Goal: Task Accomplishment & Management: Manage account settings

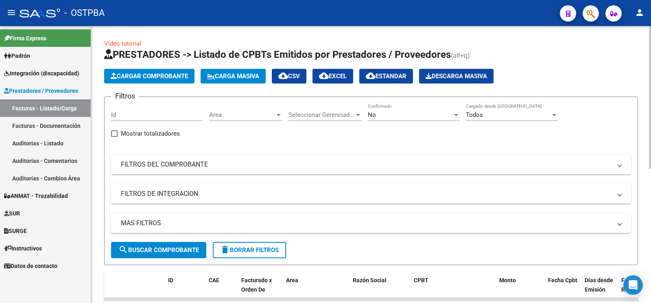
click at [207, 155] on div "Filtros Id Area Area Seleccionar Gerenciador Seleccionar Gerenciador No Confirm…" at bounding box center [371, 172] width 520 height 138
click at [220, 167] on mat-panel-title "FILTROS DEL COMPROBANTE" at bounding box center [366, 164] width 491 height 9
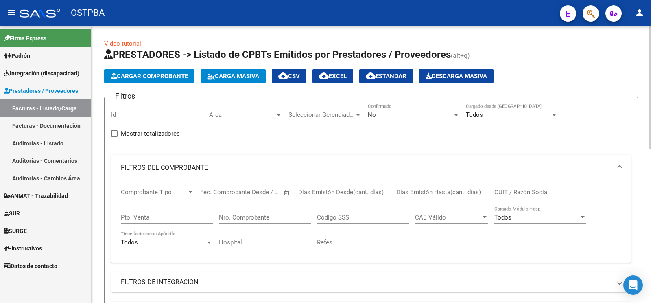
click at [246, 218] on input "Nro. Comprobante" at bounding box center [265, 217] width 92 height 7
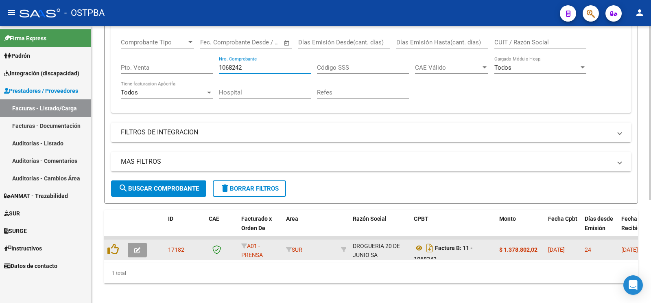
scroll to position [164, 0]
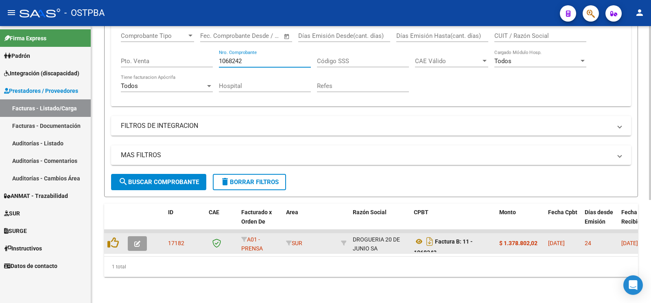
type input "1068242"
click at [144, 236] on button "button" at bounding box center [137, 243] width 19 height 15
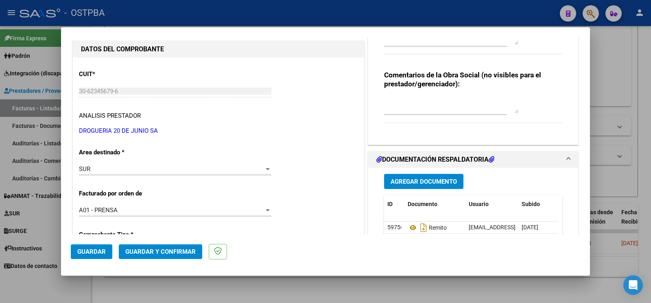
scroll to position [43, 0]
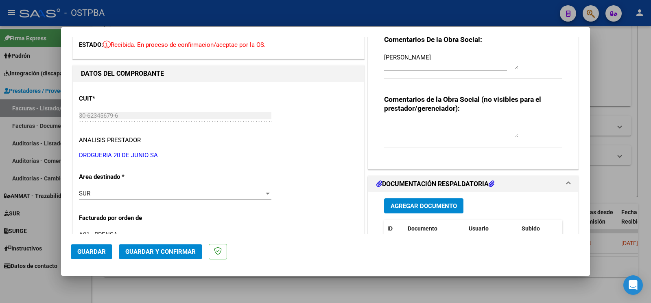
click at [173, 252] on span "Guardar y Confirmar" at bounding box center [160, 251] width 70 height 7
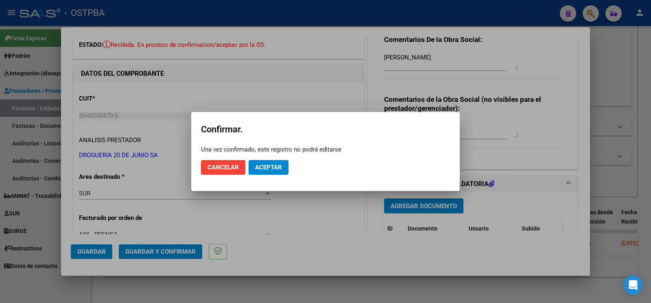
click at [274, 165] on span "Aceptar" at bounding box center [268, 167] width 27 height 7
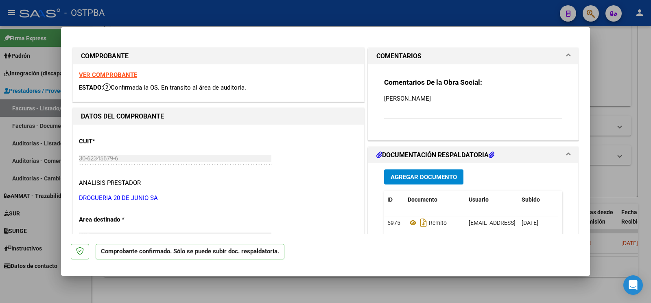
scroll to position [128, 0]
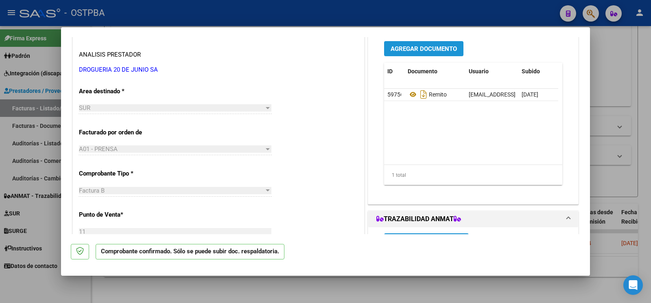
click at [433, 45] on button "Agregar Documento" at bounding box center [423, 48] width 79 height 15
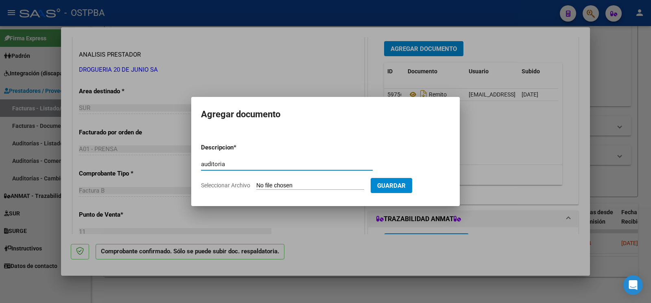
type input "auditoria"
click at [274, 186] on input "Seleccionar Archivo" at bounding box center [311, 186] width 108 height 8
type input "C:\fakepath\auditoria zaragoza.pdf"
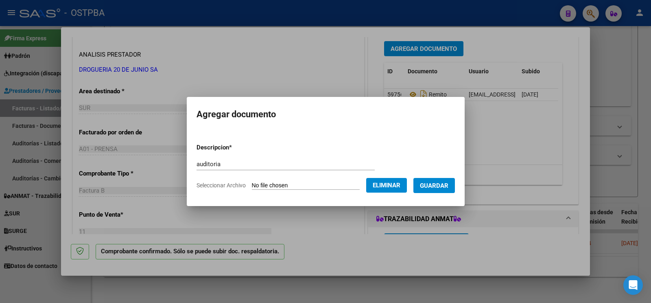
click at [444, 190] on button "Guardar" at bounding box center [435, 185] width 42 height 15
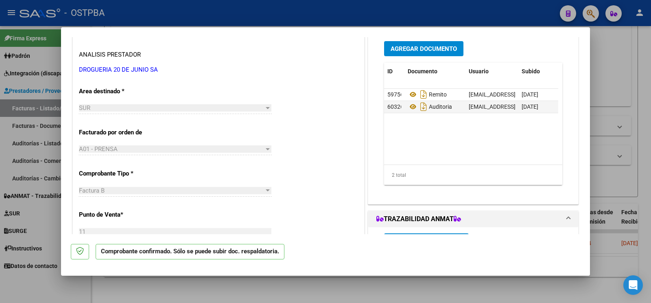
click at [519, 276] on mat-dialog-container "COMPROBANTE VER COMPROBANTE ESTADO: Confirmada la OS. En transito al área de au…" at bounding box center [325, 151] width 529 height 248
click at [643, 79] on div at bounding box center [325, 151] width 651 height 303
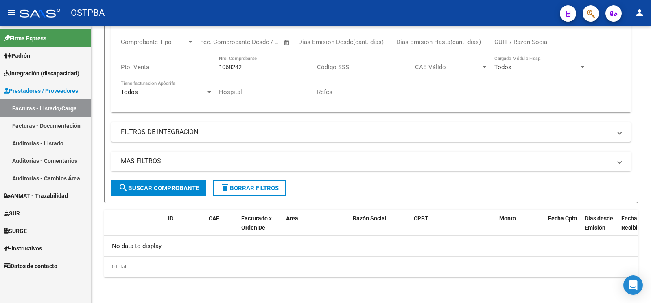
scroll to position [149, 0]
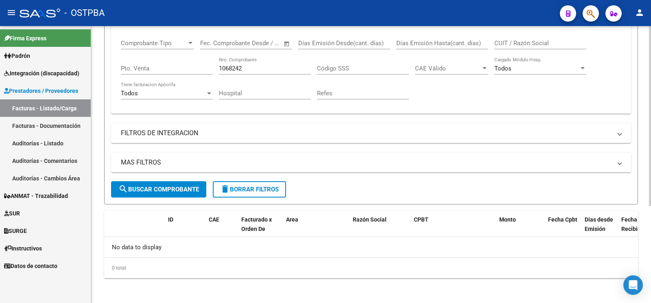
click at [280, 63] on div "1068242 Nro. Comprobante" at bounding box center [265, 66] width 92 height 18
drag, startPoint x: 261, startPoint y: 70, endPoint x: 0, endPoint y: 65, distance: 260.6
click at [219, 70] on input "1068242" at bounding box center [265, 68] width 92 height 7
type input "20544"
click at [156, 181] on button "search Buscar Comprobante" at bounding box center [158, 189] width 95 height 16
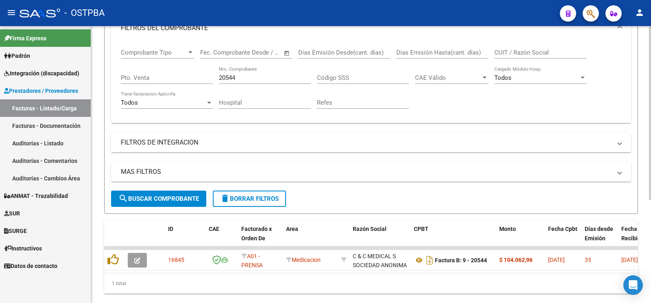
scroll to position [164, 0]
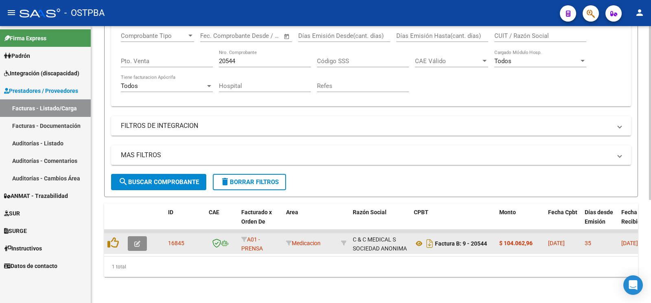
click at [144, 236] on button "button" at bounding box center [137, 243] width 19 height 15
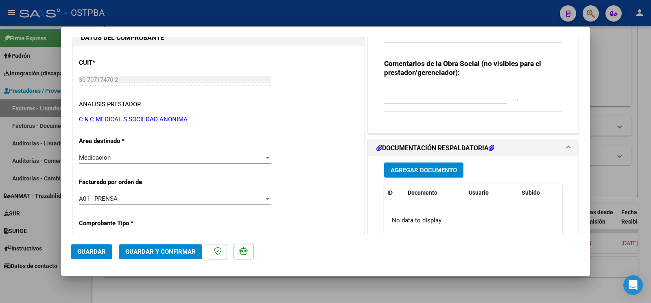
scroll to position [86, 0]
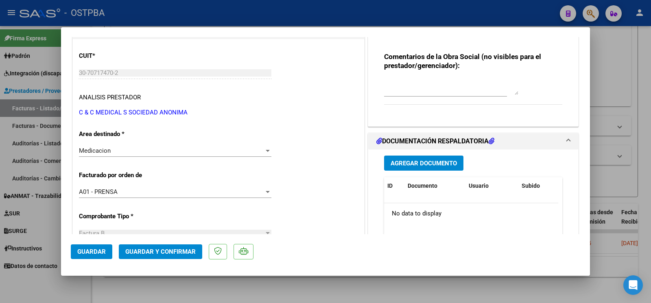
click at [419, 163] on span "Agregar Documento" at bounding box center [424, 163] width 66 height 7
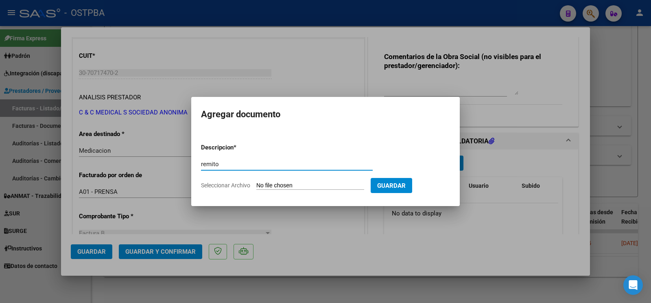
type input "remito"
click at [268, 179] on form "Descripcion * remito Escriba aquí una descripcion Seleccionar Archivo Guardar" at bounding box center [325, 166] width 249 height 59
click at [272, 186] on input "Seleccionar Archivo" at bounding box center [311, 186] width 108 height 8
type input "C:\fakepath\remito de la vega_20250818_0001.pdf"
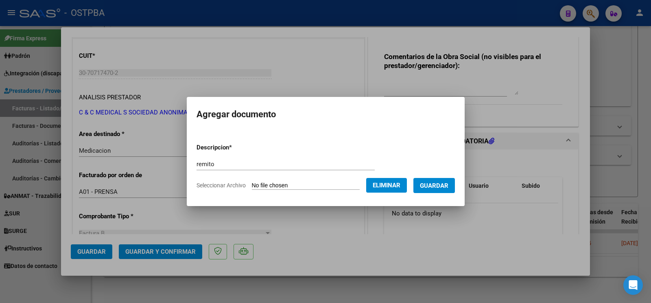
click at [447, 191] on button "Guardar" at bounding box center [435, 185] width 42 height 15
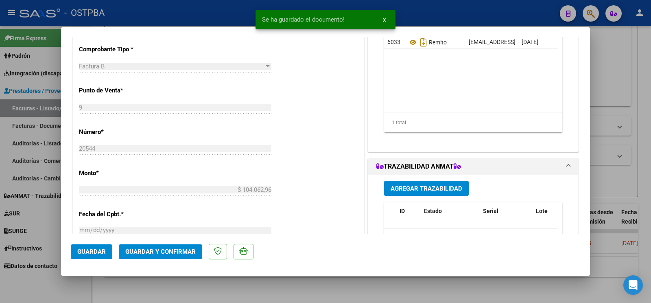
scroll to position [342, 0]
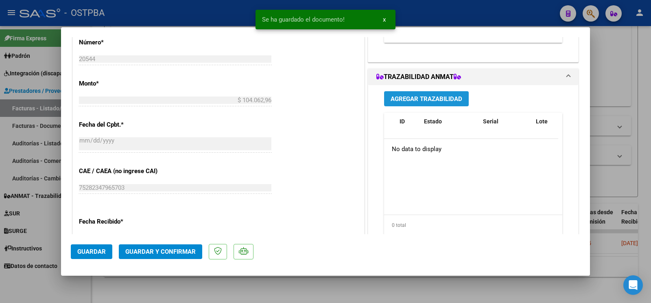
click at [441, 103] on button "Agregar Trazabilidad" at bounding box center [426, 98] width 85 height 15
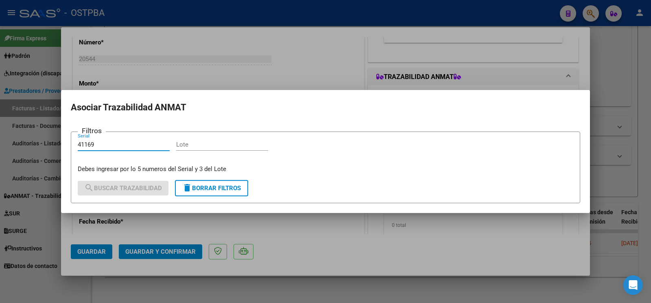
type input "41169"
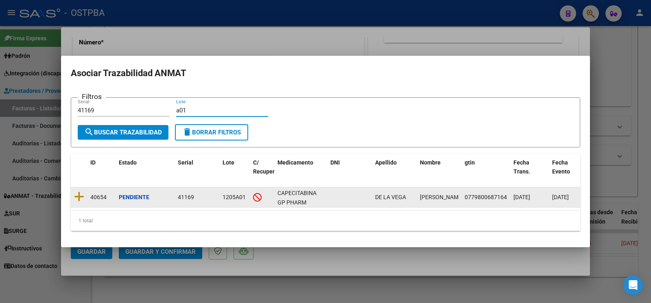
type input "a01"
click at [84, 193] on datatable-body-cell at bounding box center [79, 197] width 16 height 20
click at [83, 191] on icon at bounding box center [79, 196] width 10 height 11
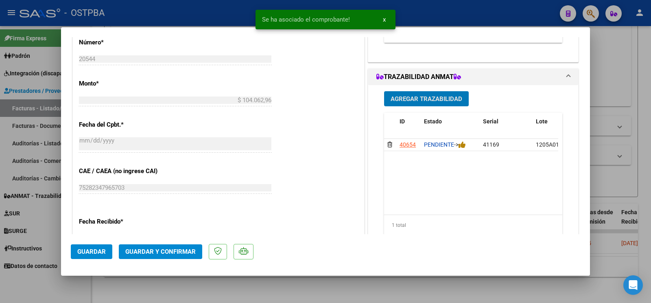
scroll to position [299, 0]
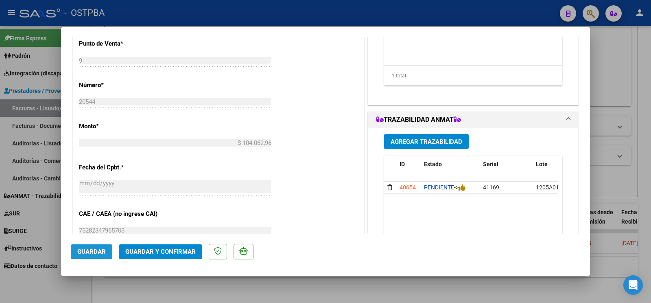
click at [86, 250] on span "Guardar" at bounding box center [91, 251] width 29 height 7
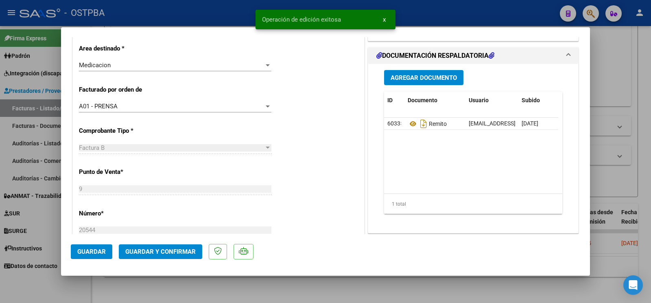
scroll to position [86, 0]
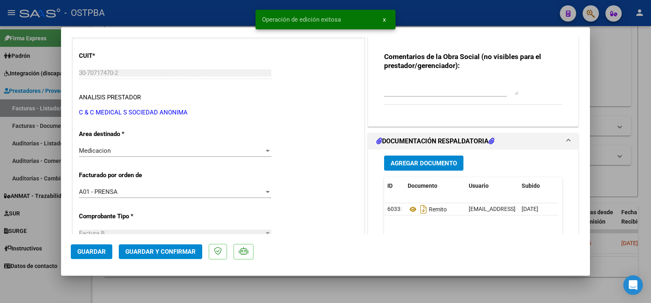
click at [31, 287] on div at bounding box center [325, 151] width 651 height 303
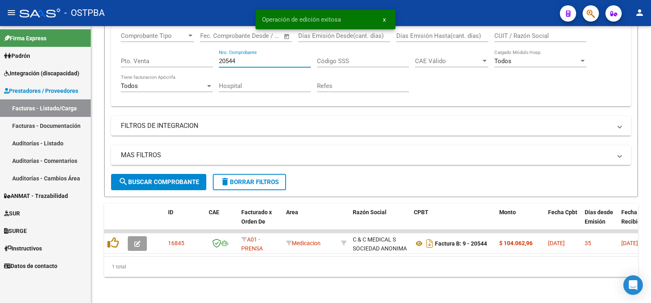
drag, startPoint x: 256, startPoint y: 54, endPoint x: 0, endPoint y: 20, distance: 258.4
click at [219, 57] on input "20544" at bounding box center [265, 60] width 92 height 7
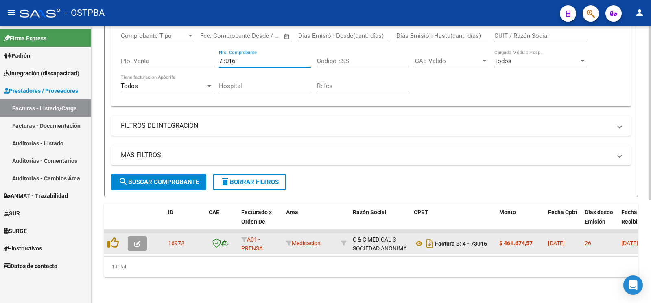
type input "73016"
click at [136, 241] on icon "button" at bounding box center [137, 244] width 6 height 6
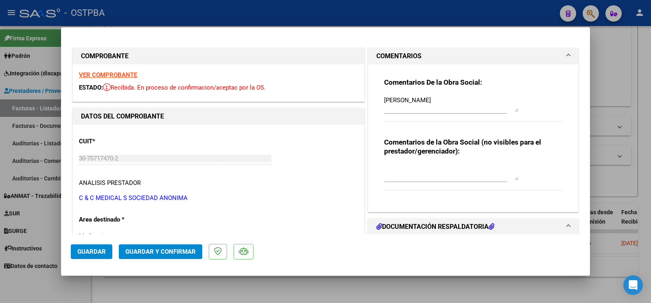
scroll to position [128, 0]
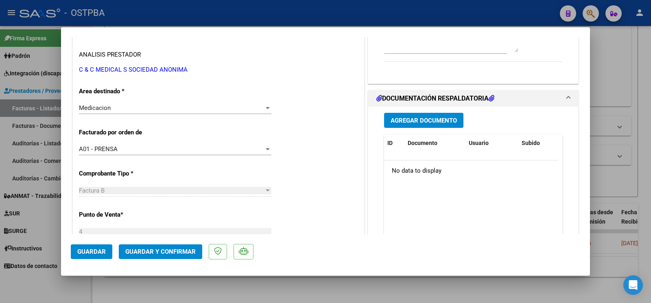
click at [421, 124] on span "Agregar Documento" at bounding box center [424, 120] width 66 height 7
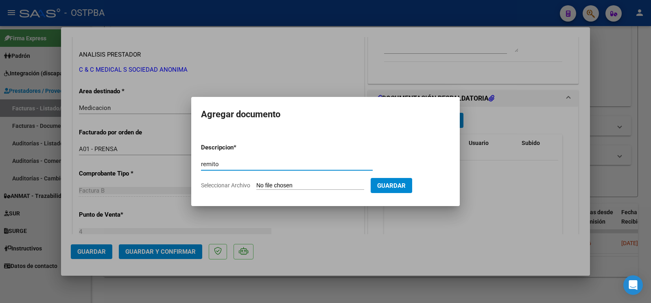
type input "remito"
click at [268, 187] on input "Seleccionar Archivo" at bounding box center [311, 186] width 108 height 8
type input "C:\fakepath\remito califano_20250818_0001.pdf"
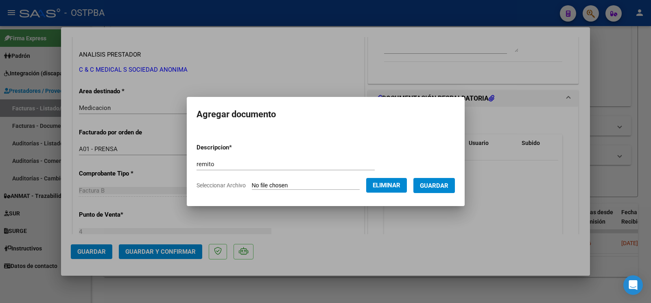
click at [440, 190] on button "Guardar" at bounding box center [435, 185] width 42 height 15
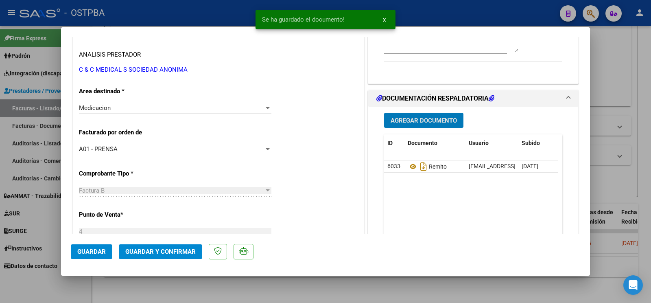
scroll to position [257, 0]
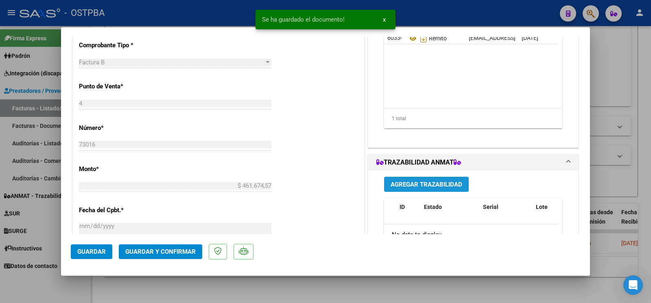
click at [447, 190] on button "Agregar Trazabilidad" at bounding box center [426, 184] width 85 height 15
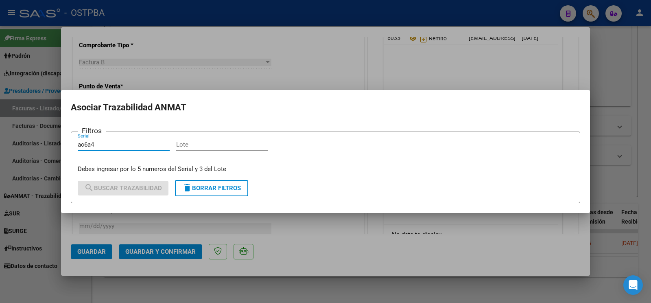
type input "ac6a4"
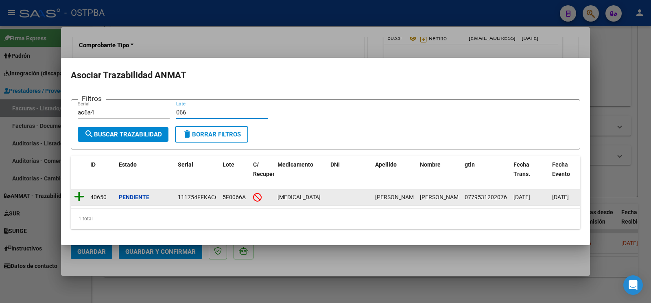
type input "066"
click at [75, 191] on icon at bounding box center [79, 196] width 10 height 11
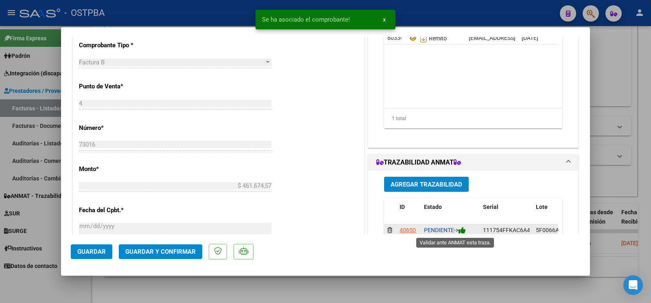
click at [462, 230] on icon at bounding box center [462, 230] width 7 height 8
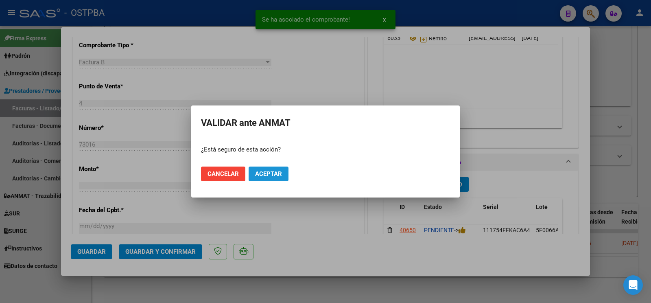
click at [268, 169] on button "Aceptar" at bounding box center [269, 174] width 40 height 15
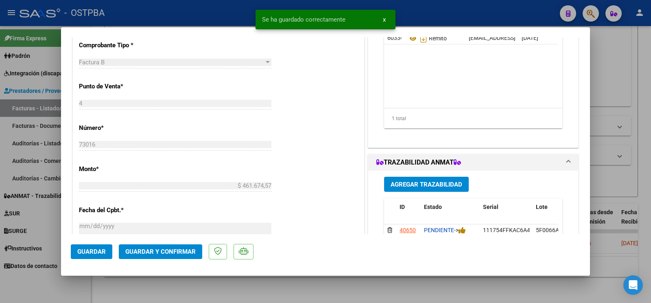
click at [407, 191] on button "Agregar Trazabilidad" at bounding box center [426, 184] width 85 height 15
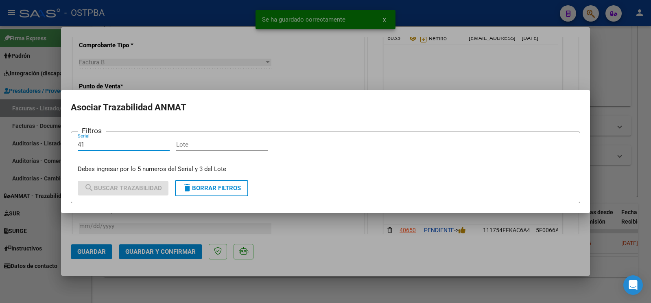
type input "4"
type input "19757"
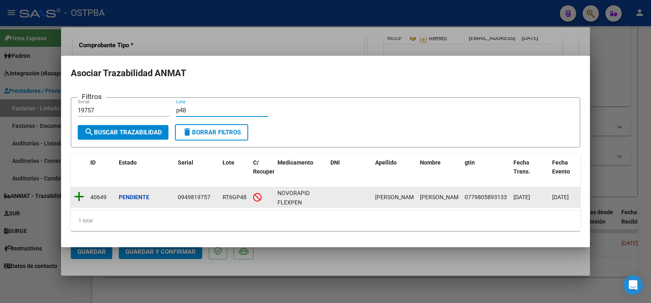
type input "p48"
click at [79, 194] on icon at bounding box center [79, 196] width 10 height 11
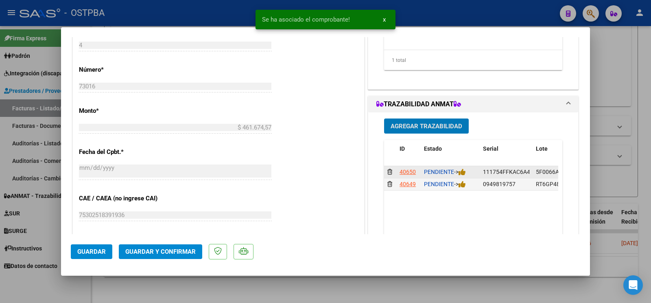
scroll to position [342, 0]
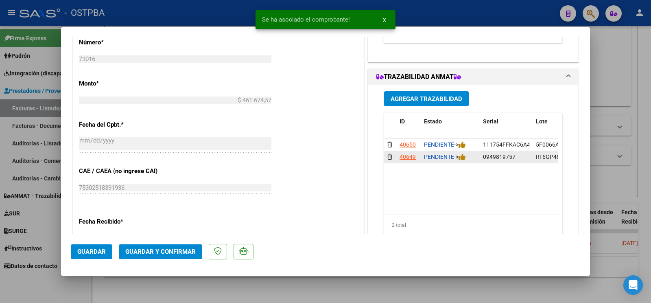
click at [466, 162] on div "PENDIENTE ->" at bounding box center [450, 156] width 53 height 9
click at [462, 161] on icon at bounding box center [462, 157] width 7 height 8
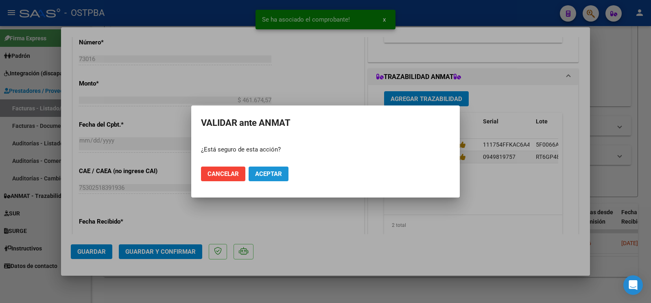
click at [276, 168] on button "Aceptar" at bounding box center [269, 174] width 40 height 15
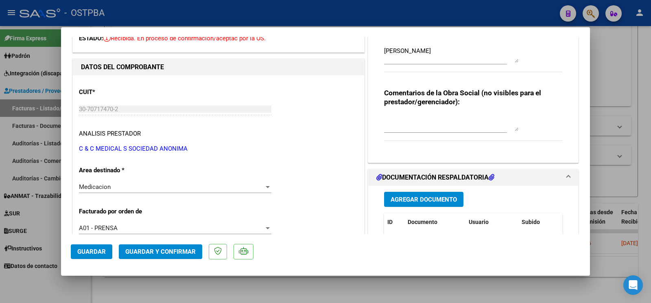
scroll to position [86, 0]
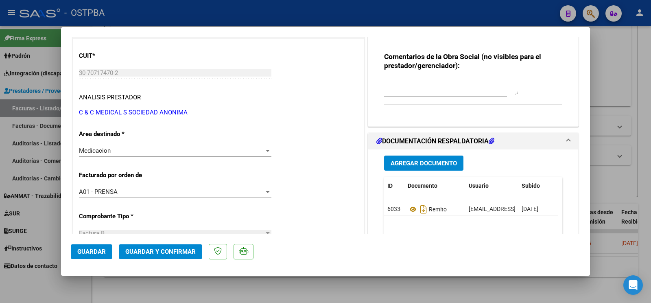
click at [413, 167] on button "Agregar Documento" at bounding box center [423, 163] width 79 height 15
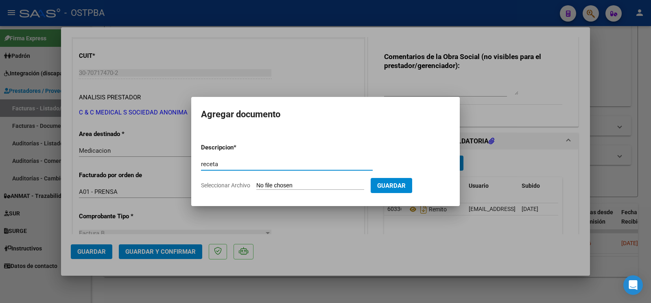
type input "receta"
click at [275, 186] on input "Seleccionar Archivo" at bounding box center [311, 186] width 108 height 8
type input "C:\fakepath\receta califano.pdf"
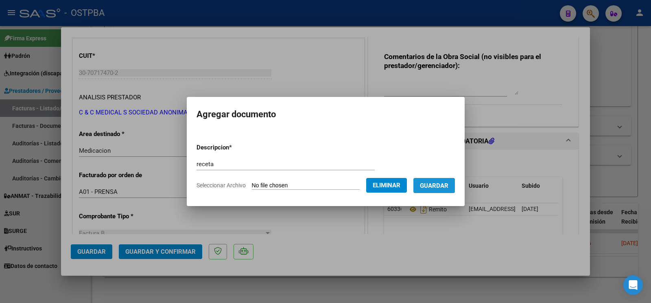
click at [433, 186] on span "Guardar" at bounding box center [434, 185] width 29 height 7
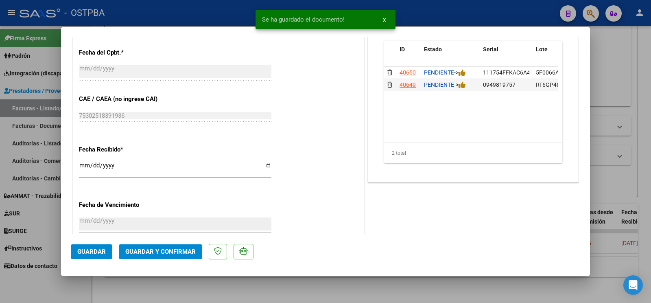
scroll to position [428, 0]
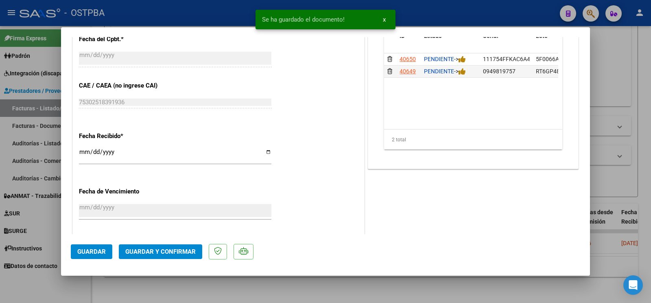
click at [30, 302] on div at bounding box center [325, 151] width 651 height 303
type input "$ 0,00"
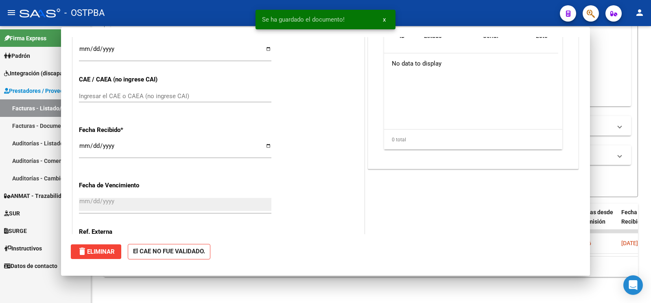
scroll to position [0, 0]
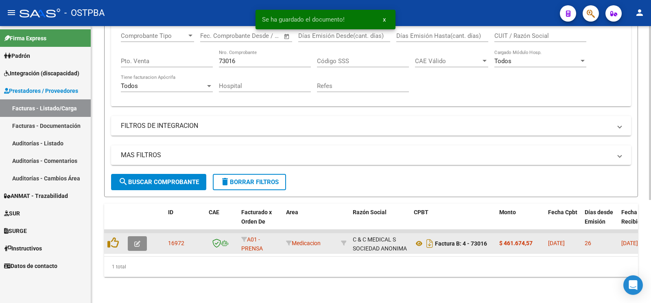
click at [137, 241] on icon "button" at bounding box center [137, 244] width 6 height 6
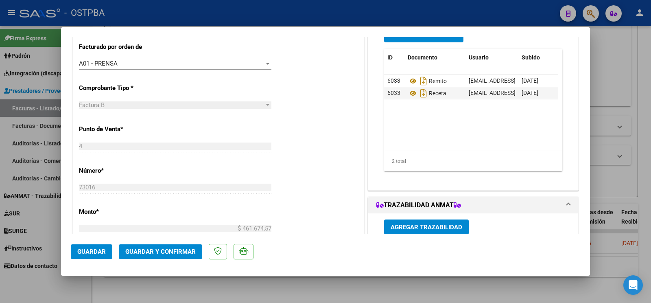
scroll to position [428, 0]
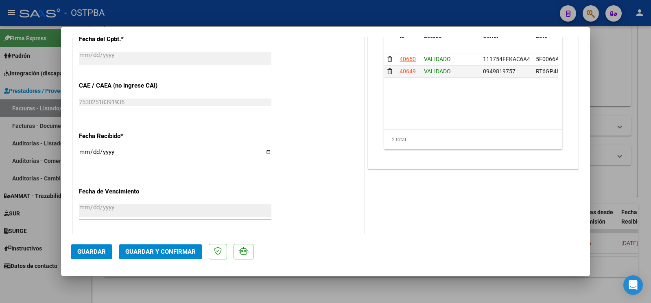
click at [640, 134] on div at bounding box center [325, 151] width 651 height 303
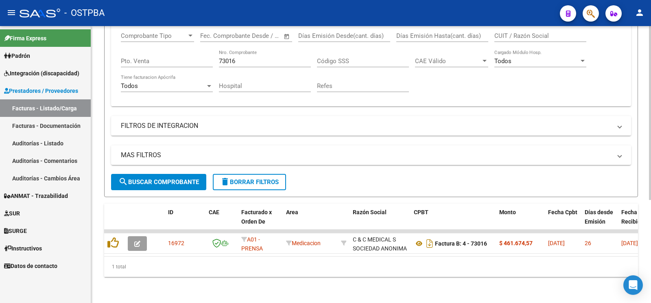
drag, startPoint x: 256, startPoint y: 53, endPoint x: 151, endPoint y: 24, distance: 109.1
click at [219, 57] on input "73016" at bounding box center [265, 60] width 92 height 7
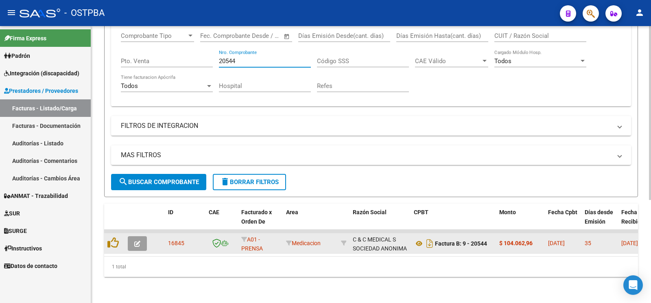
type input "20544"
click at [136, 236] on button "button" at bounding box center [137, 243] width 19 height 15
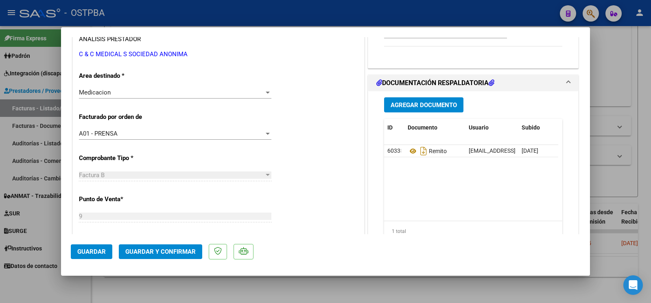
scroll to position [128, 0]
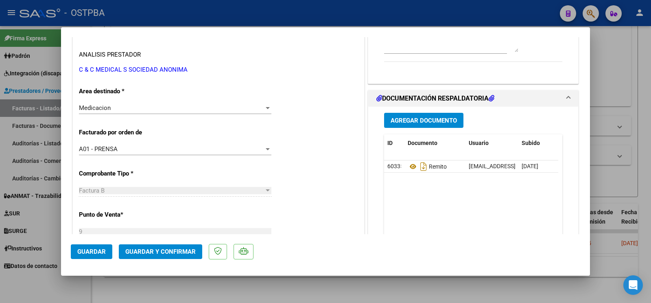
click at [422, 117] on span "Agregar Documento" at bounding box center [424, 119] width 66 height 7
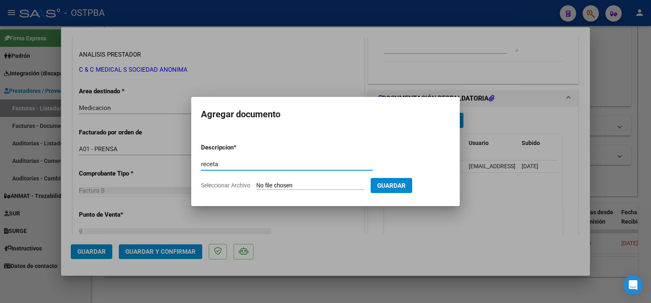
type input "receta"
click at [278, 182] on input "Seleccionar Archivo" at bounding box center [311, 186] width 108 height 8
type input "C:\fakepath\receta de la vega.pdf"
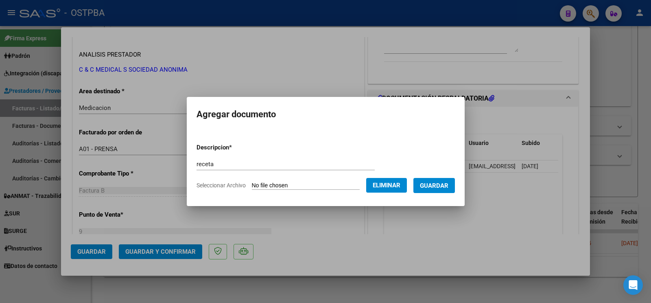
click at [440, 186] on span "Guardar" at bounding box center [434, 185] width 29 height 7
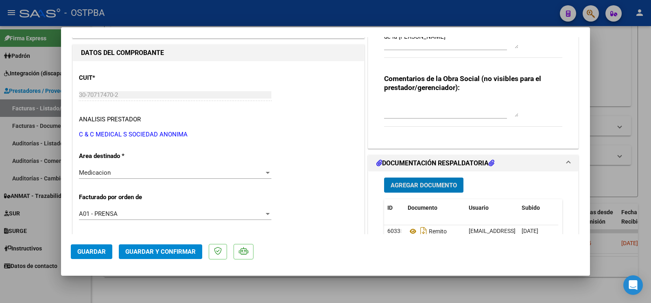
scroll to position [86, 0]
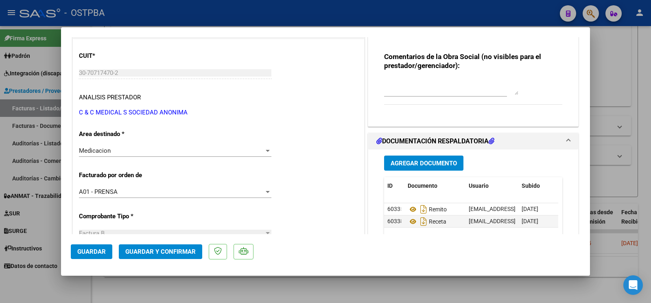
click at [111, 232] on div "Factura B" at bounding box center [171, 233] width 185 height 7
click at [108, 251] on button "Guardar" at bounding box center [92, 251] width 42 height 15
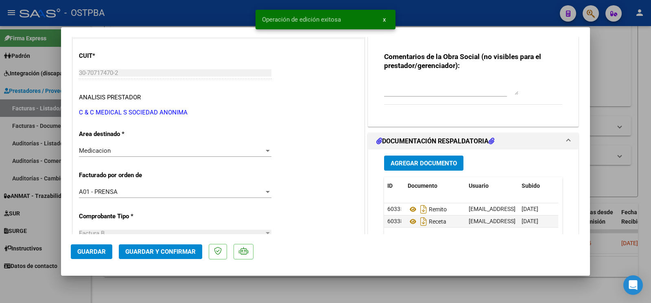
click at [82, 289] on div at bounding box center [325, 151] width 651 height 303
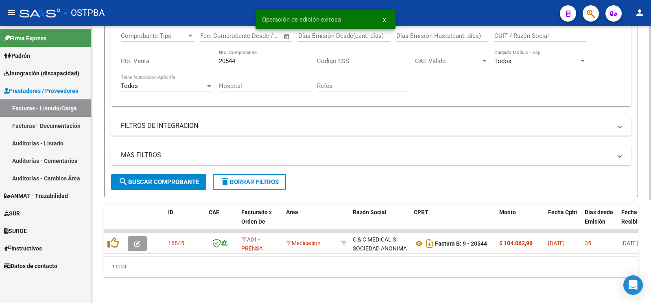
click at [256, 59] on div "20544 Nro. Comprobante" at bounding box center [265, 59] width 92 height 18
drag, startPoint x: 256, startPoint y: 55, endPoint x: 123, endPoint y: 18, distance: 138.6
click at [228, 57] on input "20544" at bounding box center [265, 60] width 92 height 7
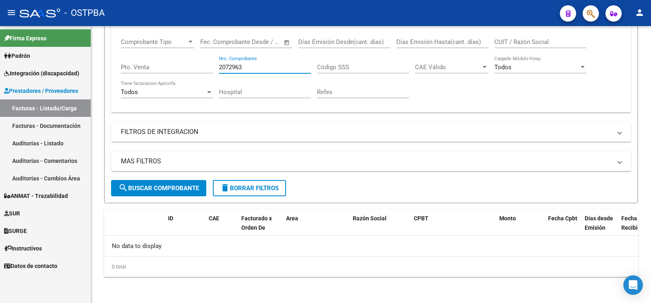
scroll to position [149, 0]
drag, startPoint x: 274, startPoint y: 68, endPoint x: 0, endPoint y: 6, distance: 280.9
click at [219, 65] on input "2072963" at bounding box center [265, 68] width 92 height 7
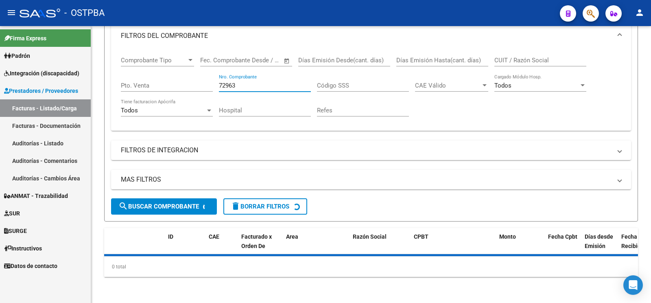
scroll to position [131, 0]
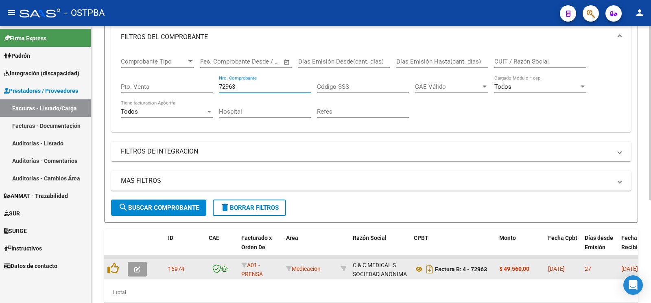
type input "72963"
click at [146, 264] on button "button" at bounding box center [137, 269] width 19 height 15
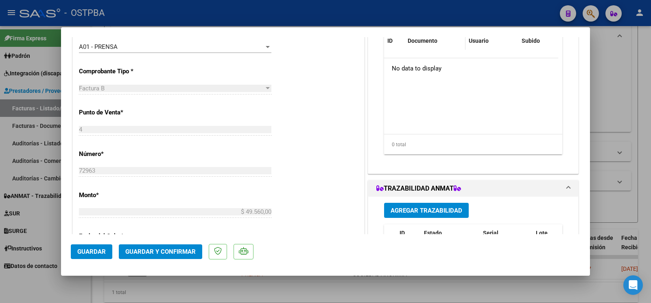
scroll to position [171, 0]
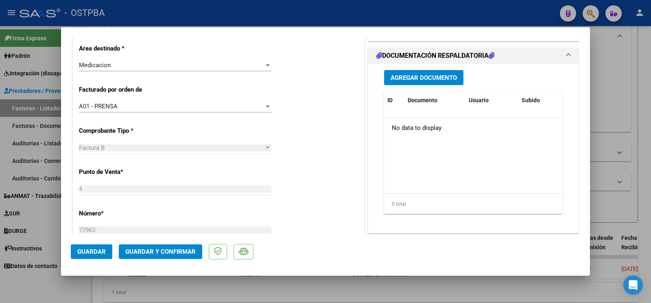
click at [419, 79] on span "Agregar Documento" at bounding box center [424, 77] width 66 height 7
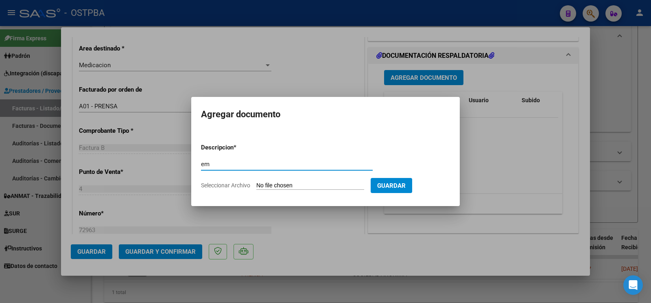
type input "e"
type input "remito"
click at [257, 187] on app-file-uploader "Seleccionar Archivo" at bounding box center [286, 185] width 170 height 7
click at [279, 183] on input "Seleccionar Archivo" at bounding box center [311, 186] width 108 height 8
type input "C:\fakepath\remito freinquel_20250818_0001.pdf"
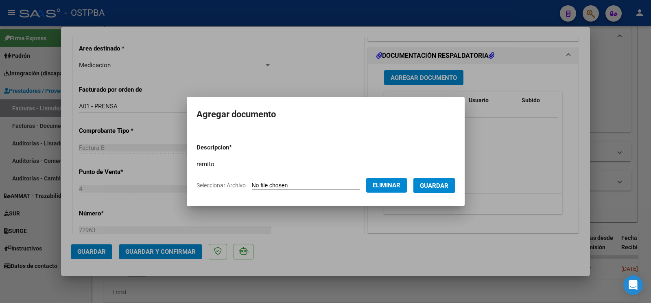
click at [442, 189] on button "Guardar" at bounding box center [435, 185] width 42 height 15
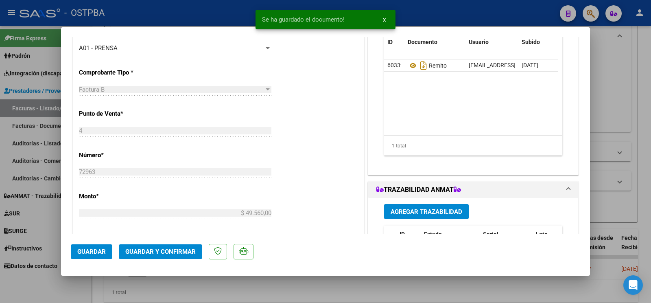
scroll to position [299, 0]
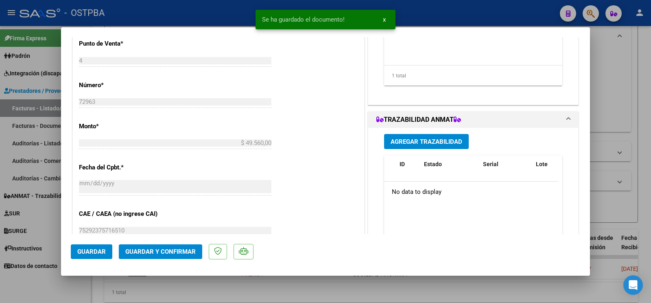
click at [426, 143] on span "Agregar Trazabilidad" at bounding box center [427, 141] width 72 height 7
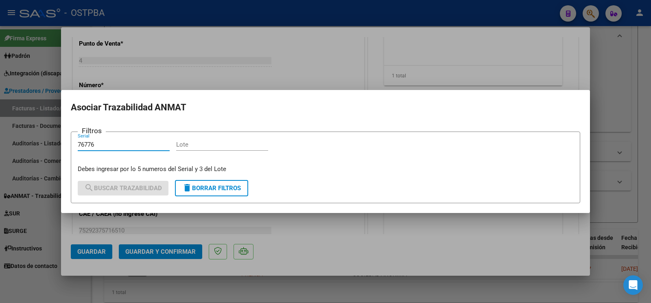
type input "76776"
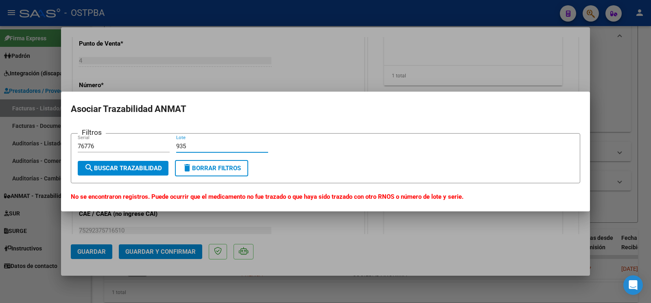
type input "935"
drag, startPoint x: 149, startPoint y: 146, endPoint x: 0, endPoint y: 114, distance: 152.5
click at [78, 143] on input "76776" at bounding box center [124, 146] width 92 height 7
click at [81, 146] on input "76776" at bounding box center [124, 146] width 92 height 7
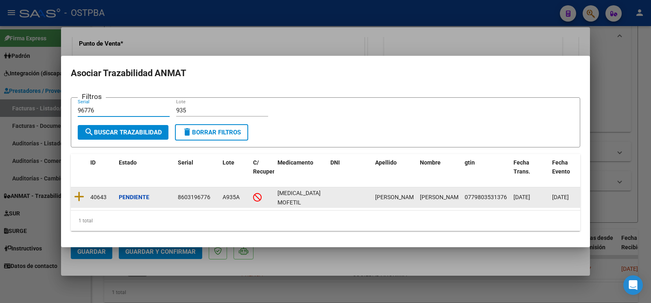
type input "96776"
click at [81, 191] on icon at bounding box center [79, 196] width 10 height 11
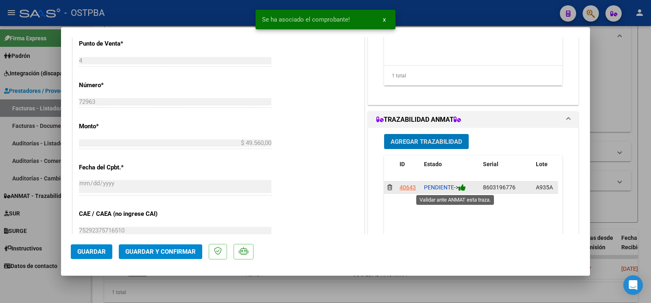
click at [460, 188] on icon at bounding box center [462, 188] width 7 height 8
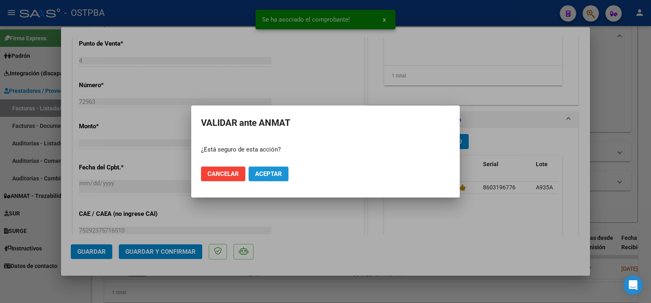
click at [281, 179] on button "Aceptar" at bounding box center [269, 174] width 40 height 15
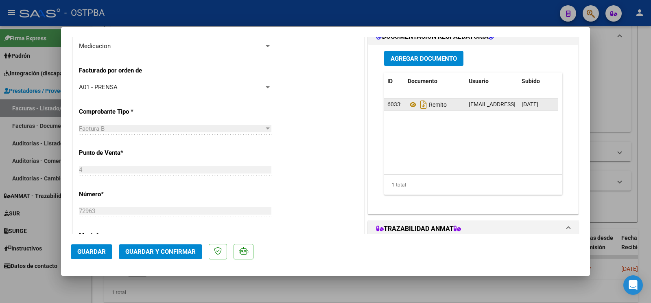
scroll to position [171, 0]
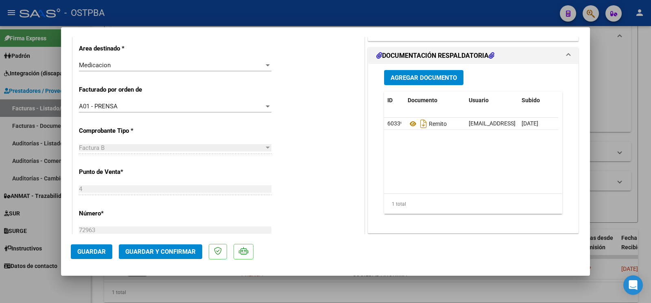
click at [397, 83] on button "Agregar Documento" at bounding box center [423, 77] width 79 height 15
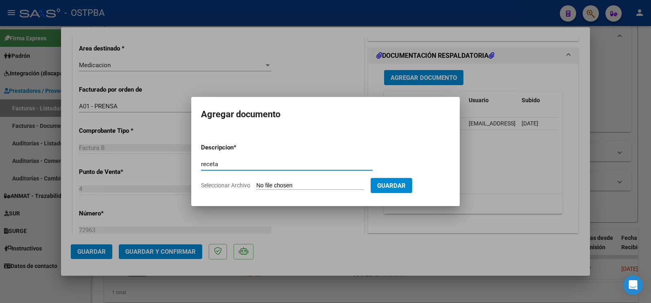
type input "receta"
click at [271, 190] on input "Seleccionar Archivo" at bounding box center [311, 186] width 108 height 8
type input "C:\fakepath\receta freinquel.pdf"
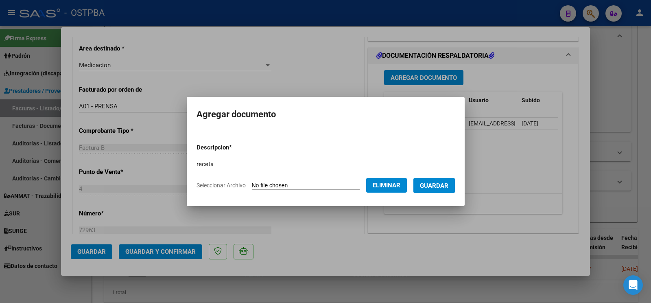
click at [421, 193] on form "Descripcion * receta Escriba aquí una descripcion Seleccionar Archivo Eliminar …" at bounding box center [326, 166] width 259 height 59
click at [421, 191] on button "Guardar" at bounding box center [435, 185] width 42 height 15
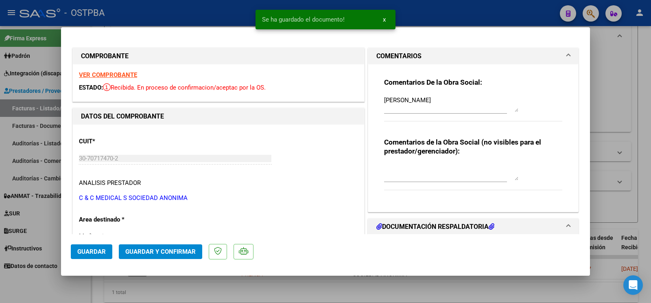
scroll to position [342, 0]
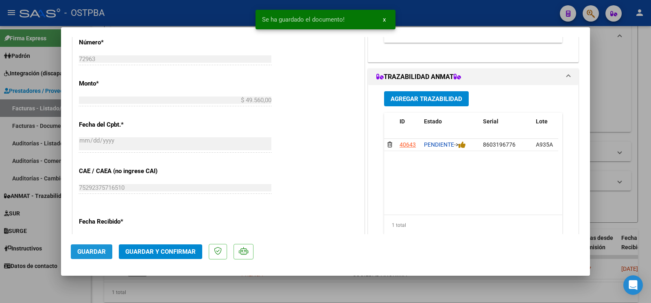
click at [98, 253] on span "Guardar" at bounding box center [91, 251] width 29 height 7
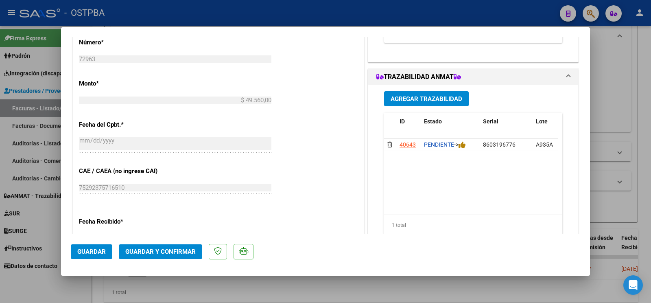
click at [108, 250] on button "Guardar" at bounding box center [92, 251] width 42 height 15
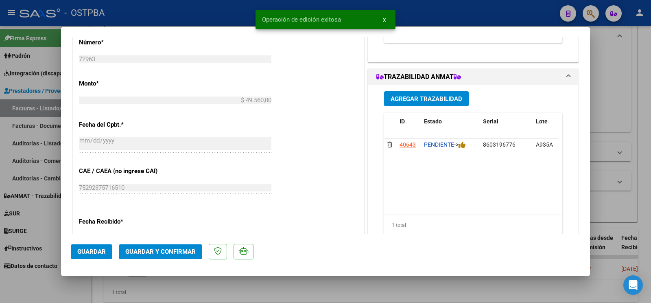
click at [42, 282] on div at bounding box center [325, 151] width 651 height 303
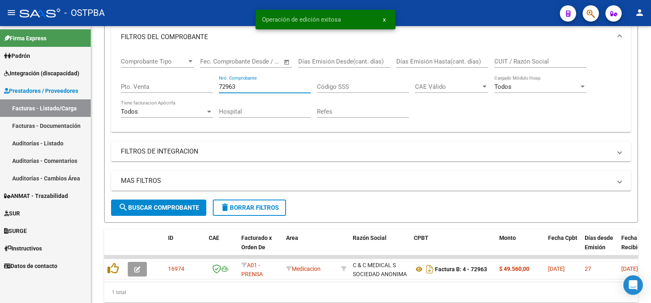
drag, startPoint x: 250, startPoint y: 85, endPoint x: 0, endPoint y: 16, distance: 259.3
click at [219, 83] on input "72963" at bounding box center [265, 86] width 92 height 7
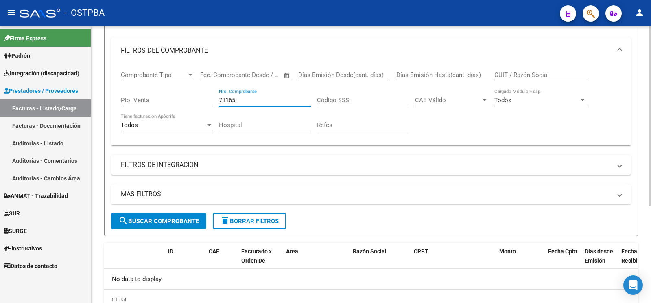
scroll to position [131, 0]
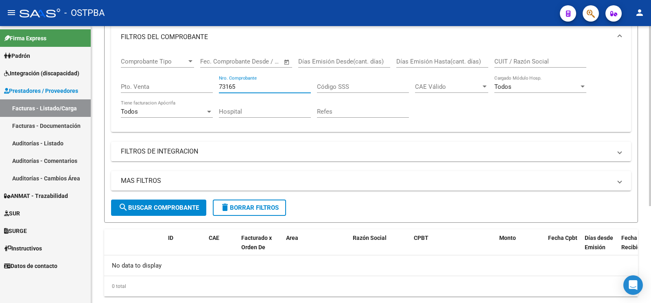
type input "73165"
click at [161, 201] on button "search Buscar Comprobante" at bounding box center [158, 208] width 95 height 16
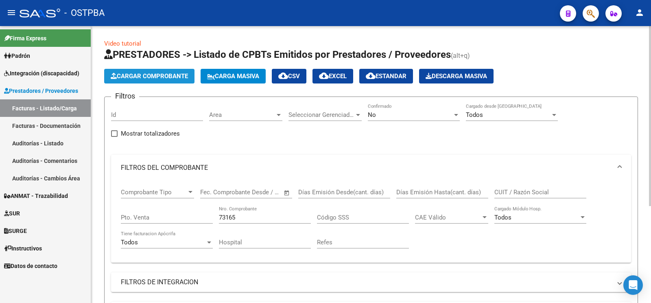
click at [159, 82] on button "Cargar Comprobante" at bounding box center [149, 76] width 90 height 15
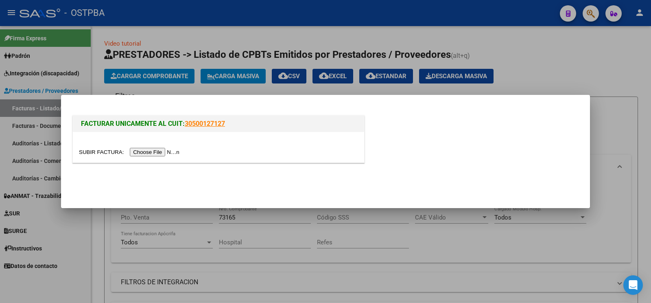
click at [95, 148] on input "file" at bounding box center [130, 152] width 103 height 9
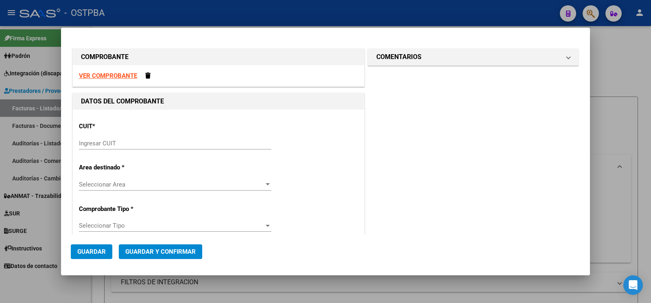
click at [397, 65] on mat-expansion-panel "COMENTARIOS Comentarios De la Obra Social: Comentarios de la Obra Social (no vi…" at bounding box center [473, 56] width 211 height 17
click at [407, 61] on h1 "COMENTARIOS" at bounding box center [399, 57] width 45 height 10
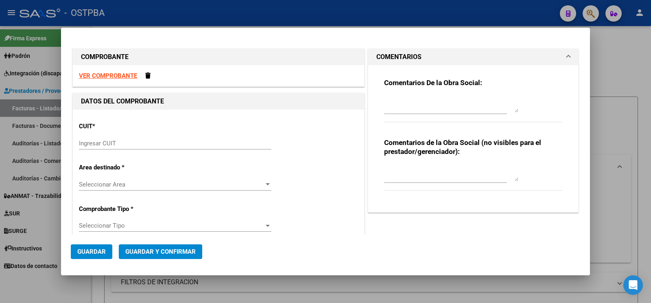
click at [432, 103] on textarea at bounding box center [451, 104] width 134 height 16
type textarea "kagel silvia"
click at [136, 146] on input "Ingresar CUIT" at bounding box center [175, 143] width 193 height 7
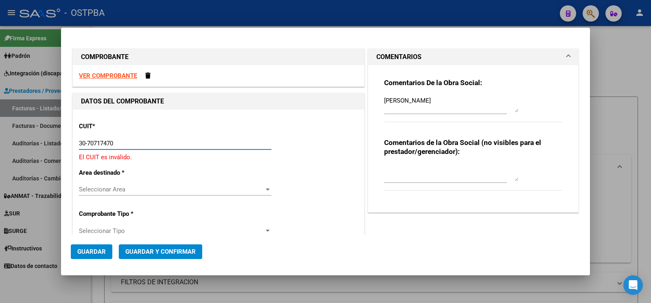
type input "30-70717470-2"
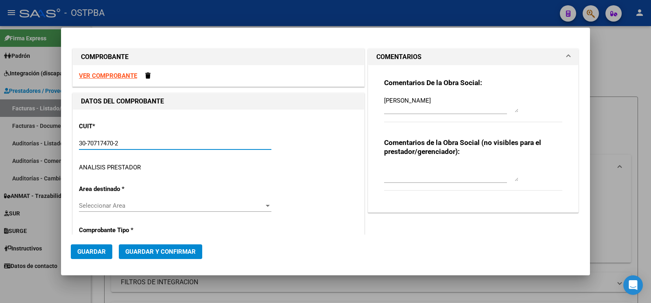
type input "9"
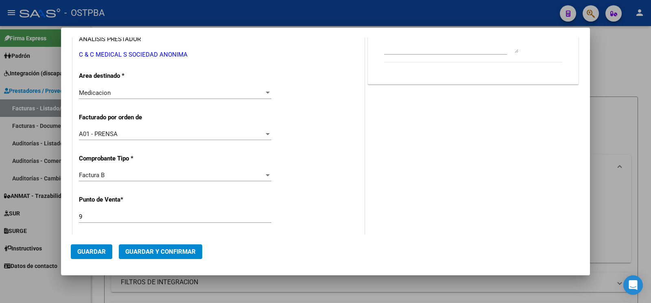
scroll to position [214, 0]
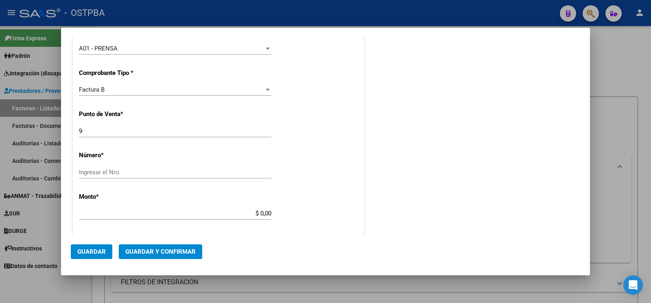
type input "30-70717470-2"
click at [133, 179] on div "Ingresar el Nro." at bounding box center [175, 176] width 193 height 20
click at [133, 174] on input "Ingresar el Nro." at bounding box center [175, 172] width 193 height 7
type input "73165"
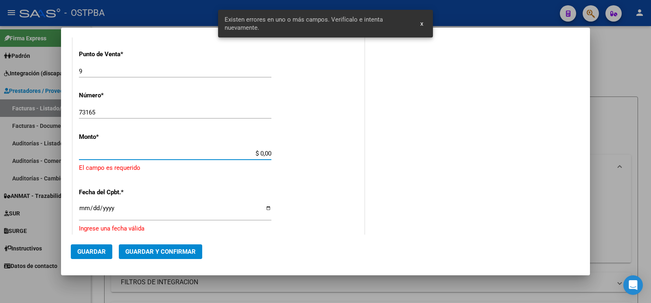
scroll to position [279, 0]
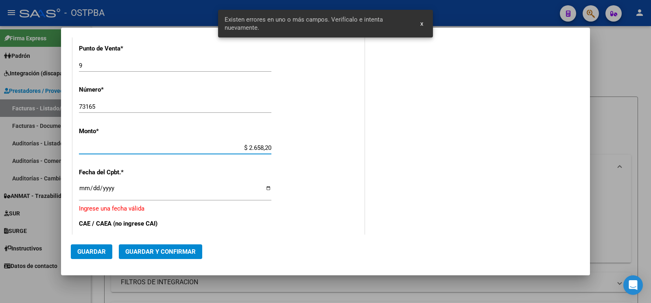
type input "$ 26.582,07"
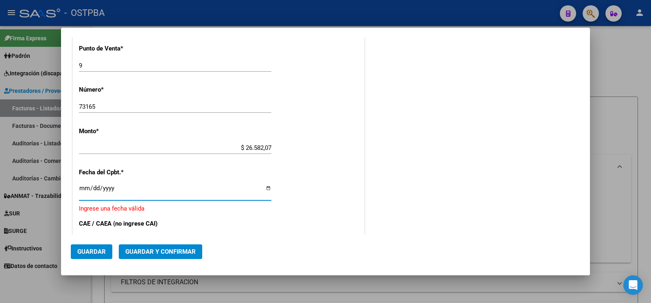
type input "2025-07-30"
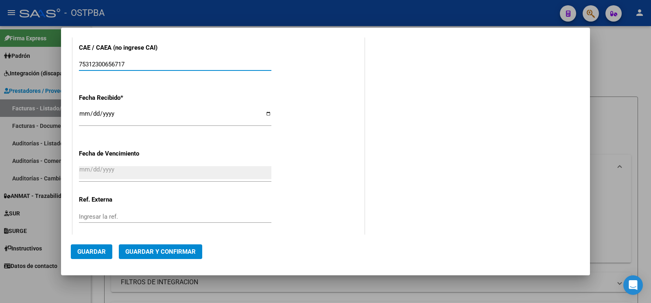
scroll to position [481, 0]
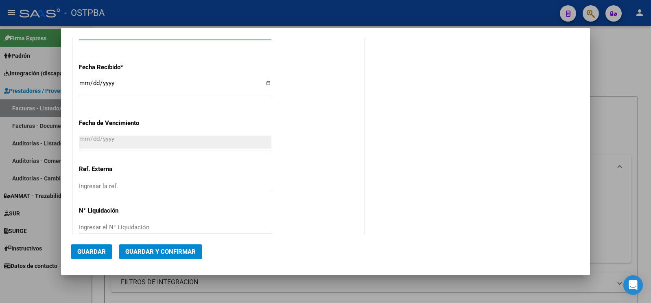
click at [95, 257] on button "Guardar" at bounding box center [92, 251] width 42 height 15
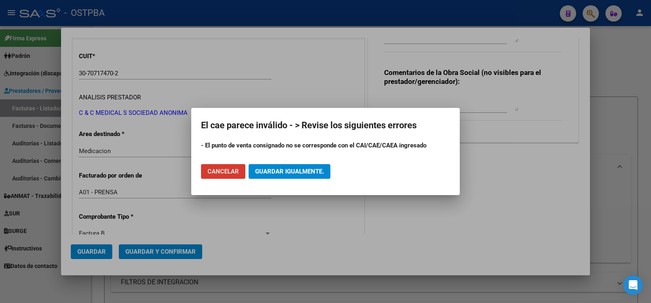
scroll to position [11, 0]
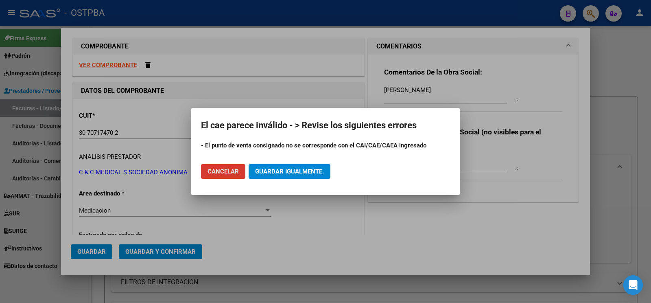
click at [230, 167] on button "Cancelar" at bounding box center [223, 171] width 44 height 15
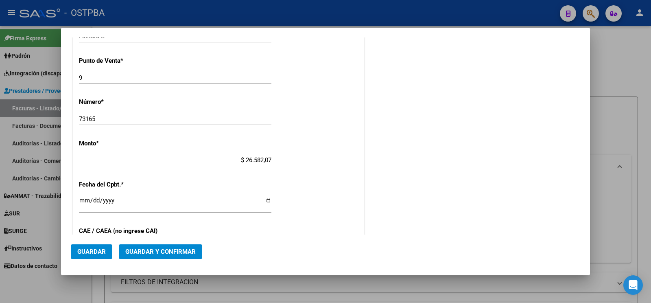
scroll to position [353, 0]
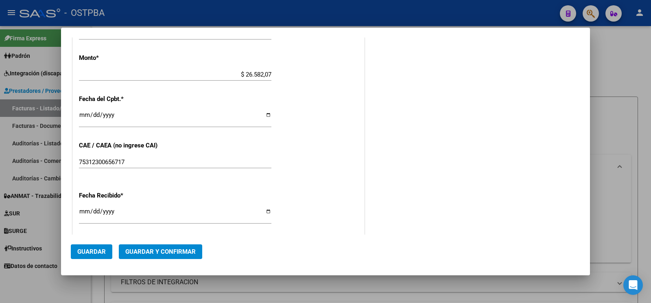
click at [102, 158] on input "75312300656717" at bounding box center [175, 161] width 193 height 7
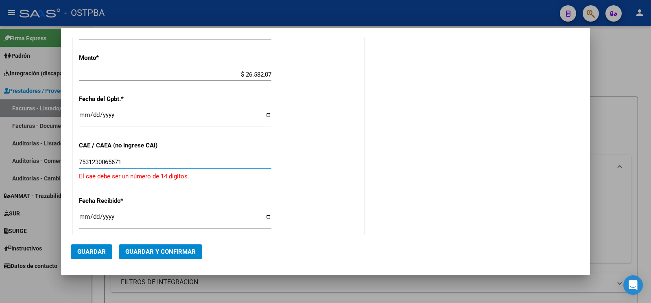
type input "75312300656717"
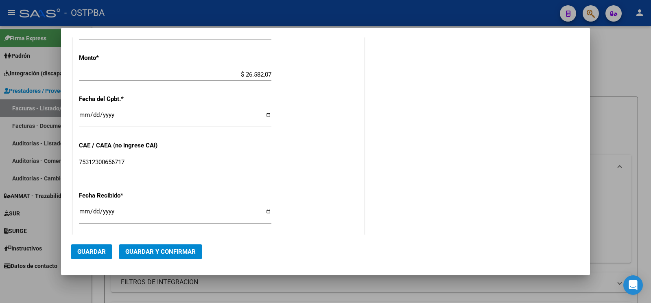
scroll to position [481, 0]
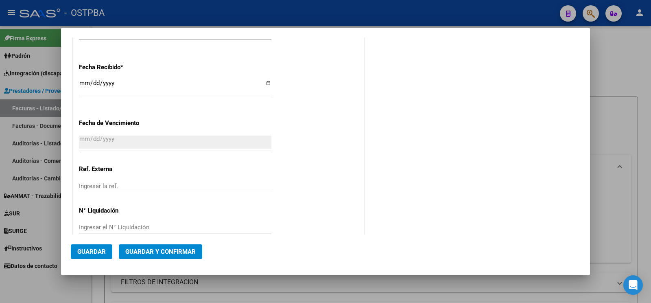
click at [99, 254] on span "Guardar" at bounding box center [91, 251] width 29 height 7
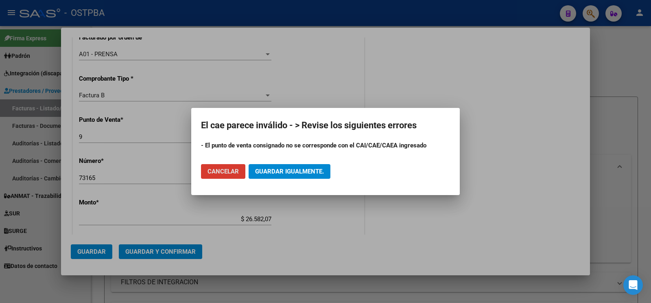
scroll to position [182, 0]
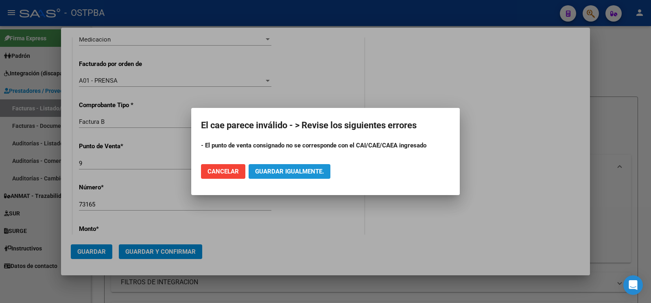
click at [315, 166] on button "Guardar igualmente." at bounding box center [290, 171] width 82 height 15
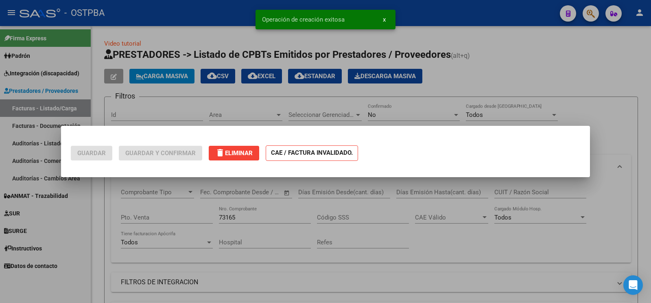
scroll to position [0, 0]
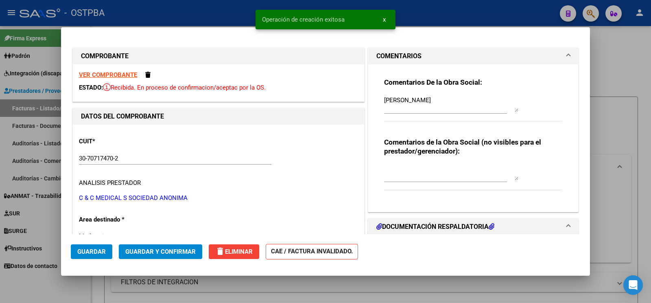
type input "2025-09-28"
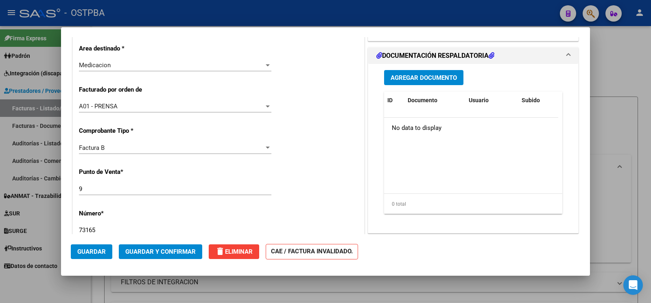
click at [434, 78] on span "Agregar Documento" at bounding box center [424, 77] width 66 height 7
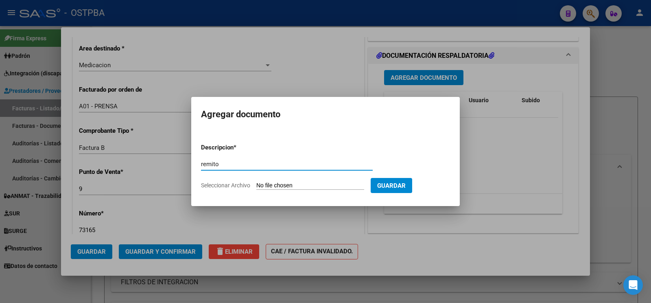
type input "remito"
click at [276, 182] on input "Seleccionar Archivo" at bounding box center [311, 186] width 108 height 8
type input "C:\fakepath\remito kagel_20250818_0001.pdf"
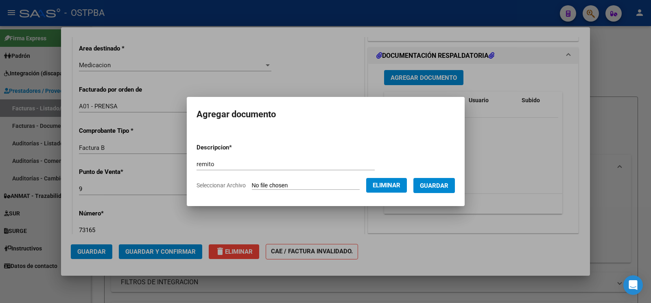
click at [449, 182] on span "Guardar" at bounding box center [434, 185] width 29 height 7
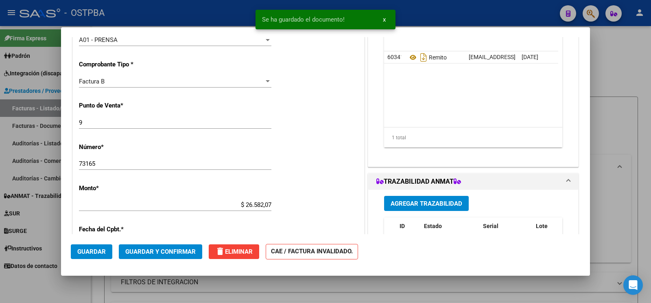
scroll to position [257, 0]
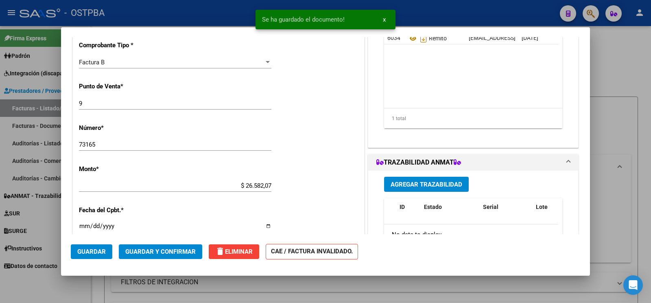
click at [442, 184] on span "Agregar Trazabilidad" at bounding box center [427, 184] width 72 height 7
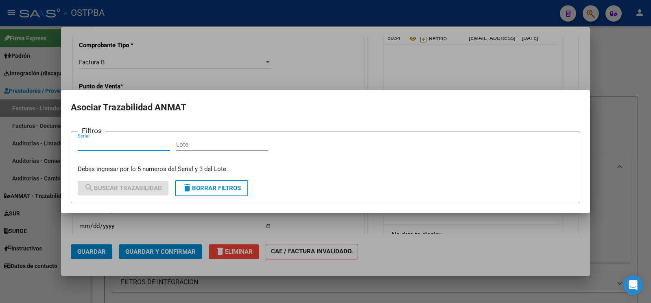
click at [470, 239] on div at bounding box center [325, 151] width 651 height 303
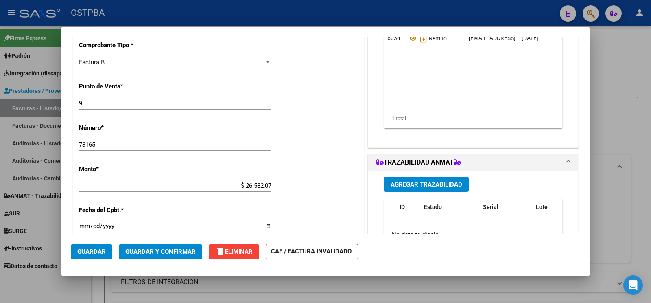
scroll to position [171, 0]
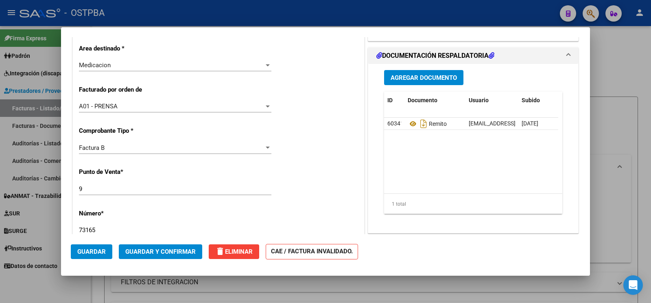
click at [412, 79] on span "Agregar Documento" at bounding box center [424, 77] width 66 height 7
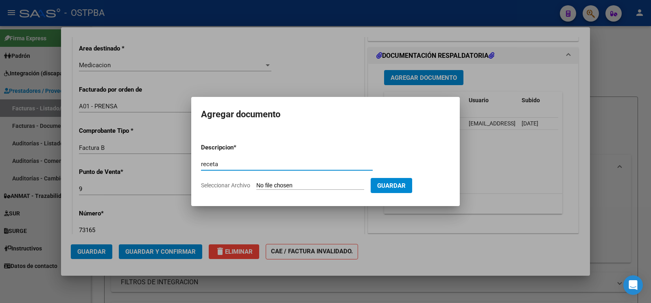
type input "receta"
click at [268, 183] on input "Seleccionar Archivo" at bounding box center [311, 186] width 108 height 8
type input "C:\fakepath\receta kagel.pdf"
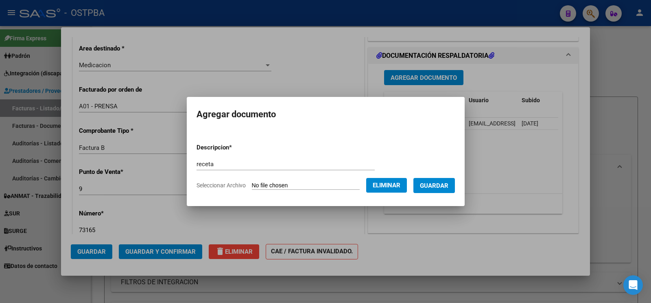
click at [428, 185] on span "Guardar" at bounding box center [434, 185] width 29 height 7
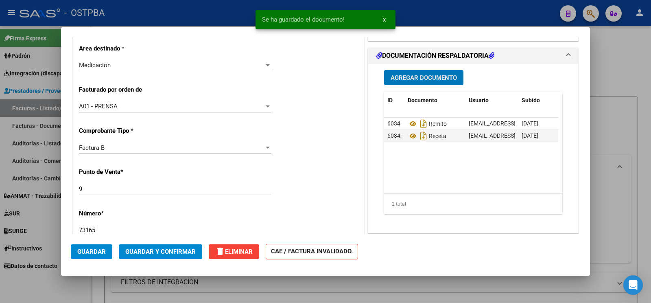
click at [80, 250] on span "Guardar" at bounding box center [91, 251] width 29 height 7
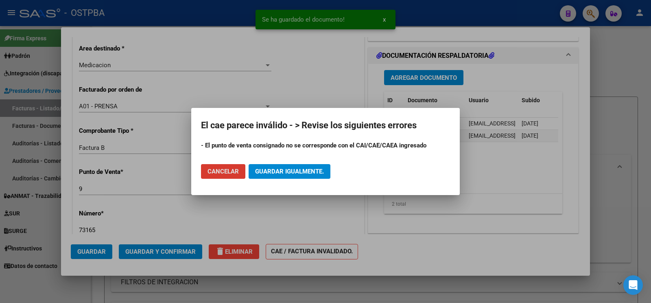
click at [299, 169] on span "Guardar igualmente." at bounding box center [289, 171] width 69 height 7
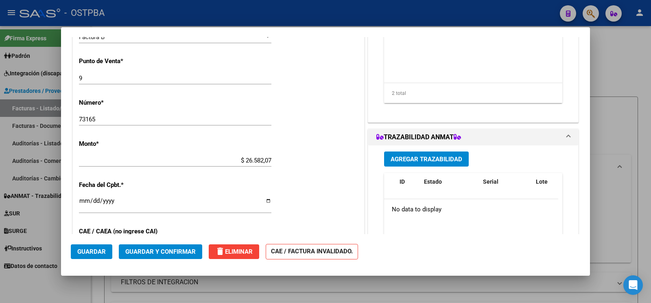
scroll to position [257, 0]
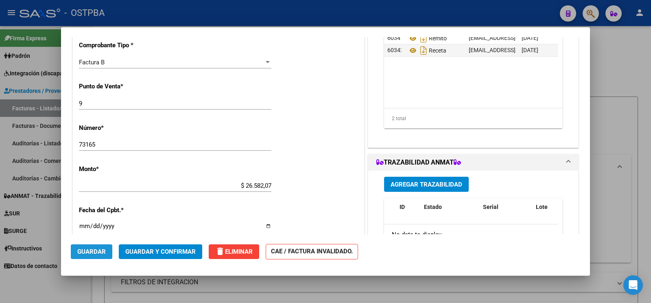
click at [108, 253] on button "Guardar" at bounding box center [92, 251] width 42 height 15
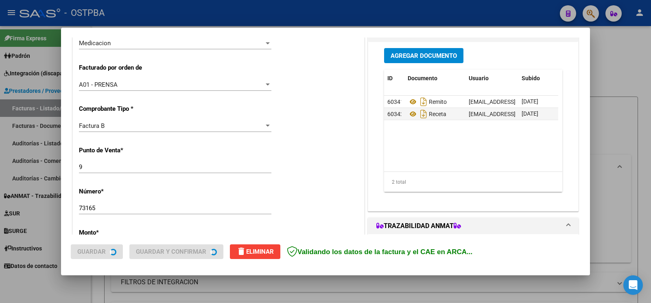
scroll to position [171, 0]
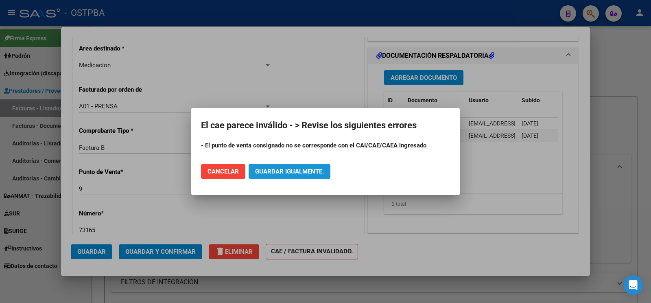
click at [254, 165] on button "Guardar igualmente." at bounding box center [290, 171] width 82 height 15
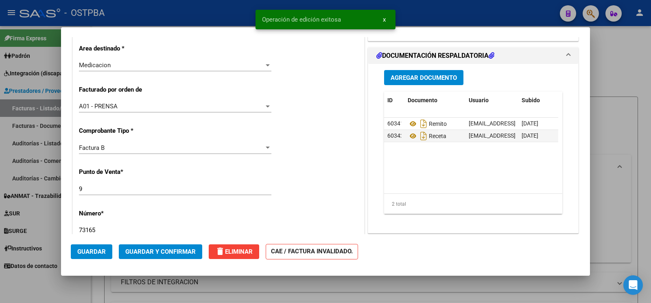
click at [38, 296] on div at bounding box center [325, 151] width 651 height 303
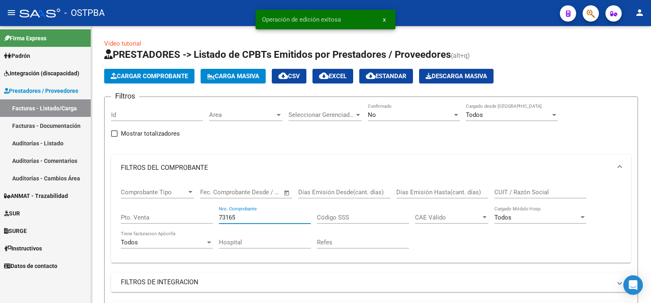
drag, startPoint x: 249, startPoint y: 218, endPoint x: 0, endPoint y: 154, distance: 257.0
click at [219, 214] on input "73165" at bounding box center [265, 217] width 92 height 7
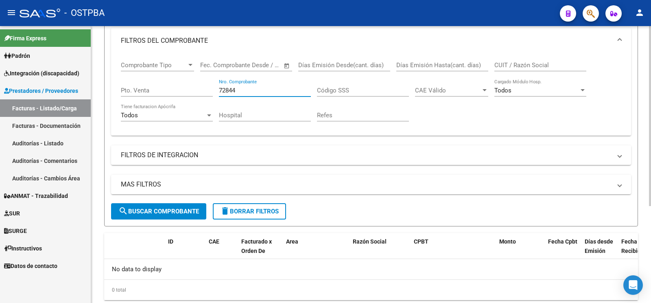
scroll to position [128, 0]
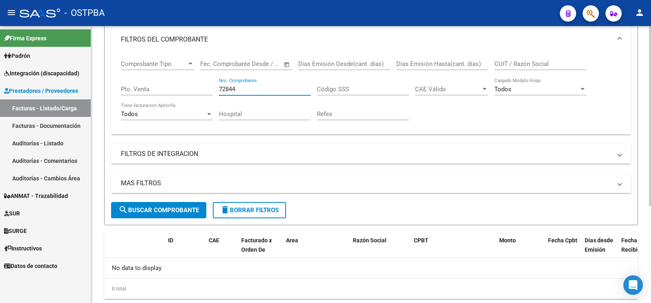
type input "72844"
click at [151, 206] on span "search Buscar Comprobante" at bounding box center [158, 209] width 81 height 7
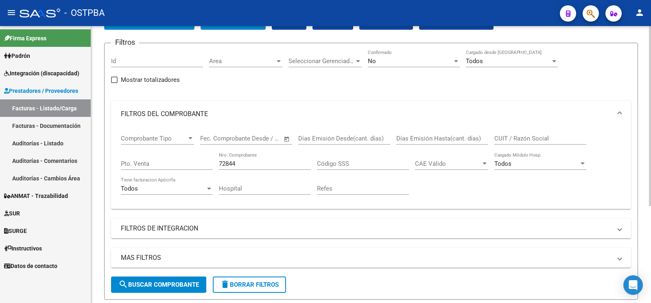
scroll to position [43, 0]
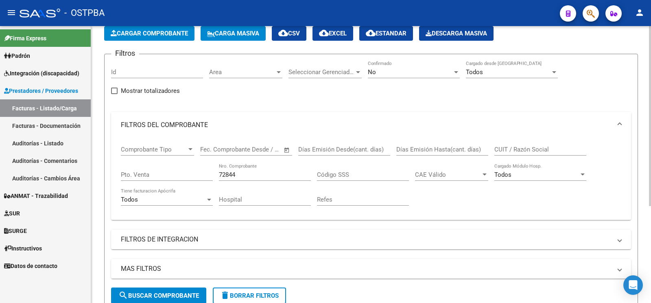
click at [189, 28] on button "Cargar Comprobante" at bounding box center [149, 33] width 90 height 15
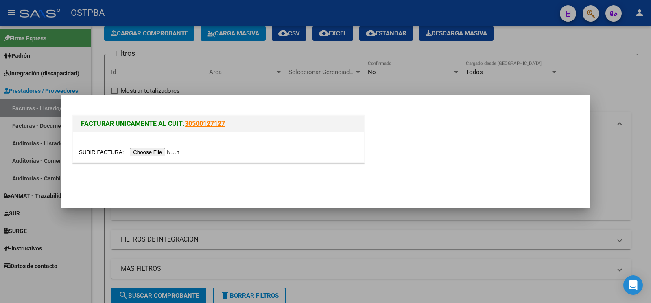
click at [99, 157] on div at bounding box center [219, 147] width 292 height 31
click at [97, 154] on input "file" at bounding box center [130, 152] width 103 height 9
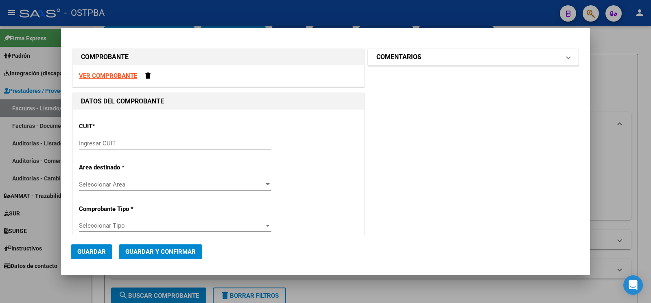
click at [409, 49] on mat-expansion-panel-header "COMENTARIOS" at bounding box center [473, 57] width 210 height 16
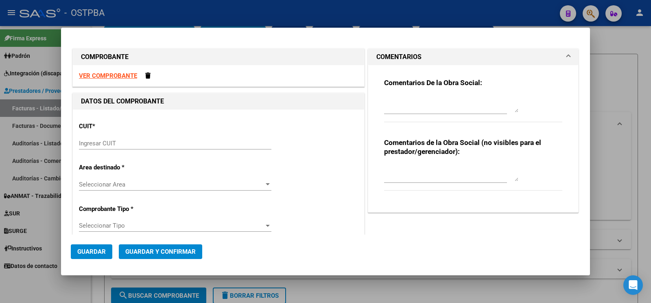
click at [456, 88] on div "Comentarios De la Obra Social:" at bounding box center [473, 104] width 178 height 53
click at [434, 105] on textarea at bounding box center [451, 104] width 134 height 16
type textarea "vallejos zuly"
click at [130, 143] on input "Ingresar CUIT" at bounding box center [175, 143] width 193 height 7
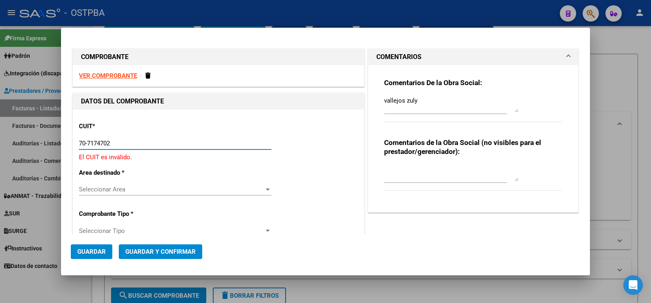
drag, startPoint x: 134, startPoint y: 142, endPoint x: 0, endPoint y: 52, distance: 161.0
click at [79, 140] on input "70-7174702" at bounding box center [175, 143] width 193 height 7
type input "7"
type input "30-70717470-2"
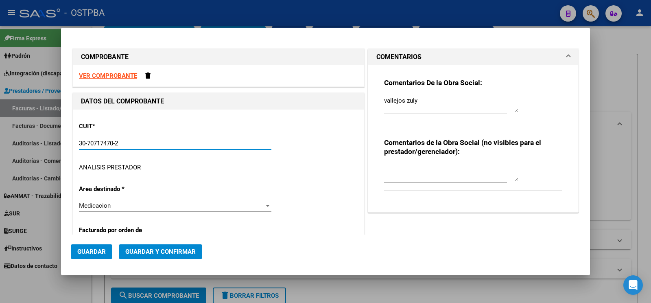
type input "9"
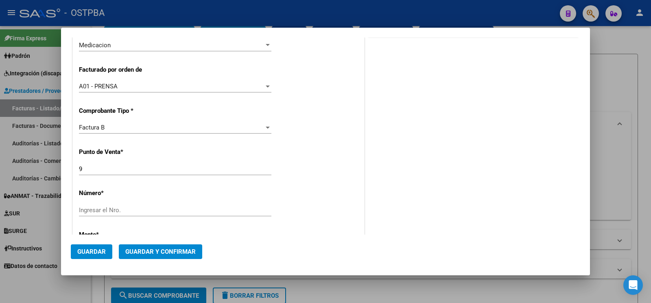
scroll to position [214, 0]
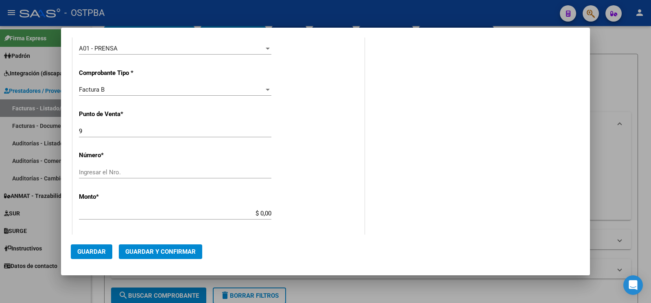
type input "30-70717470-2"
click at [134, 173] on input "Ingresar el Nro." at bounding box center [175, 172] width 193 height 7
type input "72844"
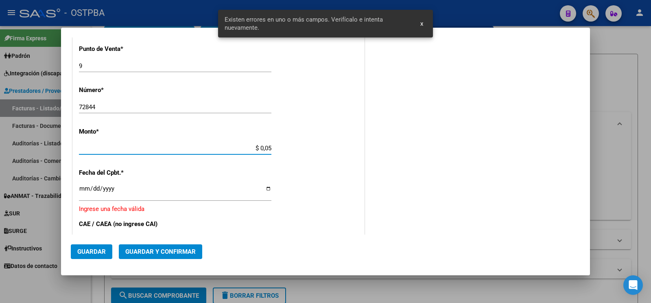
scroll to position [279, 0]
type input "$ 52.253,76"
click at [83, 197] on div "Ingresar la fecha" at bounding box center [175, 195] width 193 height 25
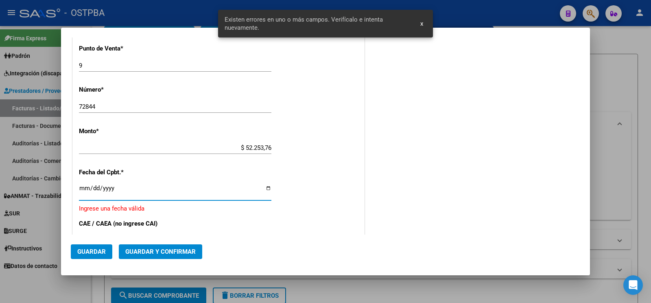
click at [84, 193] on input "Ingresar la fecha" at bounding box center [175, 191] width 193 height 13
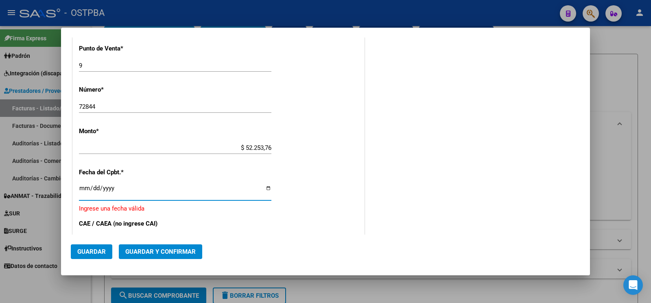
type input "2025-07-16"
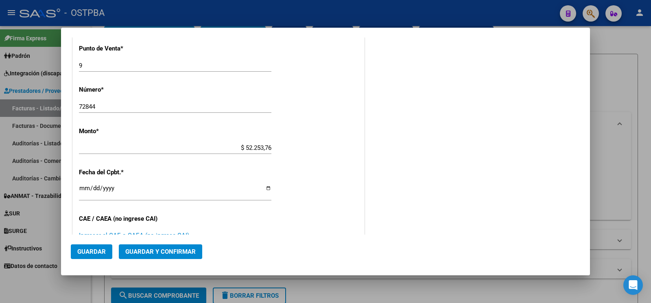
scroll to position [424, 0]
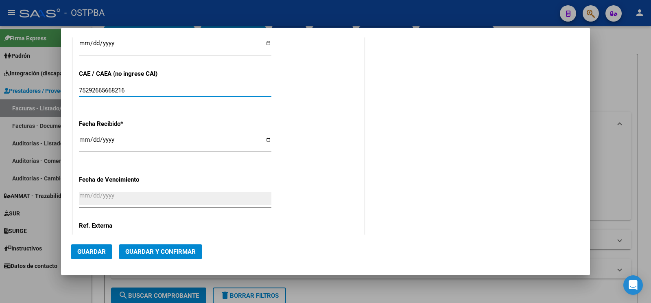
type input "75292665668216"
click at [78, 258] on button "Guardar" at bounding box center [92, 251] width 42 height 15
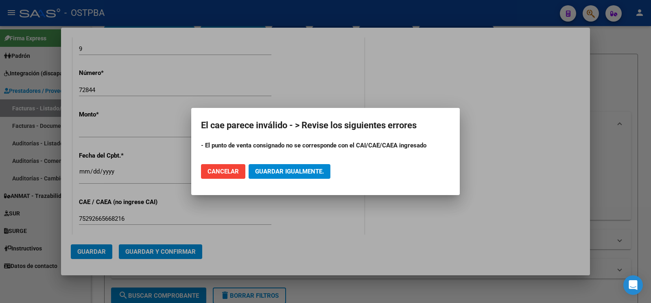
scroll to position [168, 0]
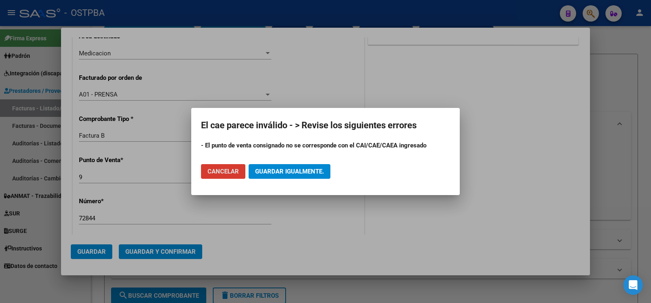
click at [320, 163] on mat-dialog-actions "Cancelar Guardar igualmente." at bounding box center [325, 172] width 249 height 28
click at [316, 168] on button "Guardar igualmente." at bounding box center [290, 171] width 82 height 15
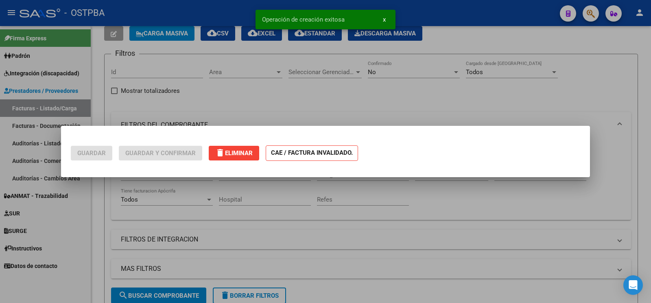
scroll to position [0, 0]
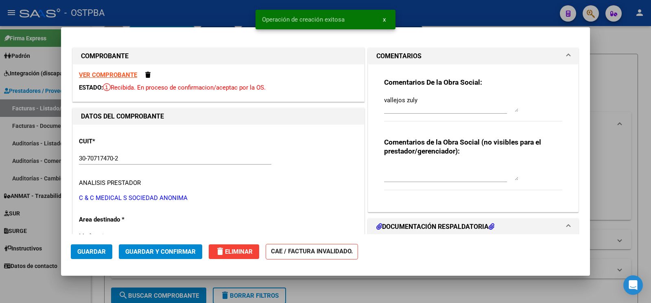
type input "2025-09-14"
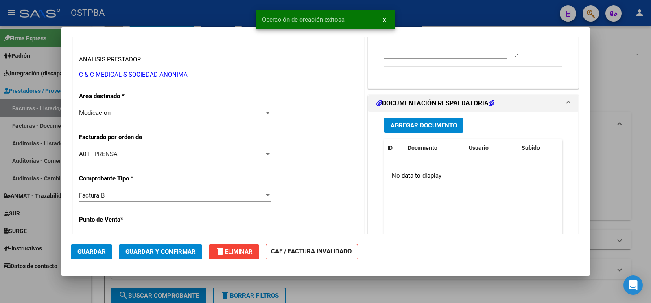
scroll to position [86, 0]
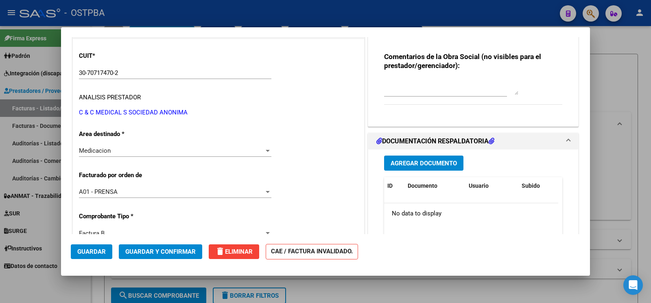
click at [393, 161] on span "Agregar Documento" at bounding box center [424, 163] width 66 height 7
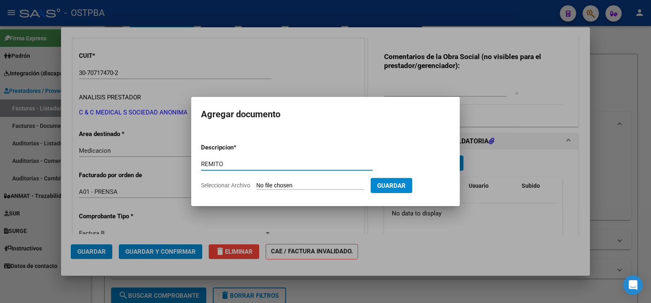
type input "REMITO"
click at [272, 191] on form "Descripcion * REMITO Escriba aquí una descripcion Seleccionar Archivo Guardar" at bounding box center [325, 166] width 249 height 59
click at [271, 185] on input "Seleccionar Archivo" at bounding box center [311, 186] width 108 height 8
type input "C:\fakepath\remito vallejos_20250818_0001.pdf"
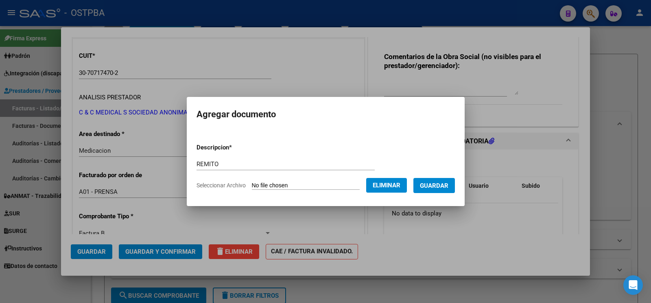
click at [439, 193] on form "Descripcion * REMITO Escriba aquí una descripcion Seleccionar Archivo Eliminar …" at bounding box center [326, 166] width 259 height 59
click at [439, 191] on button "Guardar" at bounding box center [435, 185] width 42 height 15
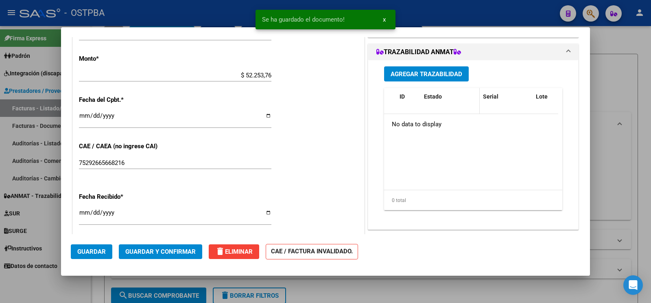
scroll to position [385, 0]
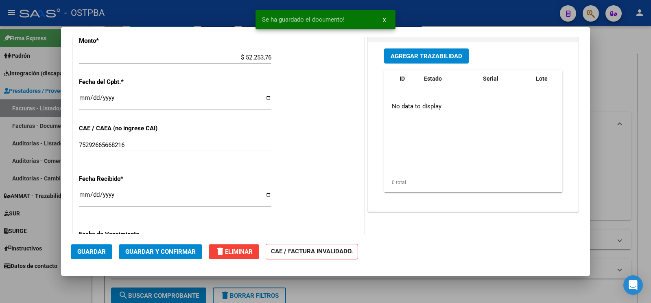
click at [447, 55] on span "Agregar Trazabilidad" at bounding box center [427, 56] width 72 height 7
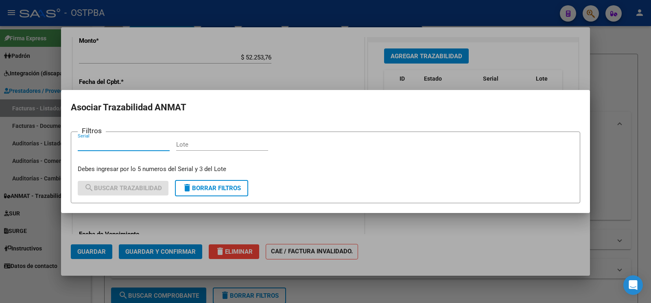
click at [470, 57] on div at bounding box center [325, 151] width 651 height 303
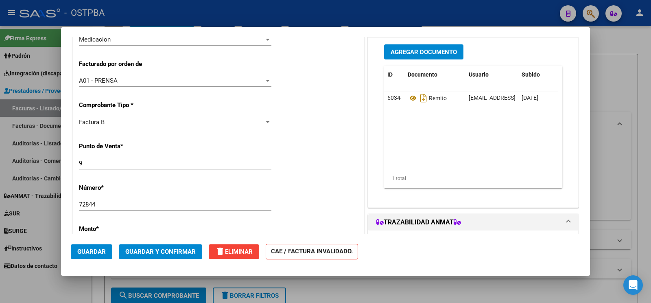
scroll to position [171, 0]
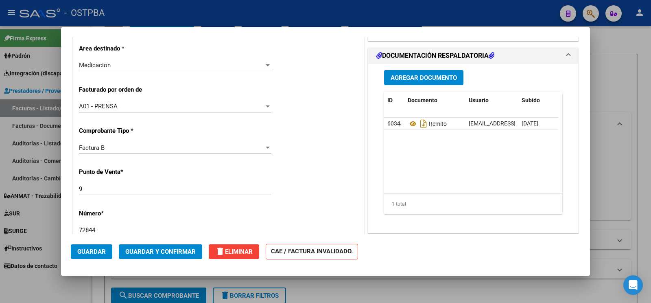
click at [432, 81] on span "Agregar Documento" at bounding box center [424, 77] width 66 height 7
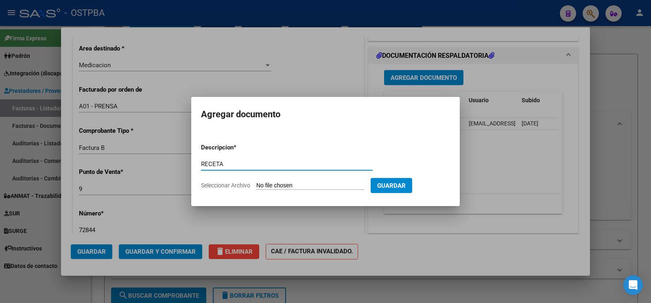
type input "RECETA"
click at [283, 182] on input "Seleccionar Archivo" at bounding box center [311, 186] width 108 height 8
type input "C:\fakepath\RECETA VALLEJOS.pdf"
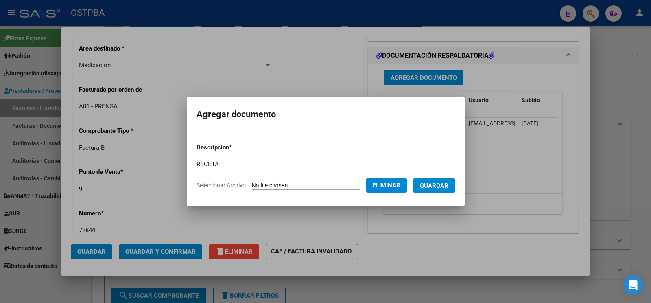
click at [440, 189] on button "Guardar" at bounding box center [435, 185] width 42 height 15
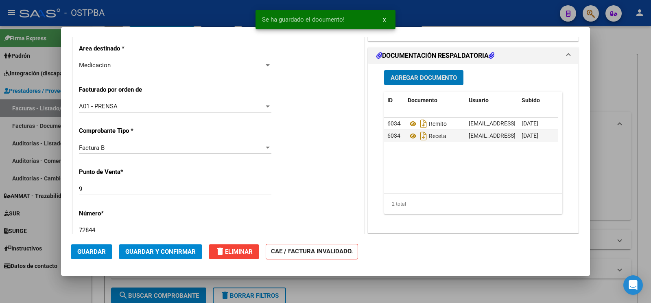
scroll to position [342, 0]
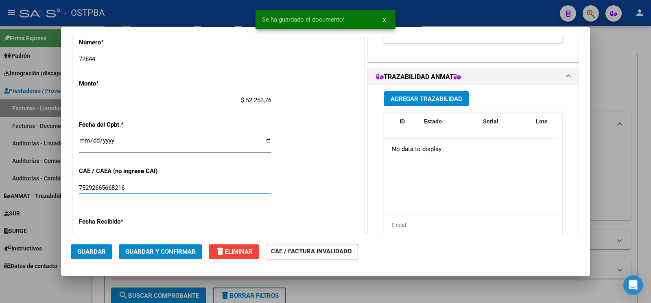
drag, startPoint x: 167, startPoint y: 184, endPoint x: 0, endPoint y: 105, distance: 184.9
click at [79, 184] on input "75292665668216" at bounding box center [175, 187] width 193 height 7
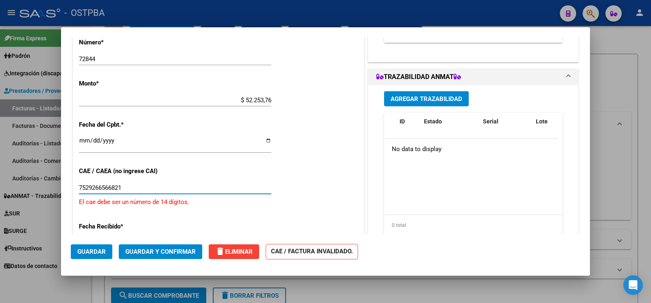
type input "75292665668216"
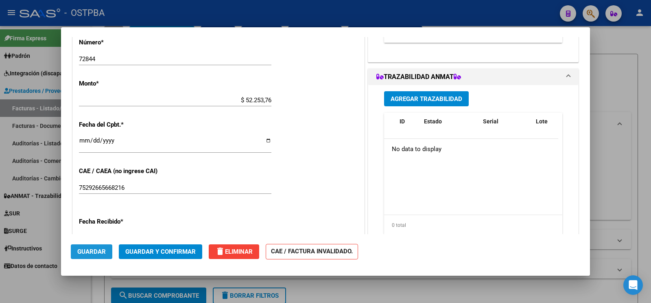
click at [92, 253] on span "Guardar" at bounding box center [91, 251] width 29 height 7
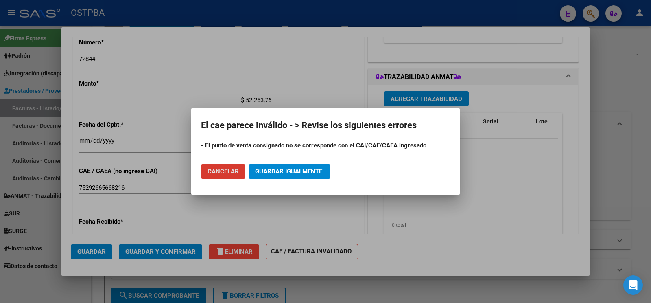
drag, startPoint x: 312, startPoint y: 162, endPoint x: 299, endPoint y: 190, distance: 30.2
click at [311, 163] on mat-dialog-actions "Cancelar Guardar igualmente." at bounding box center [325, 172] width 249 height 28
click at [299, 190] on mat-dialog-container "El cae parece inválido - > Revise los siguientes errores - El punto de venta co…" at bounding box center [325, 151] width 269 height 87
click at [314, 164] on button "Guardar igualmente." at bounding box center [290, 171] width 82 height 15
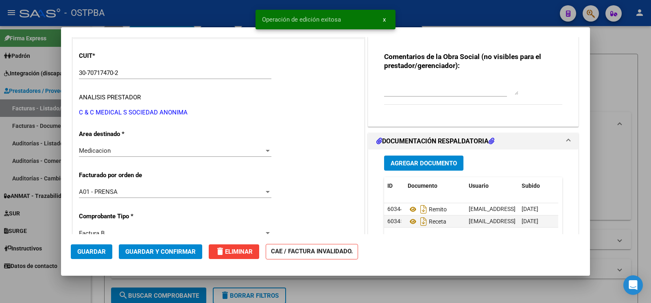
scroll to position [0, 0]
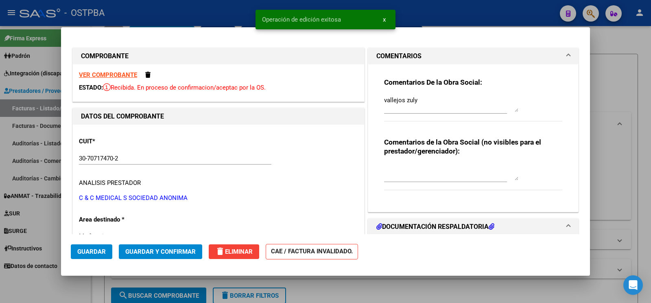
click at [80, 253] on span "Guardar" at bounding box center [91, 251] width 29 height 7
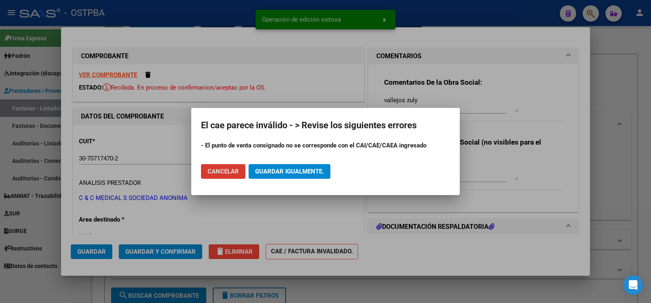
click at [300, 163] on mat-dialog-actions "Cancelar Guardar igualmente." at bounding box center [325, 172] width 249 height 28
click at [302, 166] on button "Guardar igualmente." at bounding box center [290, 171] width 82 height 15
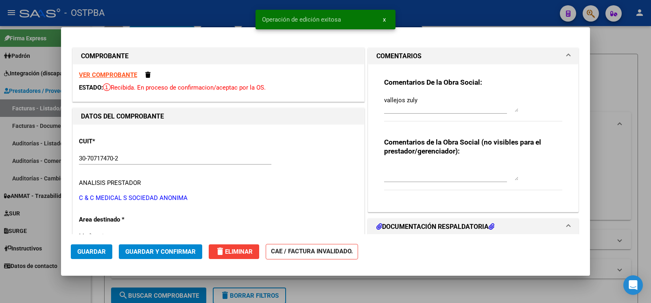
scroll to position [86, 0]
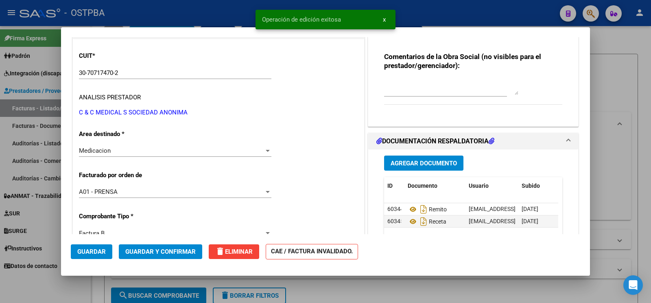
drag, startPoint x: 43, startPoint y: 294, endPoint x: 65, endPoint y: 245, distance: 53.4
click at [44, 293] on div at bounding box center [325, 151] width 651 height 303
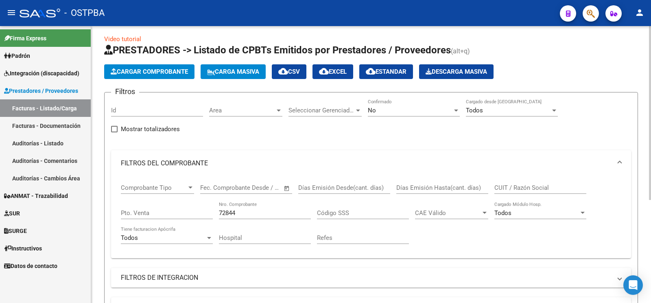
scroll to position [0, 0]
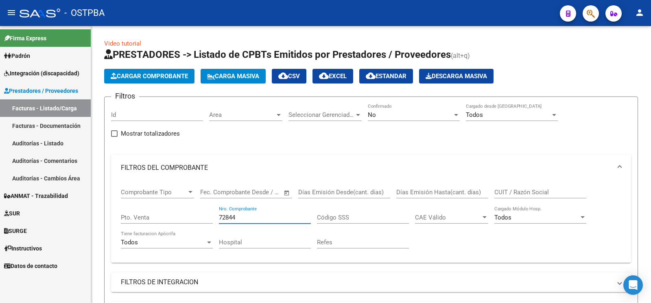
drag, startPoint x: 260, startPoint y: 215, endPoint x: 0, endPoint y: 144, distance: 269.4
click at [219, 214] on input "72844" at bounding box center [265, 217] width 92 height 7
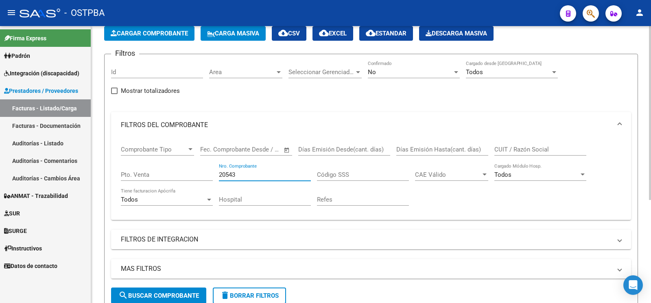
scroll to position [128, 0]
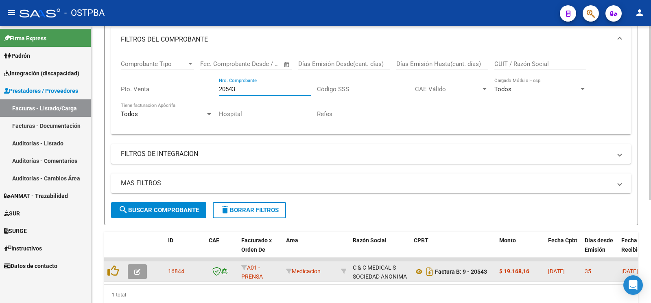
type input "20543"
click at [142, 272] on button "button" at bounding box center [137, 271] width 19 height 15
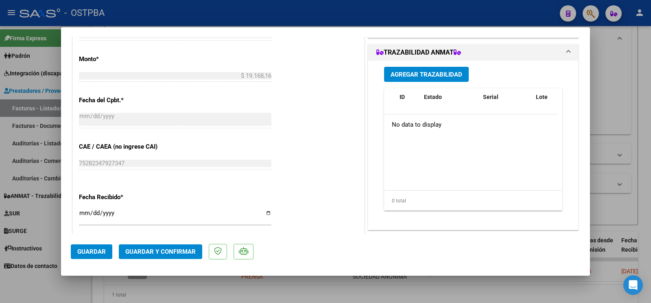
scroll to position [342, 0]
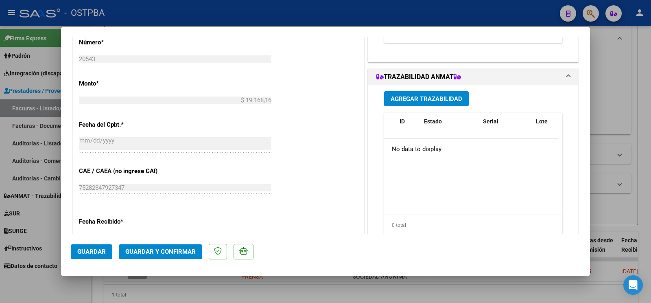
click at [443, 100] on span "Agregar Trazabilidad" at bounding box center [427, 98] width 72 height 7
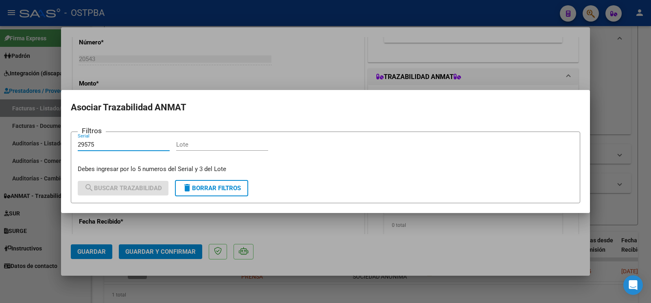
type input "29575"
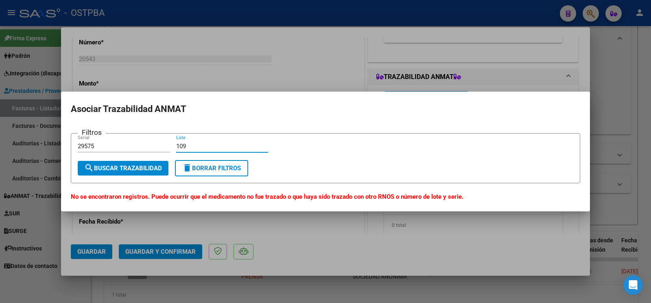
type input "109"
drag, startPoint x: 105, startPoint y: 148, endPoint x: 85, endPoint y: 145, distance: 20.6
click at [85, 145] on input "29575" at bounding box center [124, 146] width 92 height 7
type input "2929575"
type input "A02"
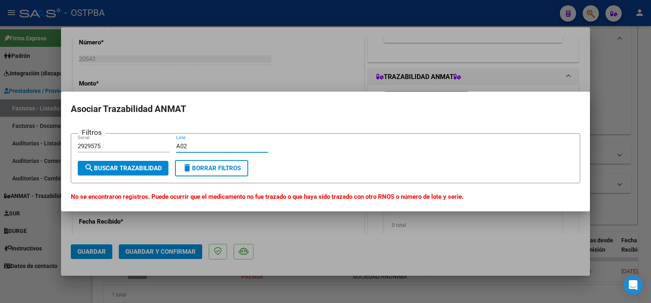
click at [97, 174] on button "search Buscar Trazabilidad" at bounding box center [123, 168] width 91 height 15
click at [78, 143] on input "2929575" at bounding box center [124, 146] width 92 height 7
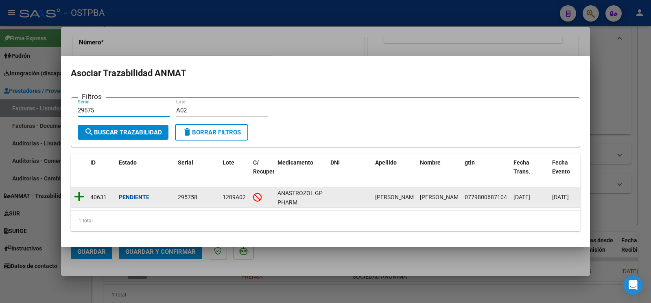
type input "29575"
click at [78, 191] on icon at bounding box center [79, 196] width 10 height 11
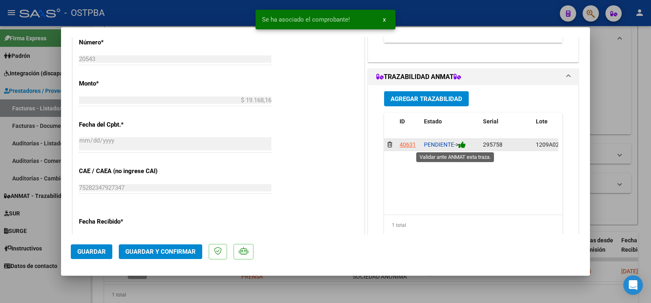
click at [462, 142] on icon at bounding box center [462, 145] width 7 height 8
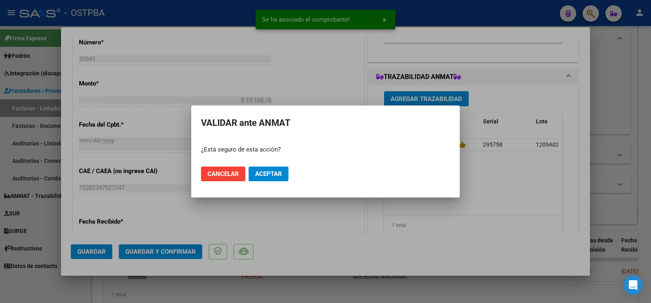
click at [276, 182] on mat-dialog-actions "Cancelar Aceptar" at bounding box center [325, 174] width 249 height 28
click at [276, 175] on span "Aceptar" at bounding box center [268, 173] width 27 height 7
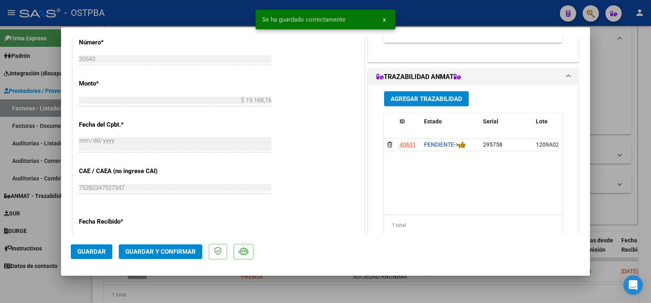
click at [405, 99] on span "Agregar Trazabilidad" at bounding box center [427, 98] width 72 height 7
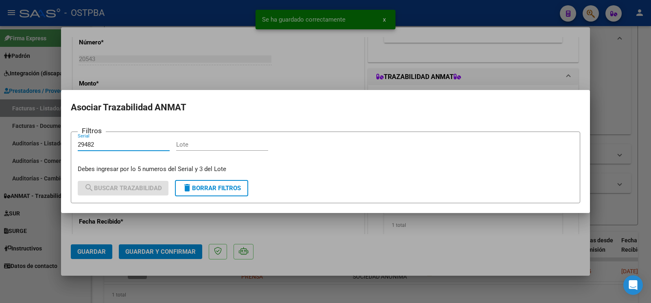
type input "29482"
type input "0"
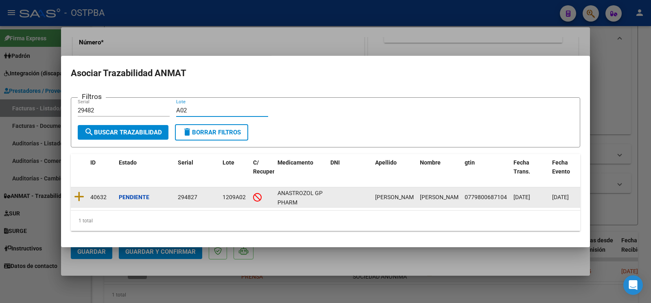
type input "A02"
click at [75, 187] on datatable-body-cell at bounding box center [79, 197] width 16 height 20
click at [73, 187] on datatable-body-cell at bounding box center [79, 197] width 16 height 20
click at [81, 195] on icon at bounding box center [79, 196] width 10 height 11
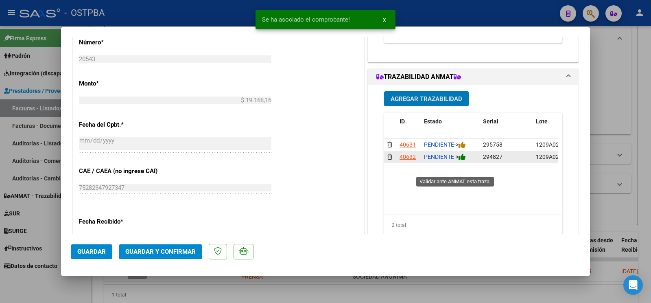
click at [462, 161] on icon at bounding box center [462, 157] width 7 height 8
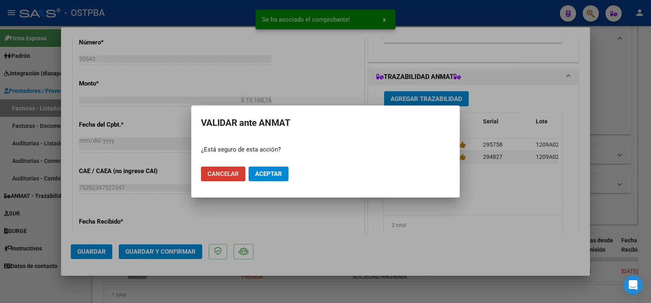
click at [285, 165] on mat-dialog-actions "Cancelar Aceptar" at bounding box center [325, 174] width 249 height 28
click at [289, 165] on mat-dialog-actions "Cancelar Aceptar" at bounding box center [325, 174] width 249 height 28
drag, startPoint x: 287, startPoint y: 166, endPoint x: 283, endPoint y: 169, distance: 4.4
click at [285, 167] on mat-dialog-actions "Cancelar Aceptar" at bounding box center [325, 174] width 249 height 28
click at [283, 169] on button "Aceptar" at bounding box center [269, 174] width 40 height 15
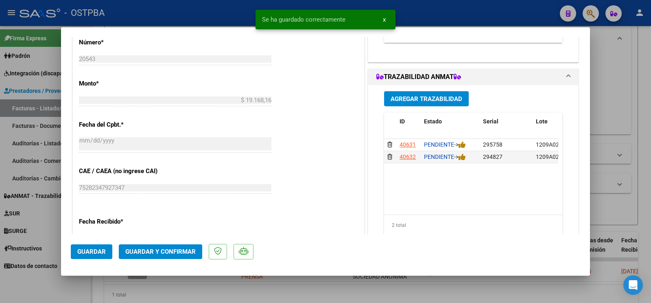
click at [439, 101] on span "Agregar Trazabilidad" at bounding box center [427, 98] width 72 height 7
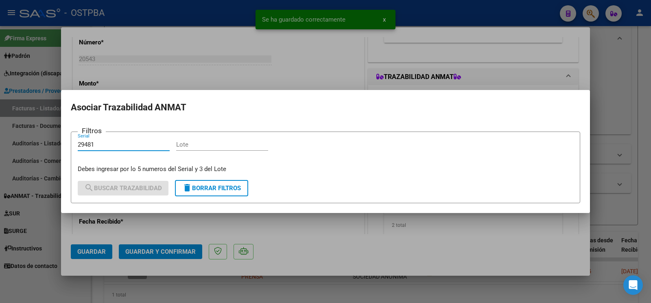
type input "29481"
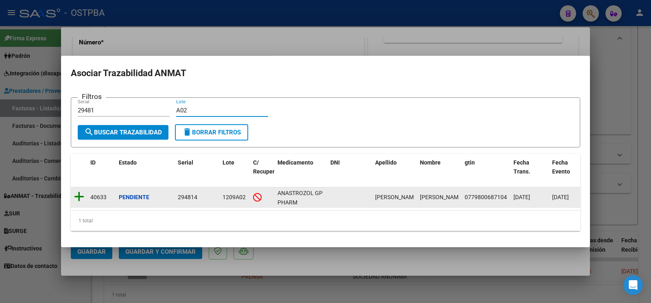
type input "A02"
click at [77, 191] on icon at bounding box center [79, 196] width 10 height 11
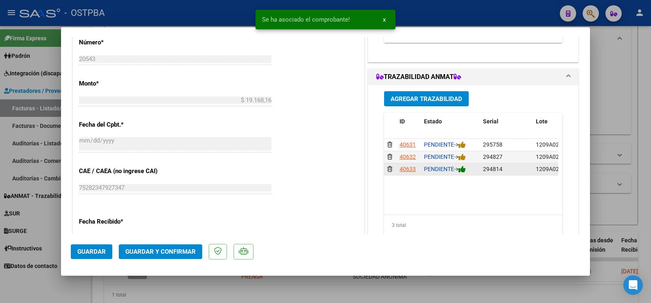
click at [462, 173] on icon at bounding box center [462, 169] width 7 height 8
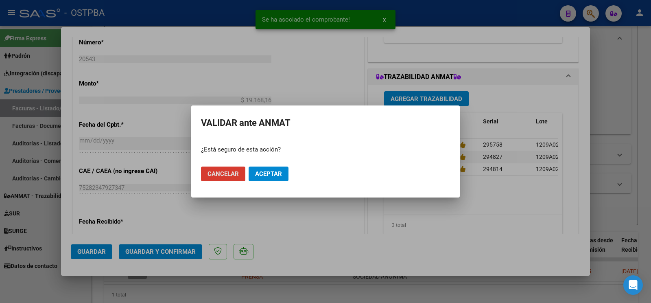
click at [267, 173] on span "Aceptar" at bounding box center [268, 173] width 27 height 7
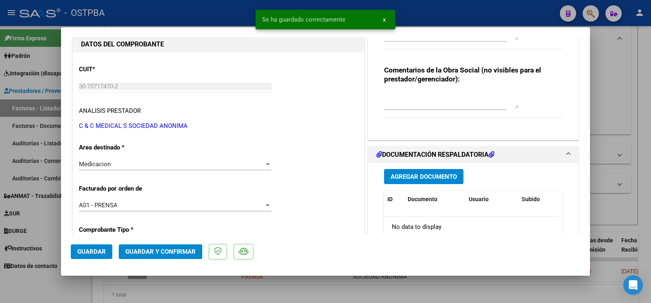
scroll to position [86, 0]
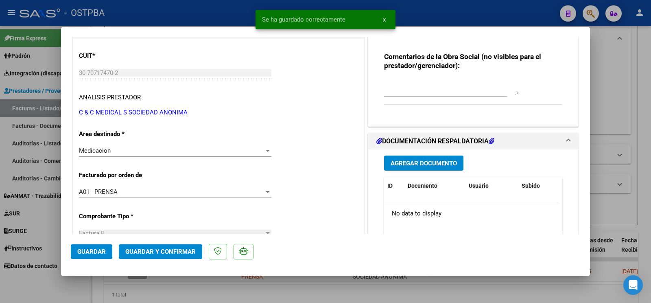
click at [418, 155] on div "Agregar Documento ID Documento Usuario Subido Acción No data to display 0 total…" at bounding box center [473, 230] width 191 height 162
click at [430, 157] on button "Agregar Documento" at bounding box center [423, 163] width 79 height 15
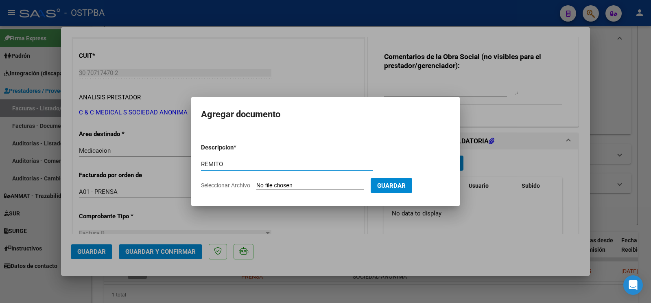
type input "REMITO"
click at [257, 183] on app-file-uploader "Seleccionar Archivo" at bounding box center [286, 185] width 170 height 7
click at [260, 182] on input "Seleccionar Archivo" at bounding box center [311, 186] width 108 height 8
type input "C:\fakepath\REMITO HARRY_20250818_0001.pdf"
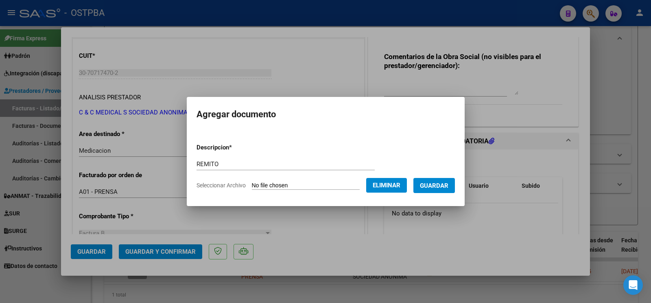
click at [445, 189] on span "Guardar" at bounding box center [434, 185] width 29 height 7
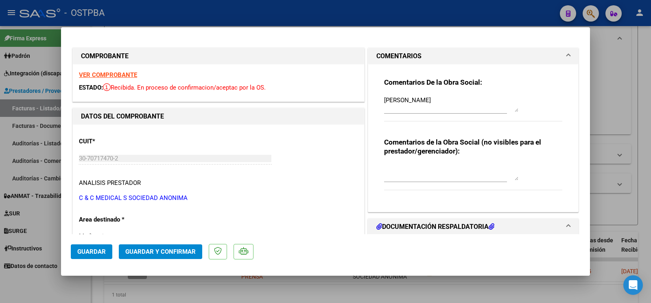
scroll to position [171, 0]
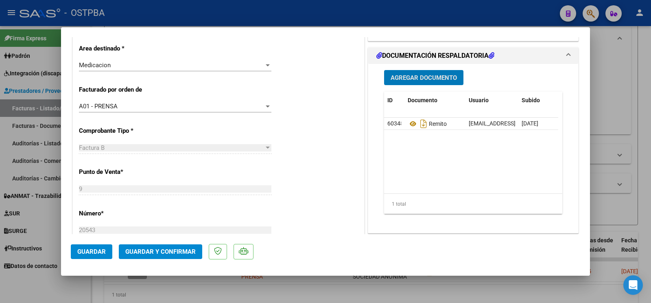
click at [406, 81] on span "Agregar Documento" at bounding box center [424, 77] width 66 height 7
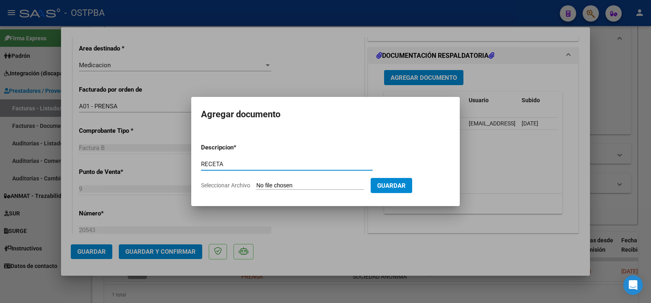
type input "RECETA"
click at [270, 185] on input "Seleccionar Archivo" at bounding box center [311, 186] width 108 height 8
type input "C:\fakepath\RECETA HARRY.pdf"
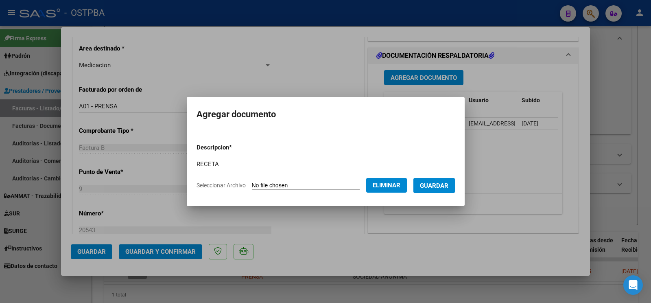
click at [445, 186] on span "Guardar" at bounding box center [434, 185] width 29 height 7
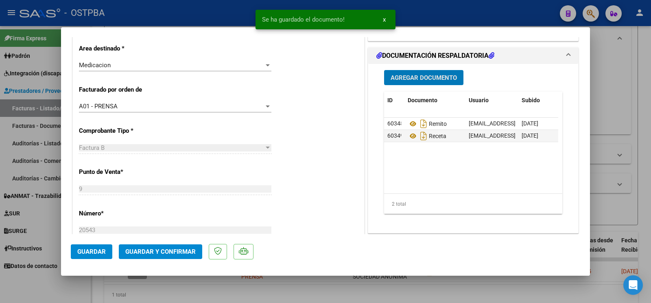
click at [95, 256] on button "Guardar" at bounding box center [92, 251] width 42 height 15
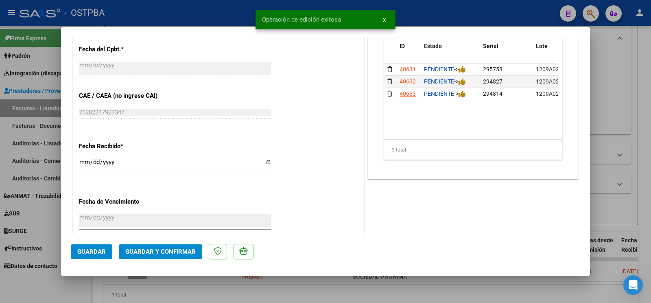
scroll to position [428, 0]
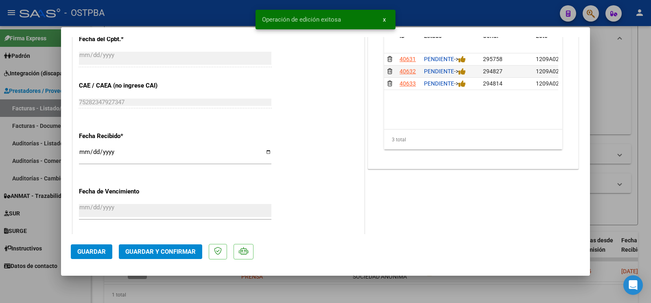
click at [52, 283] on div at bounding box center [325, 151] width 651 height 303
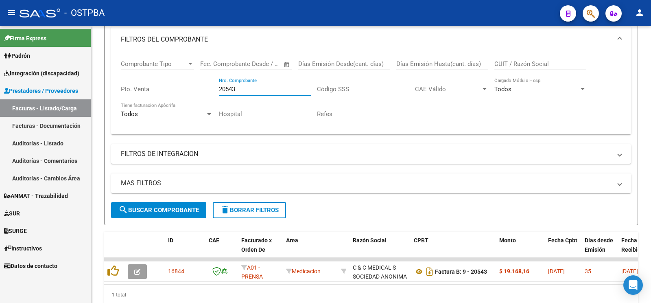
drag, startPoint x: 240, startPoint y: 91, endPoint x: 0, endPoint y: 84, distance: 239.9
click at [219, 91] on input "20543" at bounding box center [265, 89] width 92 height 7
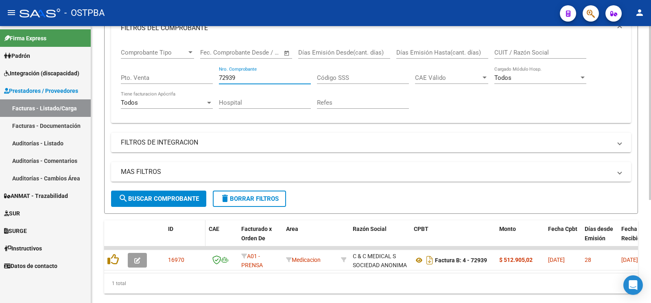
scroll to position [164, 0]
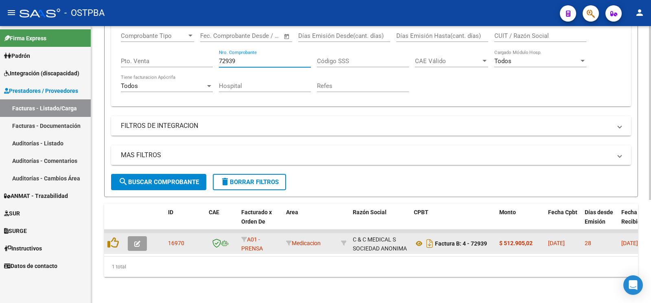
type input "72939"
click at [135, 241] on icon "button" at bounding box center [137, 244] width 6 height 6
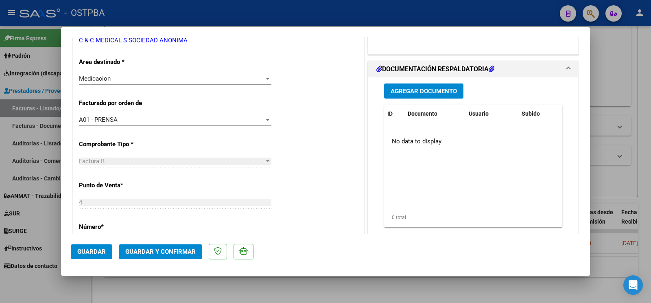
scroll to position [171, 0]
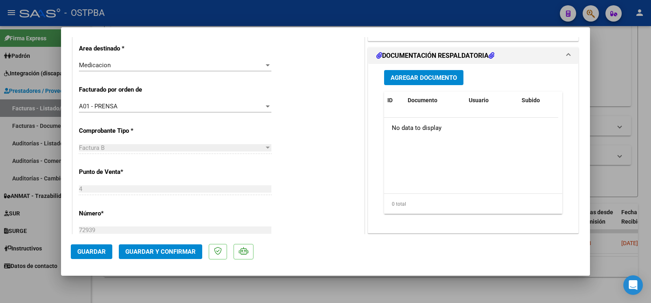
click at [430, 78] on span "Agregar Documento" at bounding box center [424, 77] width 66 height 7
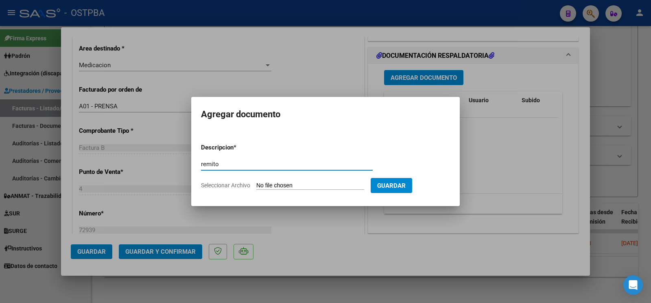
type input "remito"
click at [260, 188] on input "Seleccionar Archivo" at bounding box center [311, 186] width 108 height 8
type input "C:\fakepath\remito avendaño_20250818_0001.pdf"
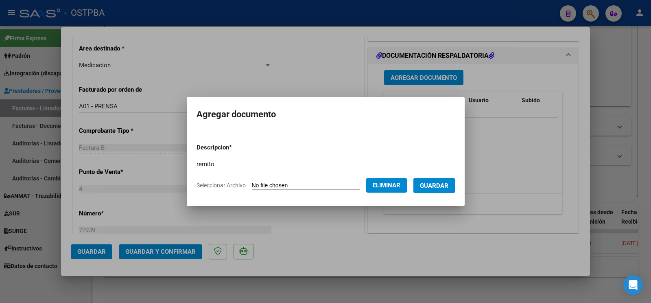
click at [435, 186] on span "Guardar" at bounding box center [434, 185] width 29 height 7
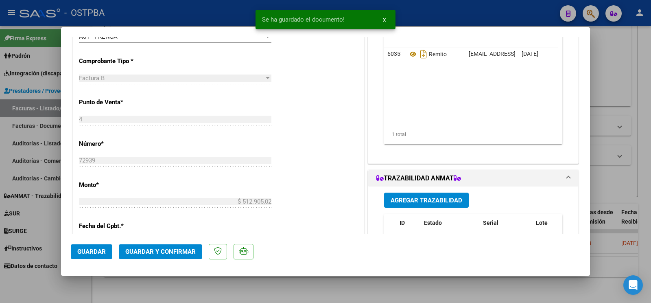
scroll to position [299, 0]
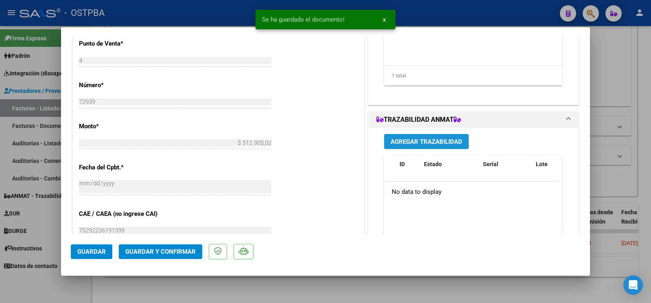
click at [460, 137] on button "Agregar Trazabilidad" at bounding box center [426, 141] width 85 height 15
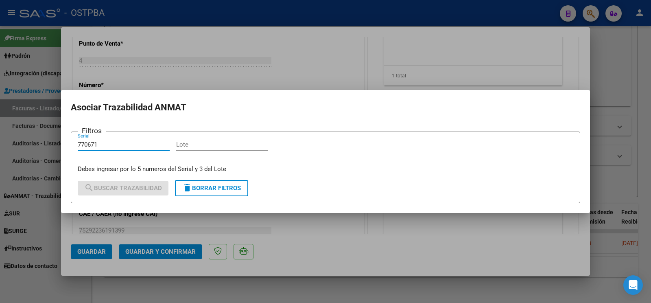
type input "770671"
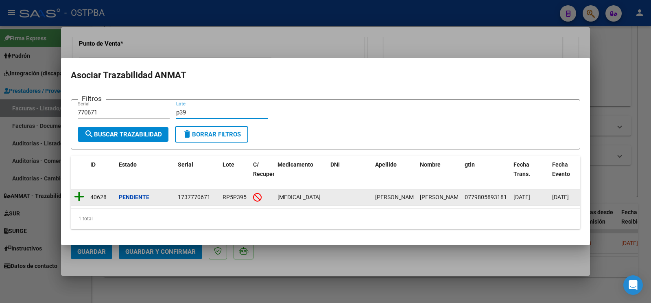
type input "p39"
click at [81, 191] on icon at bounding box center [79, 196] width 10 height 11
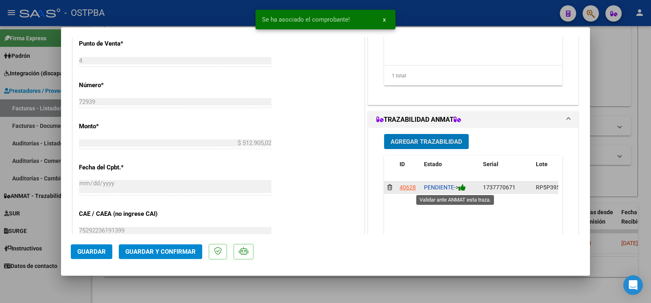
click at [460, 187] on icon at bounding box center [462, 188] width 7 height 8
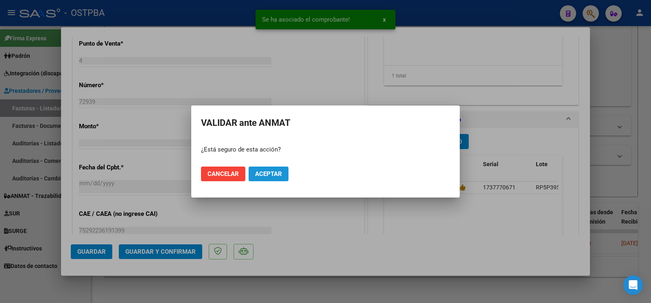
click at [267, 175] on span "Aceptar" at bounding box center [268, 173] width 27 height 7
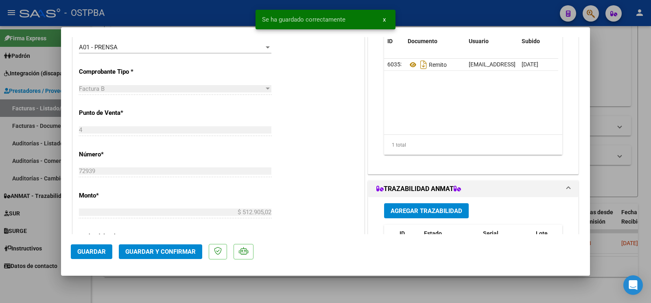
scroll to position [171, 0]
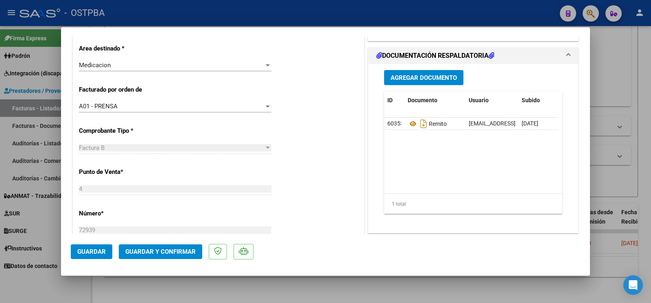
click at [407, 82] on button "Agregar Documento" at bounding box center [423, 77] width 79 height 15
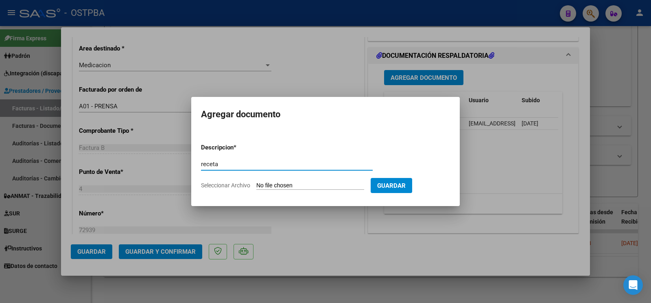
type input "receta"
click at [256, 185] on app-file-uploader "Seleccionar Archivo" at bounding box center [286, 185] width 170 height 7
click at [257, 185] on app-file-uploader "Seleccionar Archivo" at bounding box center [286, 185] width 170 height 7
click at [273, 182] on input "Seleccionar Archivo" at bounding box center [311, 186] width 108 height 8
type input "C:\fakepath\Avendaño Diabetes.pdf"
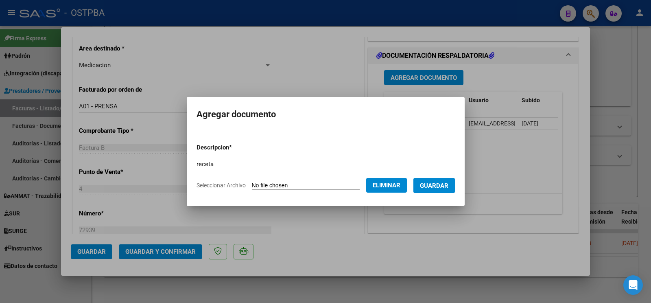
click at [440, 190] on button "Guardar" at bounding box center [435, 185] width 42 height 15
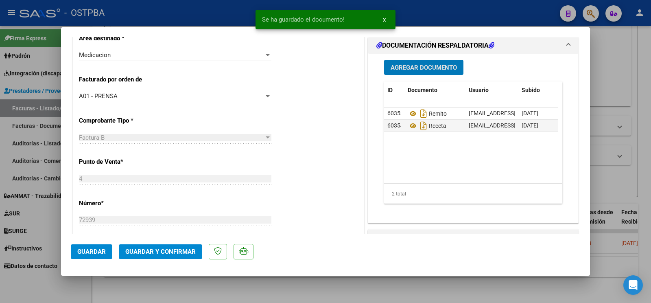
scroll to position [0, 0]
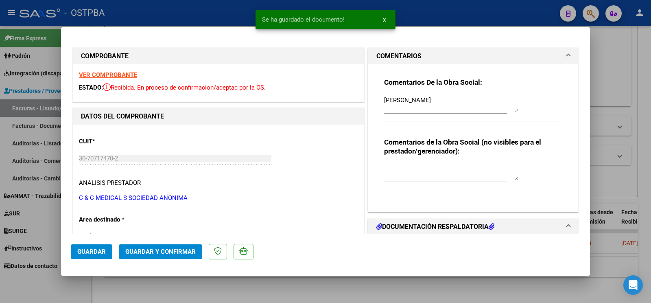
click at [109, 246] on button "Guardar" at bounding box center [92, 251] width 42 height 15
click at [51, 283] on div at bounding box center [325, 151] width 651 height 303
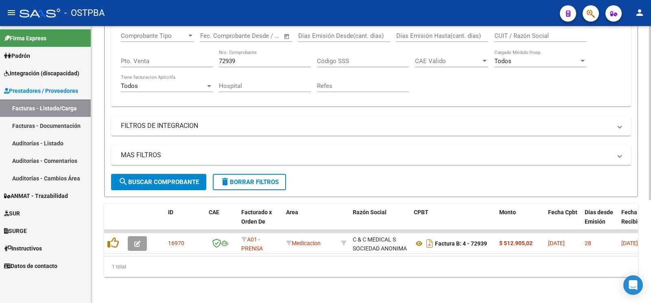
drag, startPoint x: 247, startPoint y: 55, endPoint x: 0, endPoint y: 6, distance: 251.7
click at [219, 57] on input "72939" at bounding box center [265, 60] width 92 height 7
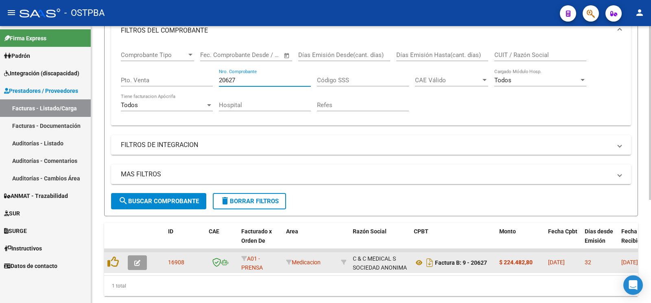
type input "20627"
click at [132, 259] on button "button" at bounding box center [137, 262] width 19 height 15
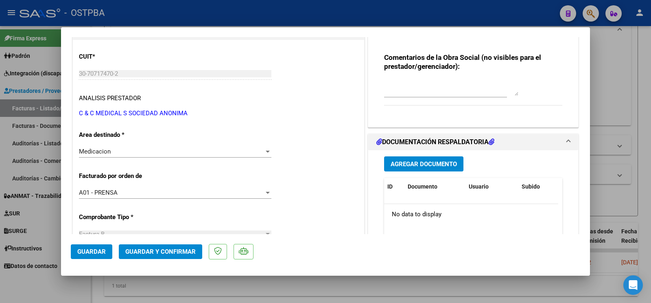
scroll to position [86, 0]
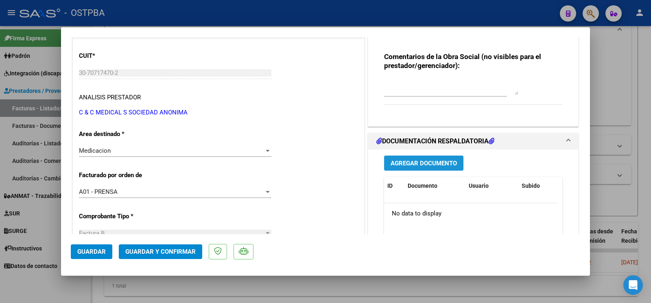
click at [408, 169] on button "Agregar Documento" at bounding box center [423, 163] width 79 height 15
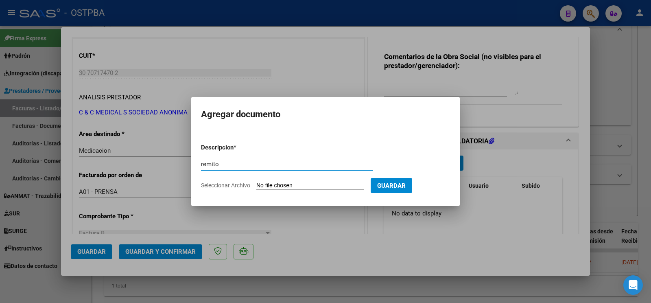
type input "remito"
click at [268, 185] on input "Seleccionar Archivo" at bounding box center [311, 186] width 108 height 8
type input "C:\fakepath\remito mariñelarena_20250818_0001.pdf"
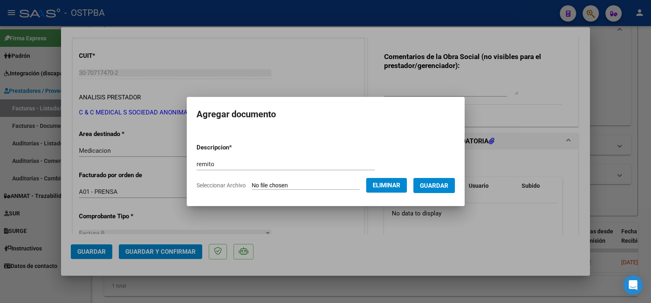
click at [446, 187] on span "Guardar" at bounding box center [434, 185] width 29 height 7
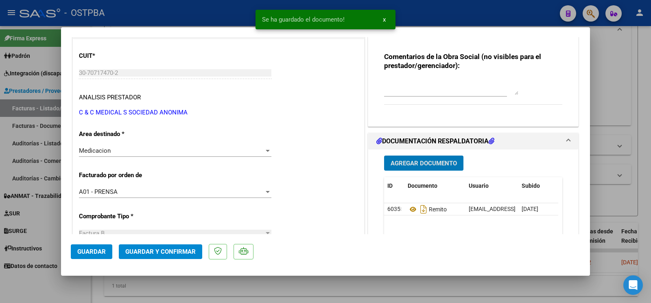
scroll to position [214, 0]
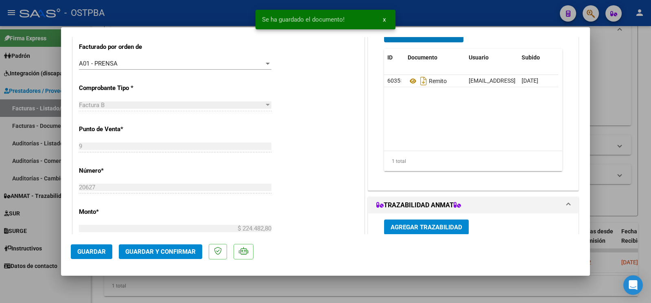
click at [408, 229] on span "Agregar Trazabilidad" at bounding box center [427, 227] width 72 height 7
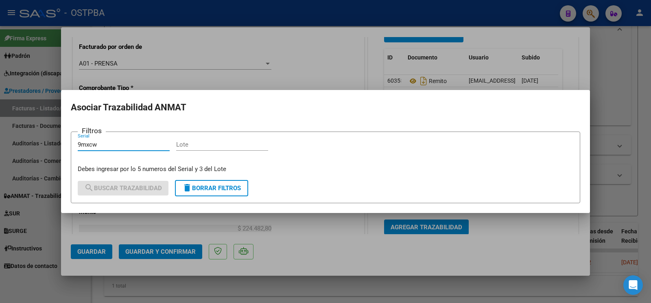
type input "9mxcw"
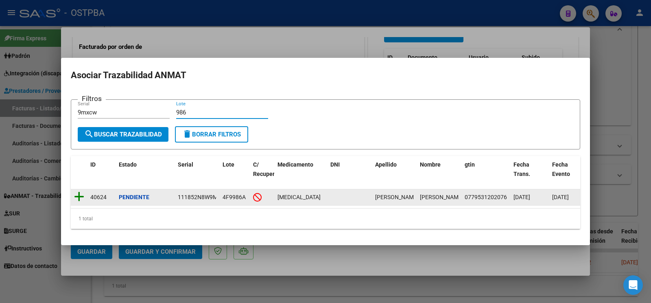
type input "986"
click at [76, 194] on icon at bounding box center [79, 196] width 10 height 11
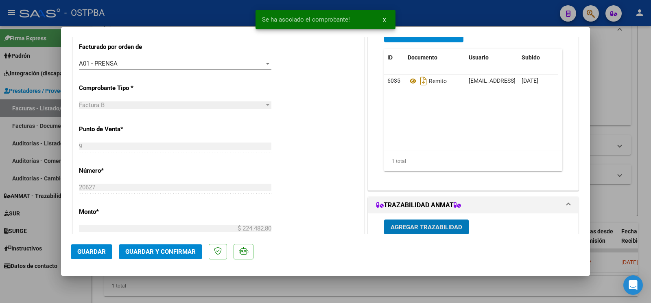
scroll to position [342, 0]
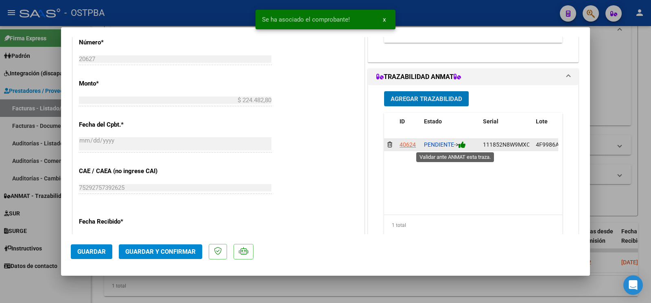
click at [461, 142] on icon at bounding box center [462, 145] width 7 height 8
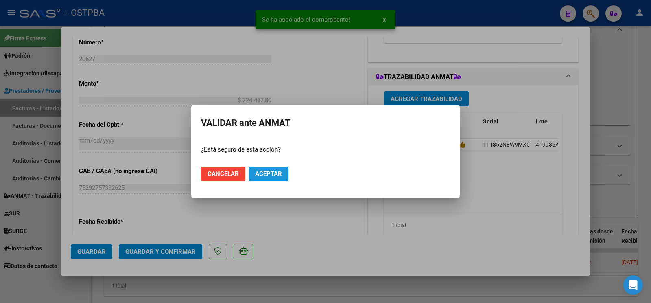
click at [274, 175] on span "Aceptar" at bounding box center [268, 173] width 27 height 7
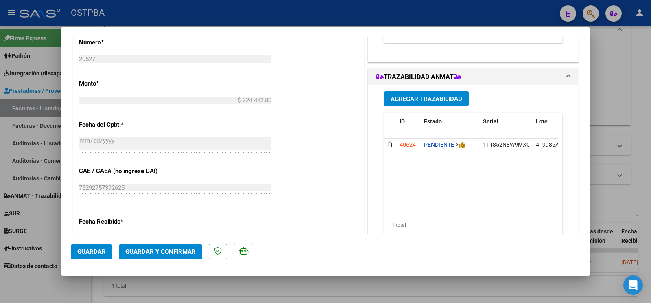
click at [421, 95] on button "Agregar Trazabilidad" at bounding box center [426, 98] width 85 height 15
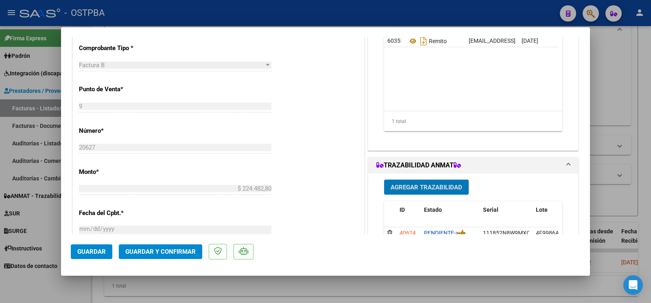
scroll to position [214, 0]
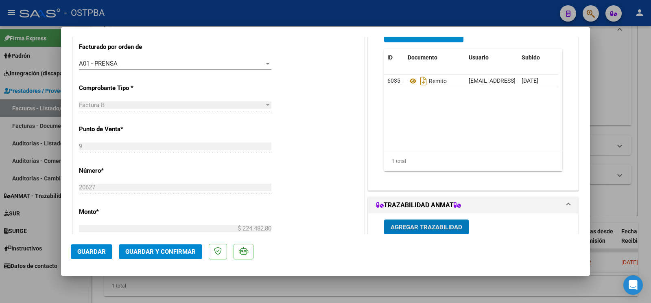
click at [424, 39] on button "Agregar Documento" at bounding box center [423, 34] width 79 height 15
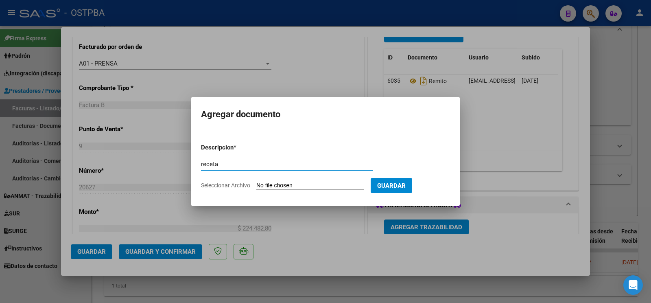
type input "receta"
click at [269, 183] on input "Seleccionar Archivo" at bounding box center [311, 186] width 108 height 8
type input "C:\fakepath\receta mariñelarena.pdf"
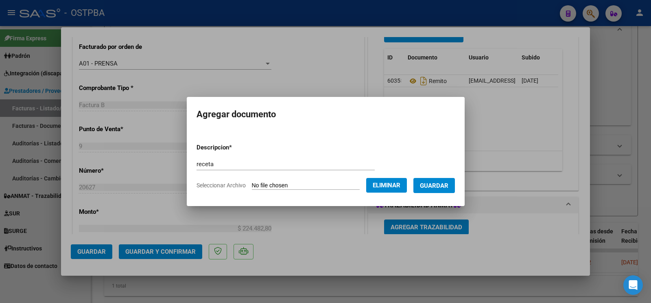
click at [420, 183] on span "Guardar" at bounding box center [434, 185] width 29 height 7
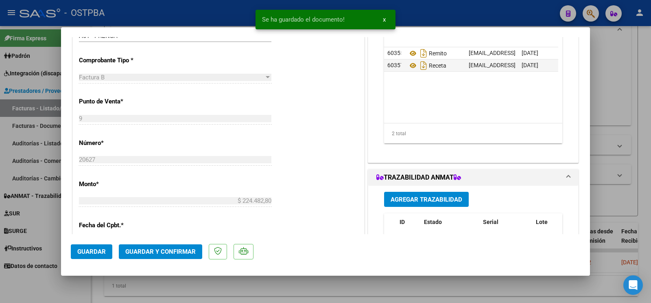
scroll to position [327, 0]
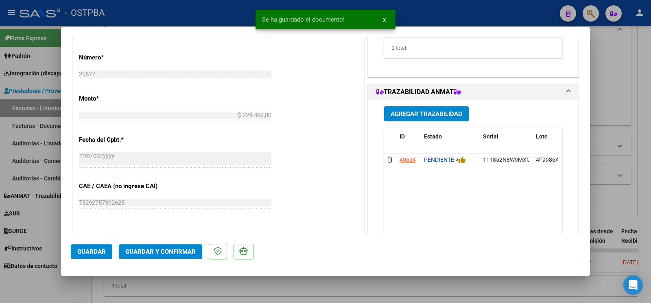
click at [73, 255] on button "Guardar" at bounding box center [92, 251] width 42 height 15
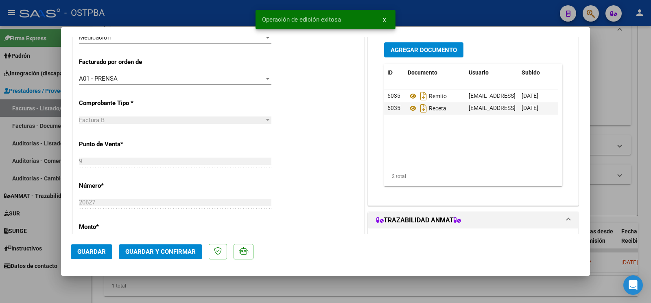
scroll to position [70, 0]
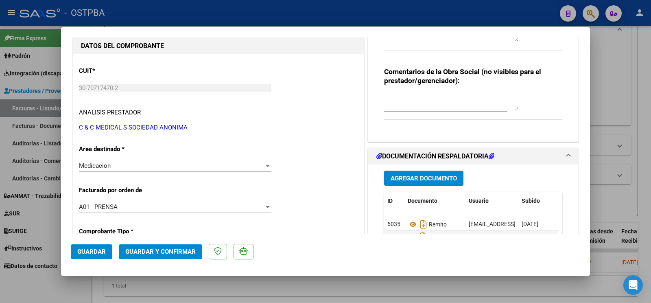
click at [108, 246] on button "Guardar" at bounding box center [92, 251] width 42 height 15
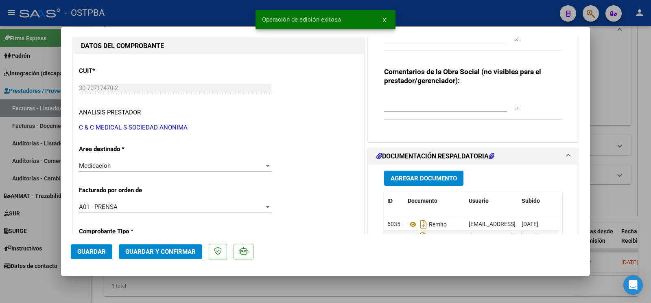
click at [40, 283] on div at bounding box center [325, 151] width 651 height 303
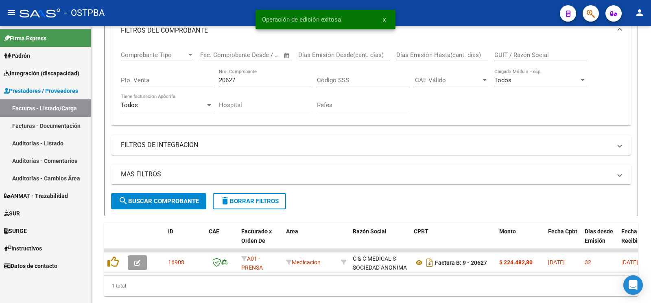
drag, startPoint x: 263, startPoint y: 82, endPoint x: 0, endPoint y: 5, distance: 273.5
click at [219, 77] on input "20627" at bounding box center [265, 80] width 92 height 7
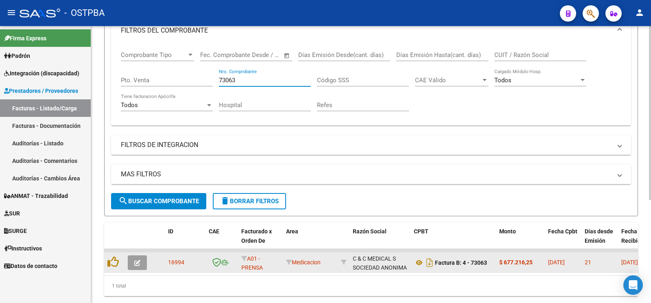
type input "73063"
click at [143, 257] on button "button" at bounding box center [137, 262] width 19 height 15
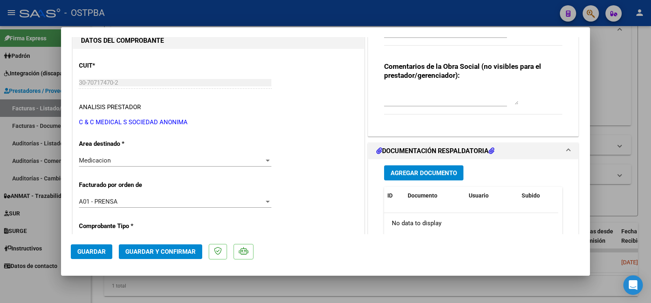
scroll to position [86, 0]
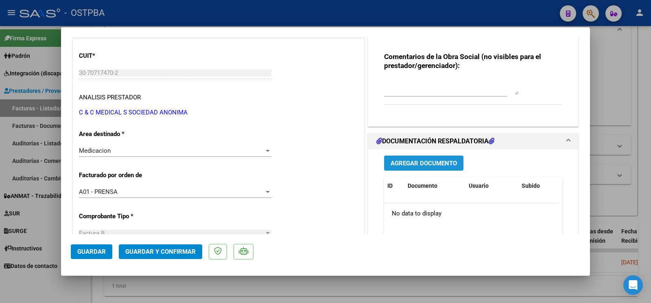
click at [419, 163] on span "Agregar Documento" at bounding box center [424, 163] width 66 height 7
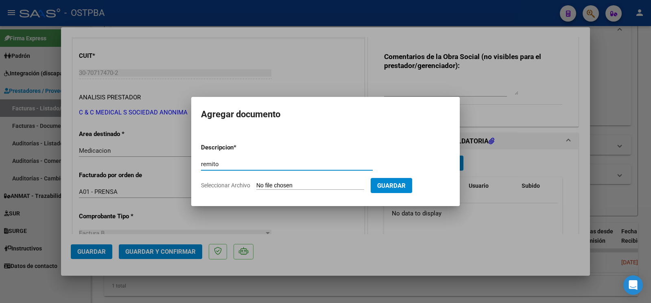
type input "remito"
click at [274, 184] on input "Seleccionar Archivo" at bounding box center [311, 186] width 108 height 8
type input "C:\fakepath\remito zappia_20250818_0001.pdf"
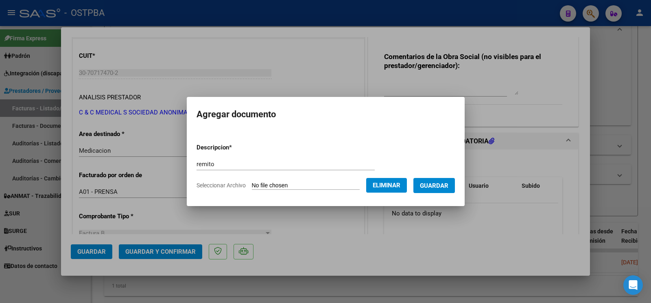
click at [454, 191] on button "Guardar" at bounding box center [435, 185] width 42 height 15
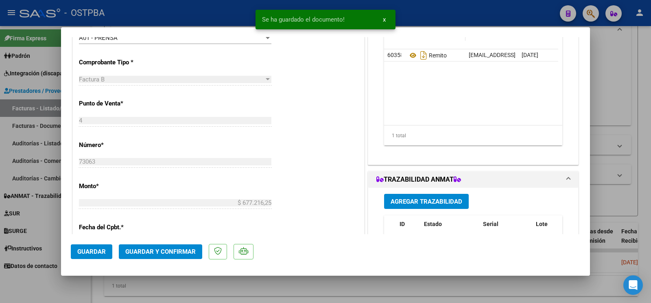
scroll to position [257, 0]
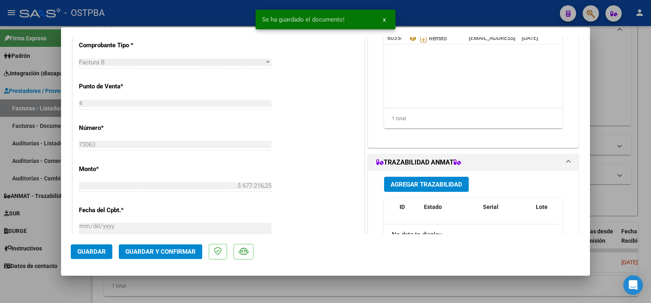
click at [447, 181] on span "Agregar Trazabilidad" at bounding box center [427, 183] width 72 height 7
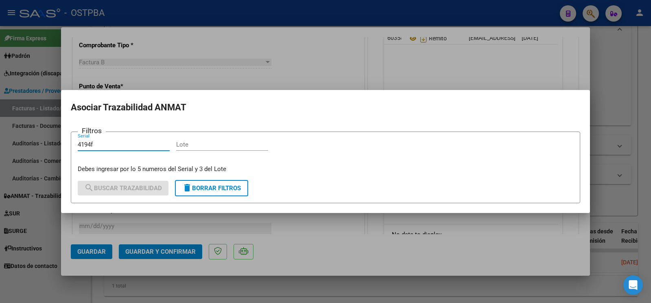
type input "4194f"
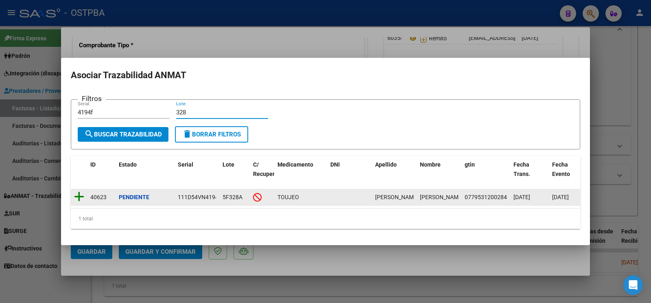
type input "328"
click at [79, 193] on icon at bounding box center [79, 196] width 10 height 11
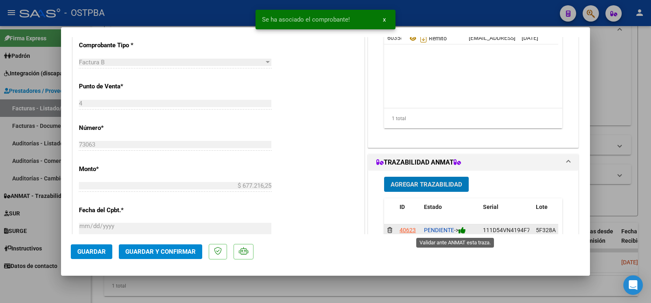
click at [463, 229] on icon at bounding box center [462, 230] width 7 height 8
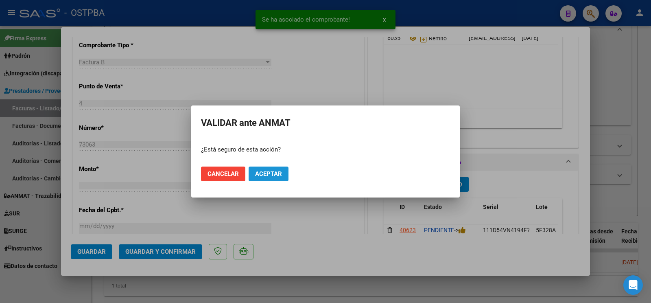
click at [276, 175] on span "Aceptar" at bounding box center [268, 173] width 27 height 7
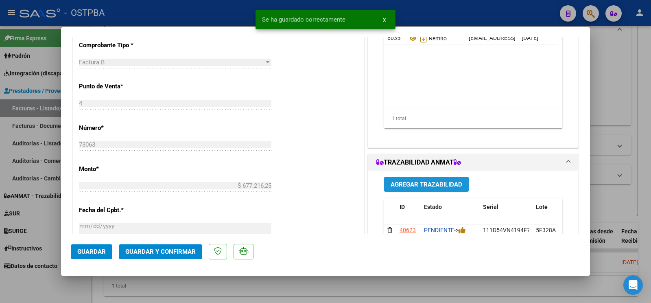
click at [438, 188] on span "Agregar Trazabilidad" at bounding box center [427, 184] width 72 height 7
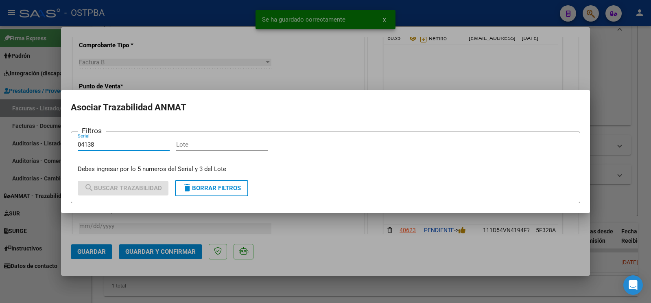
type input "04138"
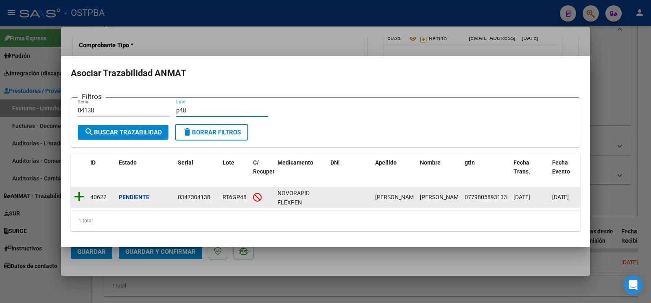
type input "p48"
click at [79, 192] on icon at bounding box center [79, 196] width 10 height 11
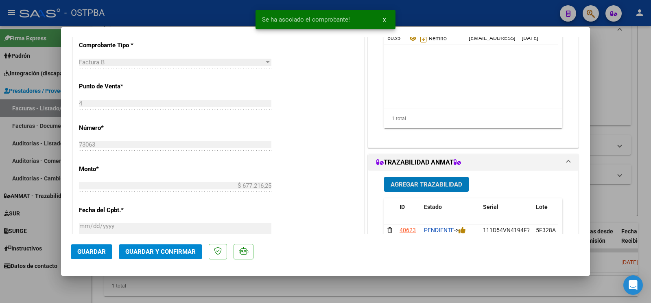
scroll to position [299, 0]
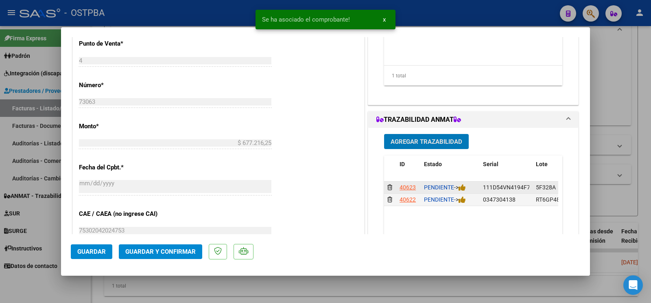
click at [460, 192] on div "PENDIENTE ->" at bounding box center [450, 187] width 53 height 9
click at [461, 185] on icon at bounding box center [462, 188] width 7 height 8
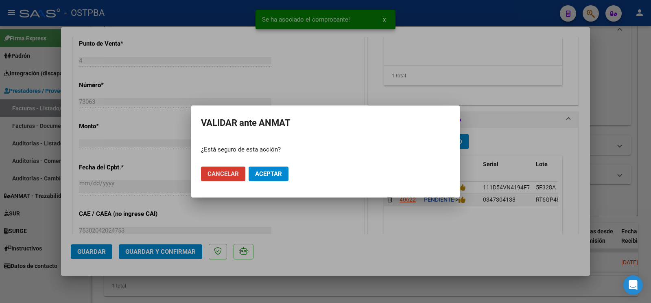
click at [277, 179] on button "Aceptar" at bounding box center [269, 174] width 40 height 15
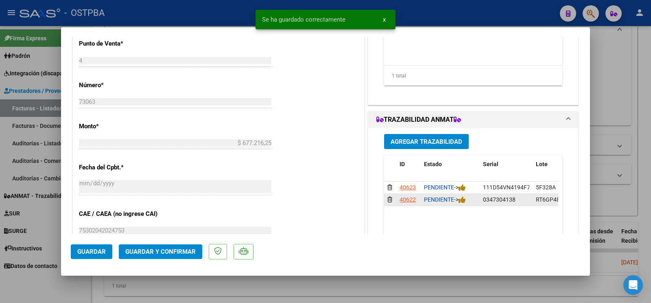
click at [466, 204] on div "PENDIENTE ->" at bounding box center [450, 199] width 53 height 9
click at [459, 204] on icon at bounding box center [462, 200] width 7 height 8
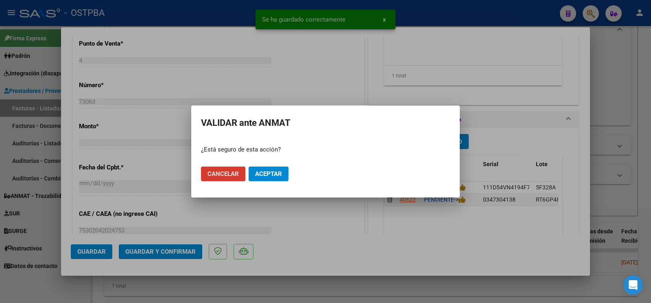
click at [267, 177] on span "Aceptar" at bounding box center [268, 173] width 27 height 7
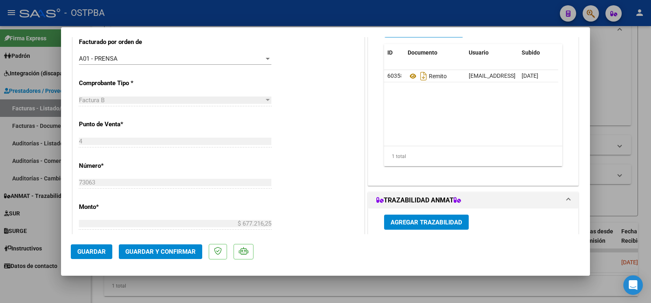
scroll to position [171, 0]
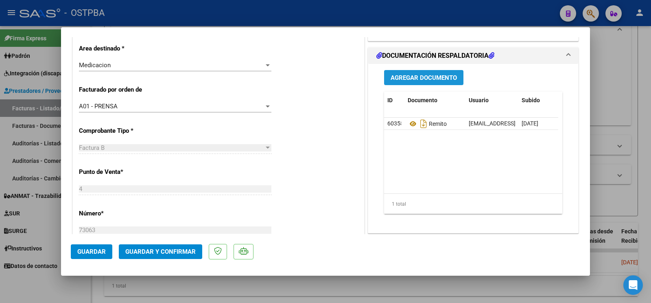
click at [431, 79] on span "Agregar Documento" at bounding box center [424, 77] width 66 height 7
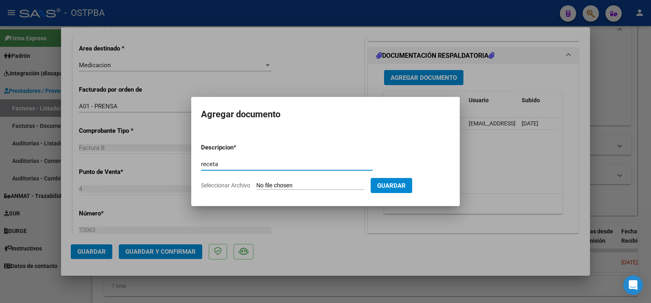
type input "receta"
click at [270, 184] on input "Seleccionar Archivo" at bounding box center [311, 186] width 108 height 8
type input "C:\fakepath\receta zappia.pdf"
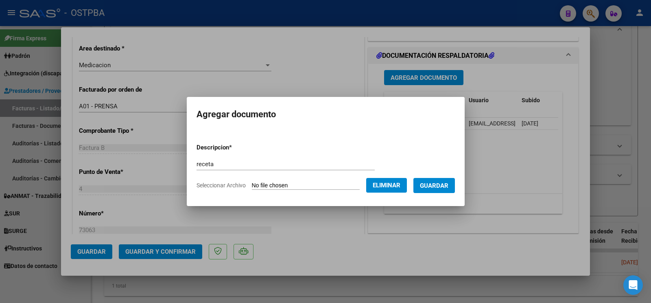
click at [423, 189] on span "Guardar" at bounding box center [434, 185] width 29 height 7
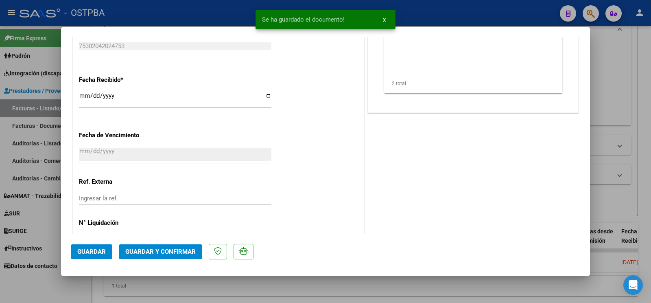
scroll to position [497, 0]
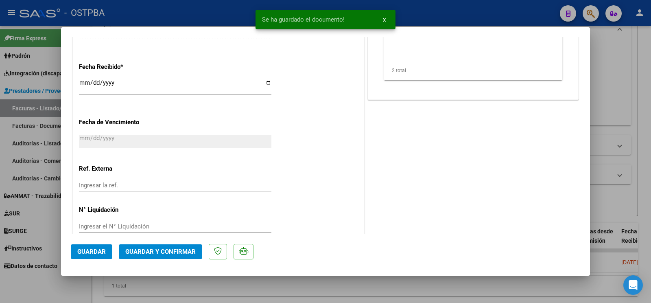
click at [105, 244] on button "Guardar" at bounding box center [92, 251] width 42 height 15
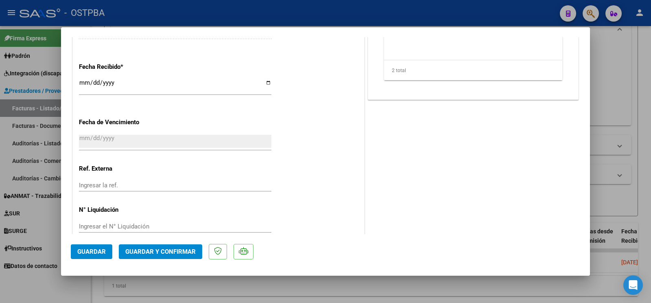
click at [93, 254] on span "Guardar" at bounding box center [91, 251] width 29 height 7
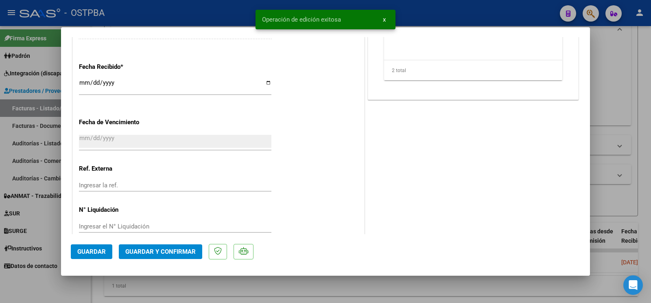
click at [38, 289] on div at bounding box center [325, 151] width 651 height 303
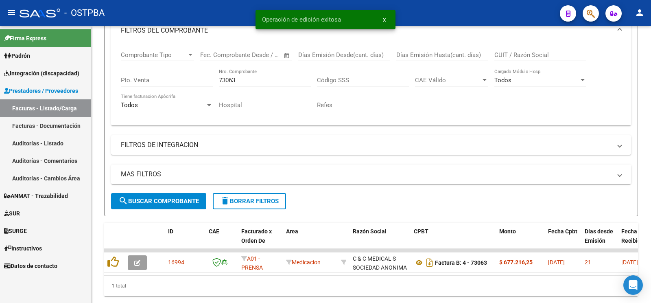
drag, startPoint x: 250, startPoint y: 80, endPoint x: 83, endPoint y: 55, distance: 168.0
click at [230, 79] on input "73063" at bounding box center [265, 80] width 92 height 7
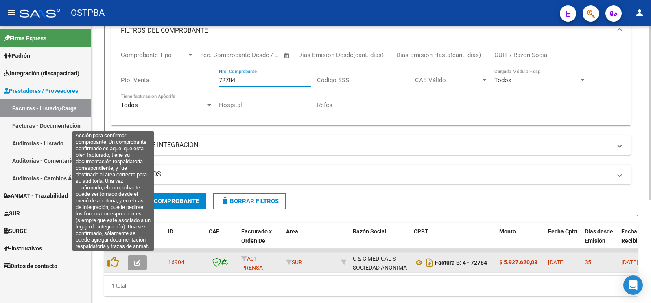
type input "72784"
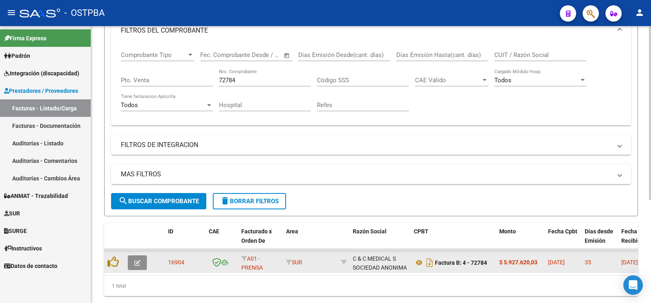
click at [136, 262] on icon "button" at bounding box center [137, 263] width 6 height 6
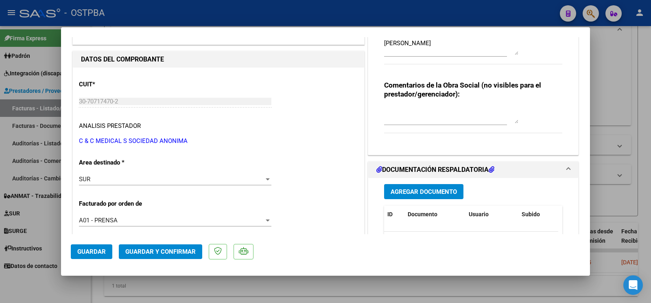
scroll to position [86, 0]
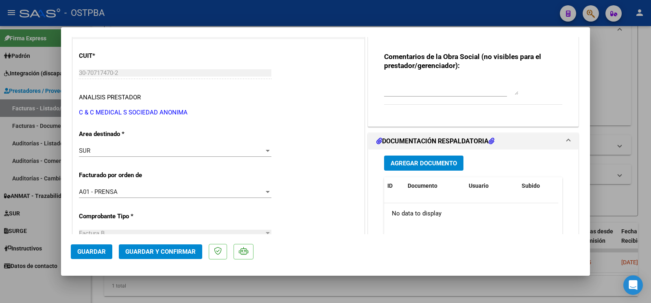
click at [421, 159] on button "Agregar Documento" at bounding box center [423, 163] width 79 height 15
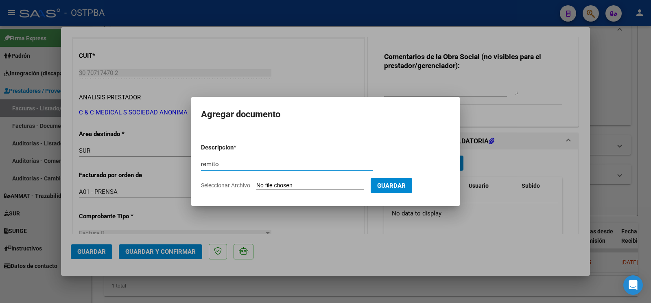
type input "remito"
click at [268, 187] on input "Seleccionar Archivo" at bounding box center [311, 186] width 108 height 8
type input "C:\fakepath\remito miguez_20250818_0001.pdf"
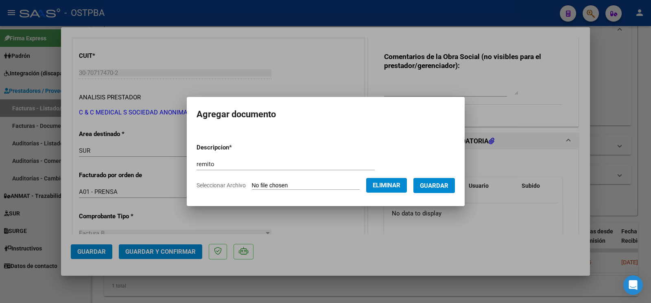
click at [449, 188] on span "Guardar" at bounding box center [434, 185] width 29 height 7
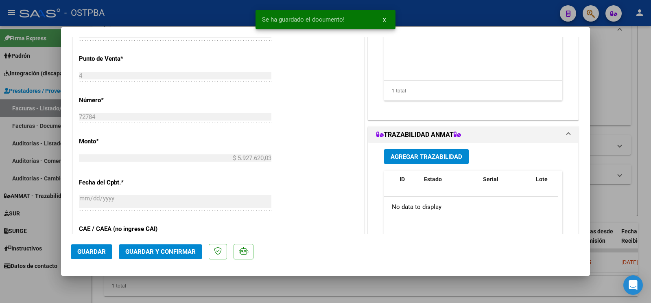
scroll to position [299, 0]
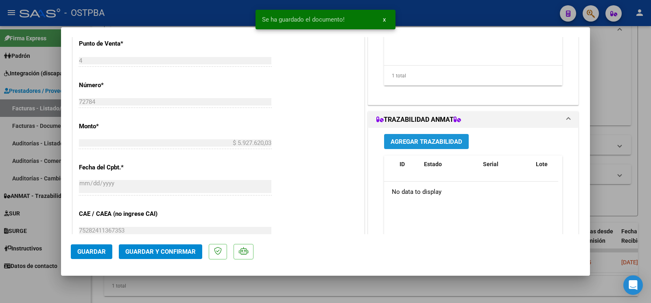
click at [437, 140] on span "Agregar Trazabilidad" at bounding box center [427, 141] width 72 height 7
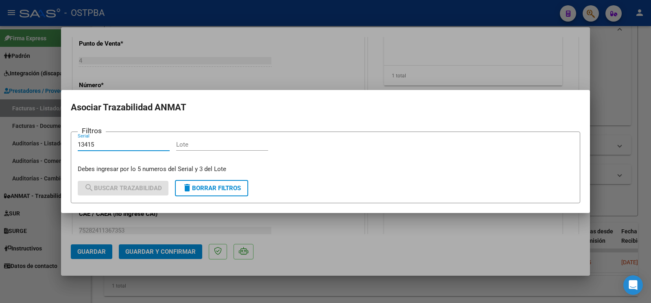
type input "13415"
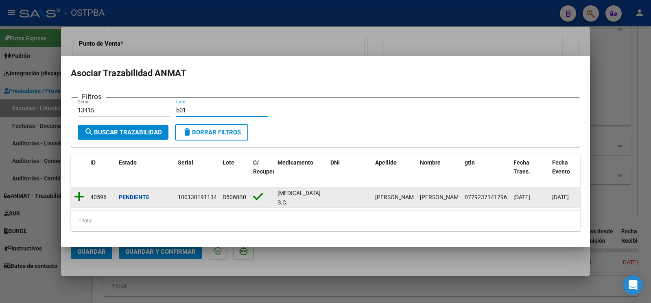
type input "b01"
click at [83, 191] on icon at bounding box center [79, 196] width 10 height 11
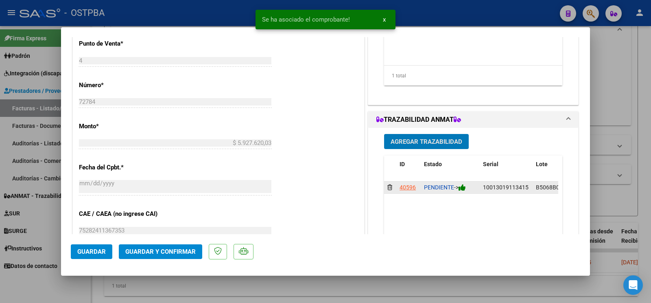
click at [460, 184] on icon at bounding box center [462, 188] width 7 height 8
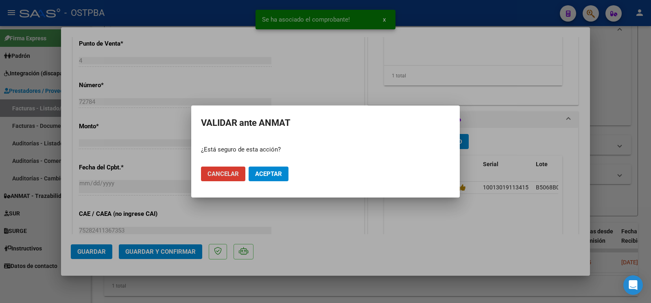
click at [277, 171] on span "Aceptar" at bounding box center [268, 173] width 27 height 7
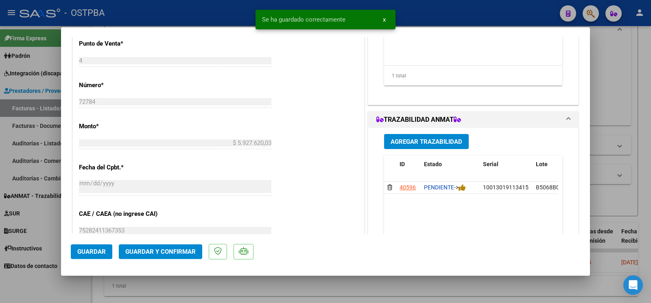
click at [446, 143] on span "Agregar Trazabilidad" at bounding box center [427, 141] width 72 height 7
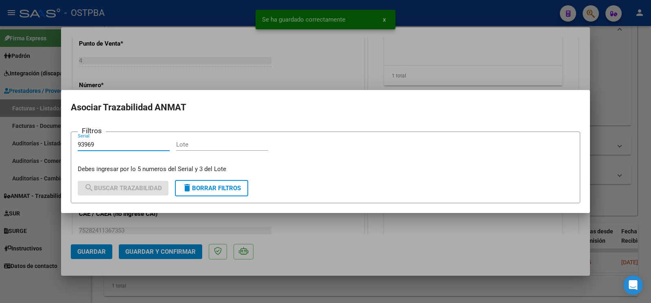
type input "93969"
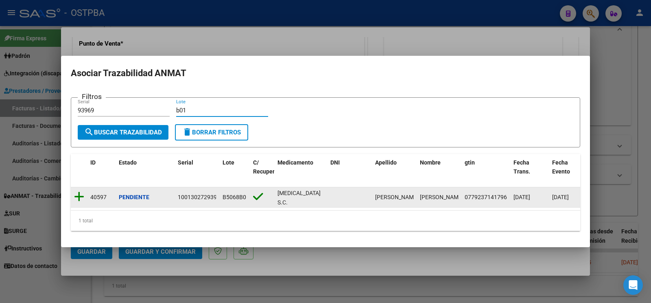
type input "b01"
click at [79, 197] on icon at bounding box center [79, 196] width 10 height 11
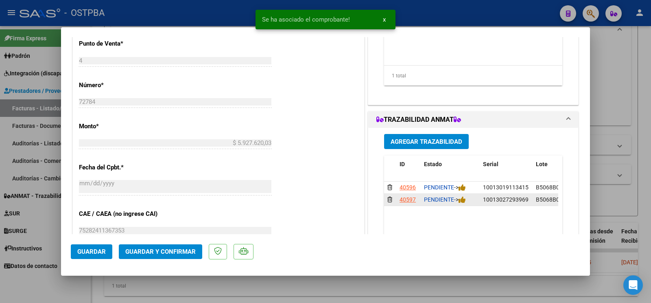
click at [465, 204] on div "PENDIENTE ->" at bounding box center [450, 199] width 53 height 9
click at [463, 204] on icon at bounding box center [462, 200] width 7 height 8
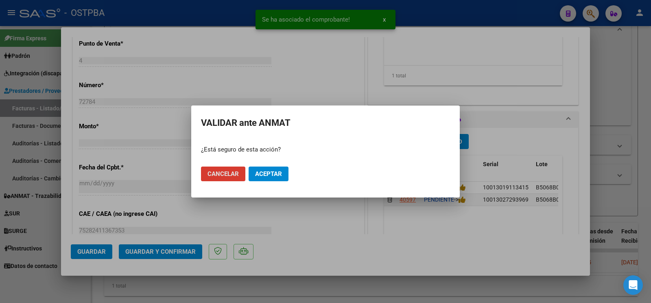
click at [268, 171] on span "Aceptar" at bounding box center [268, 173] width 27 height 7
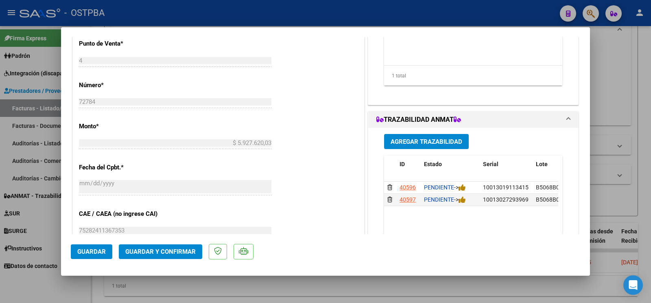
click at [30, 287] on div at bounding box center [325, 151] width 651 height 303
type input "$ 0,00"
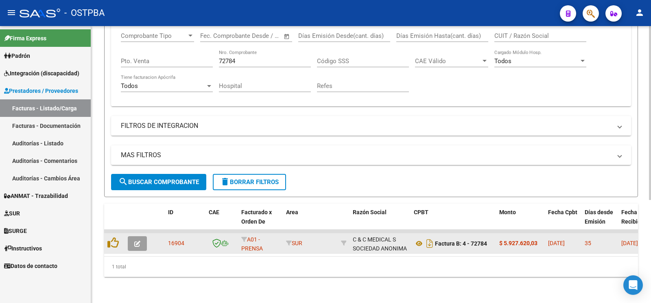
scroll to position [164, 0]
click at [141, 236] on button "button" at bounding box center [137, 243] width 19 height 15
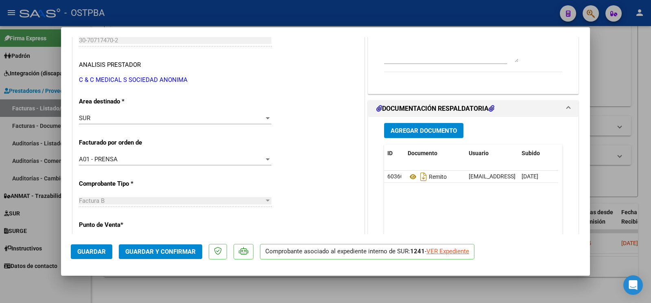
scroll to position [128, 0]
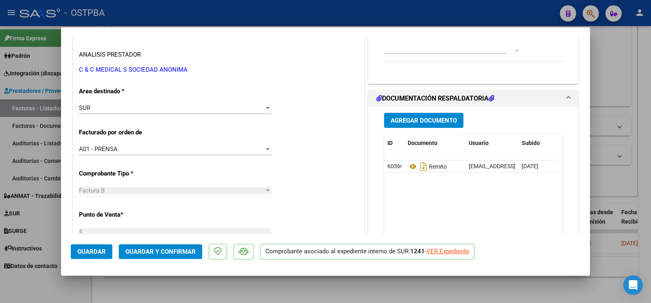
click at [427, 121] on span "Agregar Documento" at bounding box center [424, 120] width 66 height 7
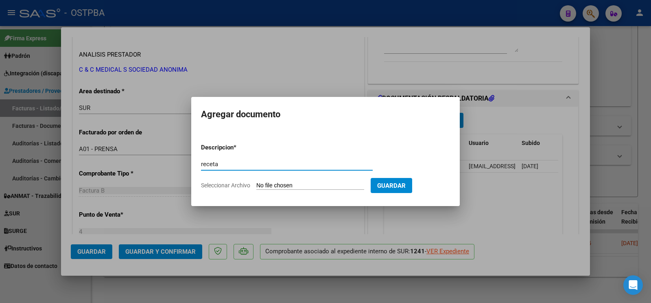
type input "receta"
click at [267, 179] on form "Descripcion * receta Escriba aquí una descripcion Seleccionar Archivo Guardar" at bounding box center [325, 166] width 249 height 59
click at [268, 183] on input "Seleccionar Archivo" at bounding box center [311, 186] width 108 height 8
type input "C:\fakepath\RECETA_MIGUES_MOLINA-ID_1389.pdf"
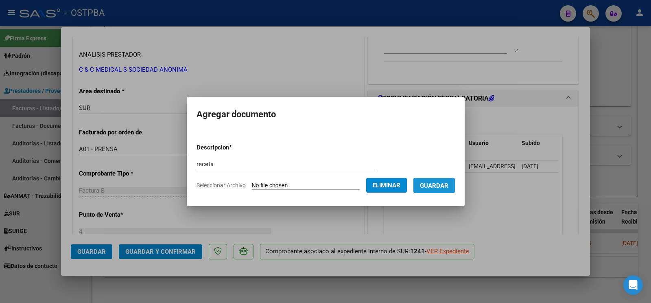
click at [438, 186] on span "Guardar" at bounding box center [434, 185] width 29 height 7
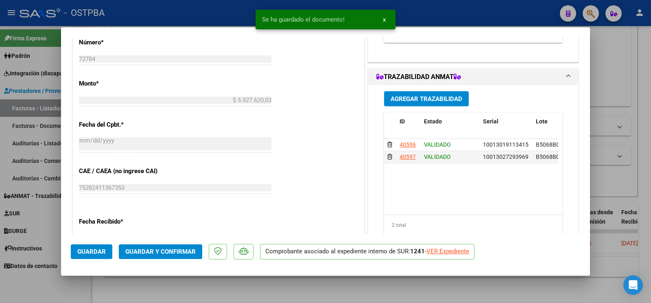
scroll to position [470, 0]
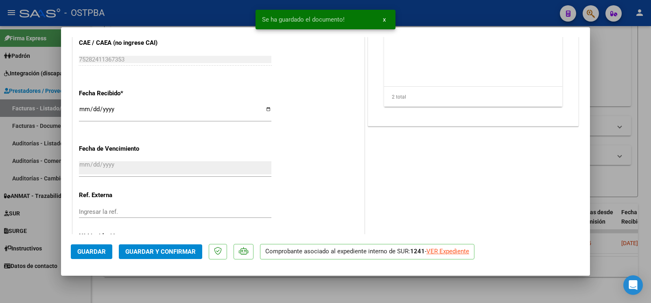
click at [87, 254] on span "Guardar" at bounding box center [91, 251] width 29 height 7
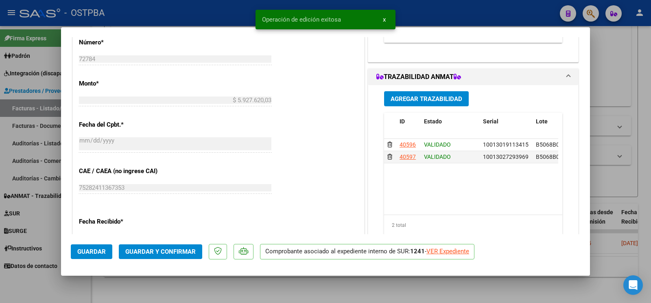
scroll to position [171, 0]
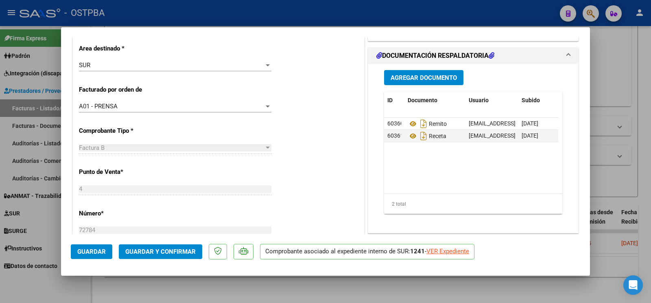
click at [32, 291] on div at bounding box center [325, 151] width 651 height 303
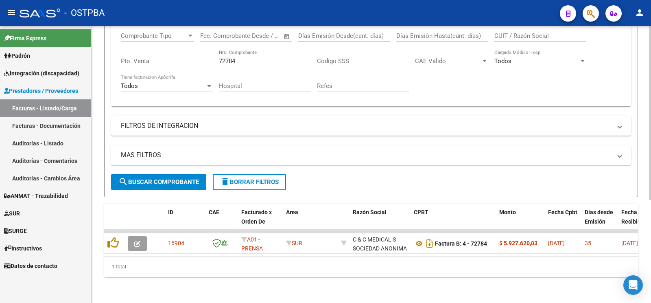
drag, startPoint x: 266, startPoint y: 53, endPoint x: 0, endPoint y: 14, distance: 268.6
click at [219, 57] on input "72784" at bounding box center [265, 60] width 92 height 7
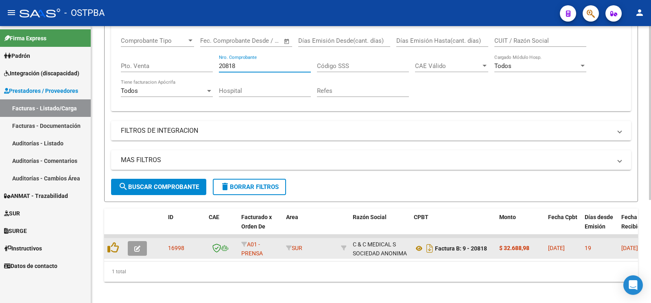
type input "20818"
click at [139, 242] on button "button" at bounding box center [137, 248] width 19 height 15
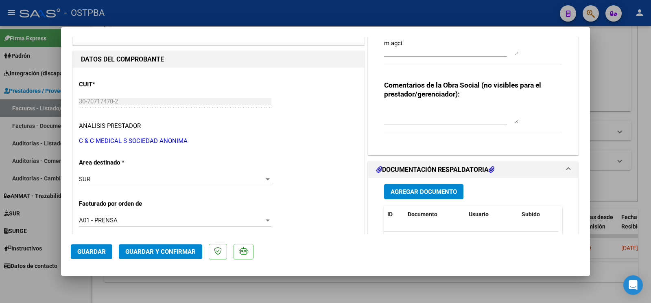
scroll to position [86, 0]
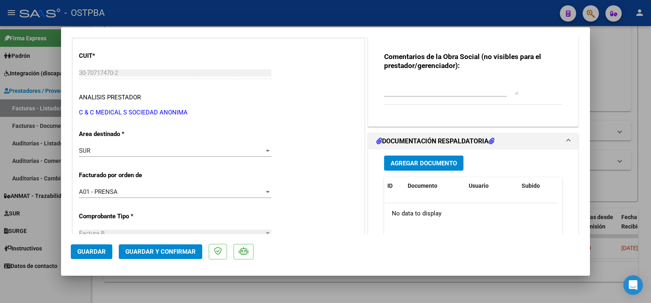
click at [431, 159] on button "Agregar Documento" at bounding box center [423, 163] width 79 height 15
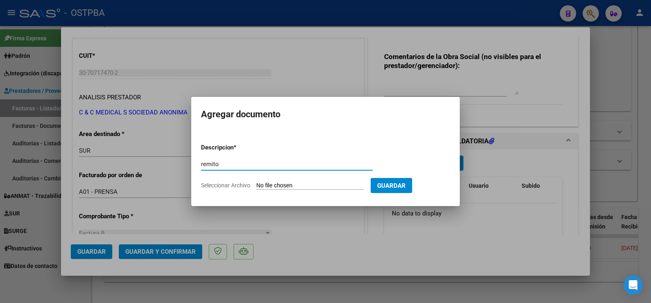
type input "remito"
click at [268, 187] on input "Seleccionar Archivo" at bounding box center [311, 186] width 108 height 8
type input "C:\fakepath\remito m agci_20250818_0001.pdf"
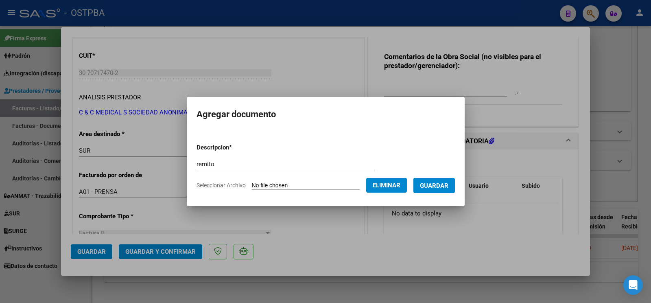
click at [464, 183] on mat-dialog-content "Descripcion * remito Escriba aquí una descripcion Seleccionar Archivo Eliminar …" at bounding box center [326, 163] width 278 height 66
click at [438, 183] on span "Guardar" at bounding box center [434, 185] width 29 height 7
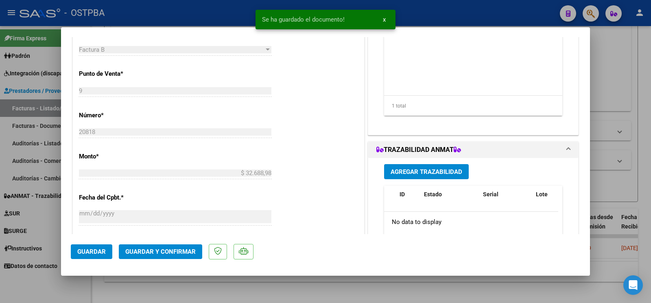
scroll to position [342, 0]
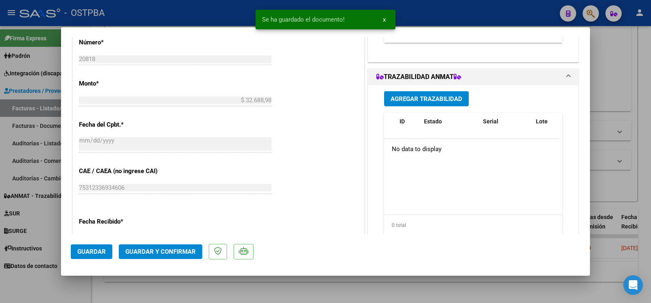
click at [413, 96] on span "Agregar Trazabilidad" at bounding box center [427, 98] width 72 height 7
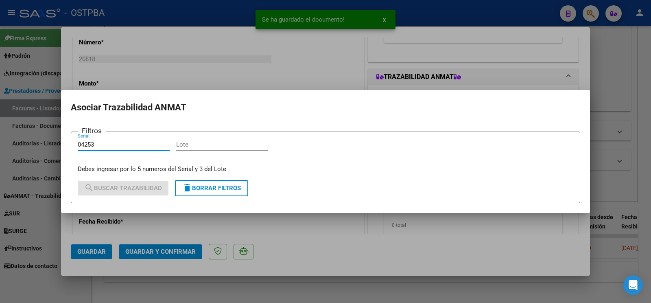
type input "04253"
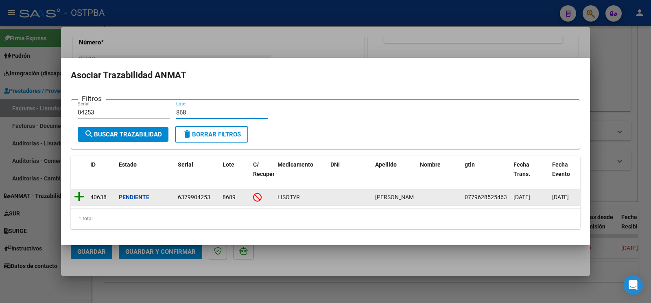
type input "868"
click at [77, 193] on icon at bounding box center [79, 196] width 10 height 11
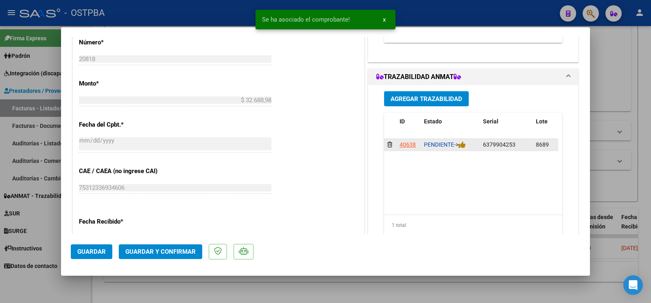
click at [466, 144] on div "PENDIENTE ->" at bounding box center [450, 144] width 53 height 9
click at [464, 145] on icon at bounding box center [462, 145] width 7 height 8
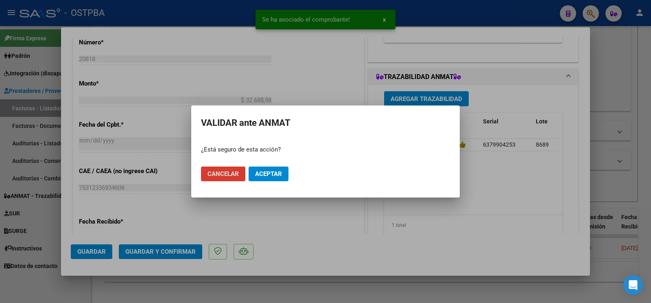
click at [279, 174] on span "Aceptar" at bounding box center [268, 173] width 27 height 7
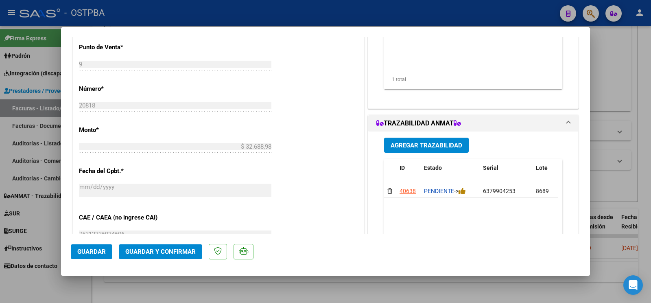
scroll to position [257, 0]
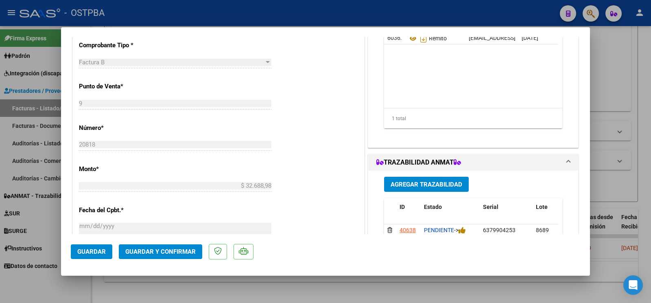
click at [91, 252] on span "Guardar" at bounding box center [91, 251] width 29 height 7
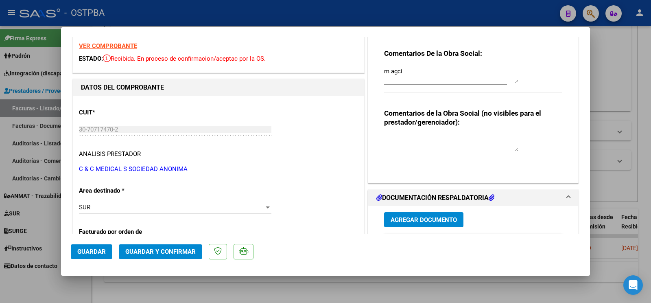
scroll to position [0, 0]
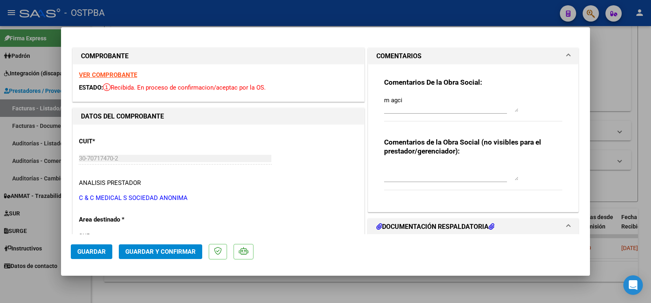
click at [97, 257] on button "Guardar" at bounding box center [92, 251] width 42 height 15
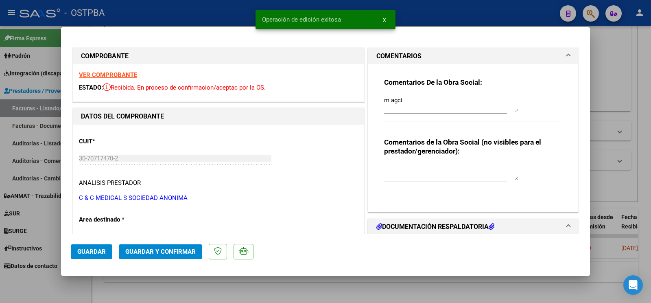
click at [29, 287] on div at bounding box center [325, 151] width 651 height 303
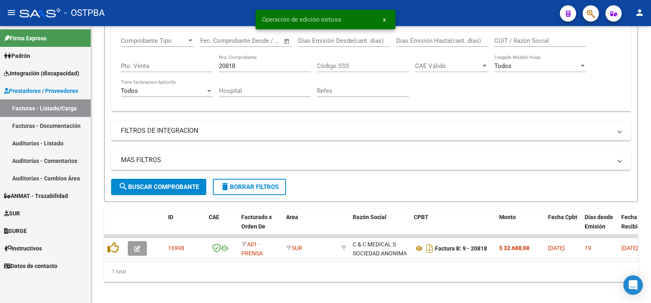
drag, startPoint x: 271, startPoint y: 67, endPoint x: 0, endPoint y: 20, distance: 275.2
click at [219, 62] on input "20818" at bounding box center [265, 65] width 92 height 7
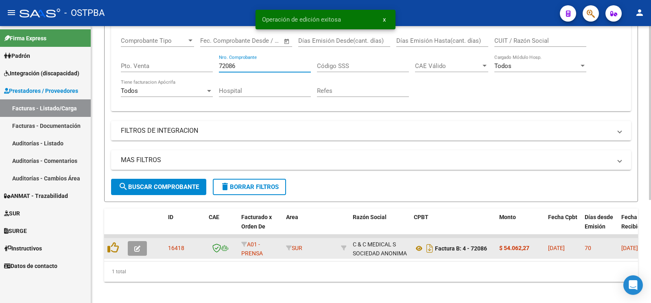
type input "72086"
click at [134, 252] on button "button" at bounding box center [137, 248] width 19 height 15
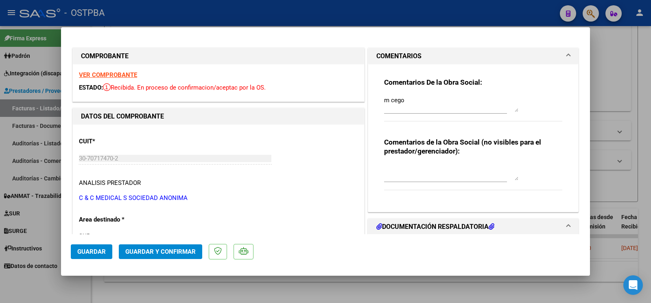
scroll to position [171, 0]
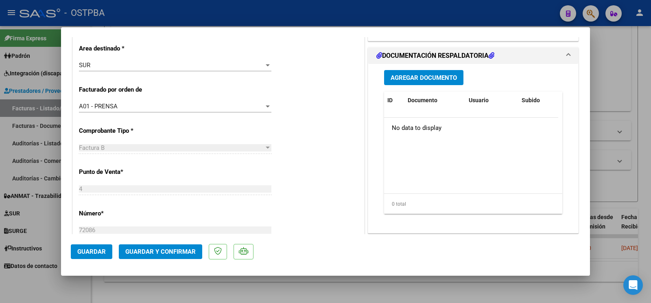
click at [430, 77] on span "Agregar Documento" at bounding box center [424, 77] width 66 height 7
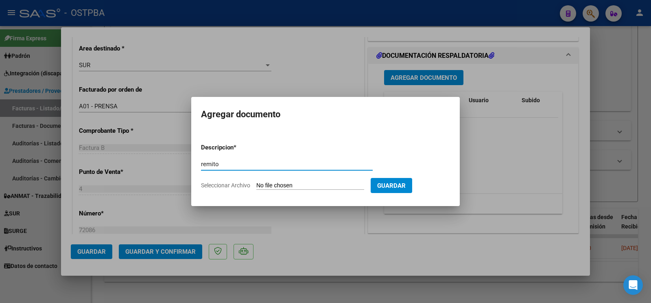
type input "remito"
click at [278, 186] on input "Seleccionar Archivo" at bounding box center [311, 186] width 108 height 8
type input "C:\fakepath\remito m cego_20250818_0001.pdf"
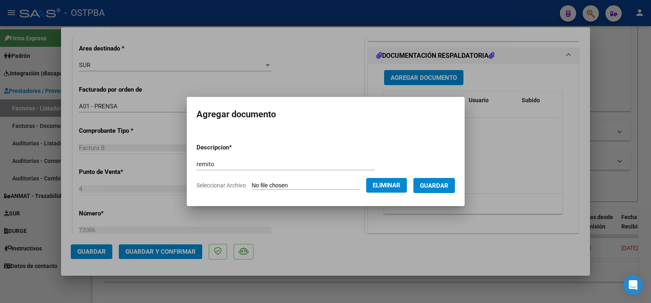
click at [449, 188] on span "Guardar" at bounding box center [434, 185] width 29 height 7
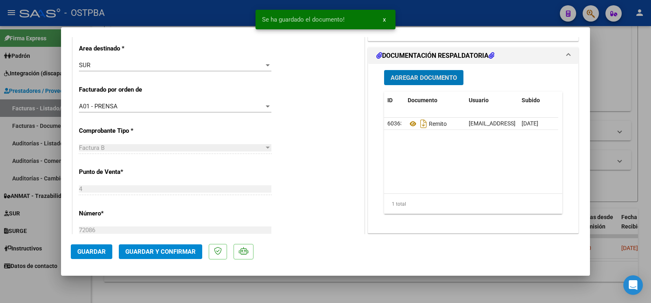
scroll to position [342, 0]
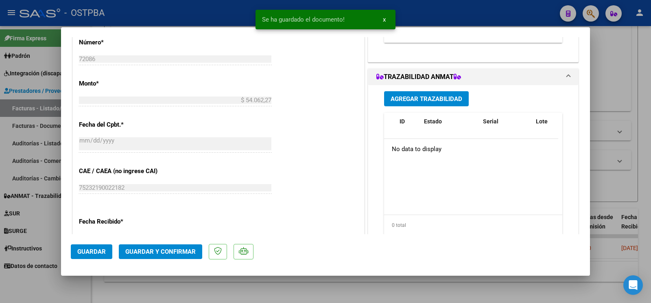
click at [430, 100] on span "Agregar Trazabilidad" at bounding box center [427, 98] width 72 height 7
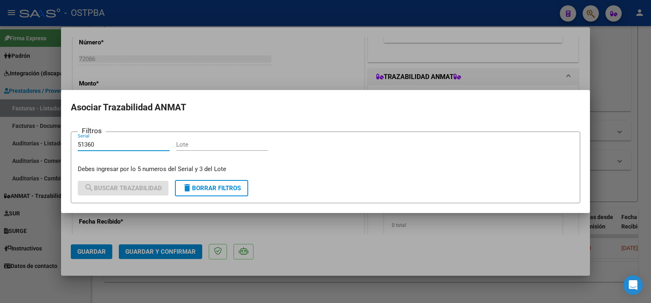
type input "51360"
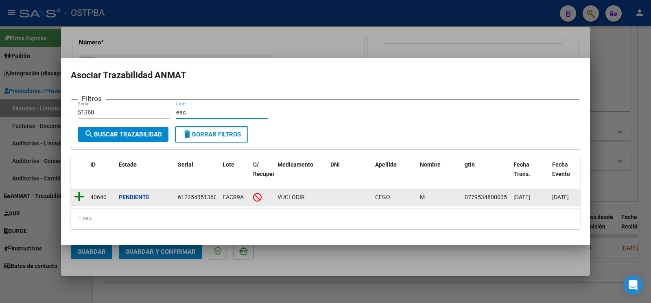
type input "eac"
click at [77, 191] on icon at bounding box center [79, 196] width 10 height 11
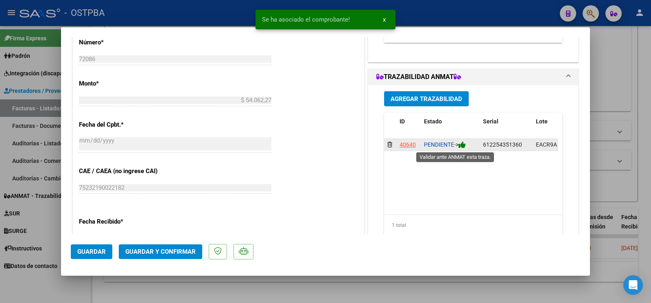
click at [459, 144] on icon at bounding box center [462, 145] width 7 height 8
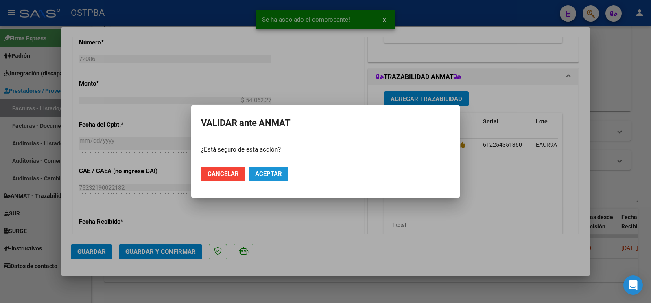
click at [284, 173] on button "Aceptar" at bounding box center [269, 174] width 40 height 15
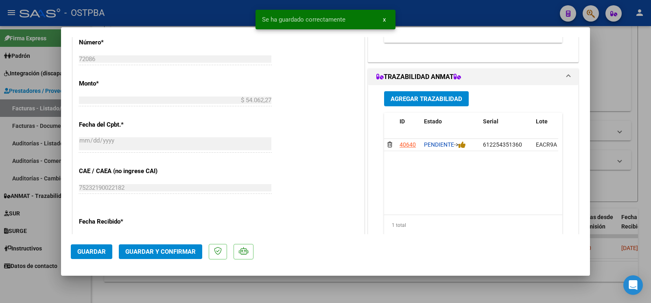
click at [428, 94] on button "Agregar Trazabilidad" at bounding box center [426, 98] width 85 height 15
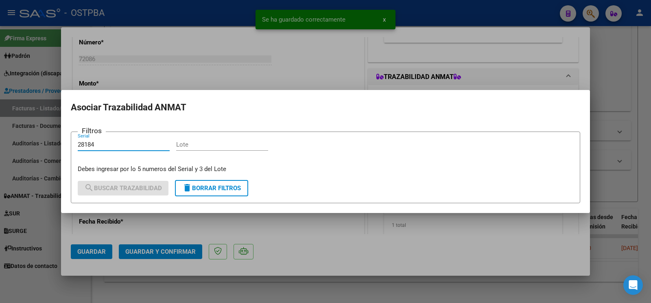
type input "28184"
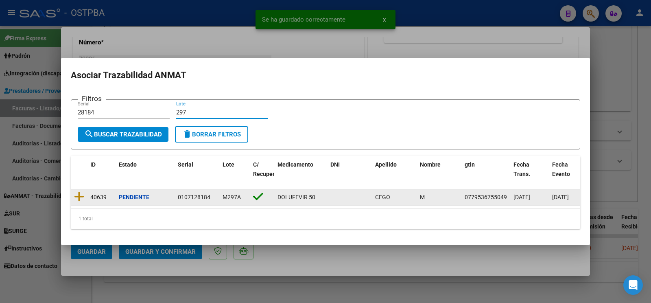
type input "297"
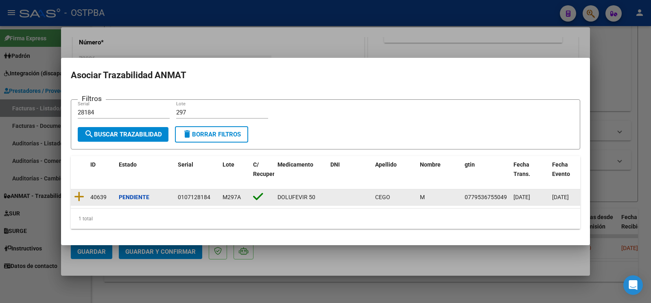
click at [77, 198] on div at bounding box center [79, 197] width 10 height 13
click at [77, 191] on icon at bounding box center [79, 196] width 10 height 11
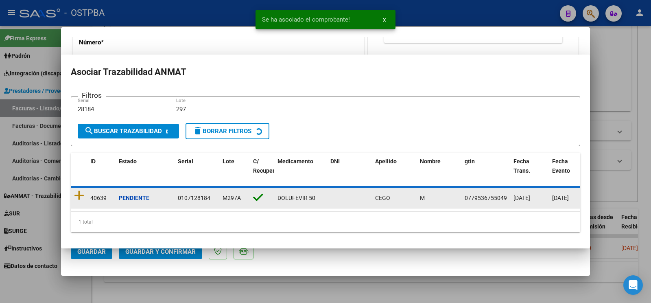
click at [460, 162] on div "PENDIENTE ->" at bounding box center [450, 156] width 53 height 9
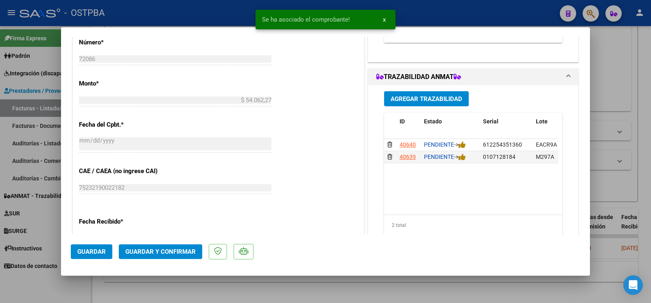
click at [464, 159] on datatable-scroller "40640 PENDIENTE -> 612254351360 EACR9A CEGO M VUCLODIR ACAFARM S.A. 07795348000…" at bounding box center [471, 151] width 174 height 24
click at [463, 161] on icon at bounding box center [462, 157] width 7 height 8
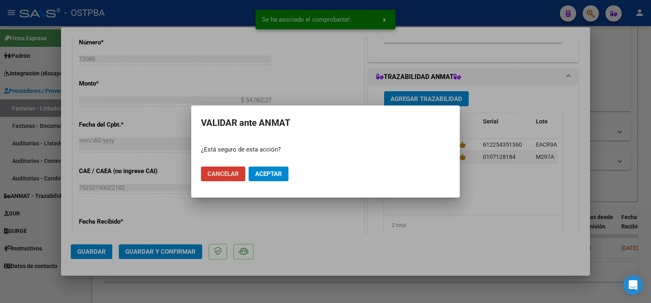
click at [285, 171] on button "Aceptar" at bounding box center [269, 174] width 40 height 15
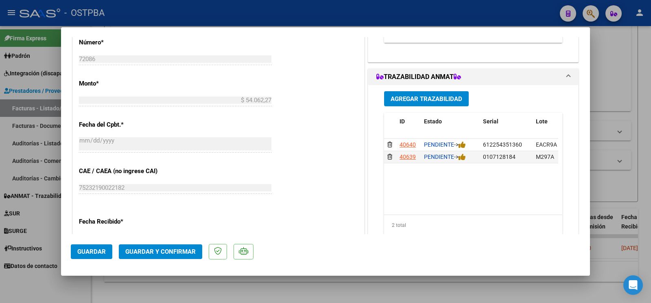
click at [37, 283] on div at bounding box center [325, 151] width 651 height 303
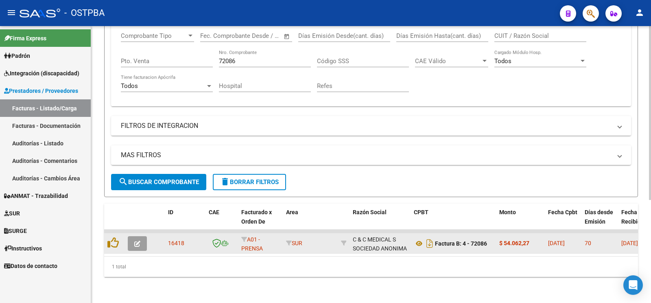
scroll to position [164, 0]
click at [139, 241] on icon "button" at bounding box center [137, 244] width 6 height 6
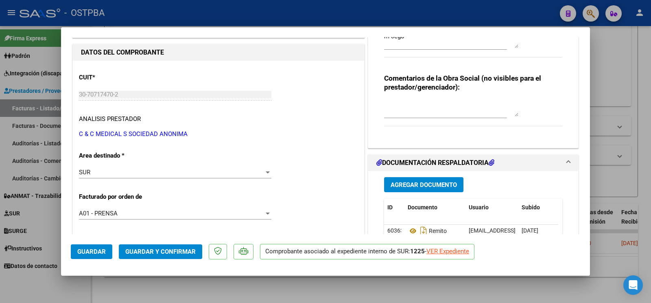
scroll to position [86, 0]
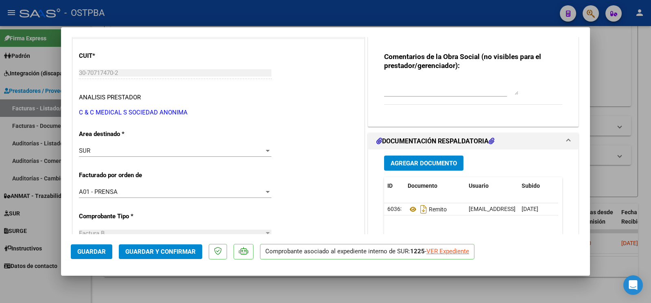
click at [397, 162] on span "Agregar Documento" at bounding box center [424, 163] width 66 height 7
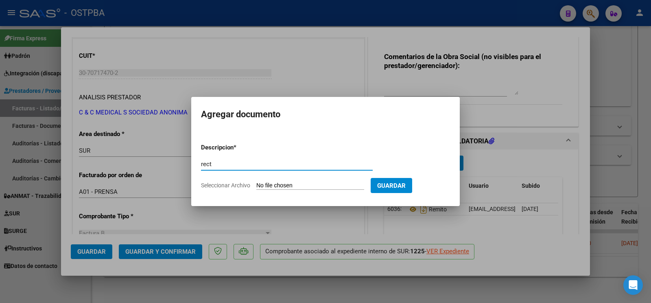
drag, startPoint x: 199, startPoint y: 173, endPoint x: 0, endPoint y: 138, distance: 201.9
click at [201, 160] on input "rect" at bounding box center [287, 163] width 172 height 7
type input "receta"
click at [280, 183] on input "Seleccionar Archivo" at bounding box center [311, 186] width 108 height 8
type input "C:\fakepath\receta m cego.pdf"
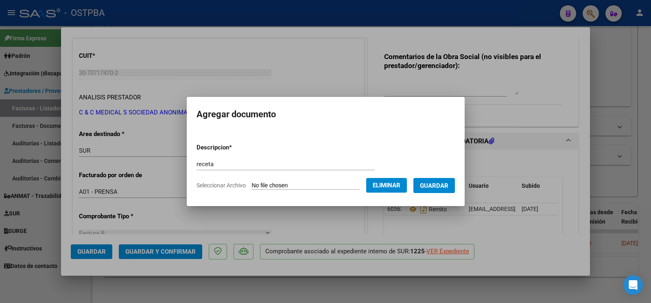
drag, startPoint x: 435, startPoint y: 178, endPoint x: 438, endPoint y: 160, distance: 17.4
click at [436, 178] on button "Guardar" at bounding box center [435, 185] width 42 height 15
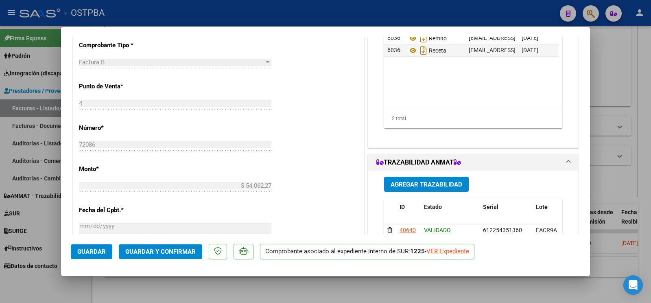
scroll to position [342, 0]
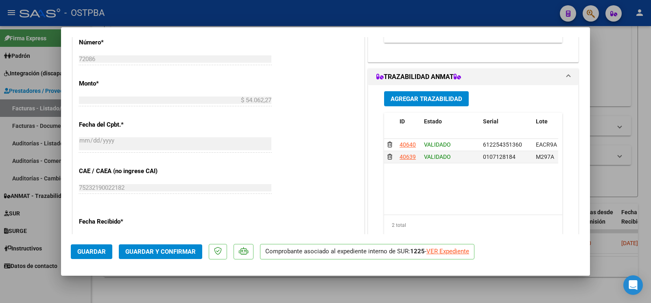
click at [103, 246] on button "Guardar" at bounding box center [92, 251] width 42 height 15
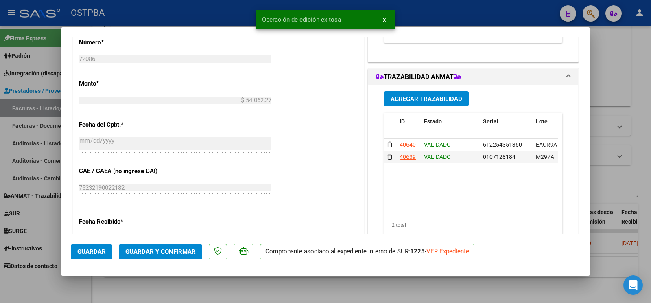
click at [27, 279] on div at bounding box center [325, 151] width 651 height 303
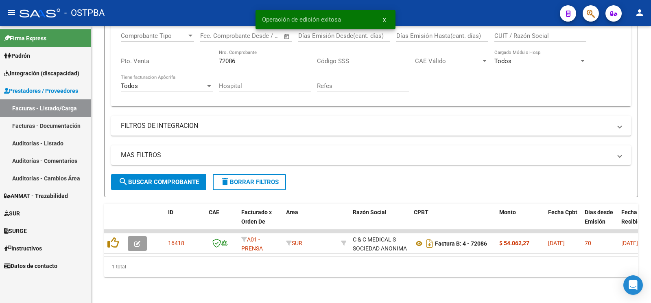
drag, startPoint x: 267, startPoint y: 49, endPoint x: 10, endPoint y: 0, distance: 261.1
click at [111, 20] on mat-expansion-panel "FILTROS DEL COMPROBANTE Comprobante Tipo Comprobante Tipo Start date – End date…" at bounding box center [371, 52] width 520 height 108
drag, startPoint x: 265, startPoint y: 59, endPoint x: 0, endPoint y: 16, distance: 268.1
click at [223, 59] on input "72086" at bounding box center [265, 60] width 92 height 7
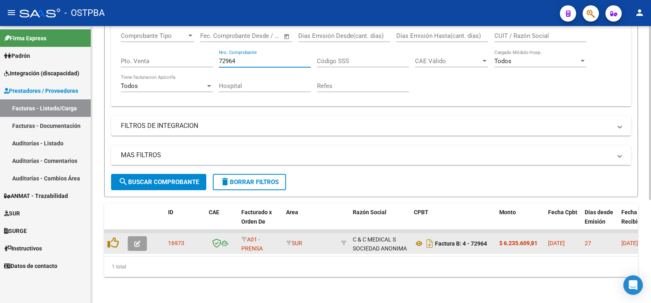
type input "72964"
click at [135, 241] on icon "button" at bounding box center [137, 244] width 6 height 6
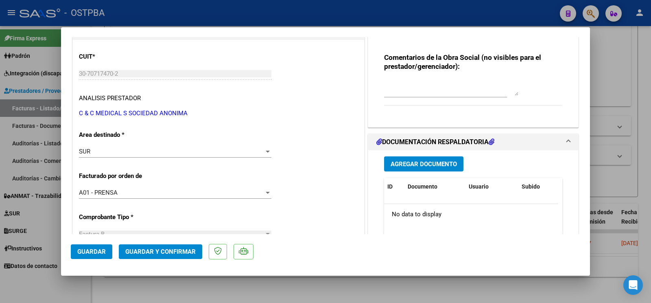
scroll to position [86, 0]
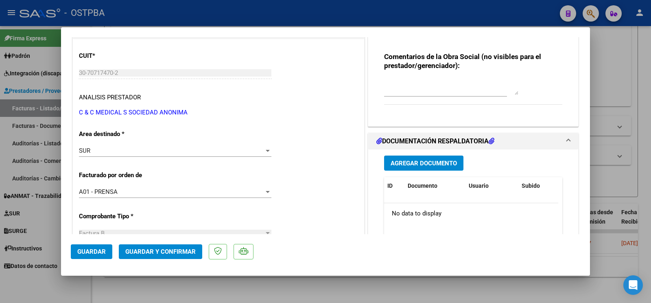
click at [418, 163] on span "Agregar Documento" at bounding box center [424, 163] width 66 height 7
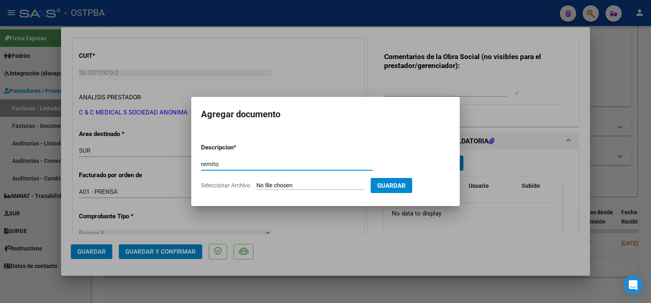
type input "remito"
click at [289, 182] on input "Seleccionar Archivo" at bounding box center [311, 186] width 108 height 8
type input "C:\fakepath\remito weth_20250818_0001.pdf"
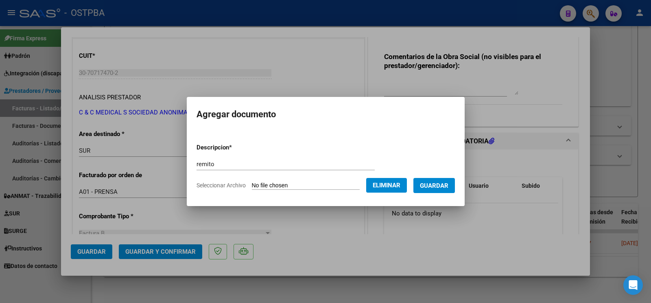
click at [434, 193] on form "Descripcion * remito Escriba aquí una descripcion Seleccionar Archivo Eliminar …" at bounding box center [326, 166] width 259 height 59
click at [434, 180] on button "Guardar" at bounding box center [435, 185] width 42 height 15
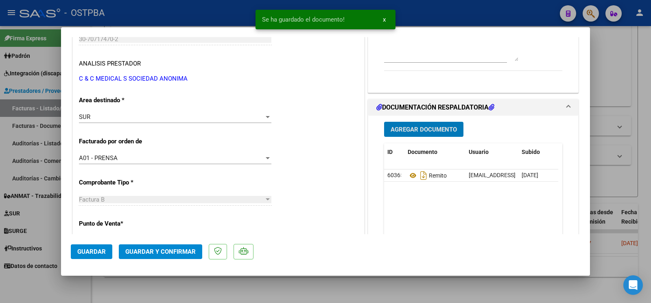
scroll to position [214, 0]
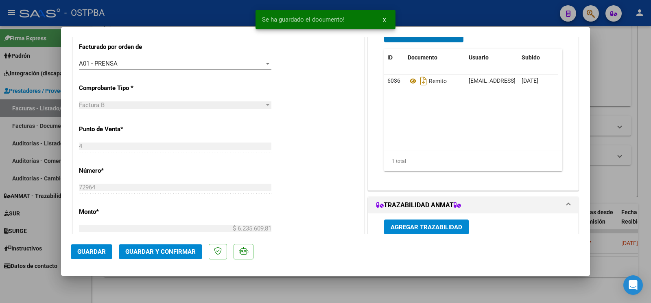
click at [435, 224] on button "Agregar Trazabilidad" at bounding box center [426, 226] width 85 height 15
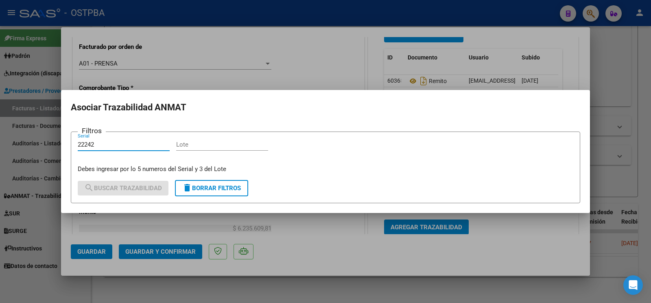
type input "22242"
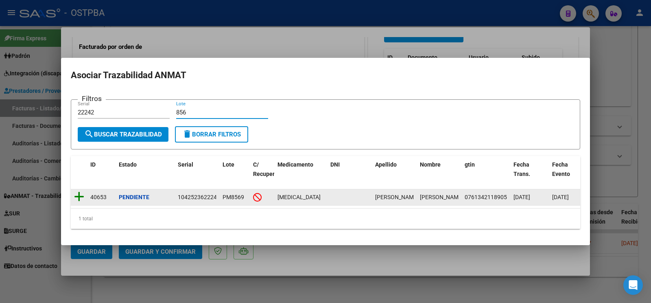
type input "856"
click at [77, 195] on icon at bounding box center [79, 196] width 10 height 11
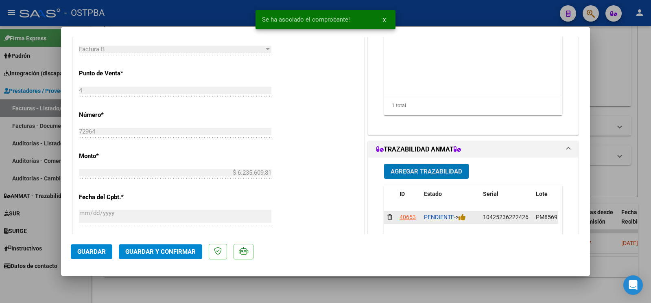
scroll to position [299, 0]
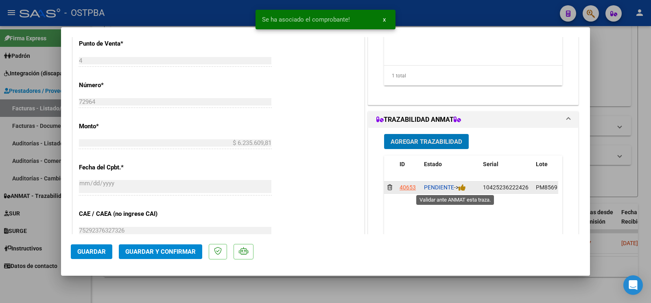
click at [464, 186] on div "PENDIENTE ->" at bounding box center [450, 187] width 53 height 9
click at [459, 188] on icon at bounding box center [462, 188] width 7 height 8
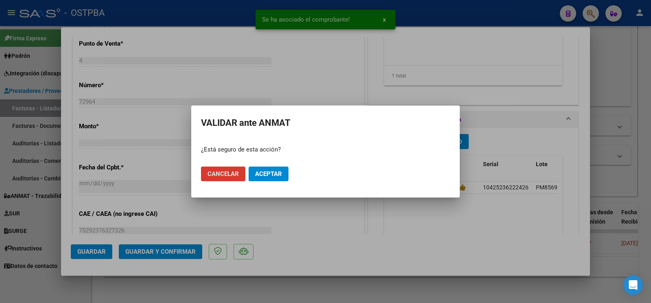
click at [271, 172] on span "Aceptar" at bounding box center [268, 173] width 27 height 7
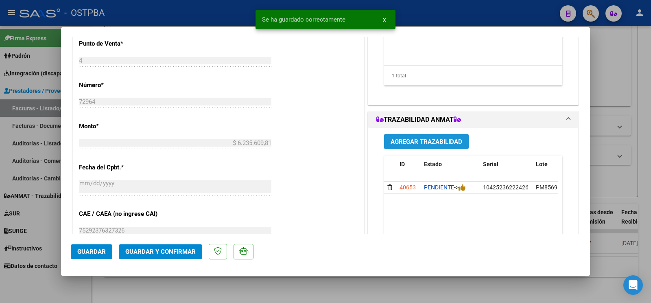
click at [434, 138] on span "Agregar Trazabilidad" at bounding box center [427, 141] width 72 height 7
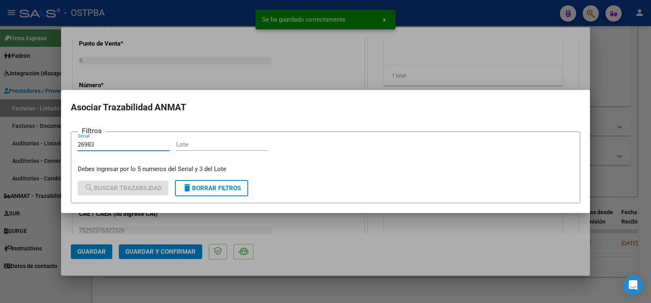
type input "26983"
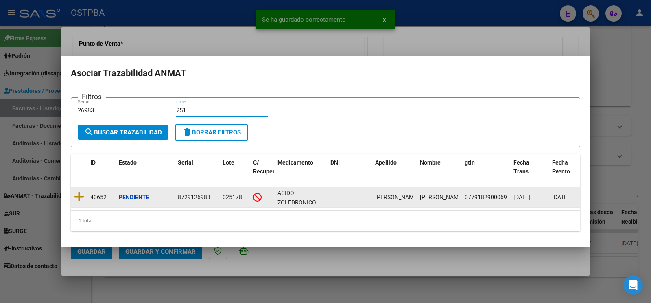
type input "251"
click at [79, 187] on datatable-body-cell at bounding box center [79, 197] width 16 height 20
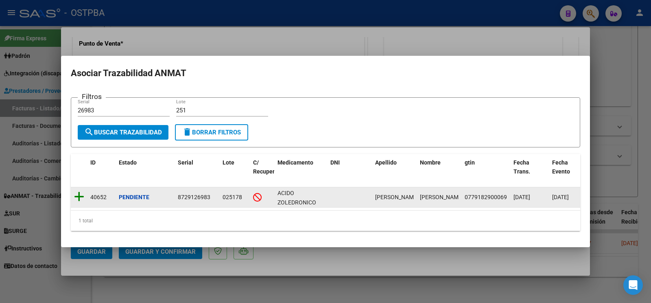
click at [77, 193] on icon at bounding box center [79, 196] width 10 height 11
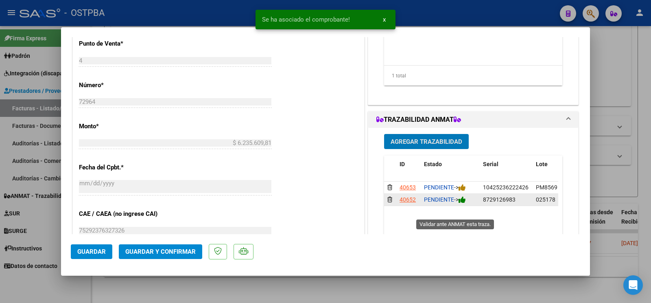
click at [460, 204] on icon at bounding box center [462, 200] width 7 height 8
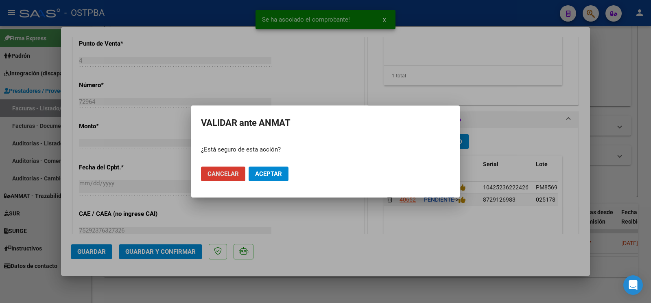
click at [268, 176] on span "Aceptar" at bounding box center [268, 173] width 27 height 7
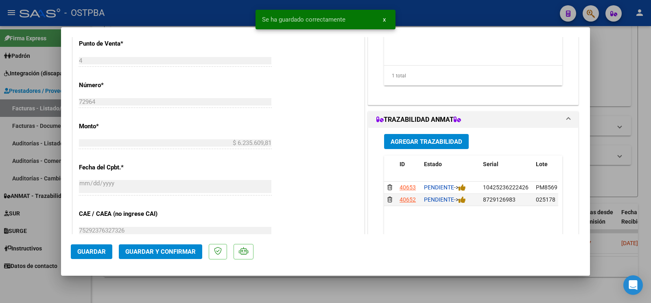
click at [421, 145] on span "Agregar Trazabilidad" at bounding box center [427, 141] width 72 height 7
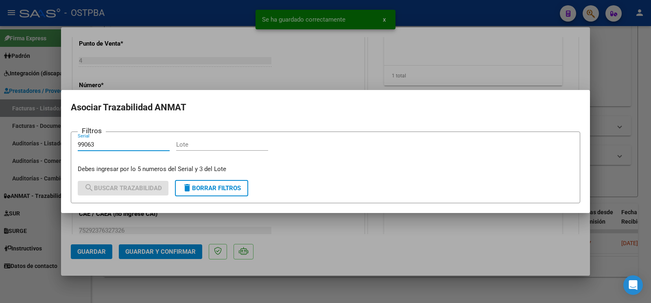
type input "99063"
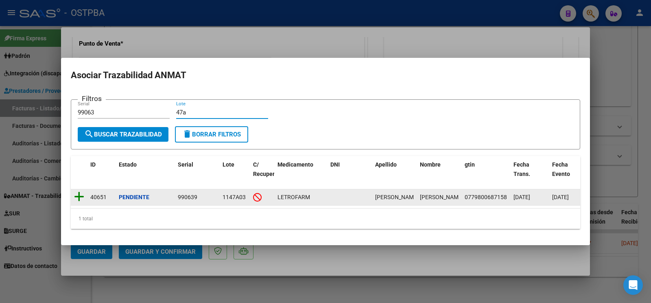
type input "47a"
click at [78, 191] on icon at bounding box center [79, 196] width 10 height 11
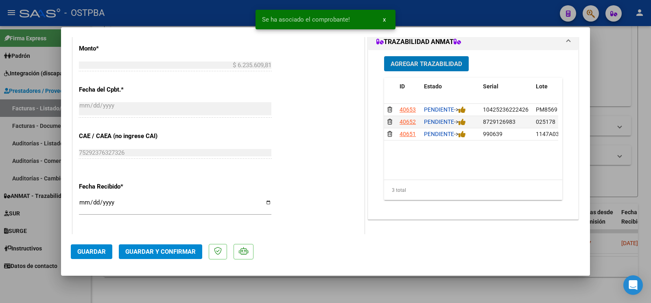
scroll to position [428, 0]
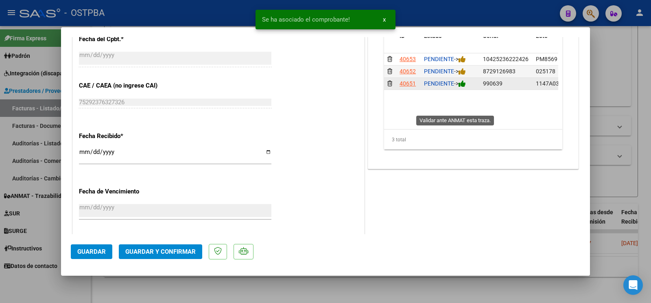
click at [463, 88] on icon at bounding box center [462, 84] width 7 height 8
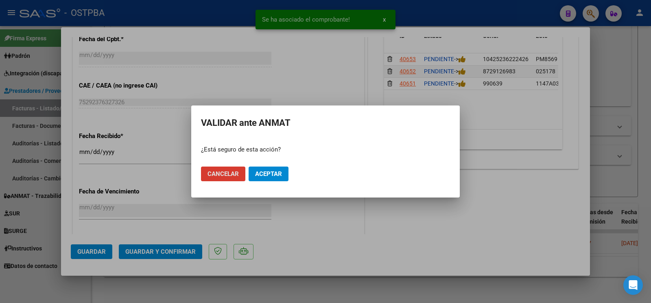
click at [267, 163] on mat-dialog-actions "Cancelar Aceptar" at bounding box center [325, 174] width 249 height 28
click at [273, 175] on span "Aceptar" at bounding box center [268, 173] width 27 height 7
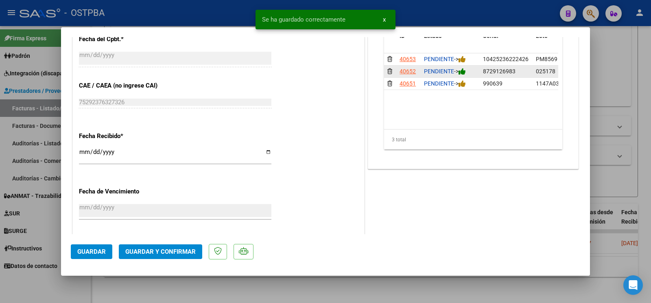
click at [462, 75] on icon at bounding box center [462, 72] width 7 height 8
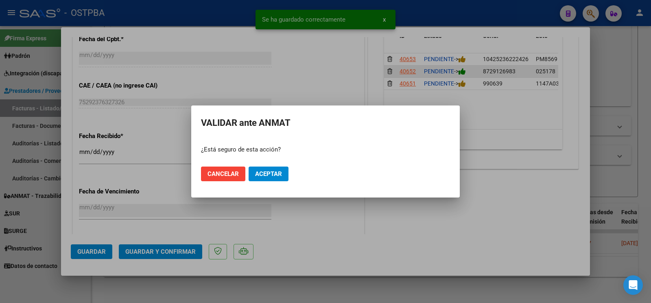
click at [462, 82] on div at bounding box center [325, 151] width 651 height 303
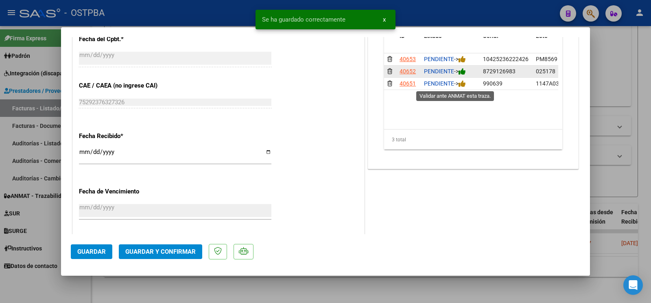
click at [463, 75] on icon at bounding box center [462, 72] width 7 height 8
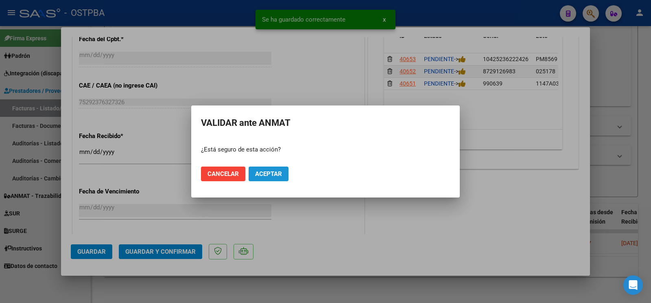
click at [277, 171] on span "Aceptar" at bounding box center [268, 173] width 27 height 7
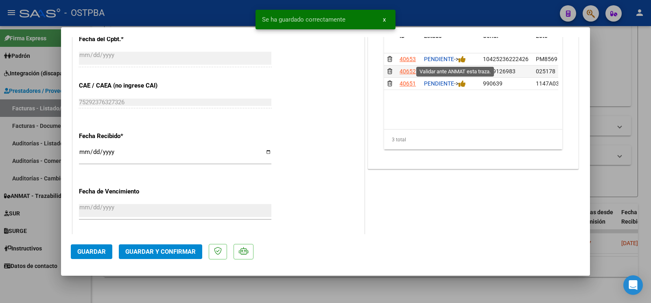
click at [460, 59] on icon at bounding box center [462, 59] width 7 height 8
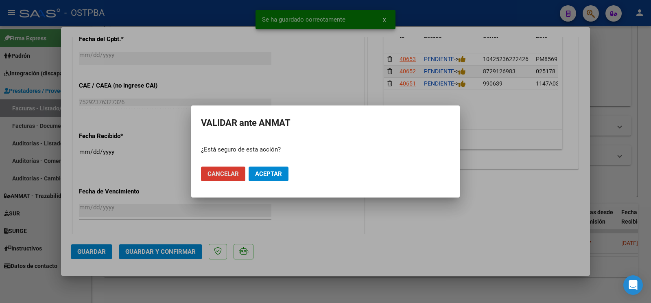
click at [270, 165] on mat-dialog-actions "Cancelar Aceptar" at bounding box center [325, 174] width 249 height 28
click at [274, 169] on button "Aceptar" at bounding box center [269, 174] width 40 height 15
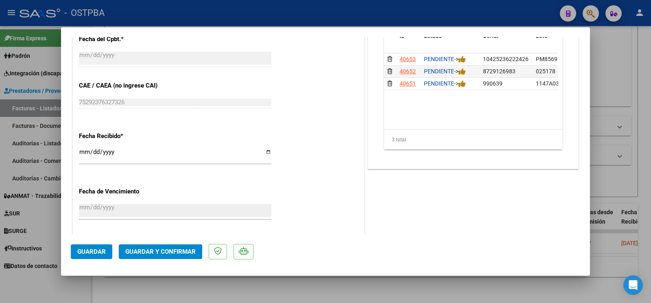
click at [57, 275] on div at bounding box center [325, 151] width 651 height 303
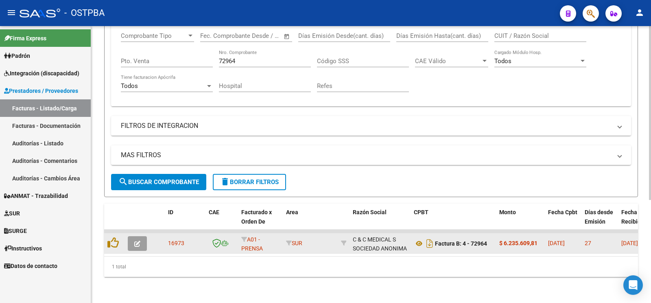
click at [141, 238] on button "button" at bounding box center [137, 243] width 19 height 15
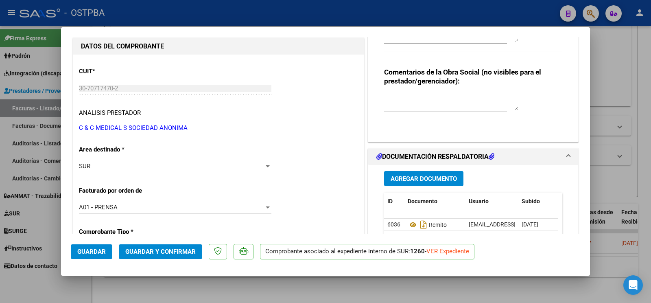
scroll to position [86, 0]
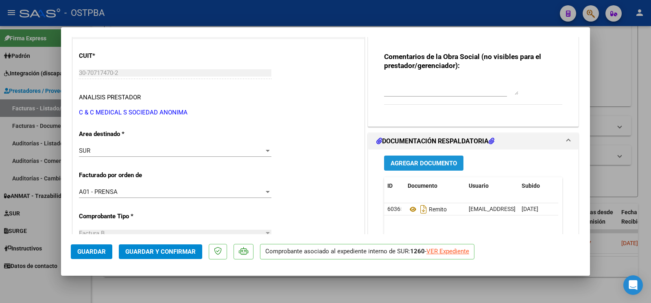
click at [415, 158] on button "Agregar Documento" at bounding box center [423, 163] width 79 height 15
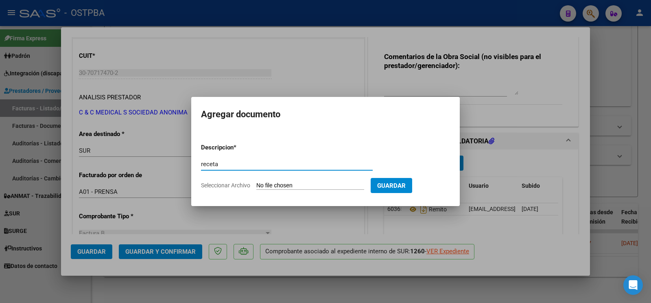
type input "receta"
click at [274, 183] on input "Seleccionar Archivo" at bounding box center [311, 186] width 108 height 8
type input "C:\fakepath\RECETA_WETH-ID_1406.pdf"
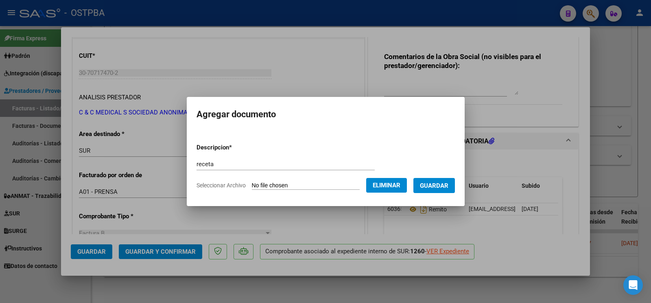
click at [441, 190] on button "Guardar" at bounding box center [435, 185] width 42 height 15
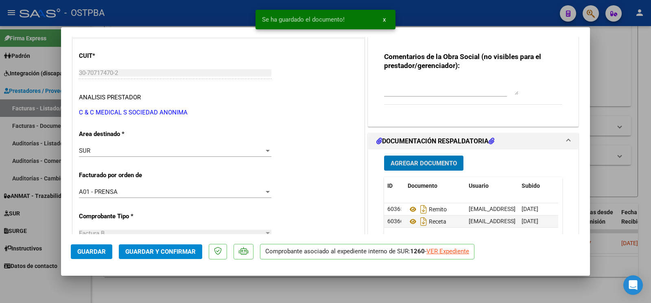
click at [417, 161] on span "Agregar Documento" at bounding box center [424, 163] width 66 height 7
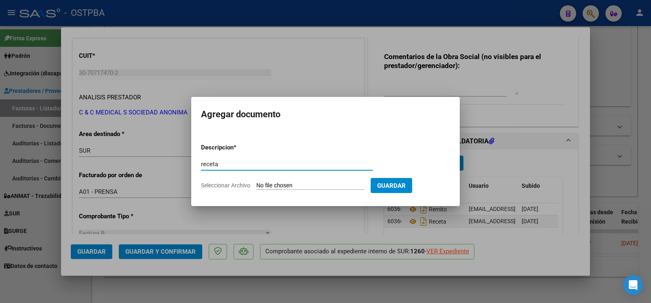
type input "receta"
click at [269, 182] on input "Seleccionar Archivo" at bounding box center [311, 186] width 108 height 8
type input "C:\fakepath\RECETA-ID_1405.pdf"
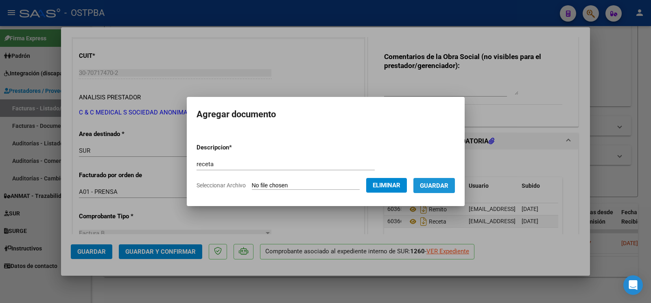
click at [440, 186] on span "Guardar" at bounding box center [434, 185] width 29 height 7
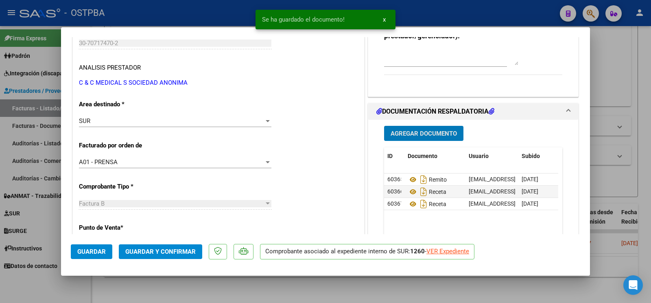
scroll to position [128, 0]
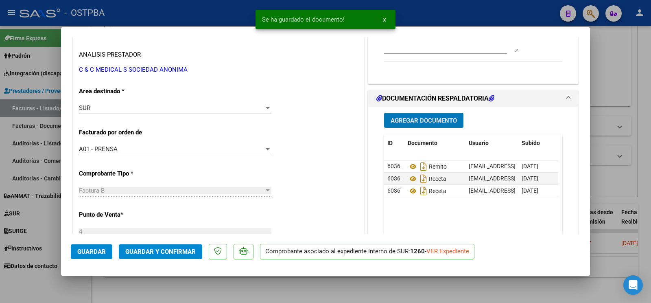
click at [95, 250] on span "Guardar" at bounding box center [91, 251] width 29 height 7
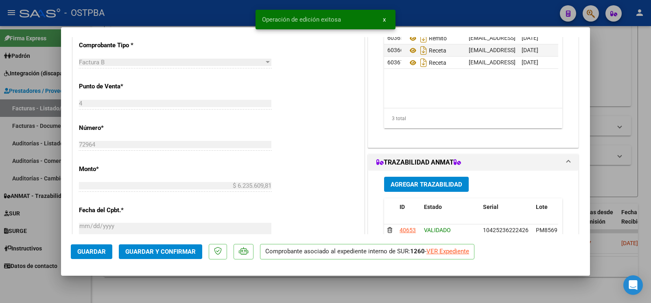
click at [32, 281] on div at bounding box center [325, 151] width 651 height 303
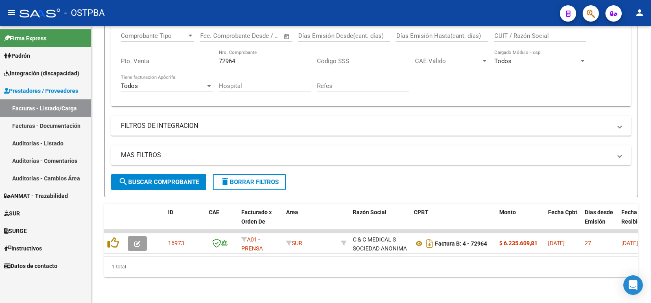
drag, startPoint x: 238, startPoint y: 59, endPoint x: 49, endPoint y: 55, distance: 188.6
click at [219, 59] on input "72964" at bounding box center [265, 60] width 92 height 7
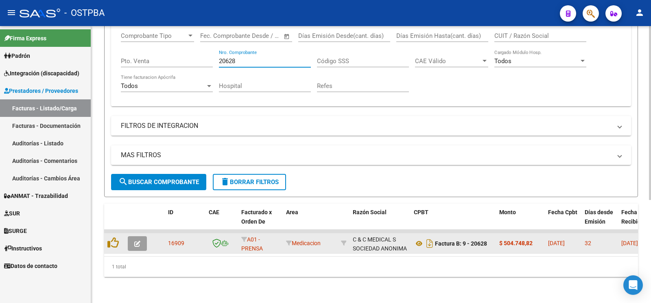
type input "20628"
click at [138, 236] on button "button" at bounding box center [137, 243] width 19 height 15
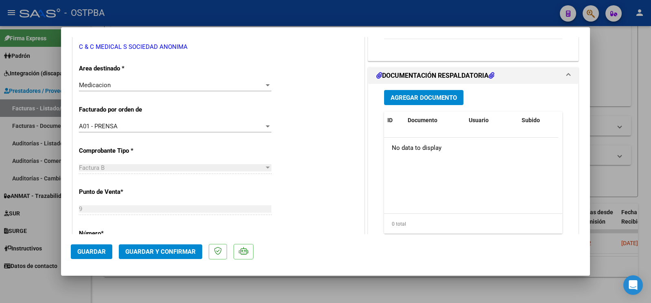
scroll to position [128, 0]
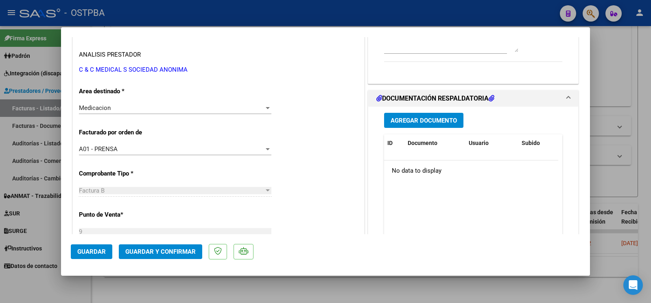
click at [428, 116] on button "Agregar Documento" at bounding box center [423, 120] width 79 height 15
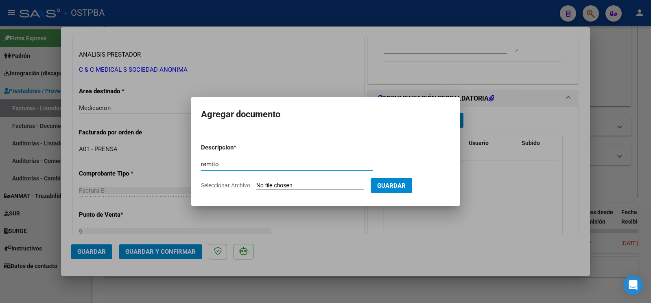
type input "remito"
click at [282, 183] on input "Seleccionar Archivo" at bounding box center [311, 186] width 108 height 8
type input "C:\fakepath\remito pereira_20250818_0001.pdf"
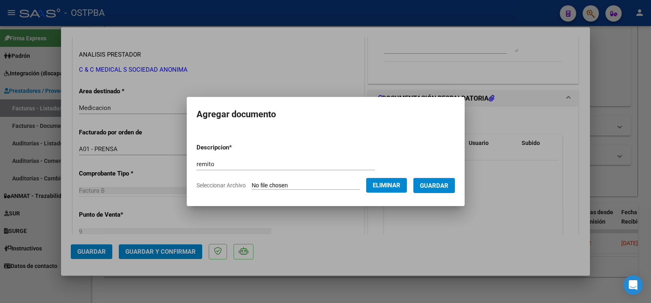
click at [454, 180] on button "Guardar" at bounding box center [435, 185] width 42 height 15
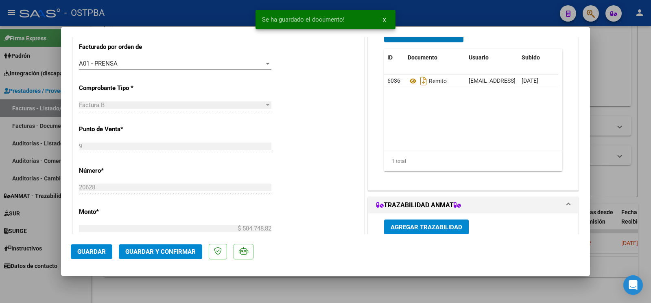
scroll to position [299, 0]
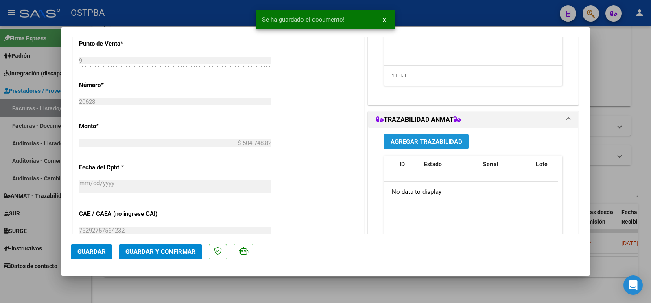
click at [445, 136] on button "Agregar Trazabilidad" at bounding box center [426, 141] width 85 height 15
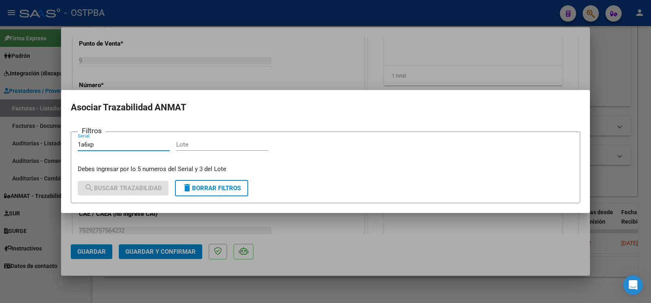
type input "1a6xp"
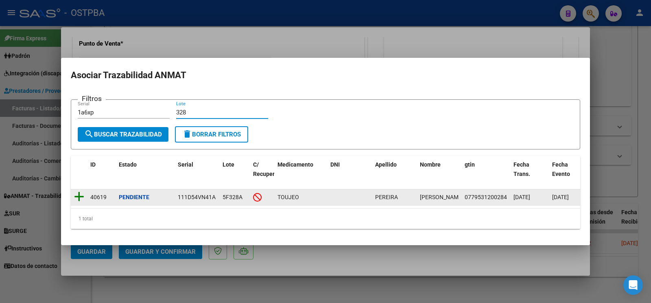
type input "328"
click at [80, 194] on icon at bounding box center [79, 196] width 10 height 11
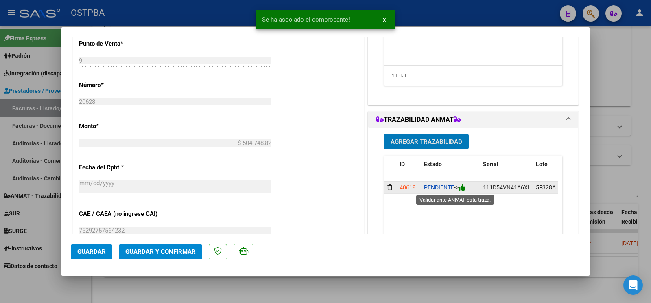
click at [462, 191] on icon at bounding box center [462, 188] width 7 height 8
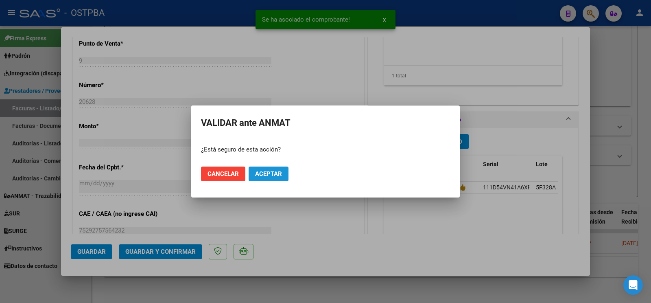
click at [285, 169] on button "Aceptar" at bounding box center [269, 174] width 40 height 15
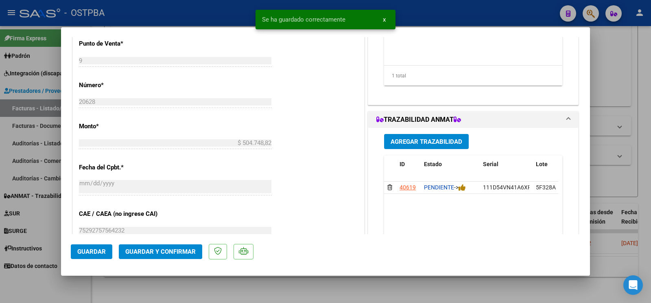
click at [421, 146] on button "Agregar Trazabilidad" at bounding box center [426, 141] width 85 height 15
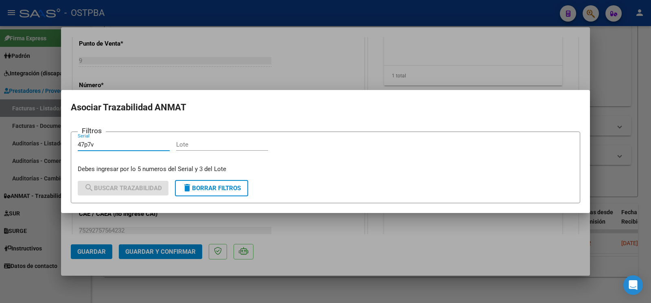
type input "47p7v"
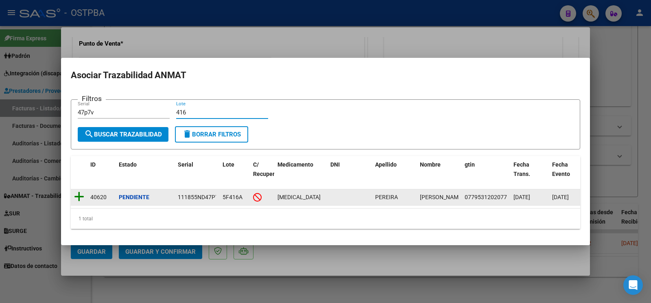
type input "416"
click at [78, 195] on icon at bounding box center [79, 196] width 10 height 11
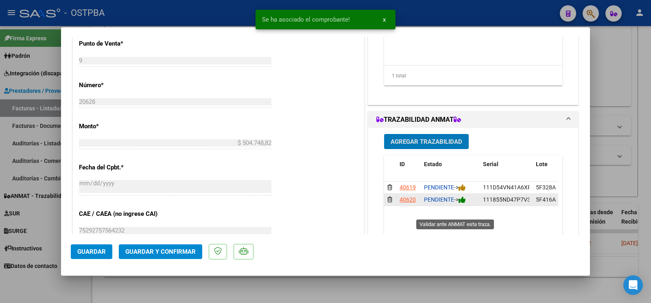
click at [460, 204] on div "PENDIENTE ->" at bounding box center [450, 199] width 53 height 9
click at [462, 204] on icon at bounding box center [462, 200] width 7 height 8
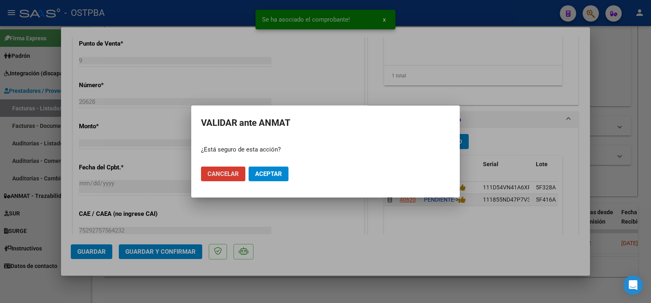
click at [269, 181] on mat-dialog-actions "Cancelar Aceptar" at bounding box center [325, 174] width 249 height 28
drag, startPoint x: 269, startPoint y: 185, endPoint x: 281, endPoint y: 165, distance: 23.3
click at [271, 180] on mat-dialog-actions "Cancelar Aceptar" at bounding box center [325, 174] width 249 height 28
click at [281, 169] on button "Aceptar" at bounding box center [269, 174] width 40 height 15
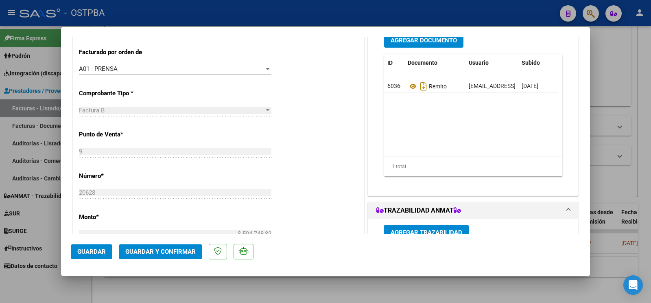
scroll to position [171, 0]
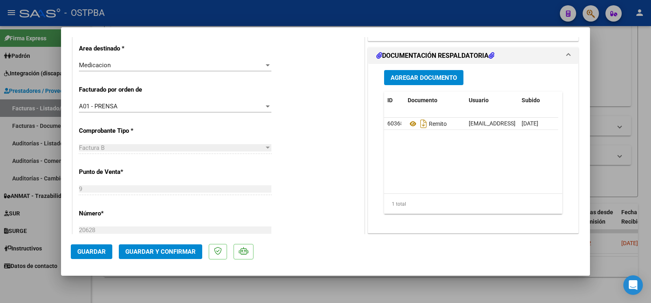
click at [401, 81] on span "Agregar Documento" at bounding box center [424, 77] width 66 height 7
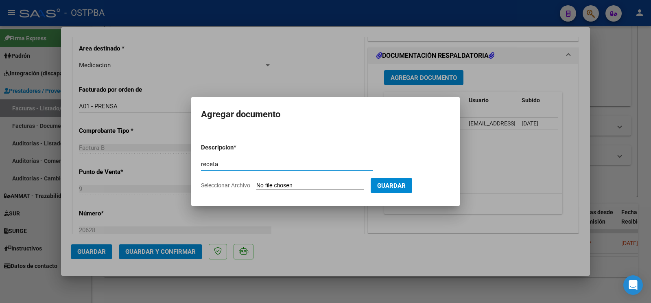
type input "receta"
click at [274, 185] on input "Seleccionar Archivo" at bounding box center [311, 186] width 108 height 8
type input "C:\fakepath\receta pereira.pdf"
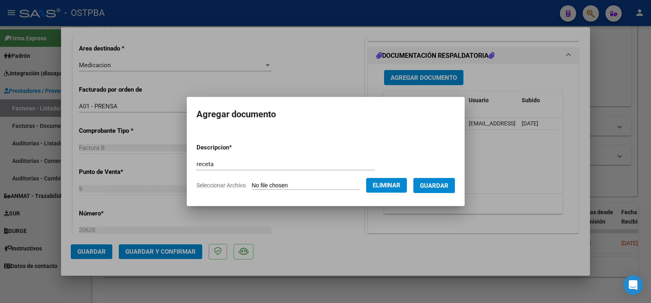
click at [441, 188] on span "Guardar" at bounding box center [434, 185] width 29 height 7
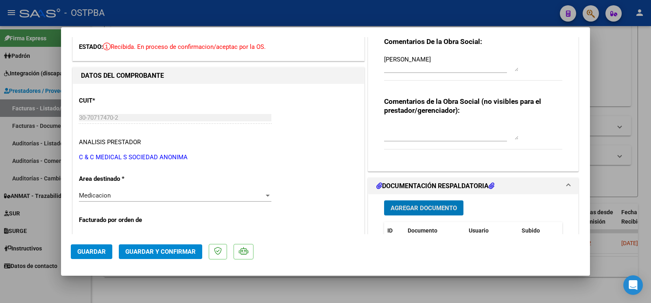
scroll to position [0, 0]
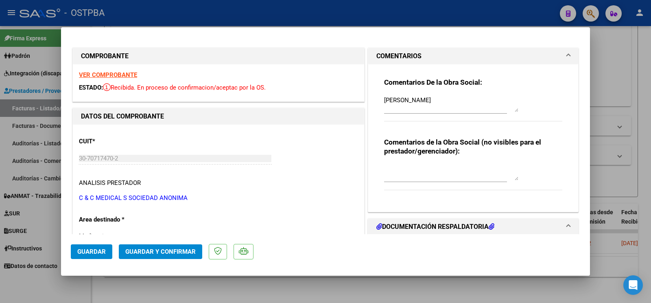
click at [92, 250] on span "Guardar" at bounding box center [91, 251] width 29 height 7
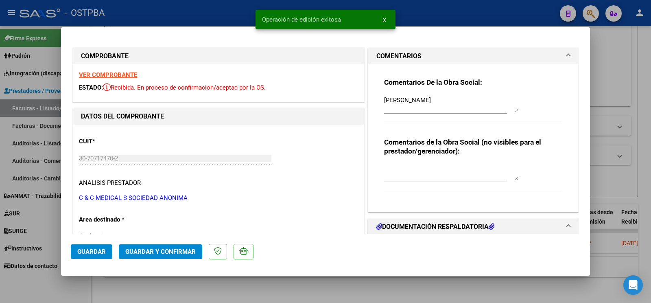
click at [50, 289] on div at bounding box center [325, 151] width 651 height 303
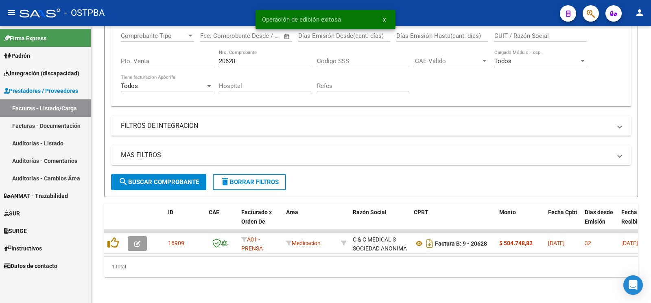
drag, startPoint x: 266, startPoint y: 59, endPoint x: 17, endPoint y: 4, distance: 255.2
click at [219, 57] on input "20628" at bounding box center [265, 60] width 92 height 7
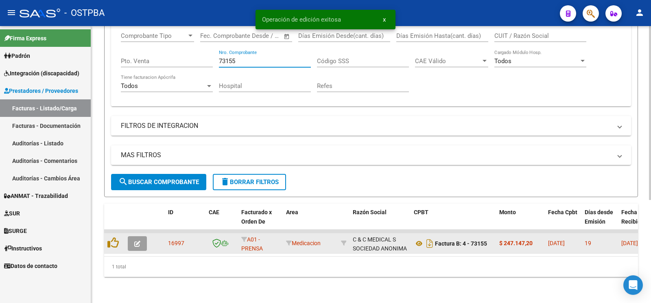
type input "73155"
click at [144, 236] on button "button" at bounding box center [137, 243] width 19 height 15
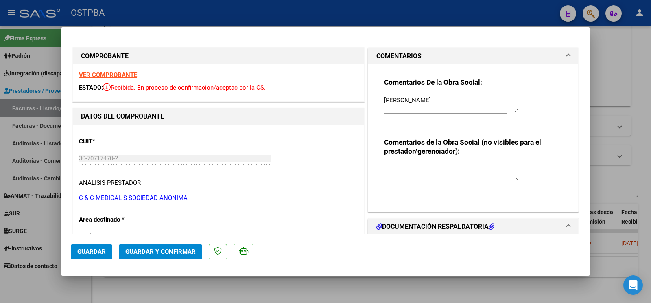
scroll to position [86, 0]
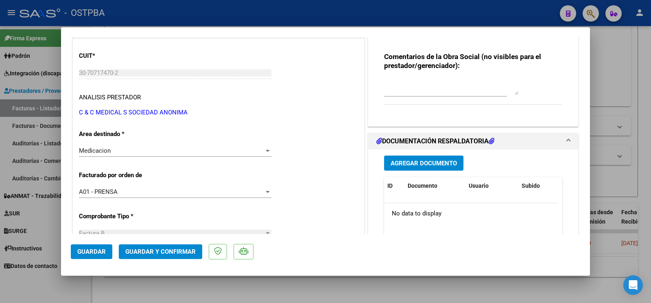
click at [405, 173] on div "Agregar Documento ID Documento Usuario Subido Acción No data to display 0 total…" at bounding box center [473, 230] width 191 height 162
click at [405, 169] on button "Agregar Documento" at bounding box center [423, 163] width 79 height 15
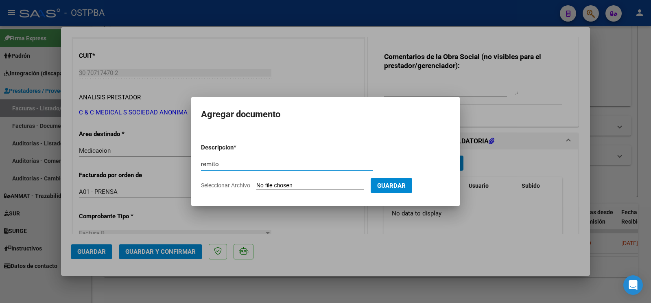
type input "remito"
click at [267, 187] on input "Seleccionar Archivo" at bounding box center [311, 186] width 108 height 8
type input "C:\fakepath\remito corbalan_20250818_0001.pdf"
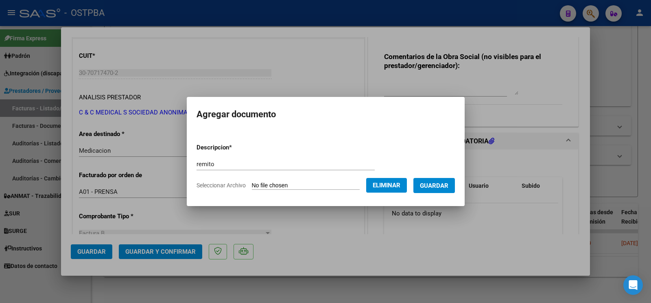
click at [433, 191] on button "Guardar" at bounding box center [435, 185] width 42 height 15
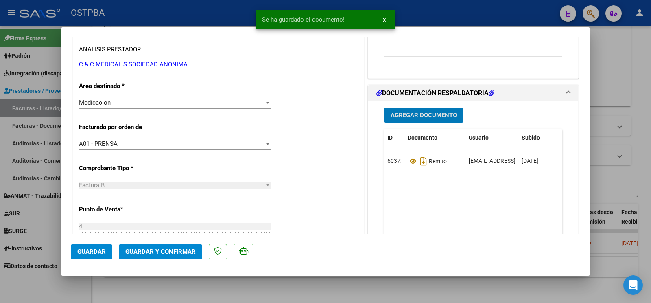
scroll to position [257, 0]
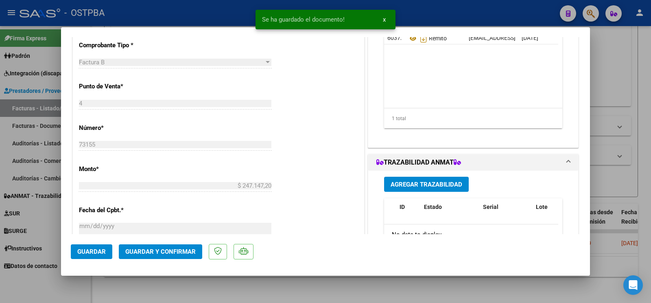
click at [439, 186] on span "Agregar Trazabilidad" at bounding box center [427, 184] width 72 height 7
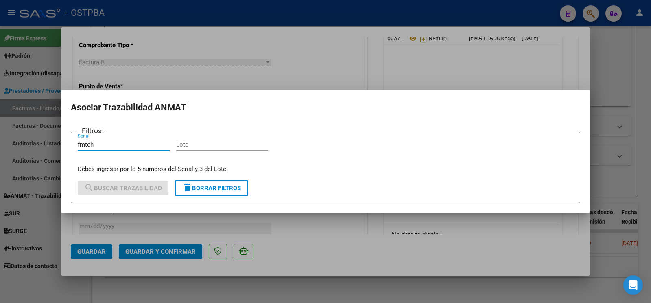
type input "fmteh"
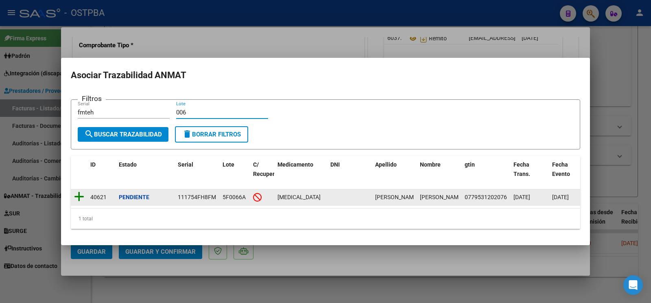
type input "006"
click at [79, 191] on icon at bounding box center [79, 196] width 10 height 11
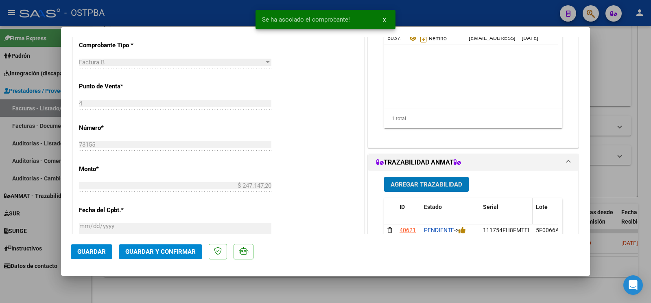
scroll to position [342, 0]
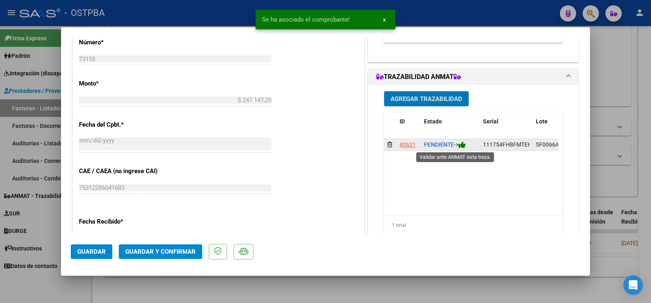
click at [463, 147] on icon at bounding box center [462, 145] width 7 height 8
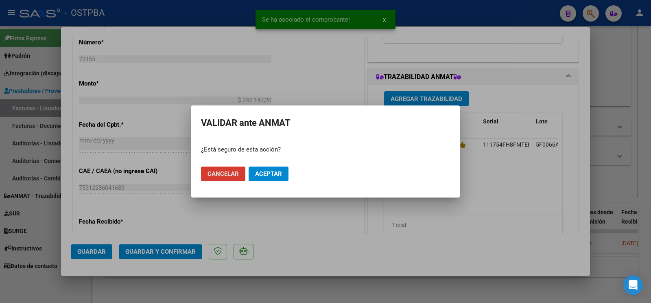
click at [276, 161] on mat-dialog-actions "Cancelar Aceptar" at bounding box center [325, 174] width 249 height 28
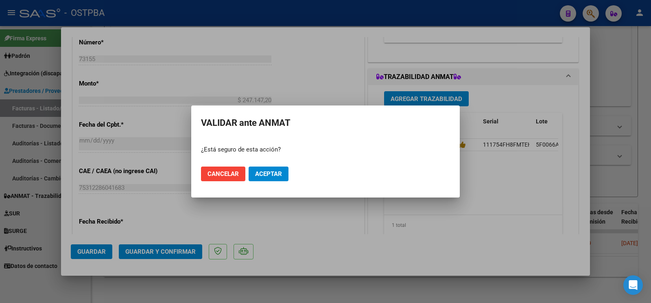
click at [275, 171] on span "Aceptar" at bounding box center [268, 173] width 27 height 7
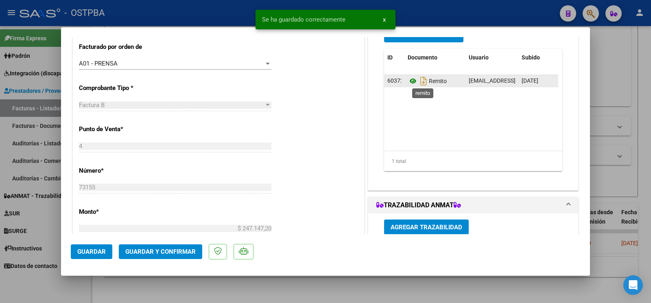
scroll to position [171, 0]
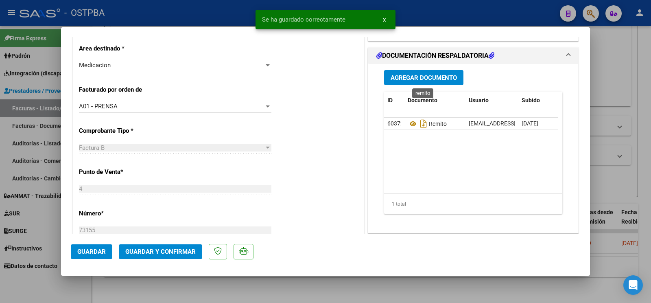
click at [413, 81] on span "Agregar Documento" at bounding box center [424, 77] width 66 height 7
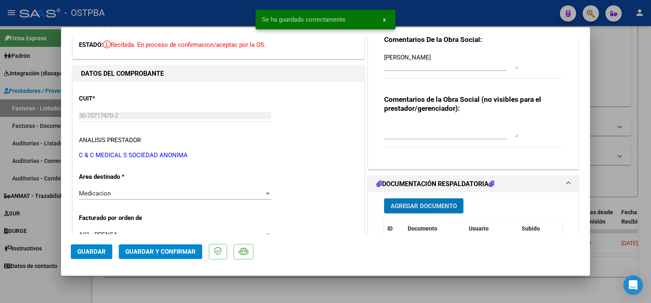
scroll to position [128, 0]
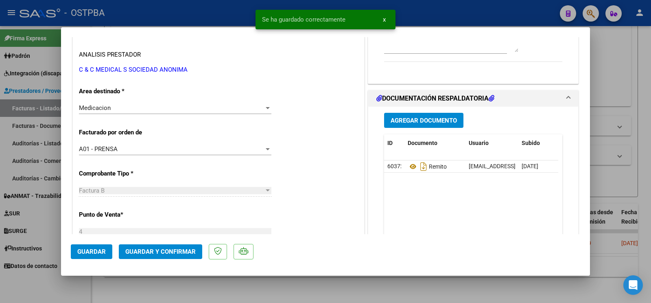
click at [417, 112] on div "Agregar Documento ID Documento Usuario Subido Acción 60372 Remito ostpbafarm@gm…" at bounding box center [473, 188] width 191 height 162
click at [417, 116] on button "Agregar Documento" at bounding box center [423, 120] width 79 height 15
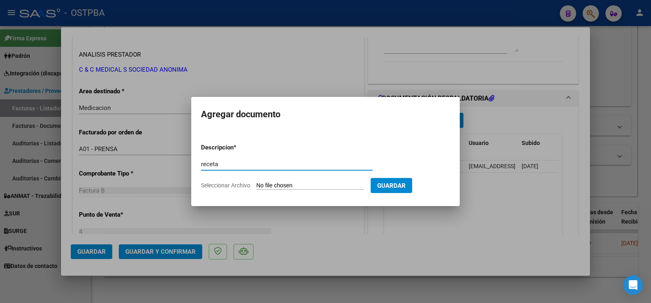
type input "receta"
click at [272, 183] on input "Seleccionar Archivo" at bounding box center [311, 186] width 108 height 8
type input "C:\fakepath\recetas corbalan (1).pdf"
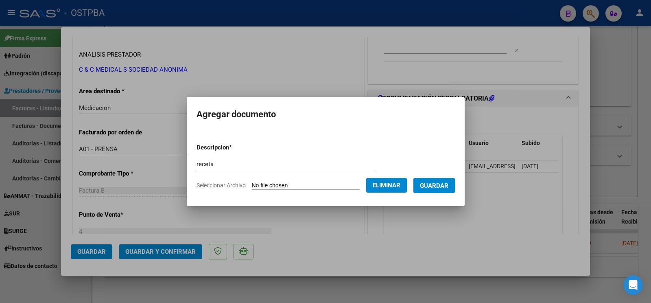
click at [438, 190] on button "Guardar" at bounding box center [435, 185] width 42 height 15
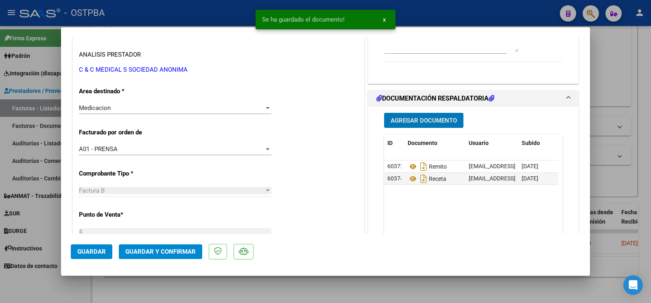
click at [419, 125] on button "Agregar Documento" at bounding box center [423, 120] width 79 height 15
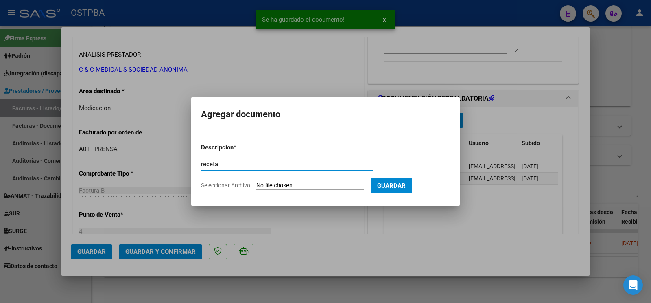
type input "receta"
click at [265, 183] on input "Seleccionar Archivo" at bounding box center [311, 186] width 108 height 8
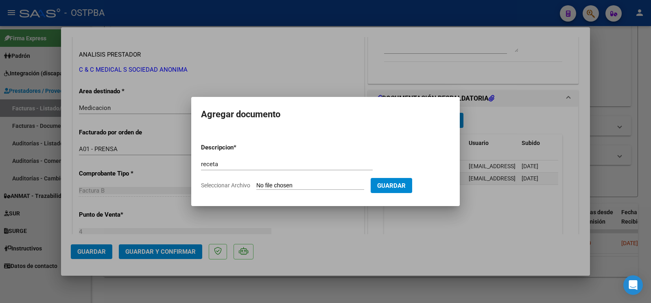
type input "C:\fakepath\recetas corbalan (2).pdf"
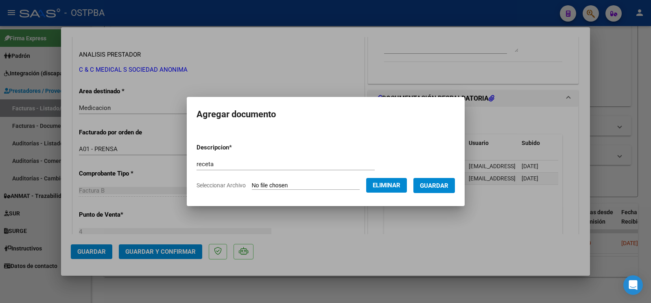
click at [440, 185] on span "Guardar" at bounding box center [434, 185] width 29 height 7
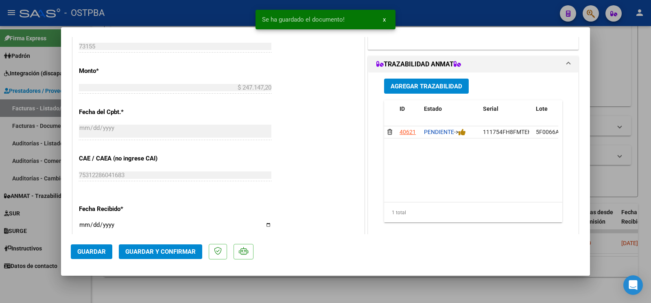
scroll to position [385, 0]
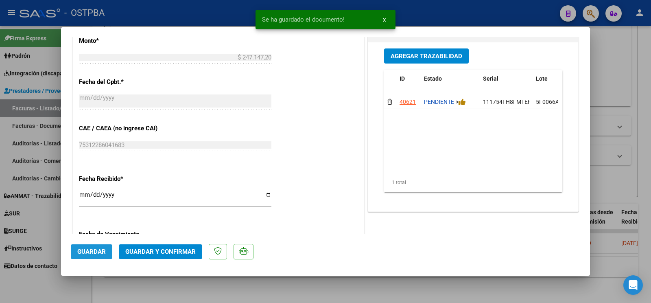
click at [110, 250] on button "Guardar" at bounding box center [92, 251] width 42 height 15
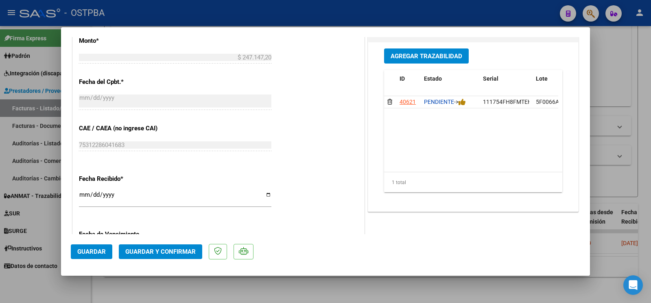
click at [112, 234] on div "CUIT * 30-70717470-2 Ingresar CUIT ANALISIS PRESTADOR C & C MEDICAL S SOCIEDAD …" at bounding box center [219, 49] width 292 height 618
click at [93, 250] on span "Guardar" at bounding box center [91, 251] width 29 height 7
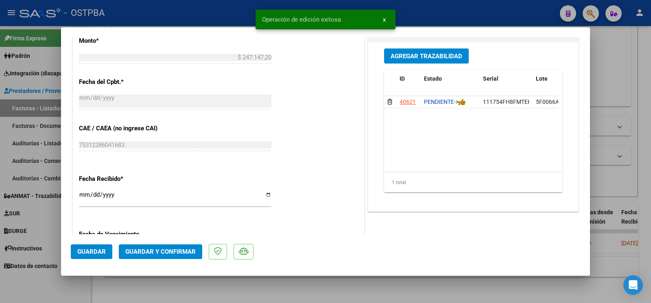
click at [45, 286] on div at bounding box center [325, 151] width 651 height 303
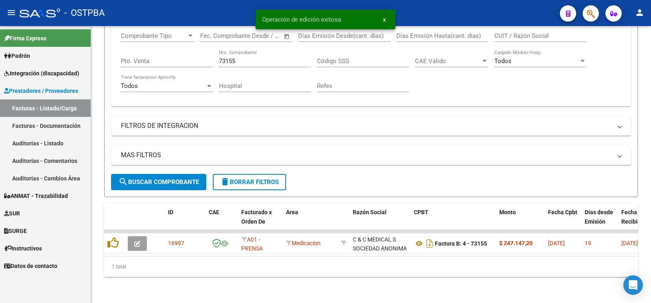
drag, startPoint x: 254, startPoint y: 60, endPoint x: 0, endPoint y: 4, distance: 260.1
click at [219, 57] on input "73155" at bounding box center [265, 60] width 92 height 7
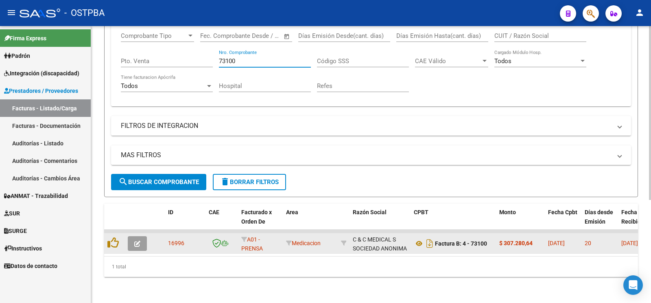
type input "73100"
click at [140, 242] on button "button" at bounding box center [137, 243] width 19 height 15
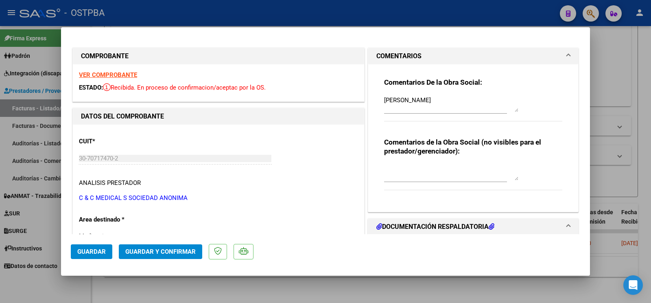
scroll to position [86, 0]
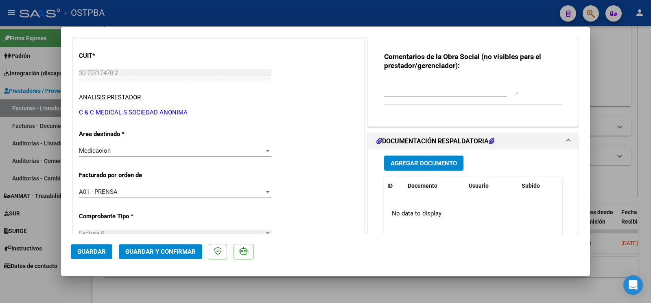
click at [409, 165] on span "Agregar Documento" at bounding box center [424, 163] width 66 height 7
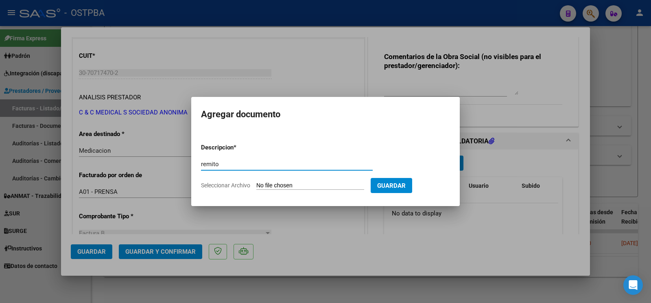
type input "remito"
click at [261, 186] on input "Seleccionar Archivo" at bounding box center [311, 186] width 108 height 8
type input "C:\fakepath\remito freinquel_20250818_0001.pdf"
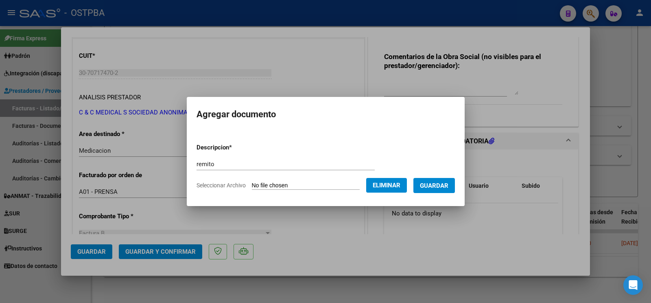
click at [435, 187] on span "Guardar" at bounding box center [434, 185] width 29 height 7
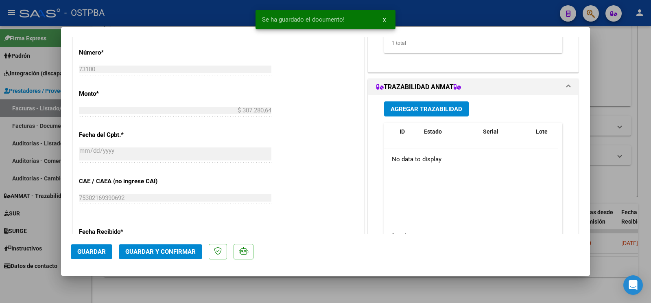
scroll to position [385, 0]
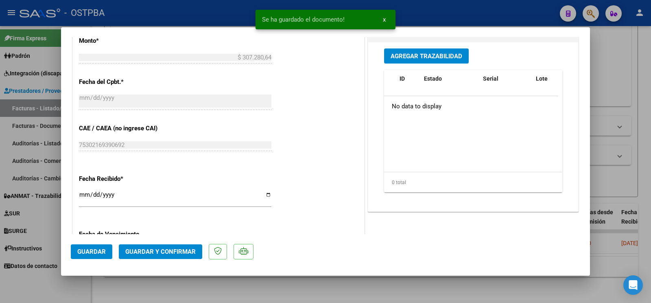
click at [445, 57] on span "Agregar Trazabilidad" at bounding box center [427, 56] width 72 height 7
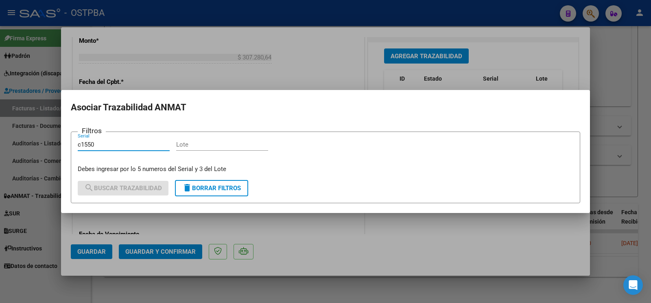
type input "c1550"
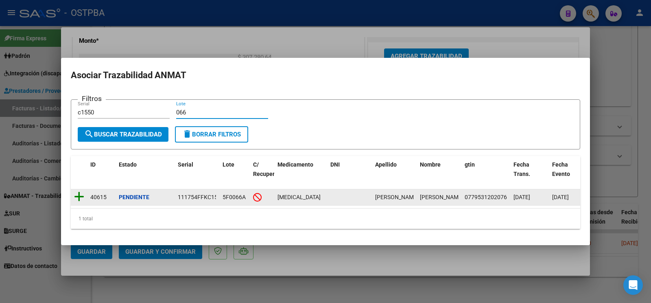
type input "066"
click at [77, 191] on icon at bounding box center [79, 196] width 10 height 11
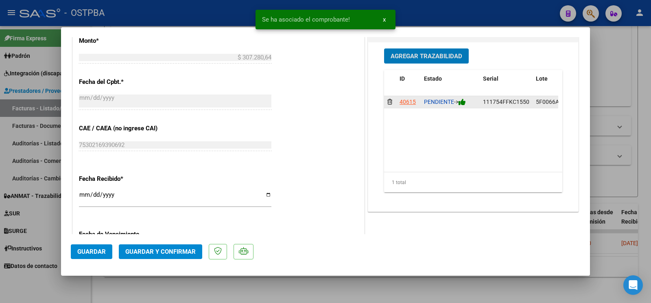
click at [463, 104] on icon at bounding box center [462, 102] width 7 height 8
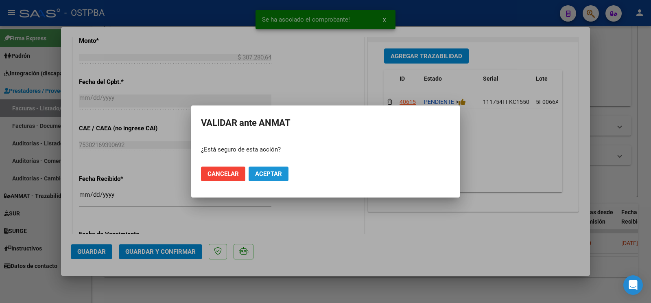
click at [275, 177] on span "Aceptar" at bounding box center [268, 173] width 27 height 7
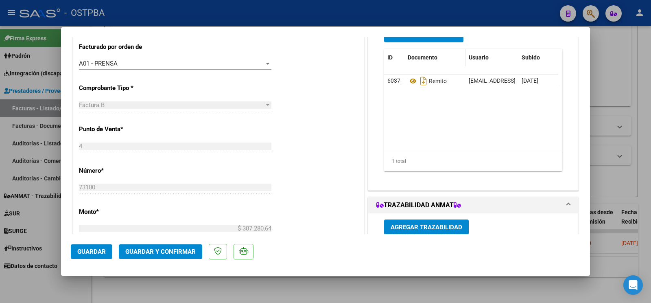
scroll to position [171, 0]
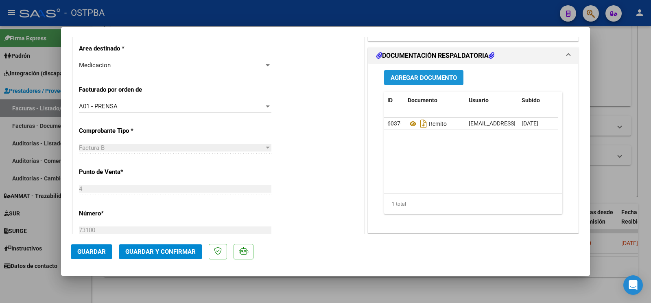
click at [423, 83] on button "Agregar Documento" at bounding box center [423, 77] width 79 height 15
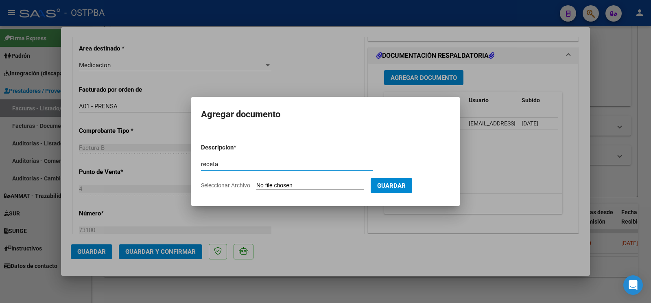
type input "receta"
click at [268, 182] on input "Seleccionar Archivo" at bounding box center [311, 186] width 108 height 8
type input "C:\fakepath\recetas freinquel.pdf"
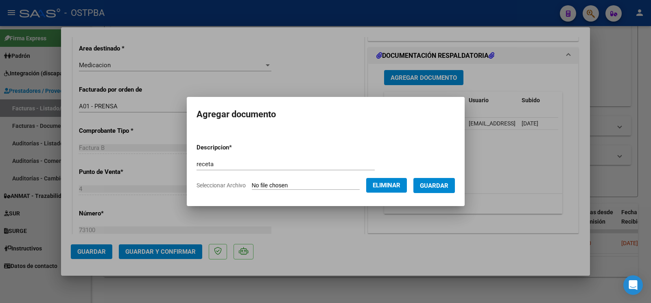
click at [441, 189] on span "Guardar" at bounding box center [434, 185] width 29 height 7
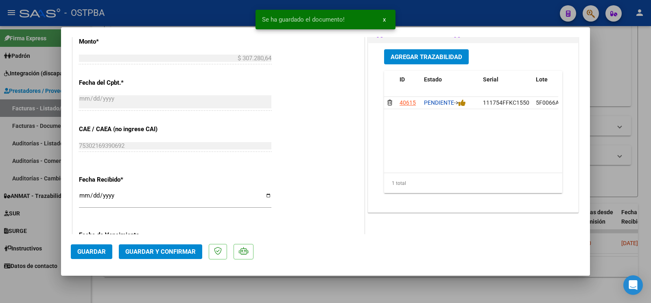
scroll to position [385, 0]
click at [89, 254] on span "Guardar" at bounding box center [91, 251] width 29 height 7
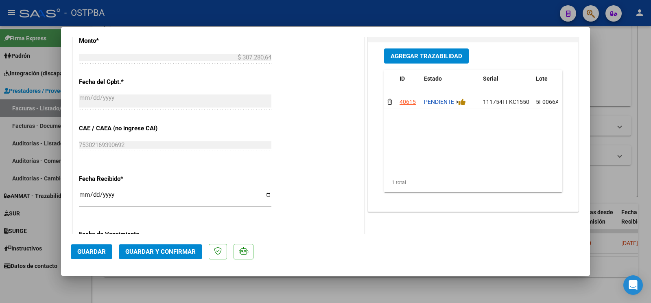
click at [87, 252] on span "Guardar" at bounding box center [91, 251] width 29 height 7
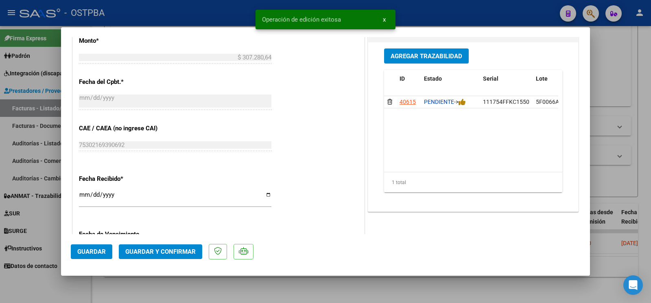
click at [48, 287] on div at bounding box center [325, 151] width 651 height 303
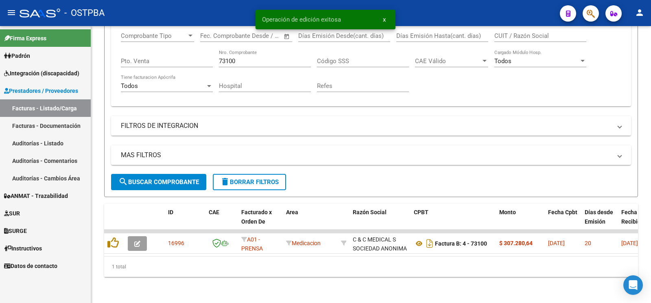
drag, startPoint x: 273, startPoint y: 61, endPoint x: 0, endPoint y: 3, distance: 278.8
click at [219, 57] on input "73100" at bounding box center [265, 60] width 92 height 7
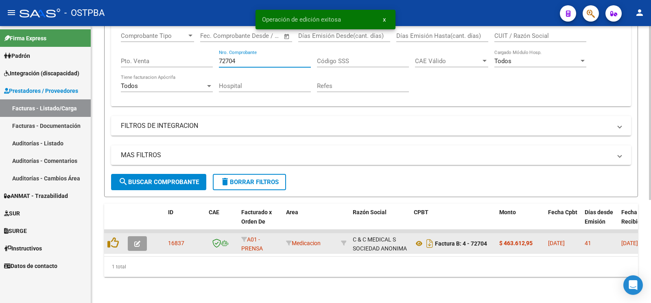
type input "72704"
click at [138, 242] on icon "button" at bounding box center [137, 244] width 6 height 6
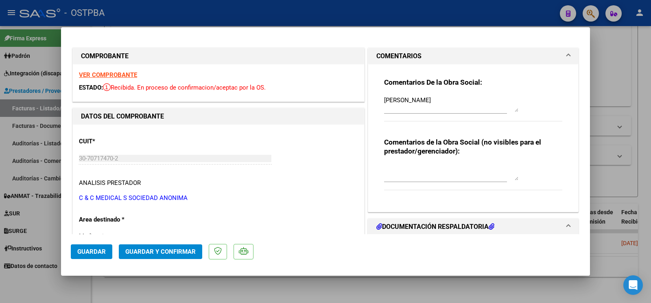
scroll to position [86, 0]
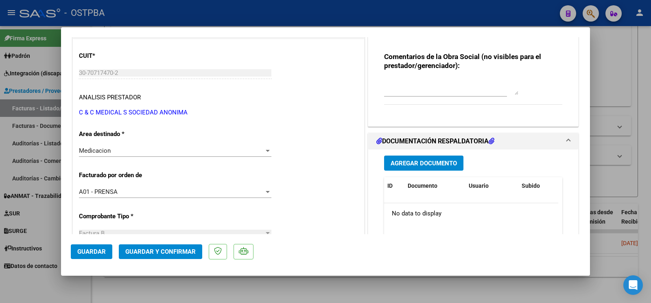
click at [423, 152] on div "Agregar Documento ID Documento Usuario Subido Acción No data to display 0 total…" at bounding box center [473, 230] width 191 height 162
click at [423, 155] on div "Agregar Documento ID Documento Usuario Subido Acción No data to display 0 total…" at bounding box center [473, 230] width 191 height 162
click at [423, 169] on button "Agregar Documento" at bounding box center [423, 163] width 79 height 15
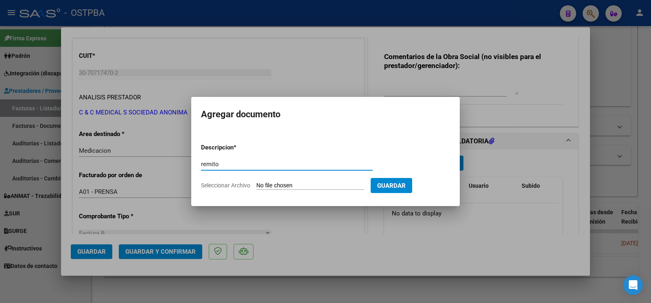
type input "remito"
click at [278, 182] on input "Seleccionar Archivo" at bounding box center [311, 186] width 108 height 8
type input "C:\fakepath\remito brisaboa_20250818_0001.pdf"
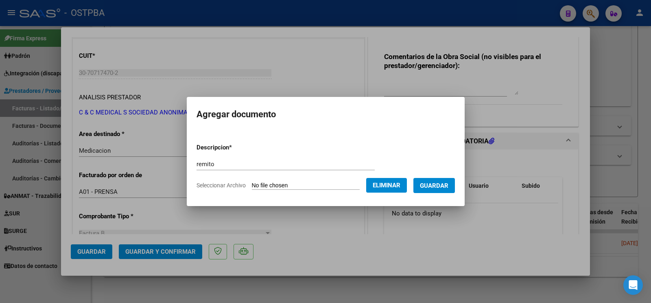
click at [454, 190] on button "Guardar" at bounding box center [435, 185] width 42 height 15
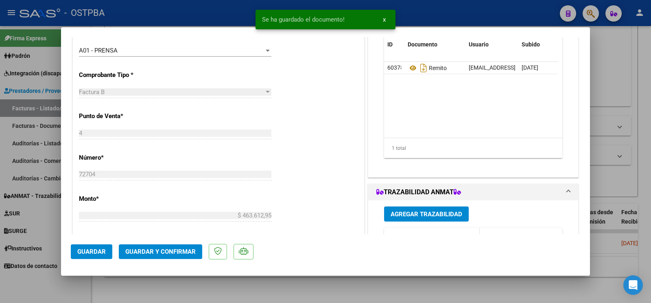
scroll to position [299, 0]
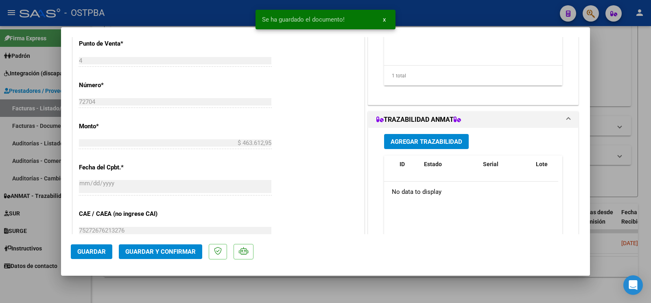
click at [432, 136] on button "Agregar Trazabilidad" at bounding box center [426, 141] width 85 height 15
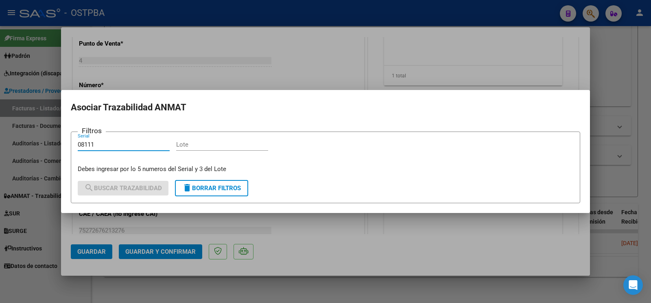
type input "08111"
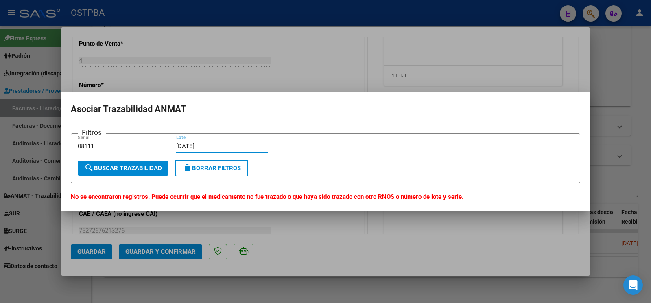
type input "ac1"
drag, startPoint x: 130, startPoint y: 146, endPoint x: 0, endPoint y: 79, distance: 146.2
click at [78, 143] on input "08111" at bounding box center [124, 146] width 92 height 7
type input "776116"
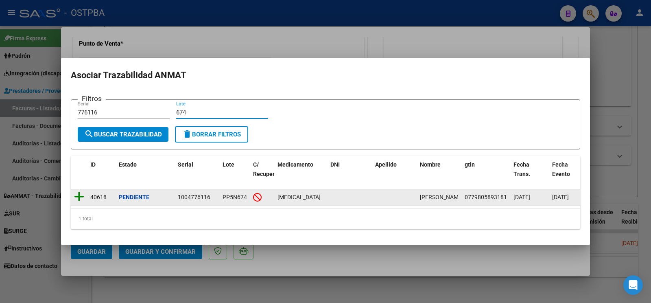
type input "674"
click at [79, 191] on icon at bounding box center [79, 196] width 10 height 11
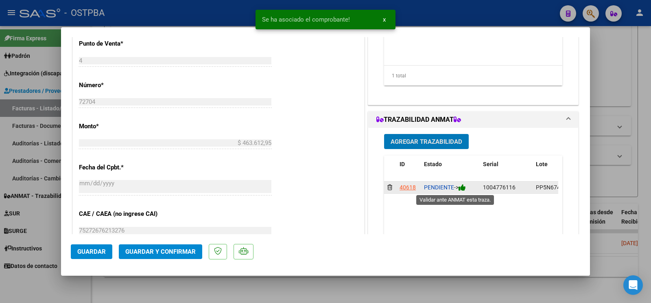
click at [463, 187] on icon at bounding box center [462, 188] width 7 height 8
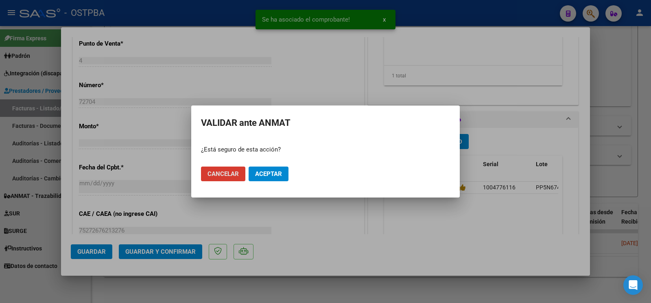
click at [275, 171] on span "Aceptar" at bounding box center [268, 173] width 27 height 7
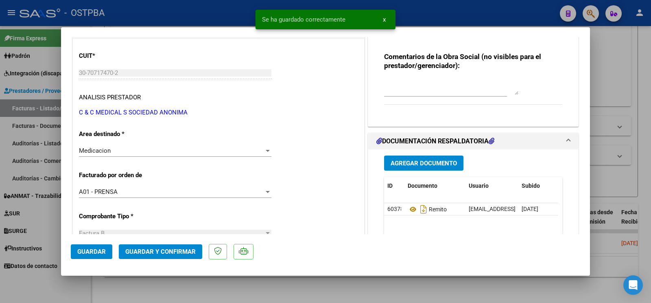
scroll to position [171, 0]
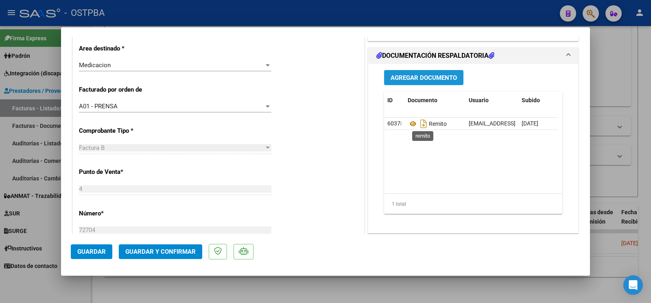
click at [426, 71] on button "Agregar Documento" at bounding box center [423, 77] width 79 height 15
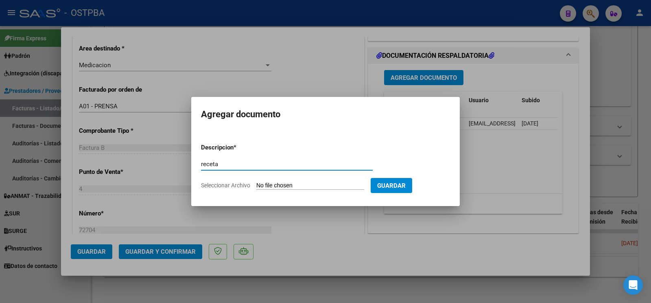
type input "receta"
click at [271, 180] on form "Descripcion * receta Escriba aquí una descripcion Seleccionar Archivo Guardar" at bounding box center [325, 166] width 249 height 59
click at [262, 189] on input "Seleccionar Archivo" at bounding box center [311, 186] width 108 height 8
type input "C:\fakepath\recetas brisaboa (1).pdf"
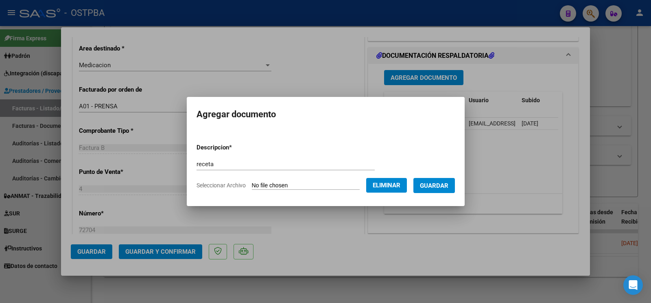
click at [428, 189] on button "Guardar" at bounding box center [435, 185] width 42 height 15
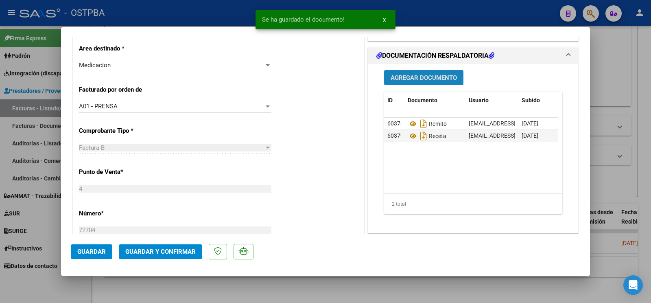
click at [422, 78] on span "Agregar Documento" at bounding box center [424, 77] width 66 height 7
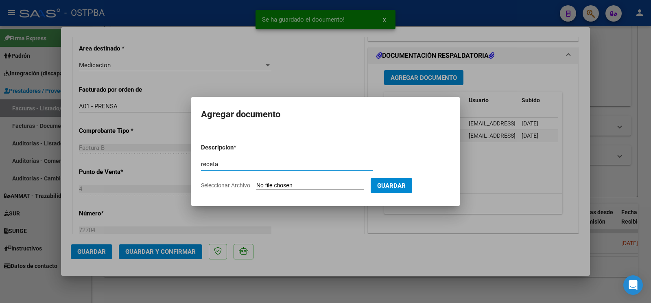
type input "receta"
click at [267, 182] on input "Seleccionar Archivo" at bounding box center [311, 186] width 108 height 8
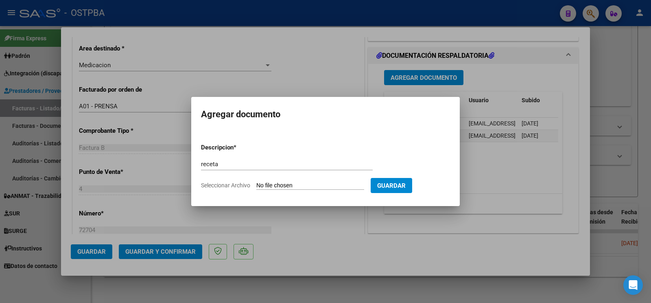
type input "C:\fakepath\recetas brisaboa (2).pdf"
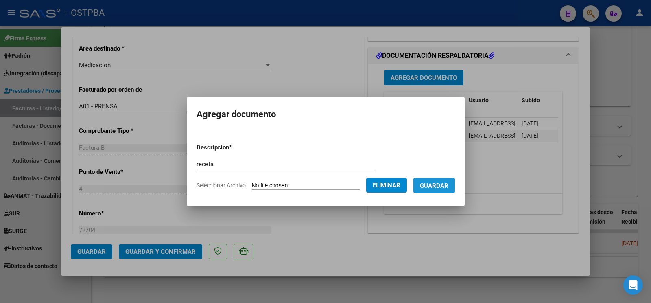
click at [426, 186] on span "Guardar" at bounding box center [434, 185] width 29 height 7
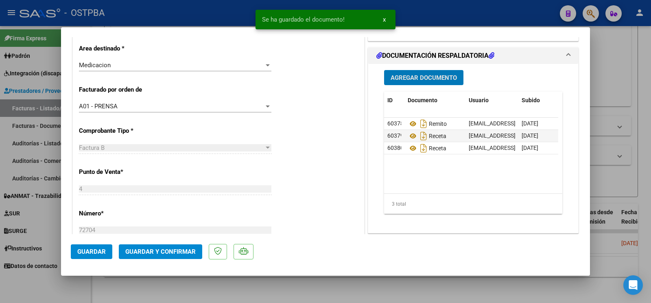
scroll to position [257, 0]
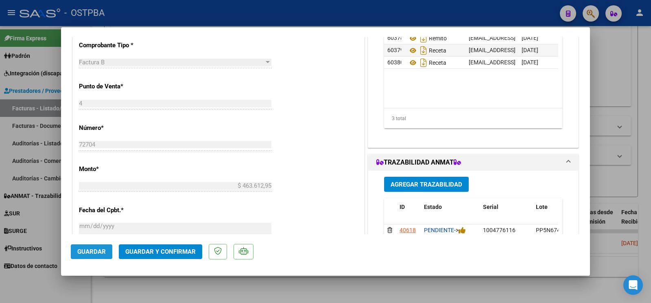
click at [92, 253] on span "Guardar" at bounding box center [91, 251] width 29 height 7
click at [106, 252] on button "Guardar" at bounding box center [92, 251] width 42 height 15
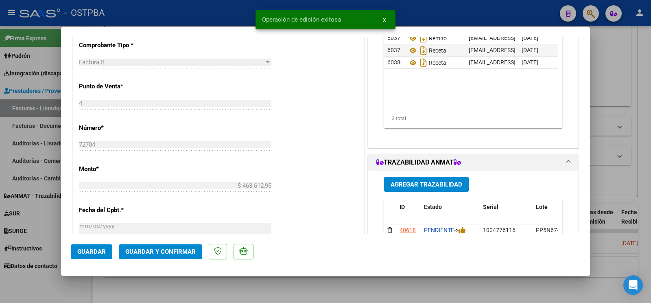
drag, startPoint x: 51, startPoint y: 289, endPoint x: 134, endPoint y: 193, distance: 127.4
click at [50, 289] on div at bounding box center [325, 151] width 651 height 303
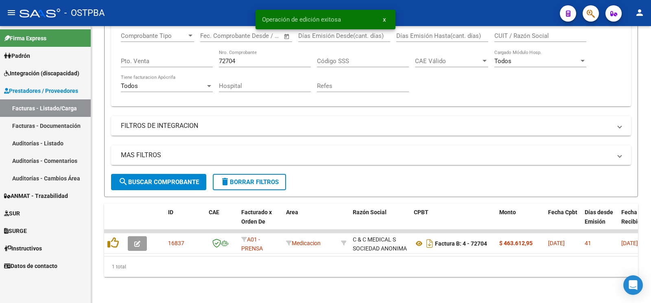
drag, startPoint x: 257, startPoint y: 61, endPoint x: 66, endPoint y: 36, distance: 193.1
click at [219, 57] on input "72704" at bounding box center [265, 60] width 92 height 7
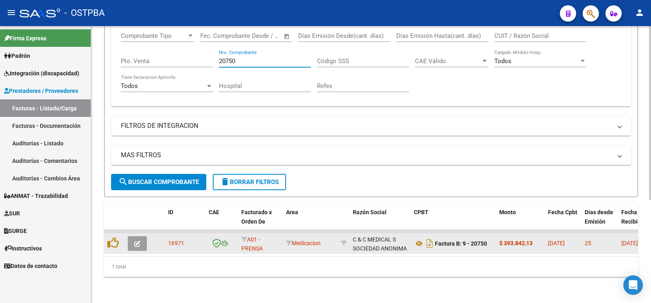
type input "20750"
click at [138, 241] on icon "button" at bounding box center [137, 244] width 6 height 6
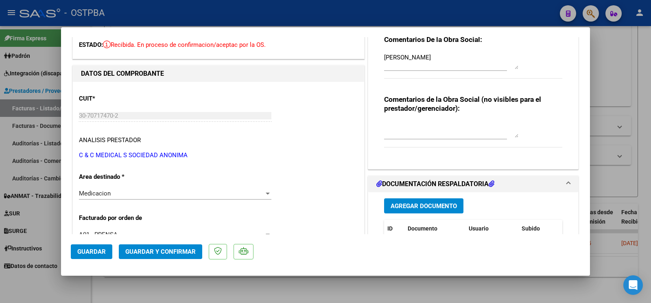
scroll to position [128, 0]
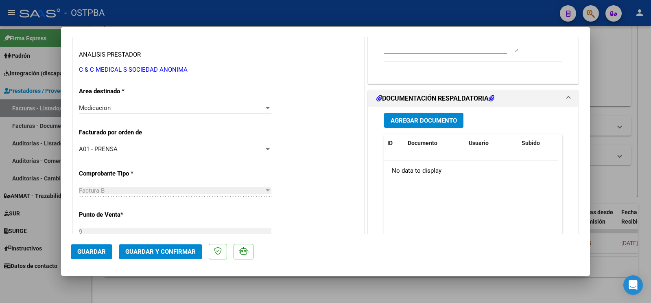
click at [428, 126] on button "Agregar Documento" at bounding box center [423, 120] width 79 height 15
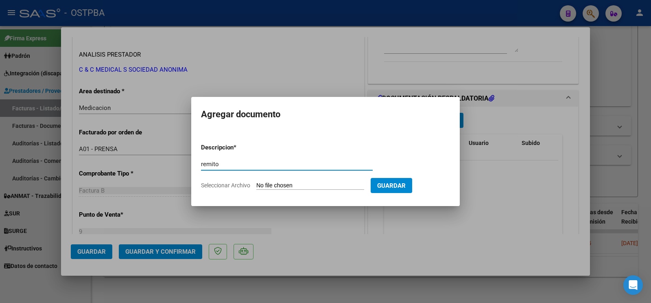
type input "remito"
click at [283, 182] on input "Seleccionar Archivo" at bounding box center [311, 186] width 108 height 8
type input "C:\fakepath\remito raña_20250818_0001.pdf"
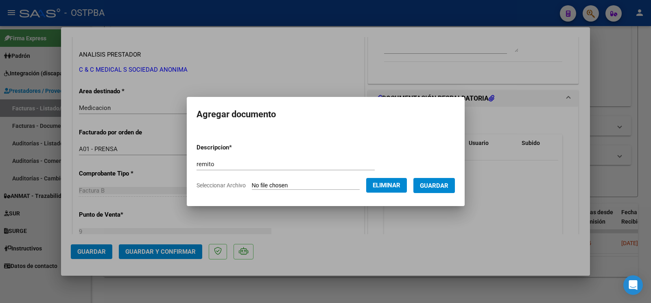
click at [433, 189] on span "Guardar" at bounding box center [434, 185] width 29 height 7
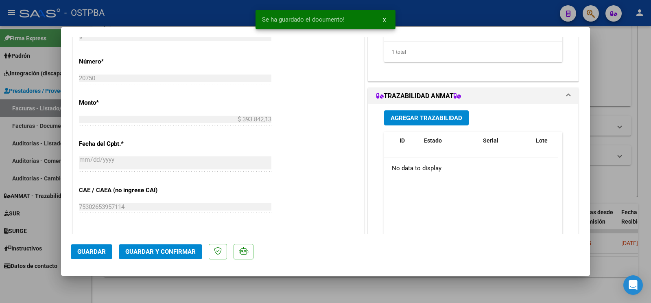
scroll to position [299, 0]
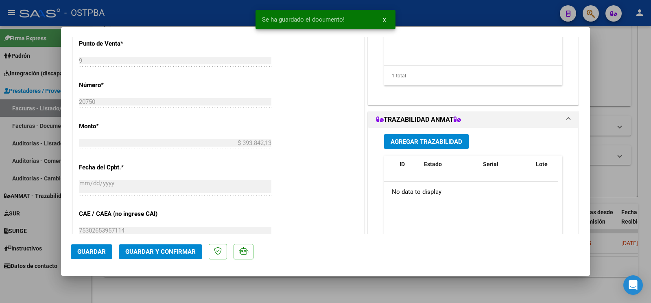
click at [422, 137] on button "Agregar Trazabilidad" at bounding box center [426, 141] width 85 height 15
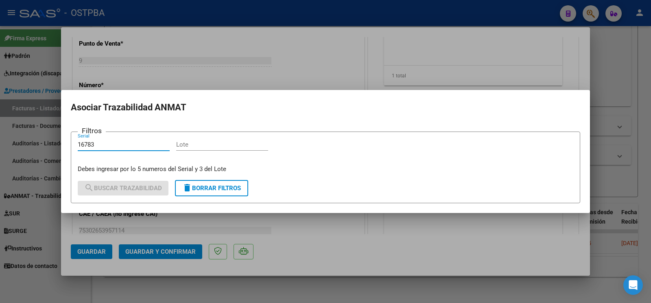
type input "16783"
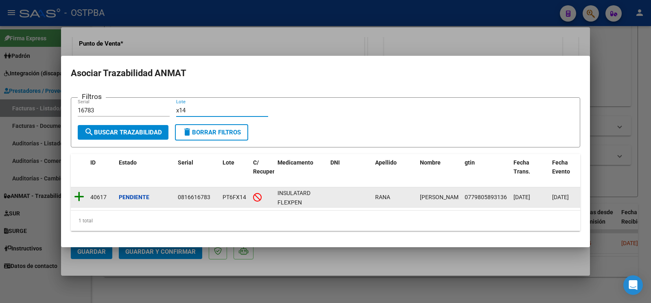
type input "x14"
click at [77, 197] on icon at bounding box center [79, 196] width 10 height 11
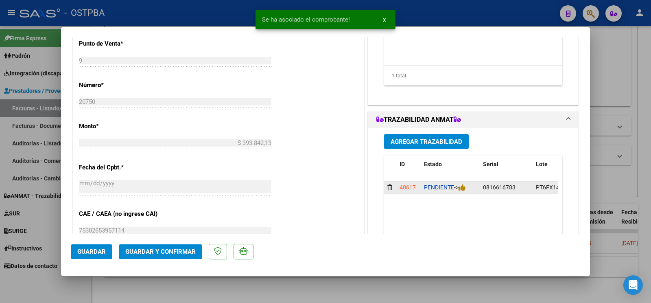
click at [460, 193] on datatable-body-cell "PENDIENTE ->" at bounding box center [450, 188] width 59 height 12
click at [460, 192] on div "PENDIENTE ->" at bounding box center [450, 187] width 53 height 9
click at [460, 190] on icon at bounding box center [462, 188] width 7 height 8
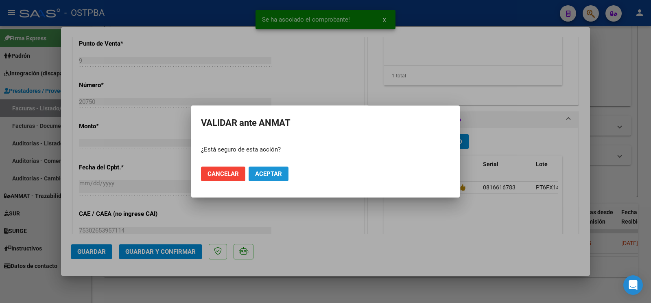
click at [270, 173] on span "Aceptar" at bounding box center [268, 173] width 27 height 7
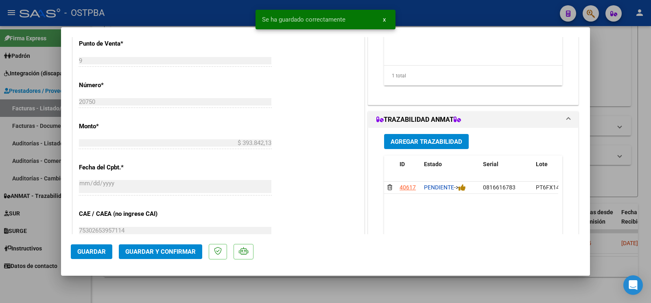
click at [408, 148] on button "Agregar Trazabilidad" at bounding box center [426, 141] width 85 height 15
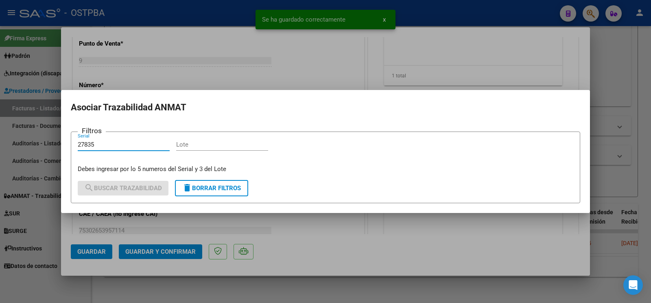
type input "27835"
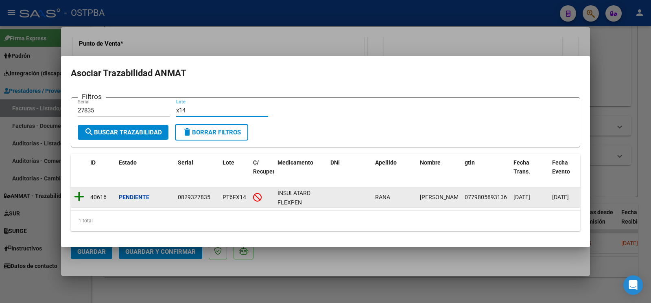
type input "x14"
click at [75, 193] on icon at bounding box center [79, 196] width 10 height 11
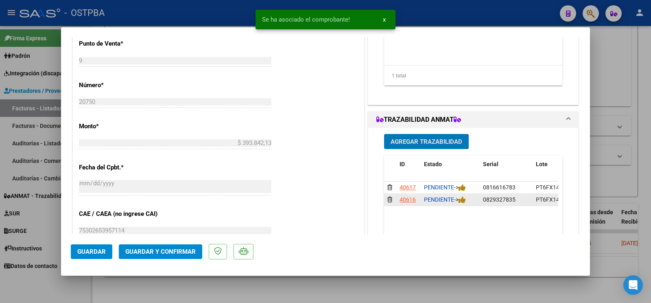
click at [454, 203] on span "->" at bounding box center [460, 199] width 12 height 7
click at [464, 204] on div "PENDIENTE ->" at bounding box center [450, 199] width 53 height 9
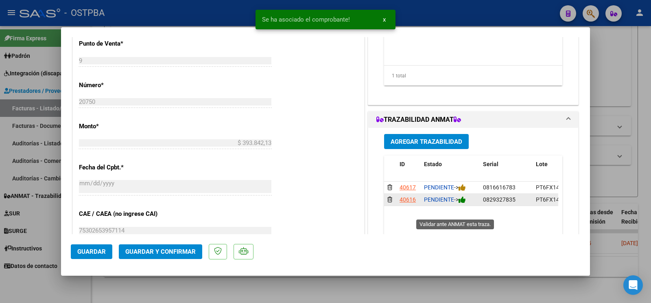
click at [462, 204] on icon at bounding box center [462, 200] width 7 height 8
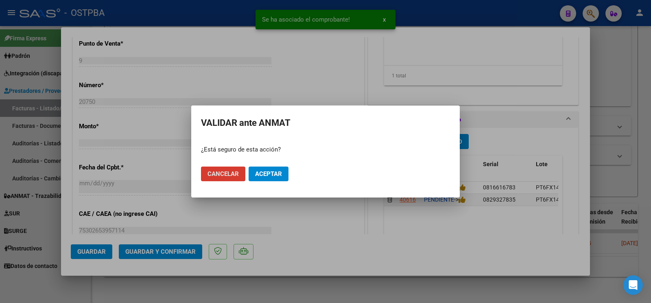
click at [287, 173] on button "Aceptar" at bounding box center [269, 174] width 40 height 15
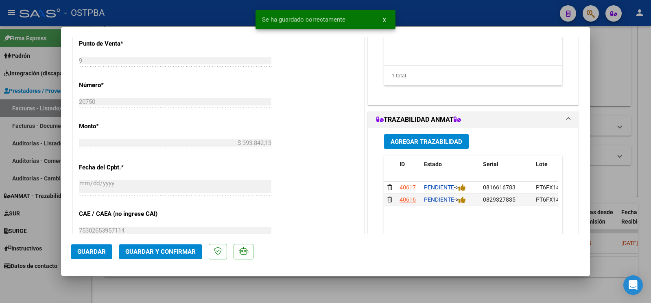
click at [486, 86] on div "Agregar Documento ID Documento Usuario Subido Acción 60381 Remito ostpbafarm@gm…" at bounding box center [473, 17] width 191 height 162
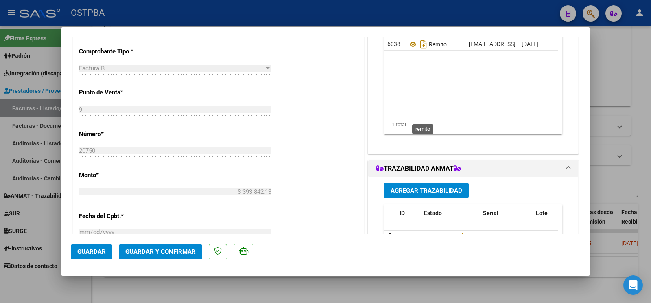
scroll to position [171, 0]
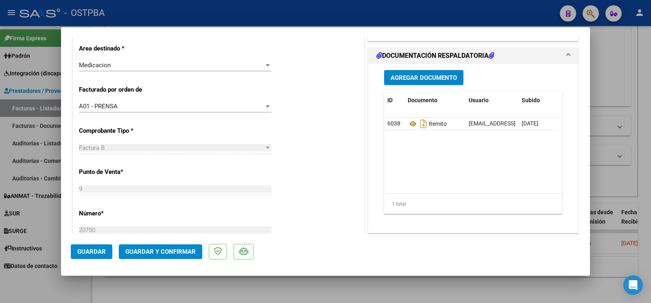
click at [432, 88] on div "Agregar Documento ID Documento Usuario Subido Acción 60381 Remito ostpbafarm@gm…" at bounding box center [473, 145] width 191 height 162
click at [432, 85] on button "Agregar Documento" at bounding box center [423, 77] width 79 height 15
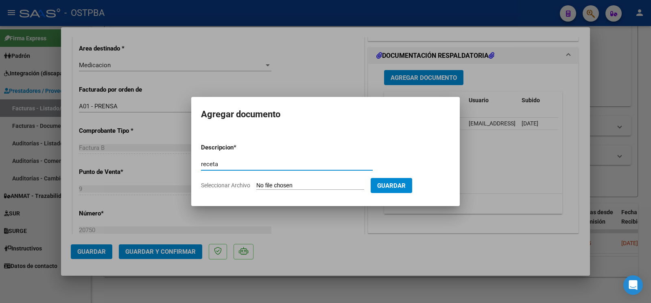
type input "receta"
click at [276, 182] on input "Seleccionar Archivo" at bounding box center [311, 186] width 108 height 8
type input "C:\fakepath\receta raña.pdf"
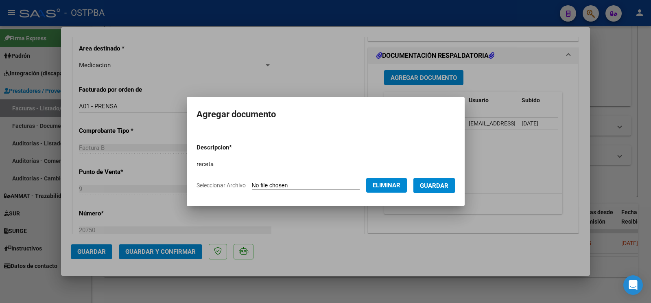
click at [436, 186] on span "Guardar" at bounding box center [434, 185] width 29 height 7
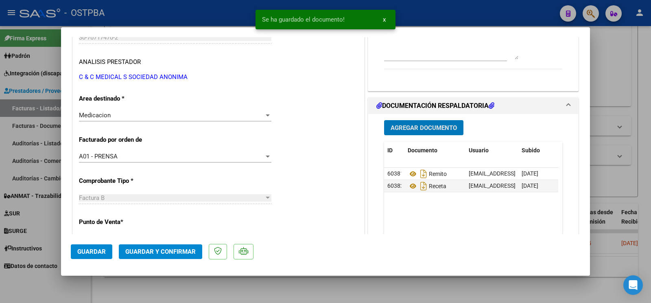
scroll to position [86, 0]
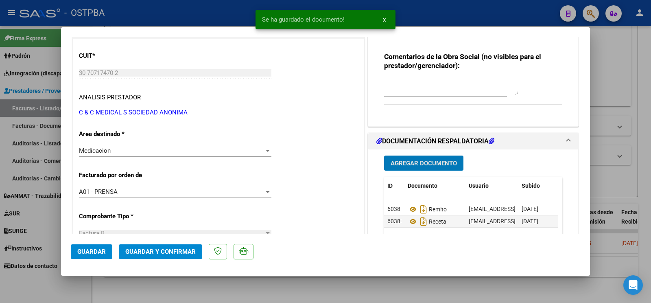
click at [91, 251] on span "Guardar" at bounding box center [91, 251] width 29 height 7
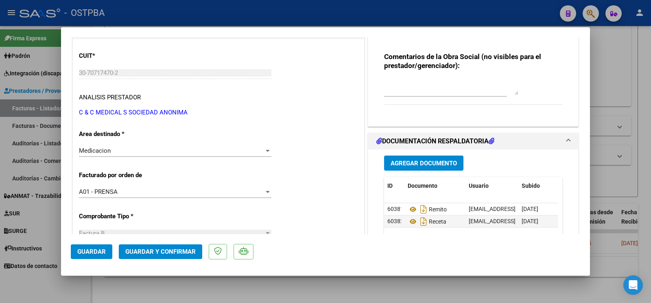
click at [105, 236] on mat-dialog-actions "Guardar Guardar y Confirmar" at bounding box center [326, 250] width 510 height 32
click at [109, 246] on button "Guardar" at bounding box center [92, 251] width 42 height 15
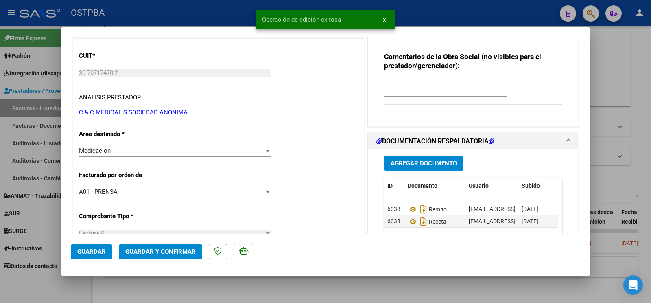
click at [99, 260] on mat-dialog-actions "Guardar Guardar y Confirmar" at bounding box center [326, 250] width 510 height 32
click at [100, 254] on span "Guardar" at bounding box center [91, 251] width 29 height 7
click at [28, 281] on div at bounding box center [325, 151] width 651 height 303
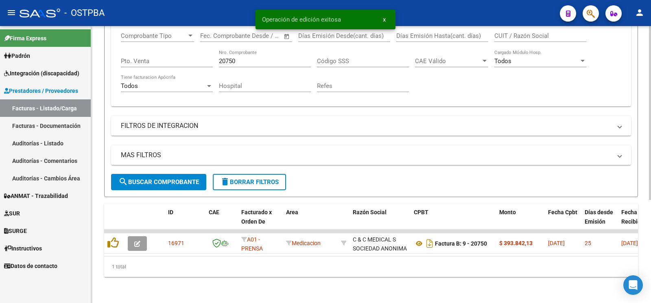
drag, startPoint x: 273, startPoint y: 63, endPoint x: 0, endPoint y: -11, distance: 282.7
click at [111, 0] on mat-expansion-panel "FILTROS DEL COMPROBANTE Comprobante Tipo Comprobante Tipo Start date – End date…" at bounding box center [371, 52] width 520 height 108
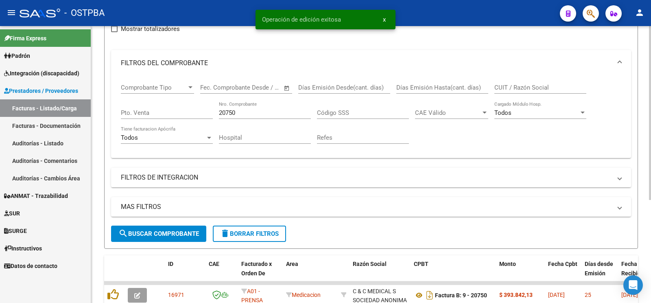
click at [240, 107] on div "20750 Nro. Comprobante" at bounding box center [265, 110] width 92 height 18
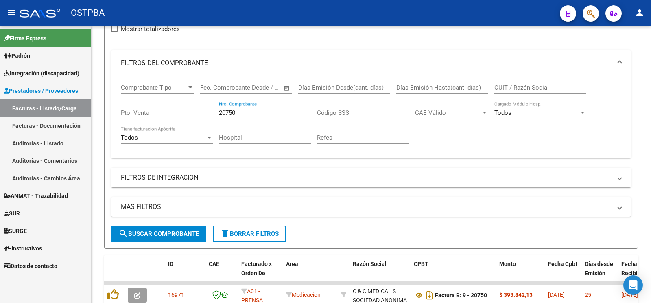
drag, startPoint x: 245, startPoint y: 110, endPoint x: 0, endPoint y: 72, distance: 247.6
click at [219, 109] on input "20750" at bounding box center [265, 112] width 92 height 7
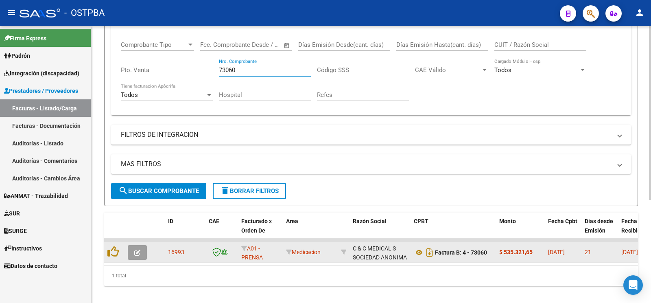
type input "73060"
click at [141, 249] on button "button" at bounding box center [137, 252] width 19 height 15
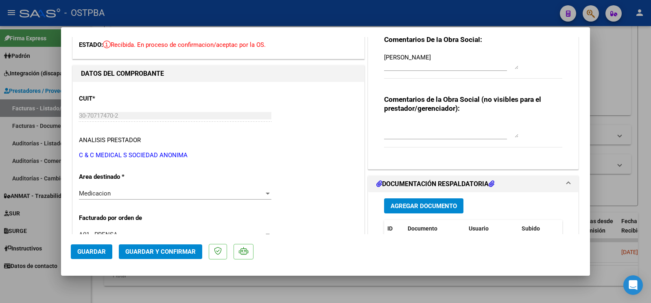
scroll to position [86, 0]
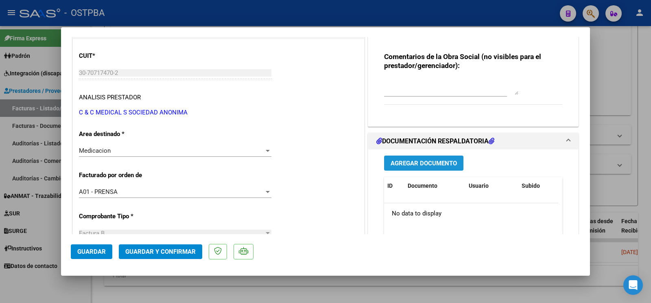
click at [416, 164] on span "Agregar Documento" at bounding box center [424, 163] width 66 height 7
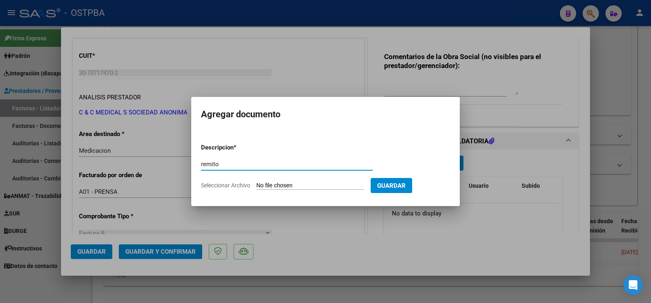
click at [278, 188] on input "Seleccionar Archivo" at bounding box center [311, 186] width 108 height 8
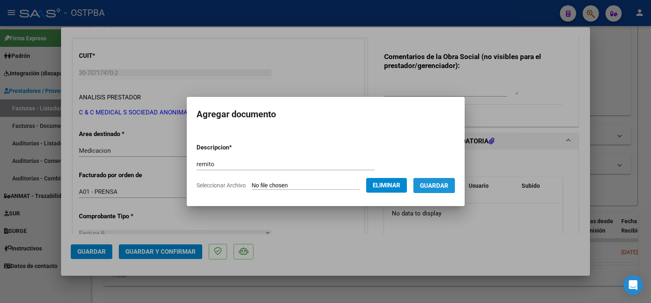
click at [444, 188] on span "Guardar" at bounding box center [434, 185] width 29 height 7
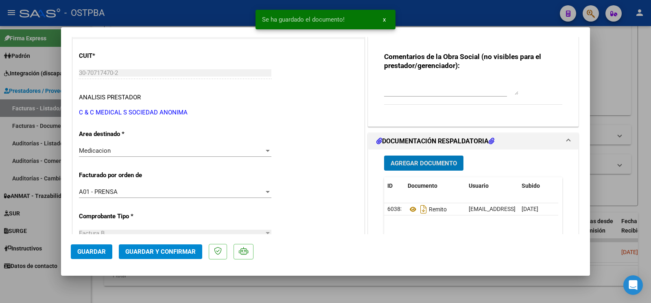
scroll to position [342, 0]
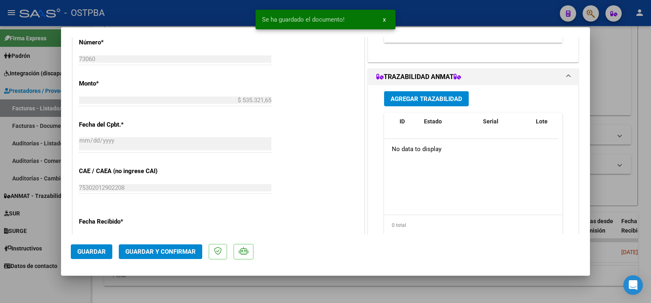
click at [453, 100] on span "Agregar Trazabilidad" at bounding box center [427, 98] width 72 height 7
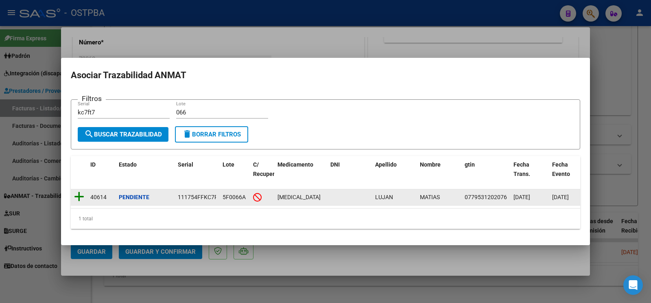
click at [81, 191] on icon at bounding box center [79, 196] width 10 height 11
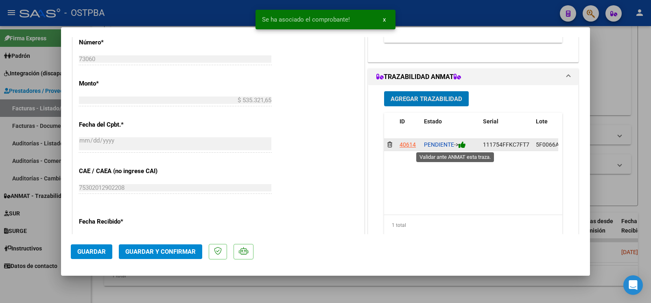
click at [460, 142] on icon at bounding box center [462, 145] width 7 height 8
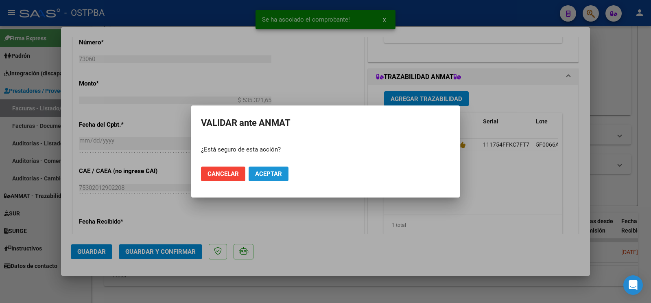
click at [275, 175] on span "Aceptar" at bounding box center [268, 173] width 27 height 7
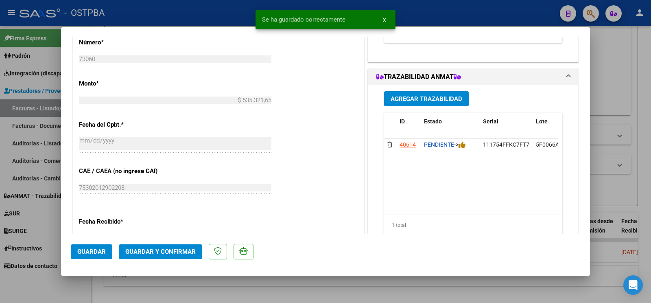
click at [433, 98] on span "Agregar Trazabilidad" at bounding box center [427, 98] width 72 height 7
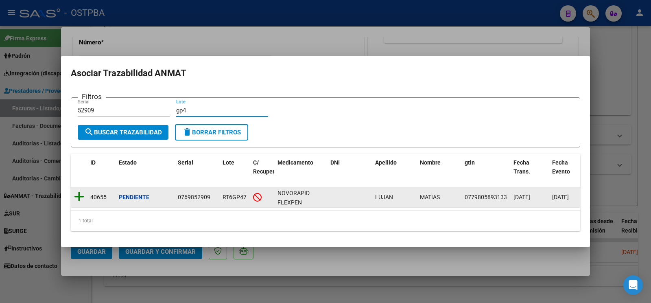
click at [76, 192] on icon at bounding box center [79, 196] width 10 height 11
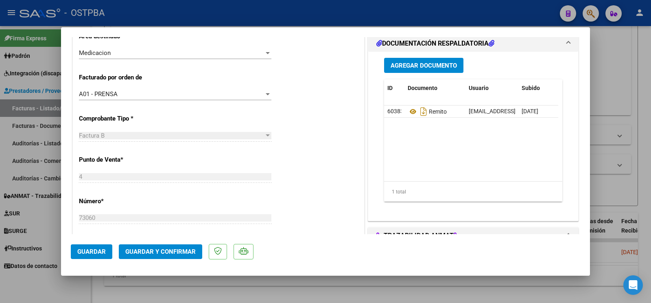
scroll to position [171, 0]
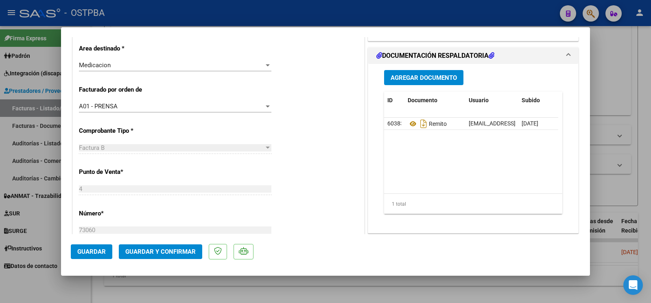
click at [415, 82] on button "Agregar Documento" at bounding box center [423, 77] width 79 height 15
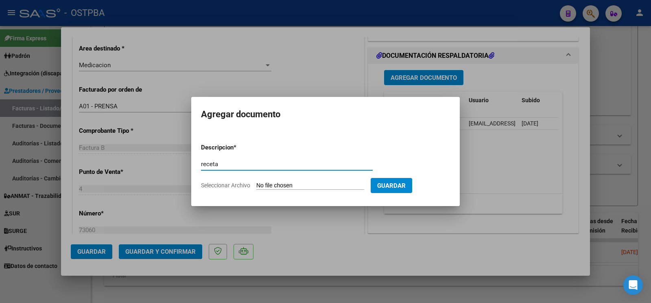
click at [277, 185] on input "Seleccionar Archivo" at bounding box center [311, 186] width 108 height 8
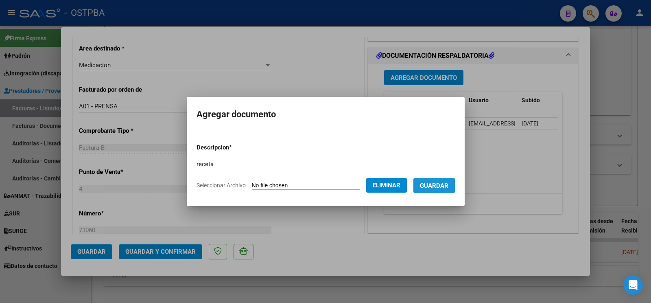
click at [436, 187] on span "Guardar" at bounding box center [434, 185] width 29 height 7
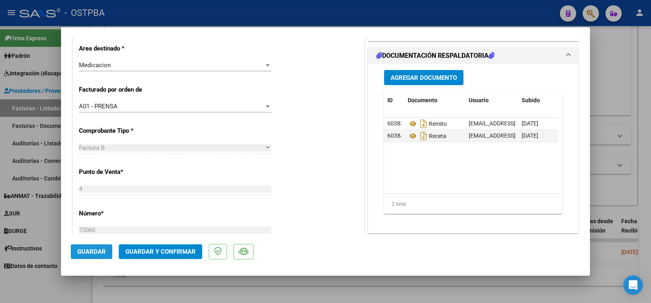
click at [100, 251] on span "Guardar" at bounding box center [91, 251] width 29 height 7
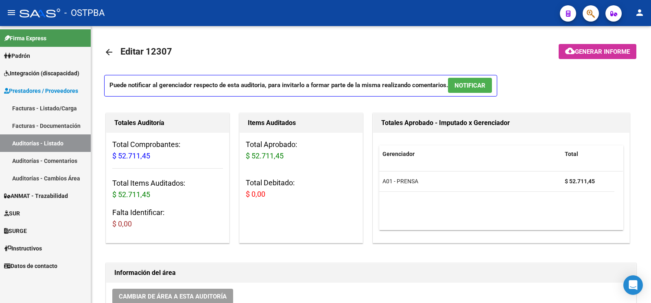
click at [34, 214] on link "SUR" at bounding box center [45, 213] width 91 height 18
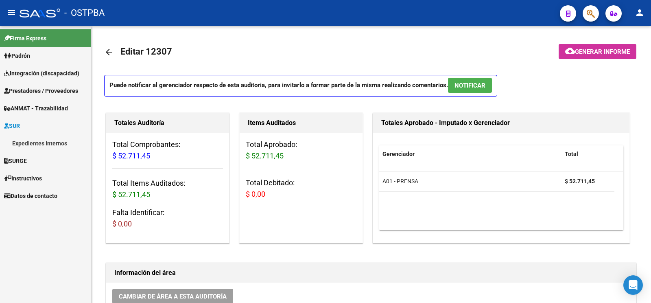
click at [63, 138] on link "Expedientes Internos" at bounding box center [45, 143] width 91 height 18
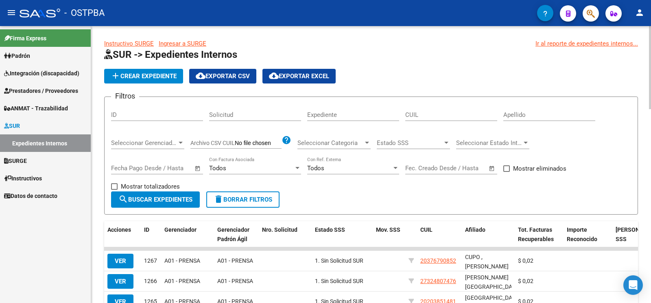
click at [527, 112] on input "Apellido" at bounding box center [550, 114] width 92 height 7
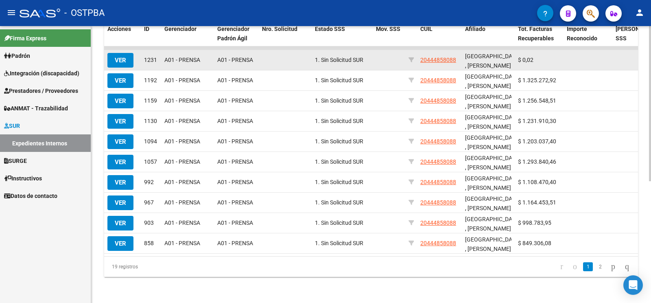
type input "zaragoza"
click at [124, 50] on datatable-body-cell "VER" at bounding box center [122, 60] width 37 height 20
click at [126, 53] on button "VER" at bounding box center [120, 60] width 26 height 15
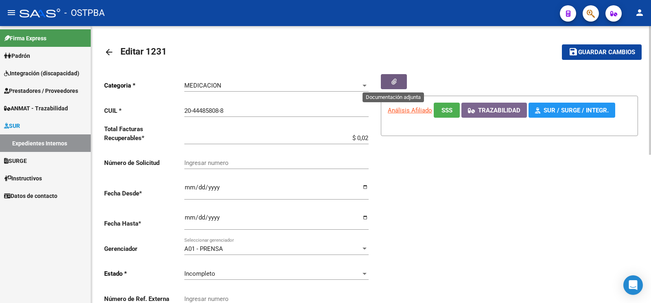
click at [389, 79] on button "button" at bounding box center [394, 81] width 26 height 15
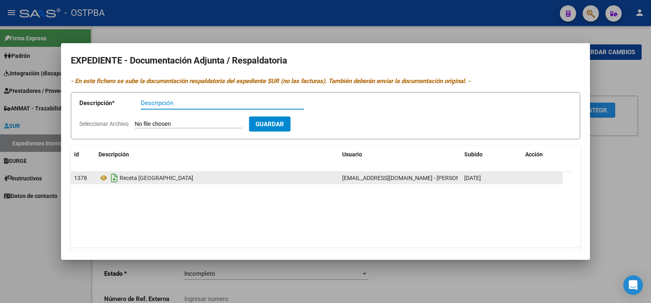
click at [116, 178] on icon "Descargar documento" at bounding box center [114, 177] width 11 height 13
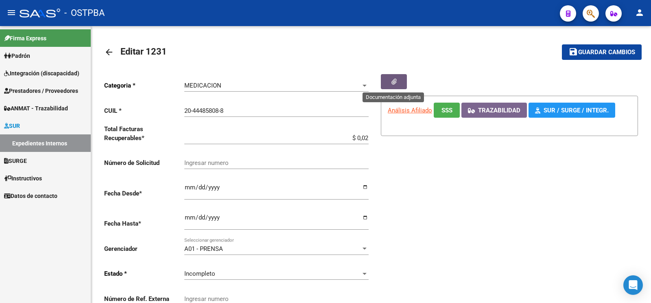
click at [31, 91] on span "Prestadores / Proveedores" at bounding box center [41, 90] width 74 height 9
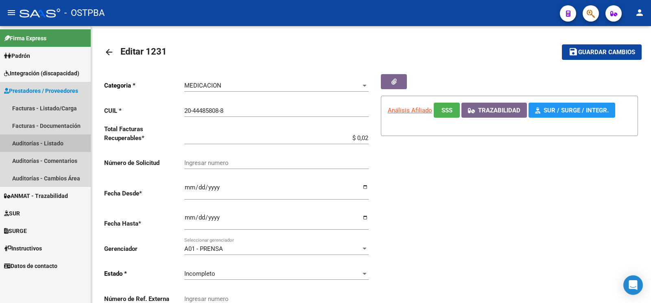
click at [42, 138] on link "Auditorías - Listado" at bounding box center [45, 143] width 91 height 18
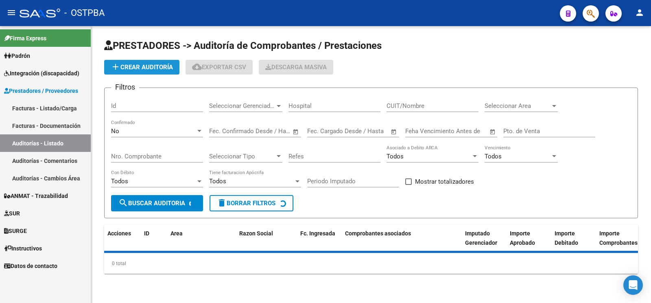
click at [149, 67] on span "add Crear Auditoría" at bounding box center [142, 67] width 62 height 7
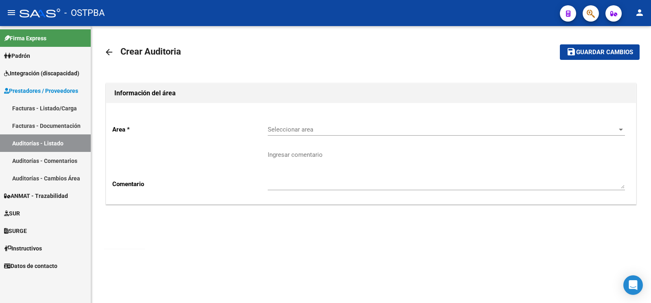
click at [288, 136] on div "Seleccionar area Seleccionar area" at bounding box center [446, 130] width 357 height 25
click at [292, 132] on span "Seleccionar area" at bounding box center [443, 129] width 350 height 7
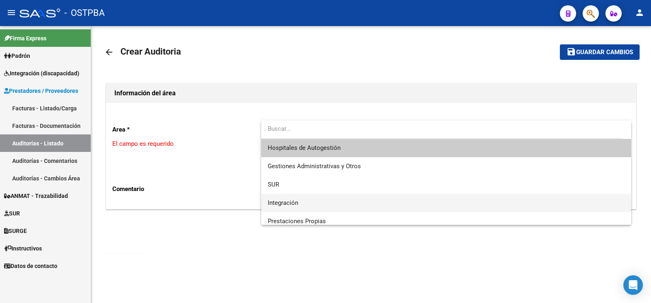
scroll to position [30, 0]
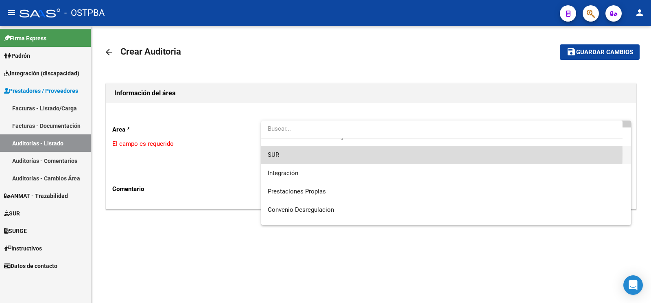
click at [298, 153] on span "SUR" at bounding box center [446, 155] width 357 height 18
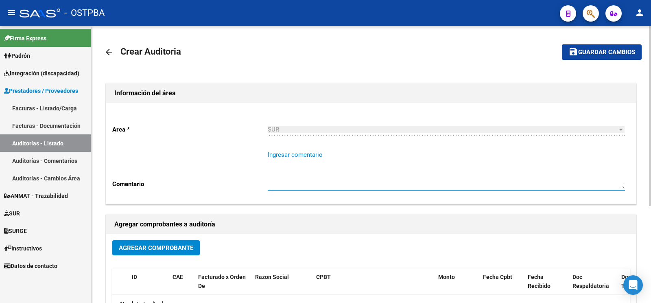
click at [303, 165] on textarea "Ingresar comentario" at bounding box center [446, 169] width 357 height 38
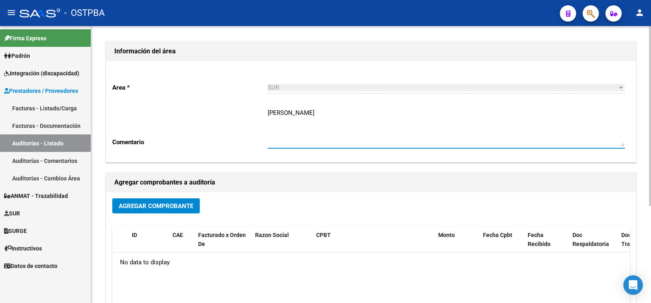
scroll to position [43, 0]
type textarea "[PERSON_NAME]"
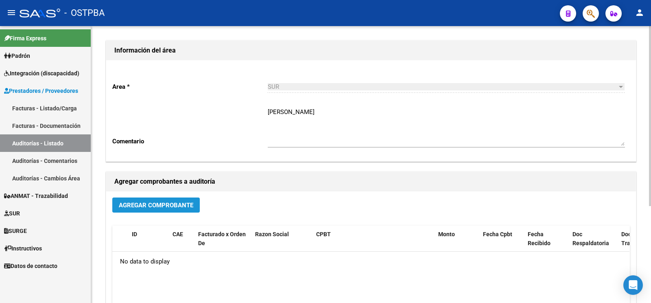
click at [176, 206] on span "Agregar Comprobante" at bounding box center [156, 205] width 75 height 7
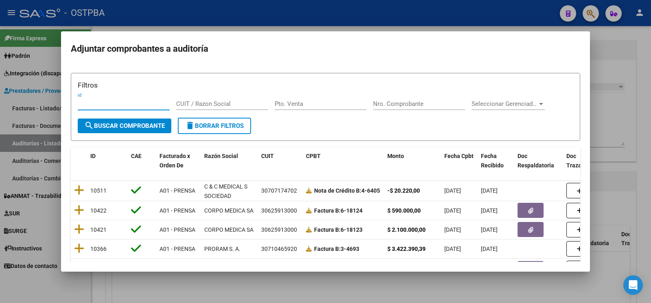
click at [401, 102] on input "Nro. Comprobante" at bounding box center [419, 103] width 92 height 7
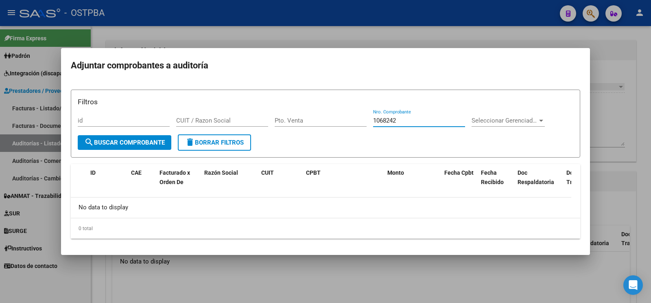
type input "1068242"
click at [149, 138] on button "search Buscar Comprobante" at bounding box center [125, 142] width 94 height 15
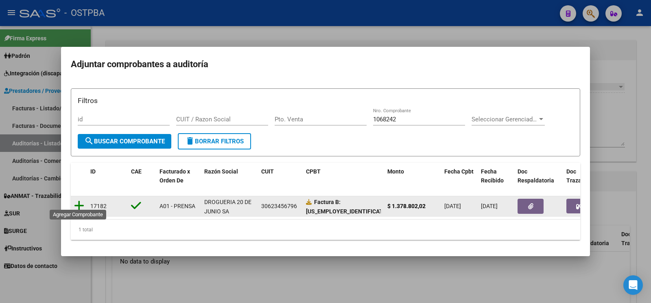
click at [80, 200] on icon at bounding box center [79, 205] width 10 height 11
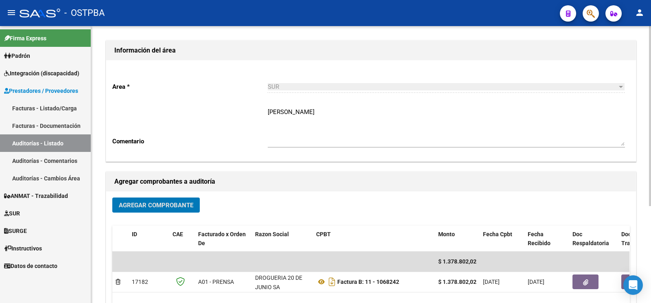
scroll to position [0, 0]
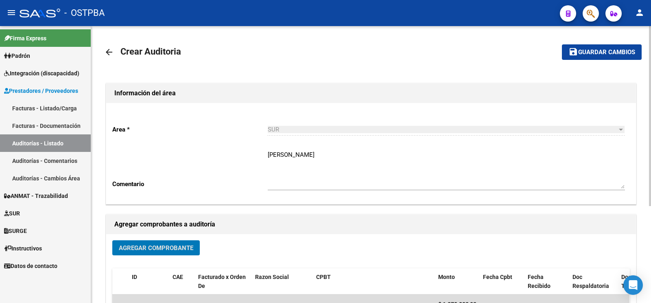
click at [588, 48] on button "save Guardar cambios" at bounding box center [602, 51] width 80 height 15
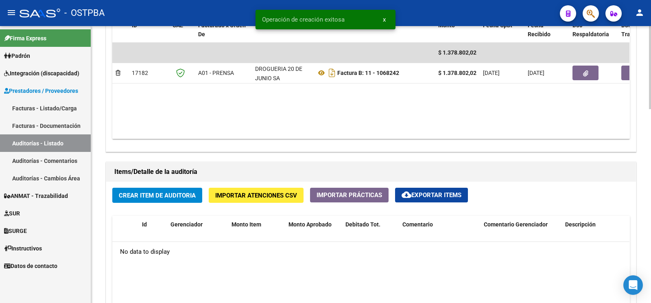
scroll to position [470, 0]
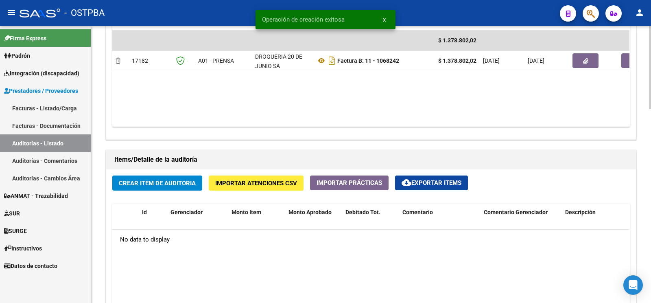
click at [178, 184] on span "Crear Item de Auditoria" at bounding box center [157, 183] width 77 height 7
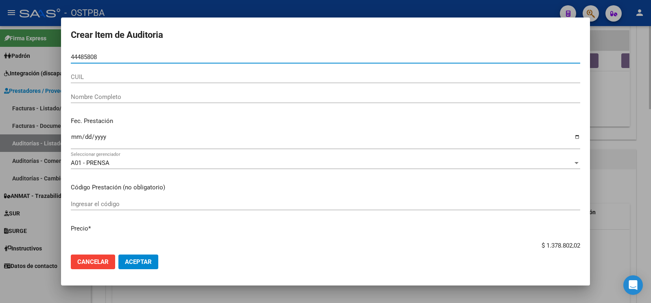
type input "44485808"
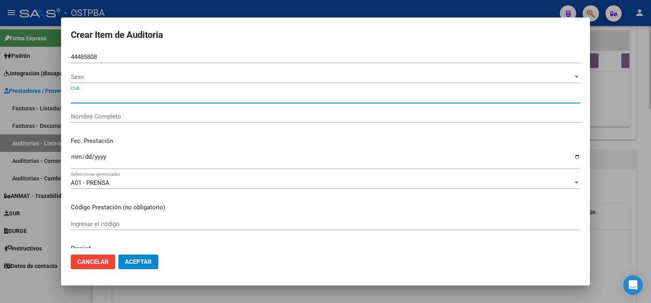
type input "20444858088"
type input "ZARAGOZA [PERSON_NAME]"
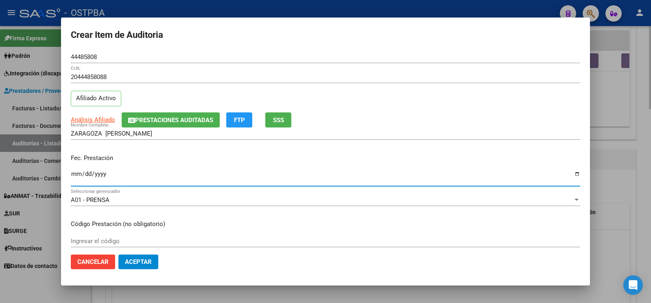
type input "2025-07-25"
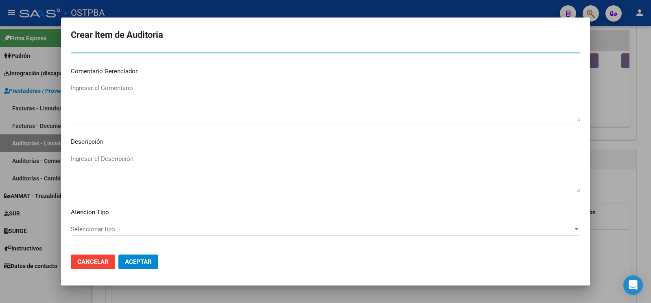
scroll to position [469, 0]
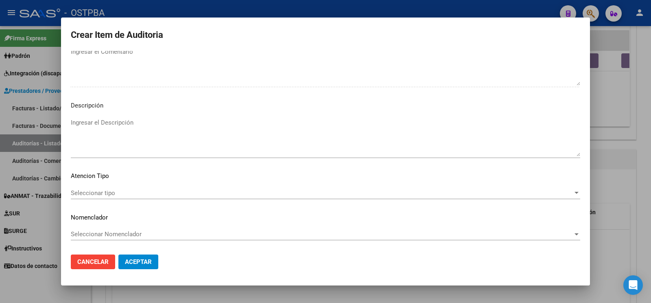
type textarea "af n° 19574/06 -monotributista- a pagar a 60 días"
click at [110, 189] on span "Seleccionar tipo" at bounding box center [322, 192] width 502 height 7
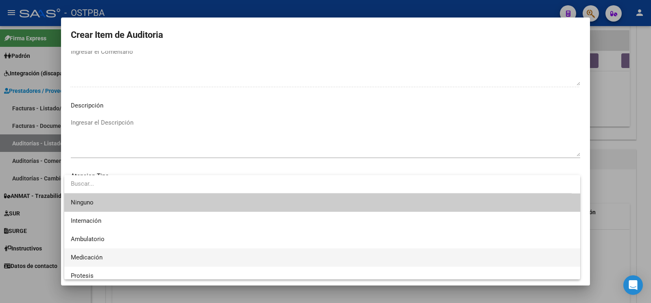
click at [123, 256] on span "Medicación" at bounding box center [322, 257] width 503 height 18
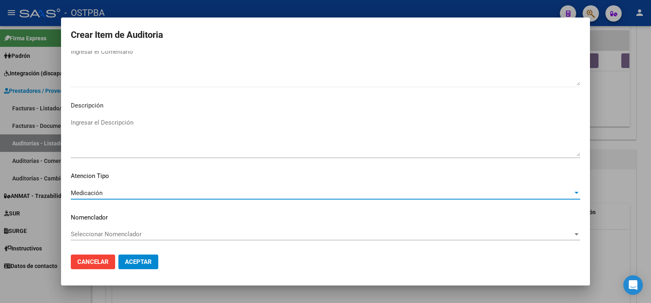
click at [130, 261] on span "Aceptar" at bounding box center [138, 261] width 27 height 7
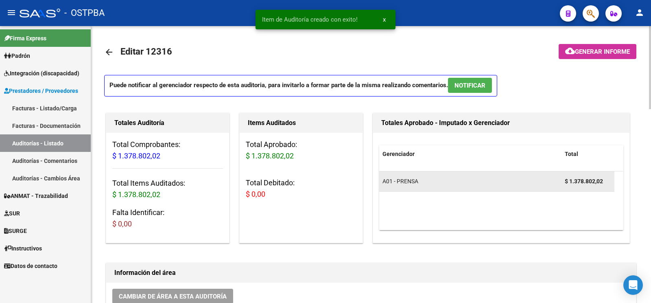
scroll to position [0, 0]
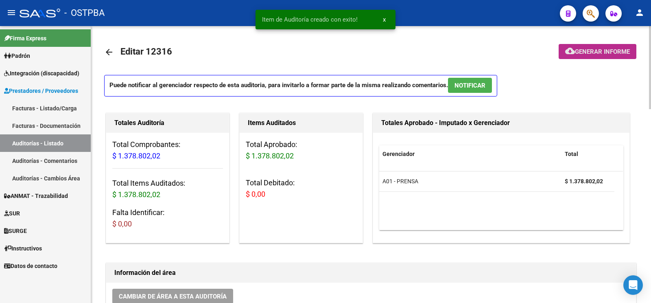
click at [602, 48] on span "cloud_download Generar informe" at bounding box center [598, 51] width 65 height 7
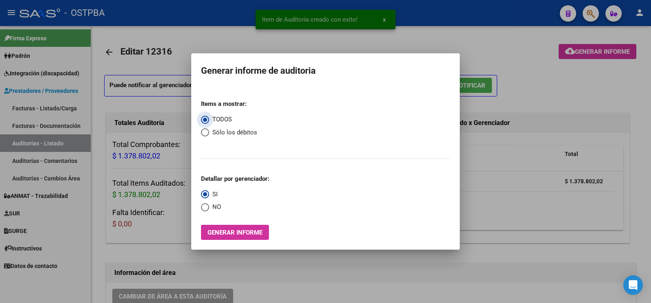
click at [248, 233] on span "Generar informe" at bounding box center [235, 232] width 55 height 7
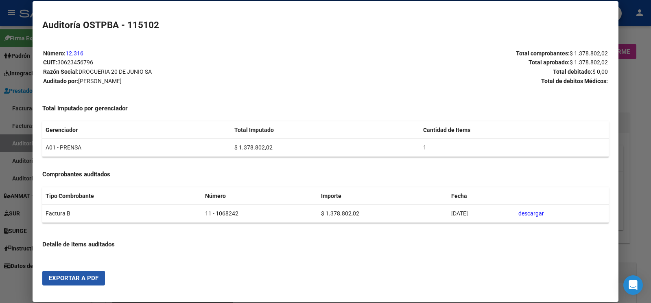
click at [71, 281] on span "Exportar a PDF" at bounding box center [74, 277] width 50 height 7
click at [23, 279] on div at bounding box center [325, 151] width 651 height 303
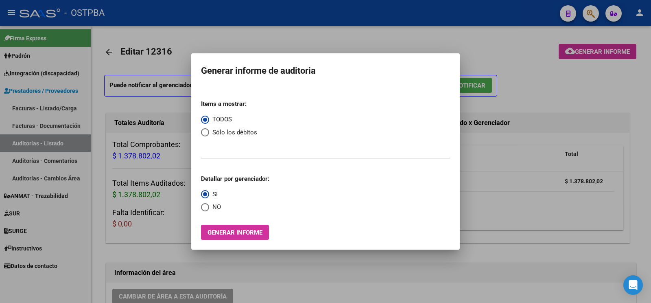
click at [35, 285] on div at bounding box center [325, 151] width 651 height 303
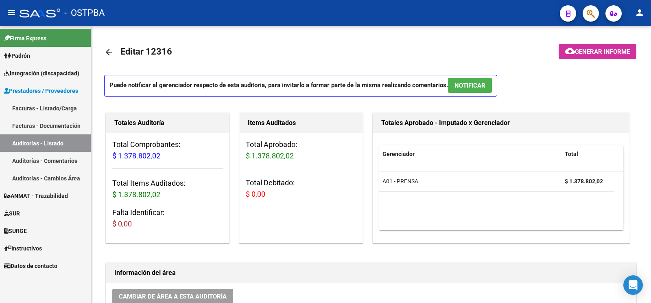
click at [42, 138] on link "Auditorías - Listado" at bounding box center [45, 143] width 91 height 18
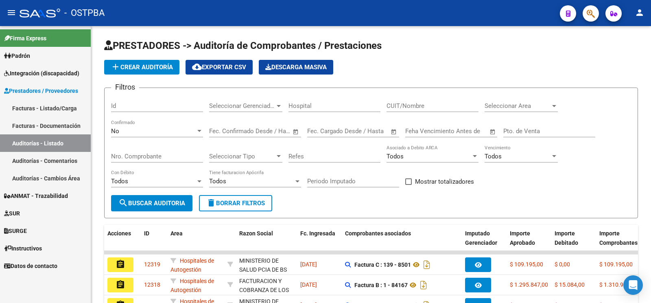
scroll to position [43, 0]
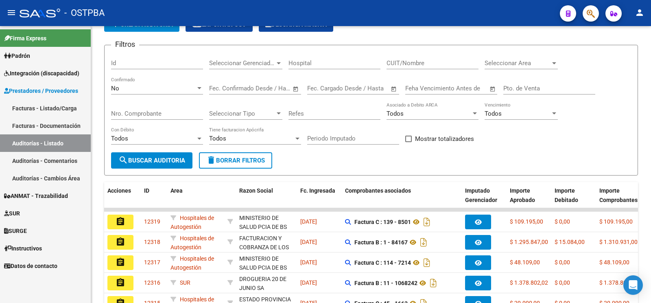
click at [30, 213] on link "SUR" at bounding box center [45, 213] width 91 height 18
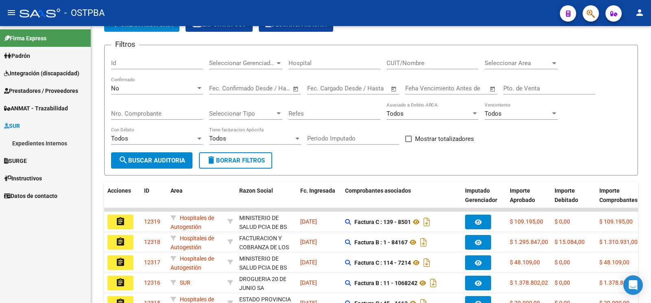
click at [48, 138] on link "Expedientes Internos" at bounding box center [45, 143] width 91 height 18
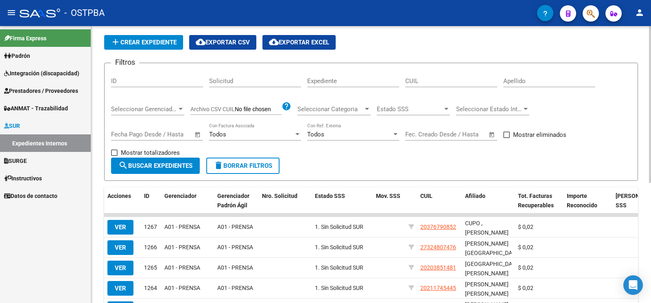
click at [525, 87] on div "Apellido" at bounding box center [550, 79] width 92 height 18
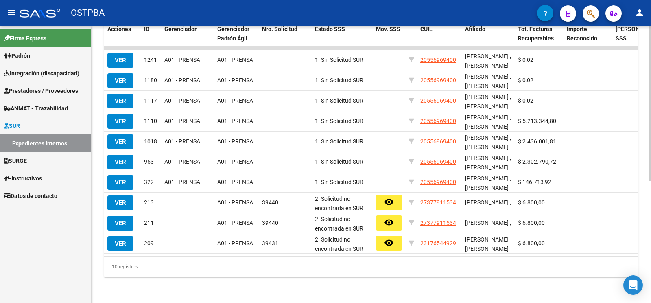
scroll to position [0, 184]
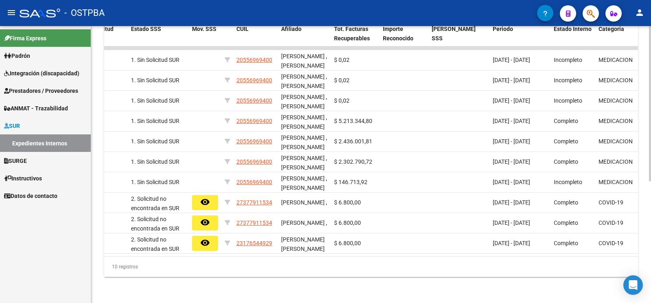
type input "miguez"
click at [311, 257] on div "10 registros" at bounding box center [371, 267] width 534 height 20
drag, startPoint x: 203, startPoint y: 249, endPoint x: 48, endPoint y: 216, distance: 158.1
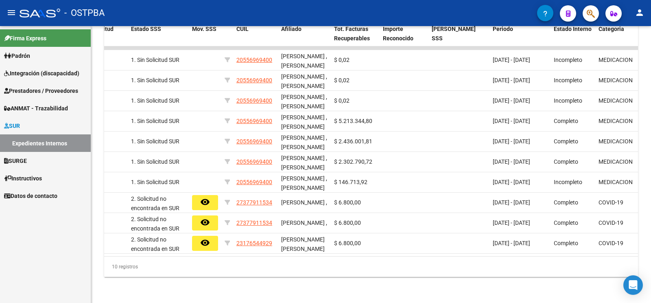
click at [104, 256] on datatable-footer "10 registros 1" at bounding box center [371, 266] width 534 height 21
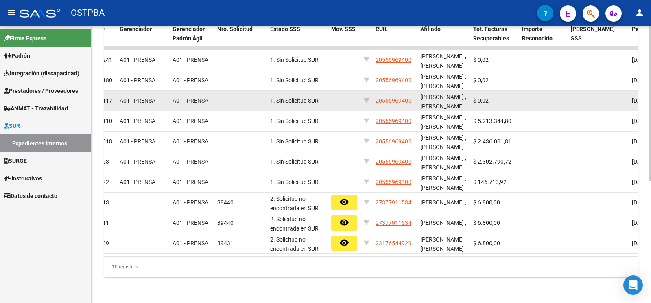
scroll to position [0, 0]
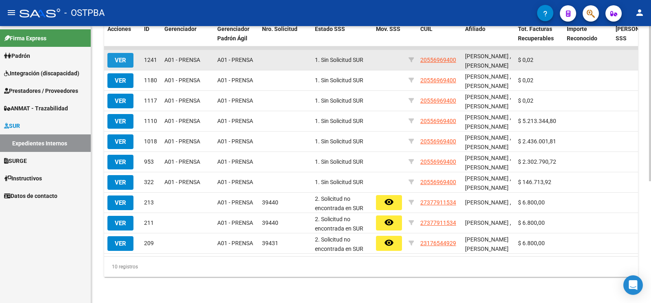
click at [125, 57] on span "VER" at bounding box center [120, 60] width 11 height 7
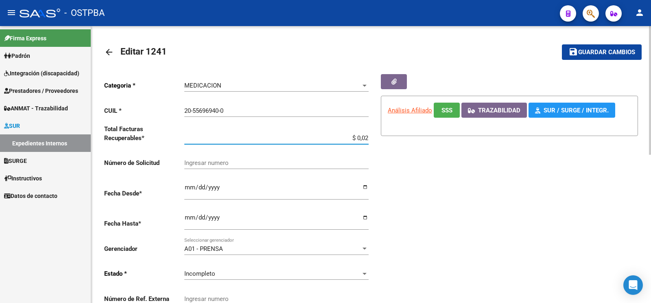
drag, startPoint x: 346, startPoint y: 140, endPoint x: 521, endPoint y: 147, distance: 174.8
click at [355, 140] on input "$ 0,02" at bounding box center [276, 137] width 184 height 7
type input "$ 5.927.620,03"
click at [208, 270] on span "Incompleto" at bounding box center [199, 273] width 31 height 7
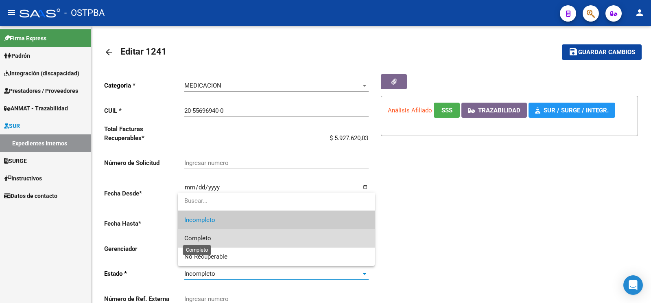
click at [208, 237] on span "Completo" at bounding box center [197, 238] width 27 height 7
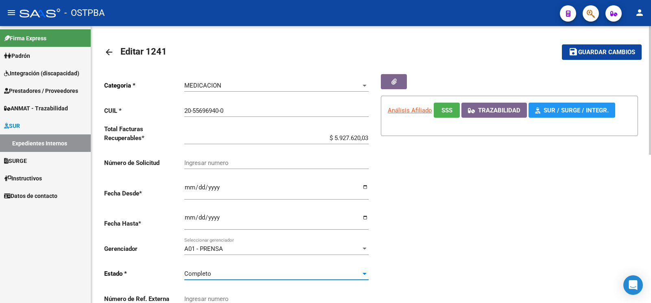
scroll to position [86, 0]
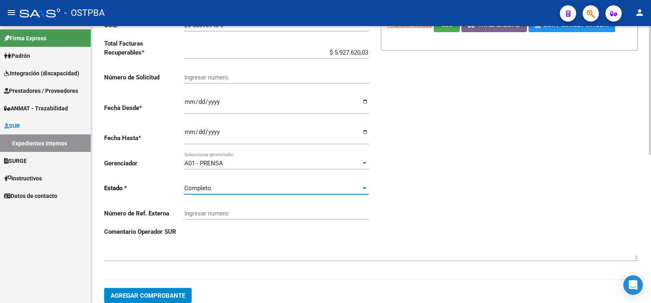
click at [126, 292] on span "Agregar Comprobante" at bounding box center [148, 295] width 75 height 7
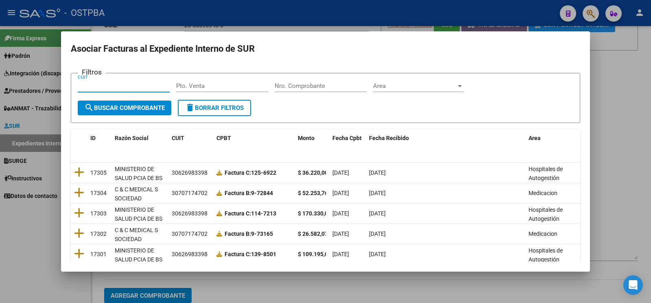
click at [324, 73] on form "Filtros CUIT Pto. Venta Nro. Comprobante Area Area search Buscar Comprobante de…" at bounding box center [326, 98] width 510 height 50
click at [326, 83] on input "Nro. Comprobante" at bounding box center [321, 85] width 92 height 7
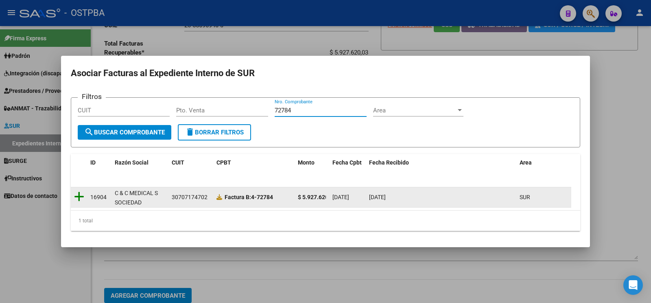
type input "72784"
click at [83, 199] on icon at bounding box center [79, 196] width 10 height 11
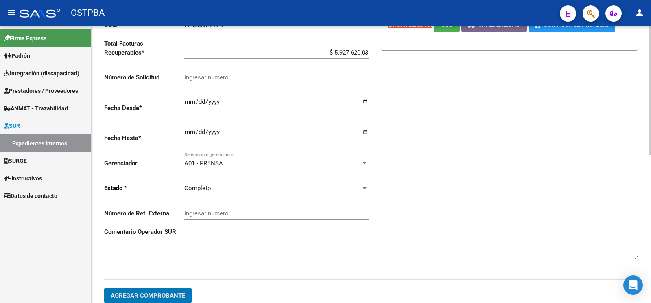
scroll to position [0, 0]
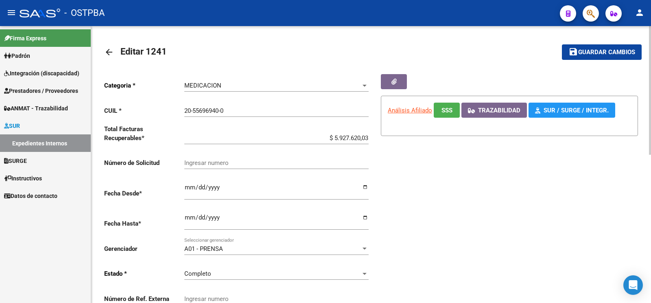
click at [596, 54] on span "Guardar cambios" at bounding box center [607, 52] width 57 height 7
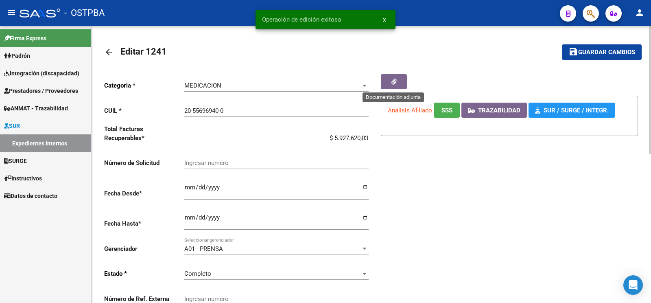
click at [392, 86] on button "button" at bounding box center [394, 81] width 26 height 15
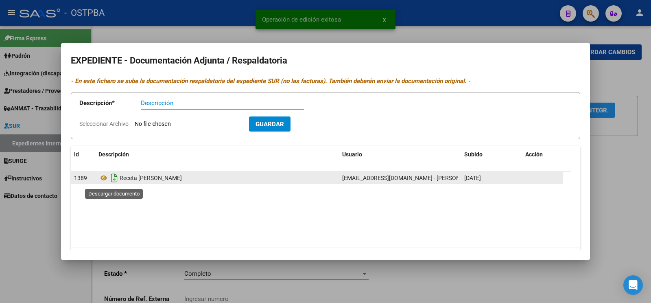
click at [112, 179] on icon "Descargar documento" at bounding box center [114, 177] width 11 height 13
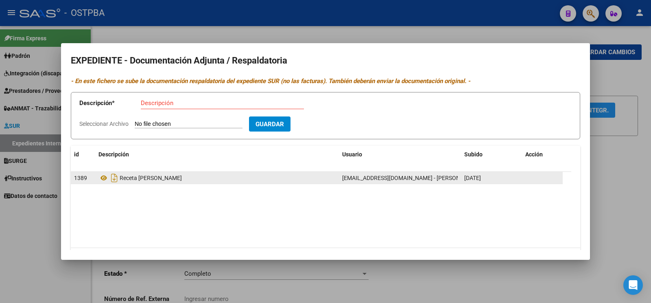
click at [621, 177] on div at bounding box center [325, 151] width 651 height 303
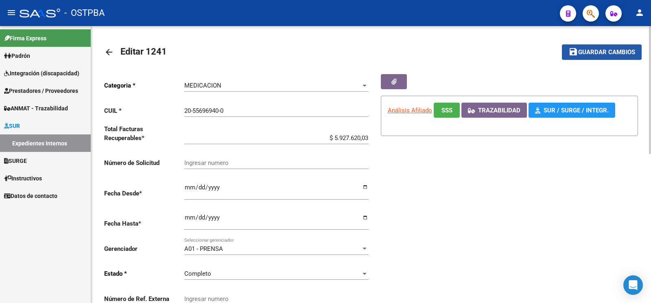
click at [584, 49] on span "save Guardar cambios" at bounding box center [602, 51] width 67 height 7
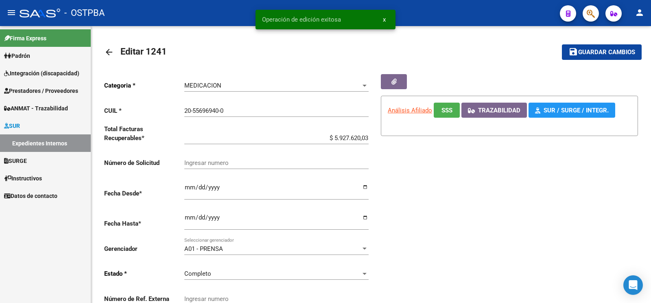
click at [42, 138] on link "Expedientes Internos" at bounding box center [45, 143] width 91 height 18
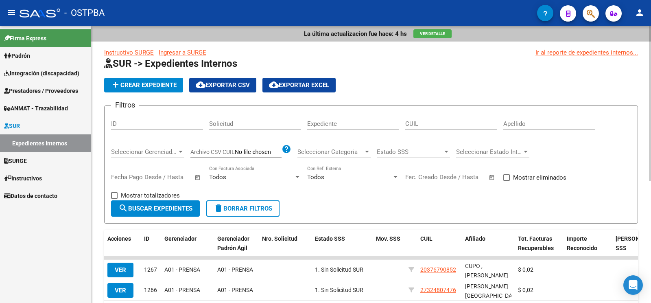
click at [545, 121] on input "Apellido" at bounding box center [550, 123] width 92 height 7
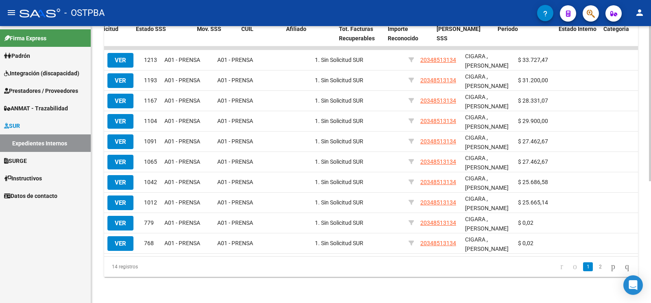
scroll to position [0, 218]
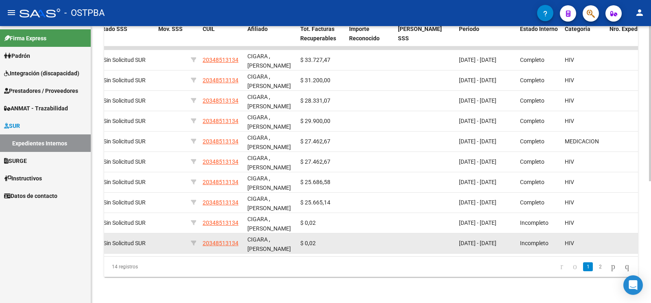
click at [155, 239] on datatable-body-cell at bounding box center [171, 243] width 33 height 20
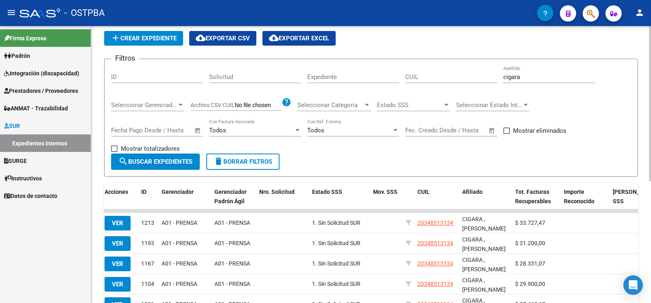
scroll to position [0, 0]
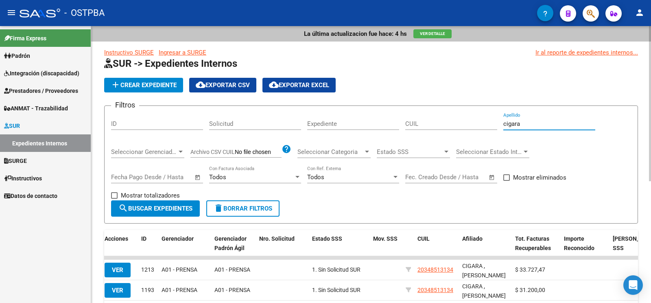
drag, startPoint x: 548, startPoint y: 124, endPoint x: 191, endPoint y: 101, distance: 357.8
click at [504, 127] on input "cigara" at bounding box center [550, 123] width 92 height 7
drag, startPoint x: 537, startPoint y: 126, endPoint x: 0, endPoint y: 10, distance: 549.0
click at [504, 120] on input "weth" at bounding box center [550, 123] width 92 height 7
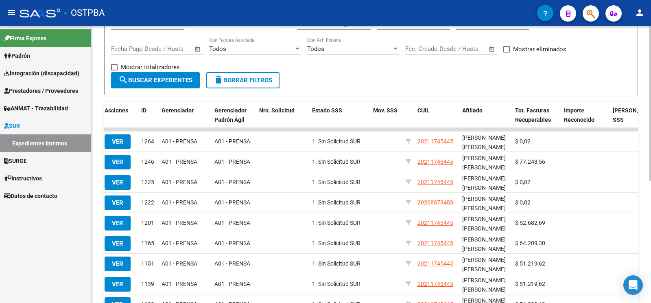
scroll to position [214, 0]
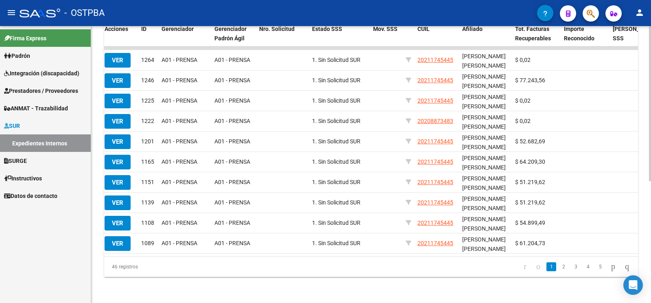
type input "gomez"
click at [263, 249] on datatable-selection "VER 1264 A01 - PRENSA A01 - PRENSA 1. Sin Solicitud SUR 20211745445 GOMEZ SALDA…" at bounding box center [368, 251] width 534 height 7
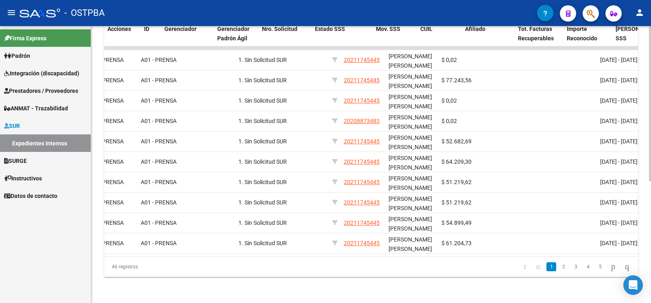
scroll to position [0, 0]
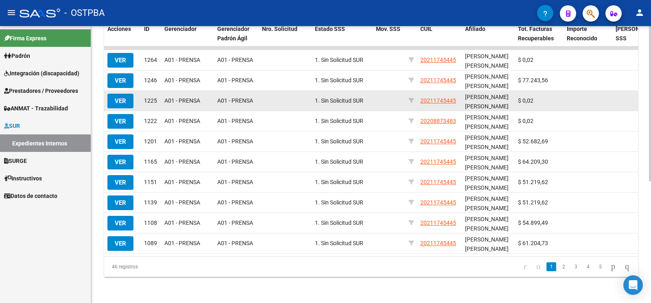
click at [125, 94] on button "VER" at bounding box center [120, 101] width 26 height 15
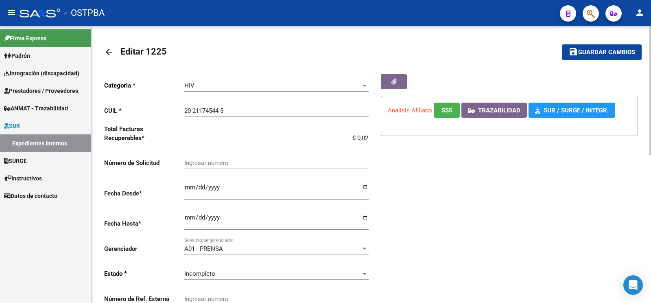
drag, startPoint x: 340, startPoint y: 134, endPoint x: 621, endPoint y: 144, distance: 281.5
click at [369, 140] on input "$ 0,02" at bounding box center [276, 137] width 184 height 7
type input "$ 54.062,27"
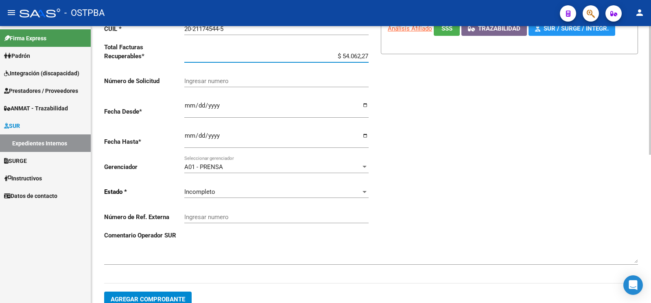
scroll to position [86, 0]
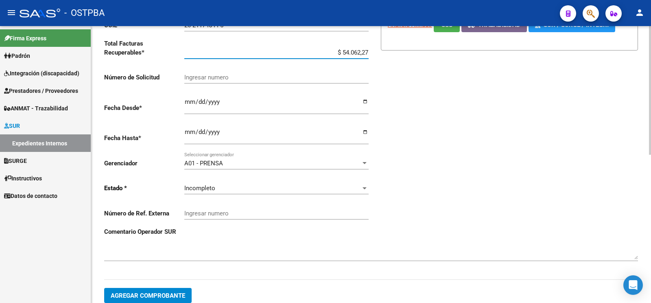
click at [203, 177] on div "Incompleto Seleccionar estado" at bounding box center [276, 186] width 184 height 18
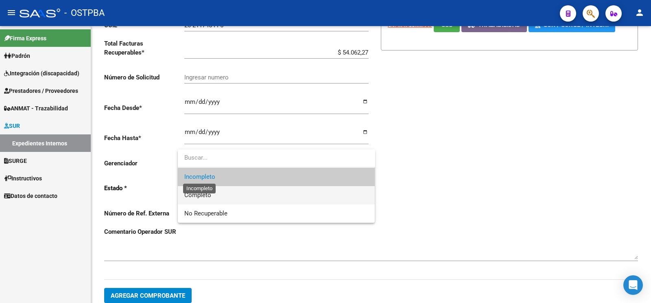
click at [208, 192] on span "Completo" at bounding box center [197, 194] width 27 height 7
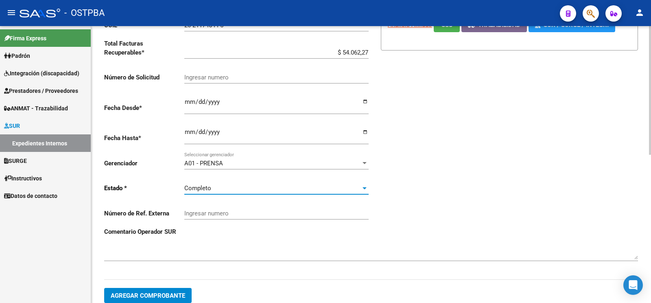
scroll to position [171, 0]
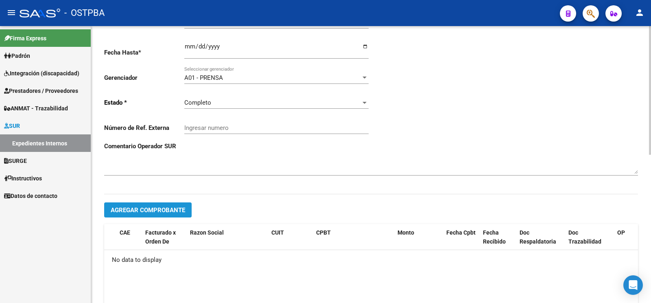
click at [171, 206] on span "Agregar Comprobante" at bounding box center [148, 209] width 75 height 7
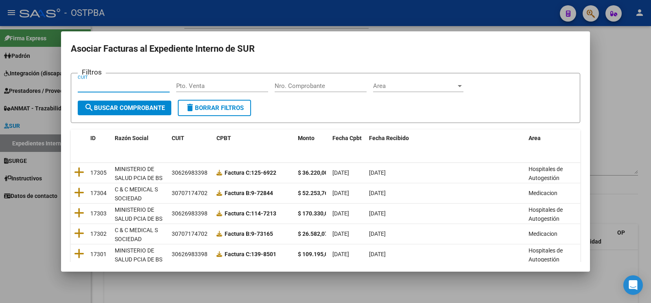
click at [319, 86] on input "Nro. Comprobante" at bounding box center [321, 85] width 92 height 7
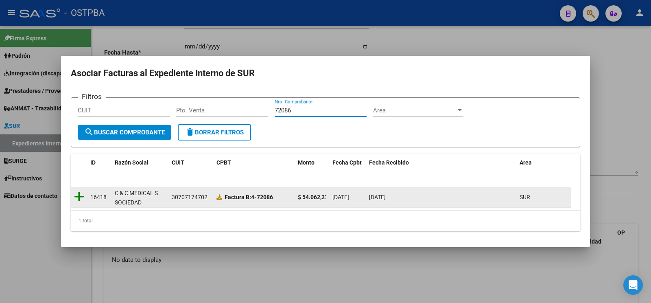
type input "72086"
click at [77, 195] on icon at bounding box center [79, 196] width 10 height 11
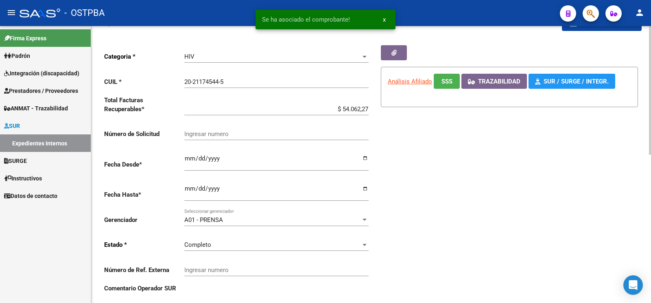
scroll to position [0, 0]
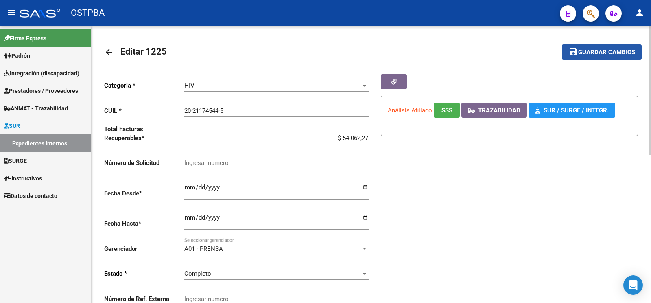
click at [608, 54] on span "Guardar cambios" at bounding box center [607, 52] width 57 height 7
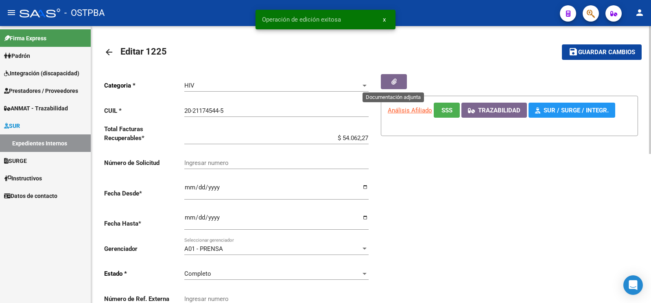
click at [396, 80] on icon "button" at bounding box center [394, 82] width 5 height 6
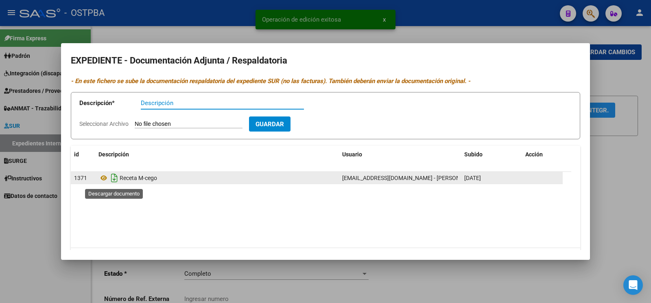
click at [112, 183] on icon "Descargar documento" at bounding box center [114, 177] width 11 height 13
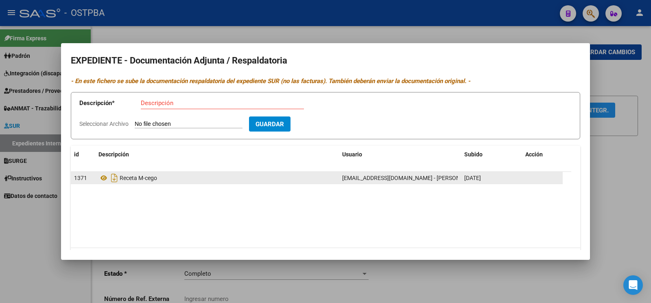
click at [618, 82] on div at bounding box center [325, 151] width 651 height 303
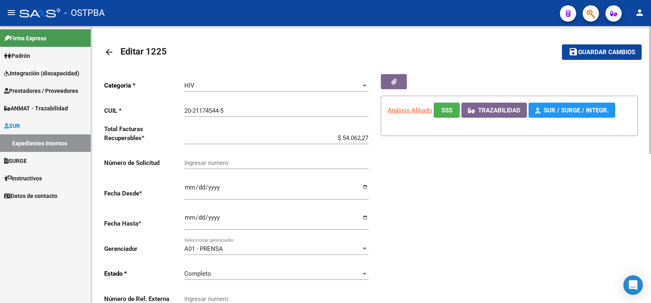
click at [623, 51] on span "Guardar cambios" at bounding box center [607, 52] width 57 height 7
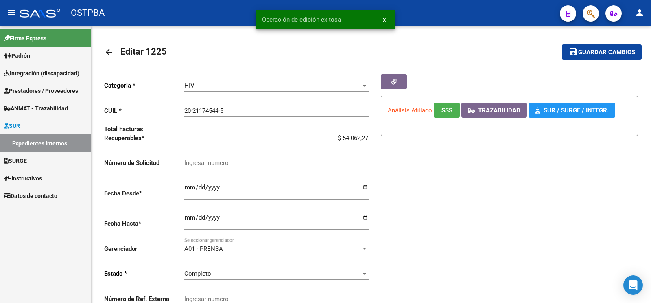
click at [49, 144] on link "Expedientes Internos" at bounding box center [45, 143] width 91 height 18
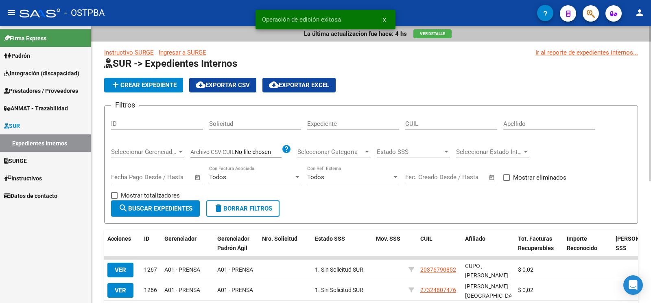
click at [525, 116] on div "Apellido" at bounding box center [550, 121] width 92 height 18
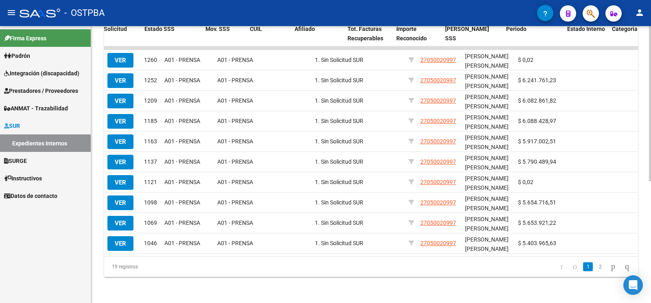
scroll to position [0, 312]
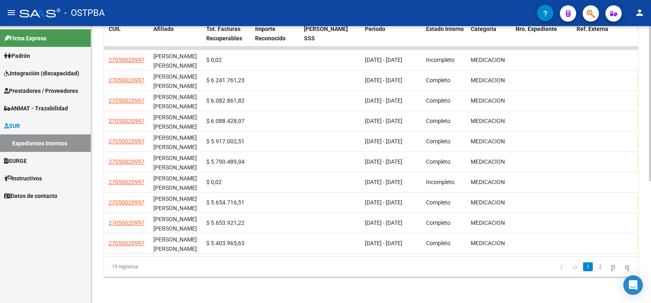
type input "weth"
click at [437, 261] on div "19 registros 1 2" at bounding box center [371, 267] width 534 height 20
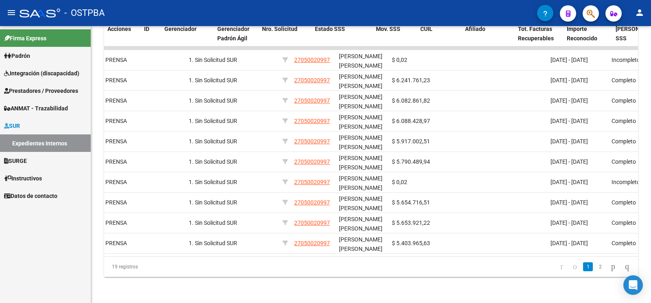
scroll to position [0, 0]
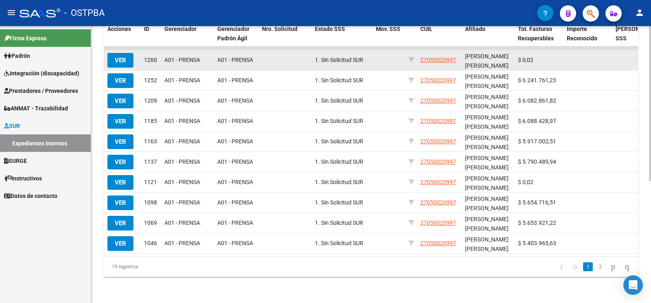
click at [124, 53] on button "VER" at bounding box center [120, 60] width 26 height 15
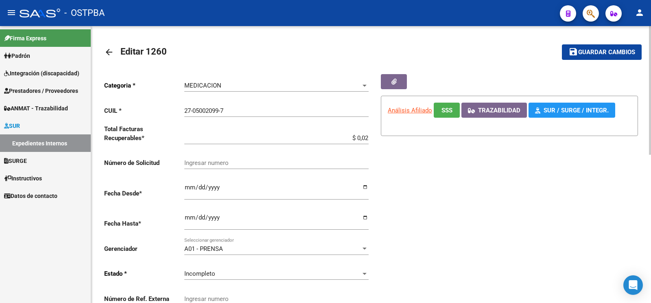
drag, startPoint x: 312, startPoint y: 136, endPoint x: 651, endPoint y: 147, distance: 339.3
click at [369, 142] on input "$ 0,02" at bounding box center [276, 137] width 184 height 7
type input "$ 6.235.609,81"
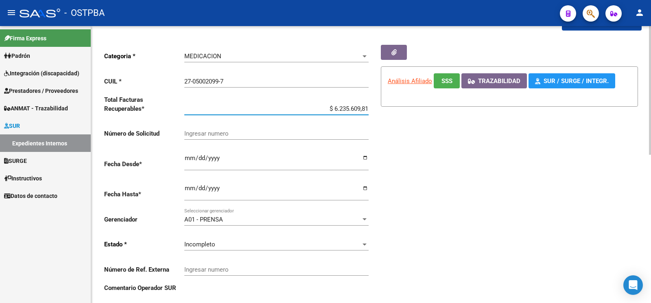
scroll to position [43, 0]
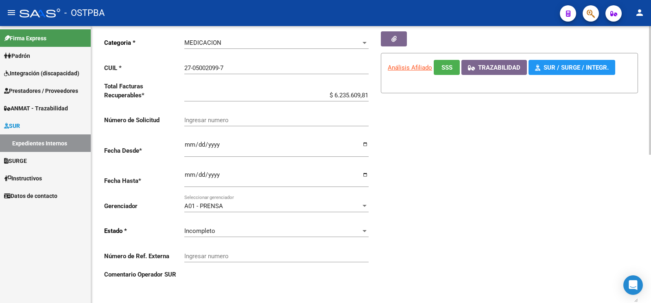
click at [205, 219] on div "Incompleto Seleccionar estado" at bounding box center [276, 228] width 184 height 18
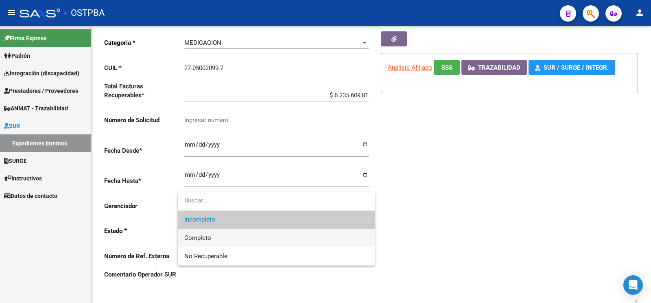
click at [211, 235] on span "Completo" at bounding box center [276, 238] width 184 height 18
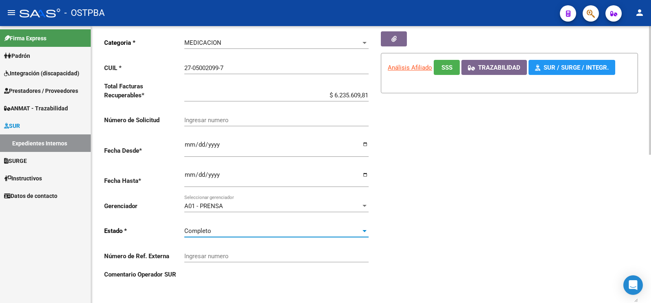
scroll to position [128, 0]
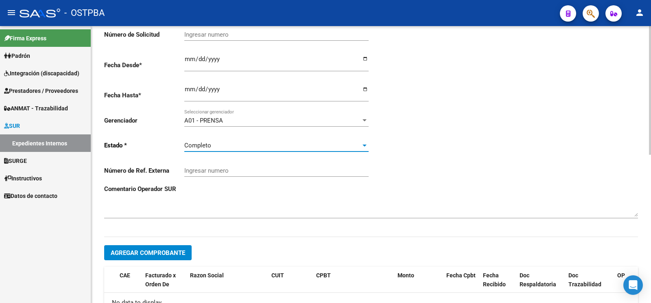
click at [152, 249] on span "Agregar Comprobante" at bounding box center [148, 252] width 75 height 7
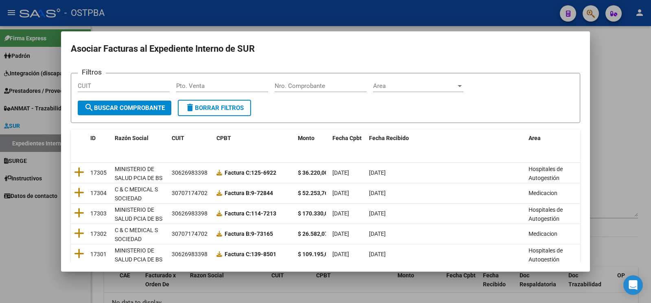
click at [313, 72] on mat-dialog-content "Filtros CUIT Pto. Venta Nro. Comprobante Area Area search Buscar Comprobante de…" at bounding box center [325, 163] width 529 height 197
click at [313, 83] on input "Nro. Comprobante" at bounding box center [321, 85] width 92 height 7
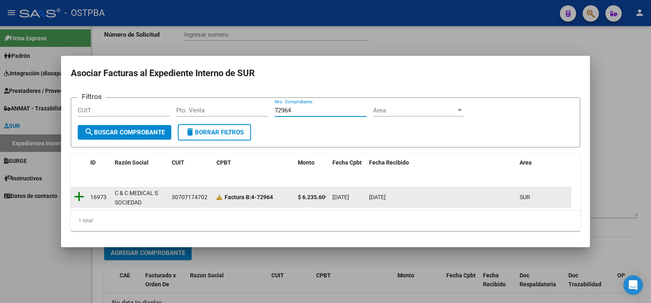
type input "72964"
click at [81, 195] on icon at bounding box center [79, 196] width 10 height 11
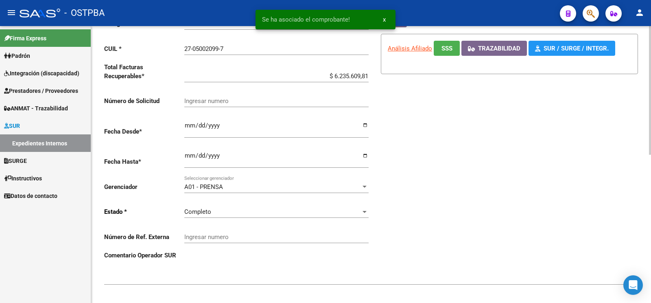
scroll to position [0, 0]
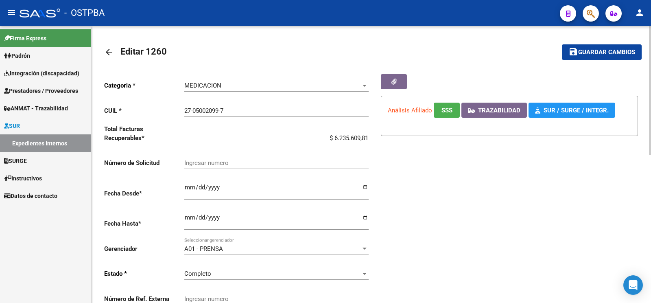
click at [599, 51] on span "Guardar cambios" at bounding box center [607, 52] width 57 height 7
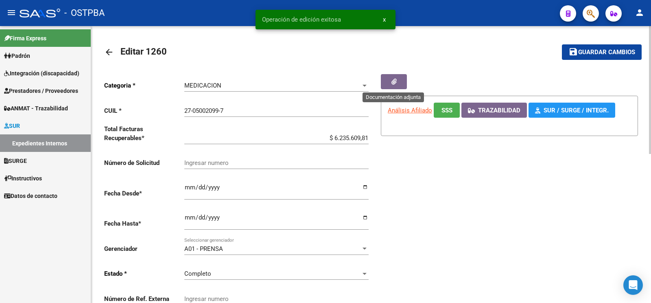
click at [397, 77] on button "button" at bounding box center [394, 81] width 26 height 15
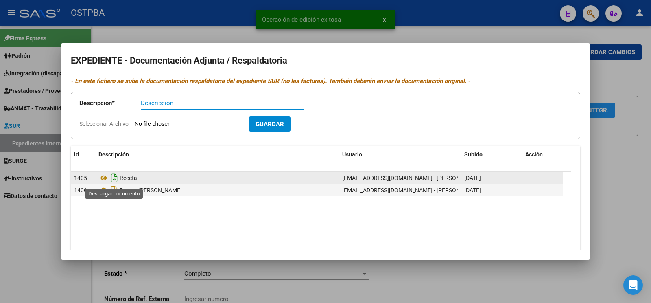
click at [116, 180] on icon "Descargar documento" at bounding box center [114, 177] width 11 height 13
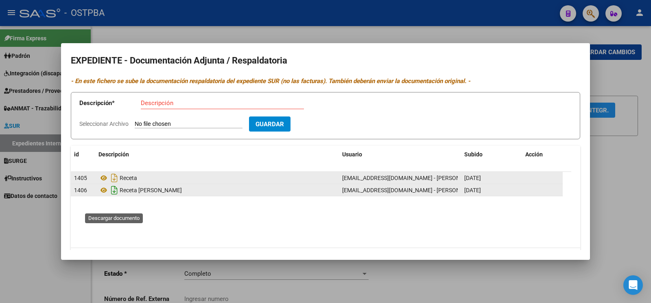
click at [114, 197] on icon "Descargar documento" at bounding box center [114, 190] width 11 height 13
